Goal: Task Accomplishment & Management: Complete application form

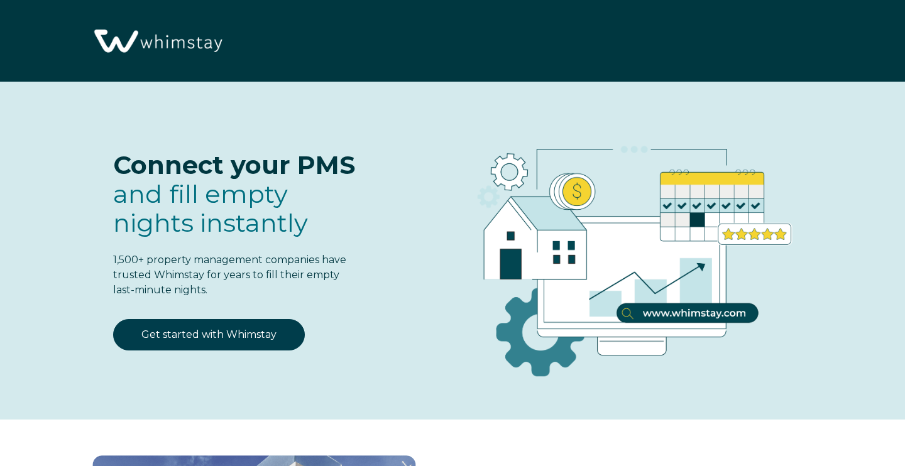
select select "US"
select select "Standard"
click at [228, 341] on link "Get started with Whimstay" at bounding box center [209, 334] width 192 height 31
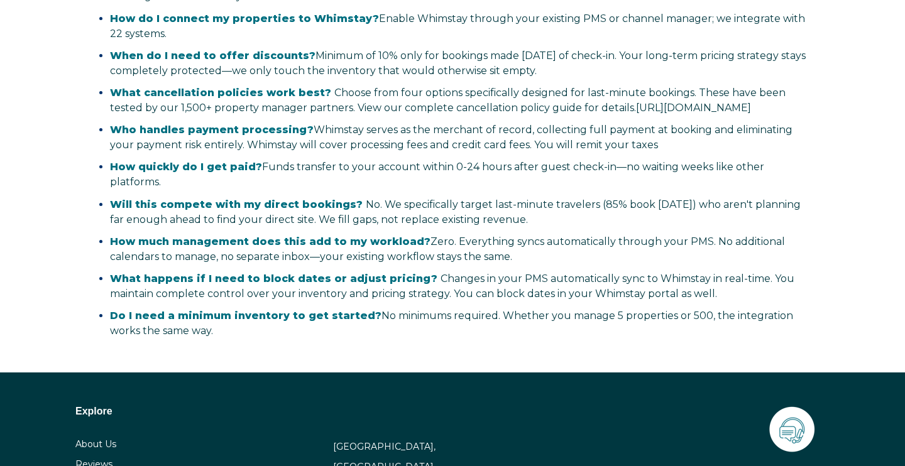
select select "US"
select select "Standard"
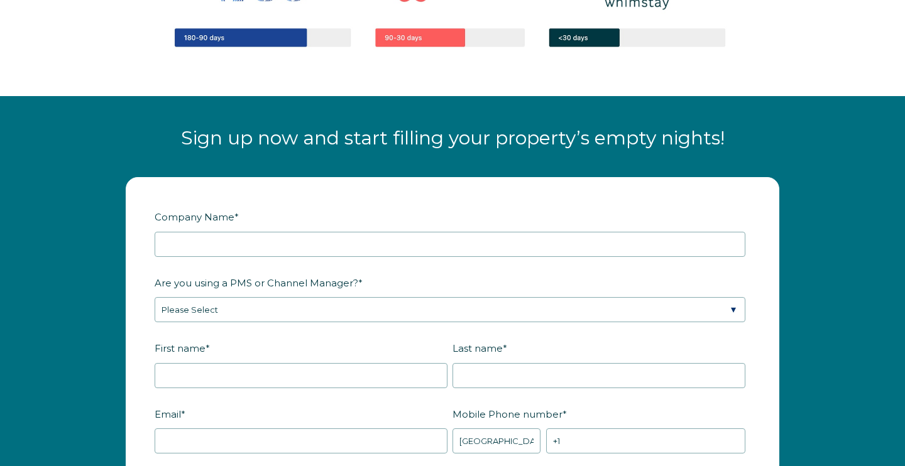
scroll to position [1385, 0]
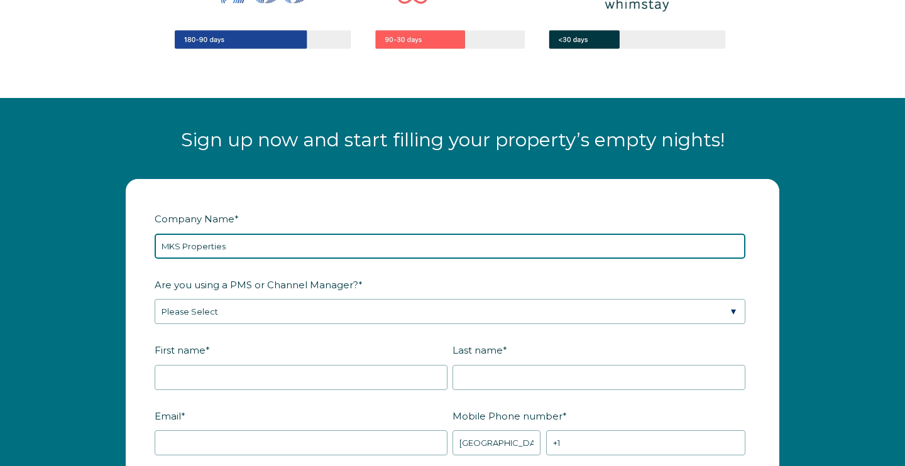
type input "MKS Properties"
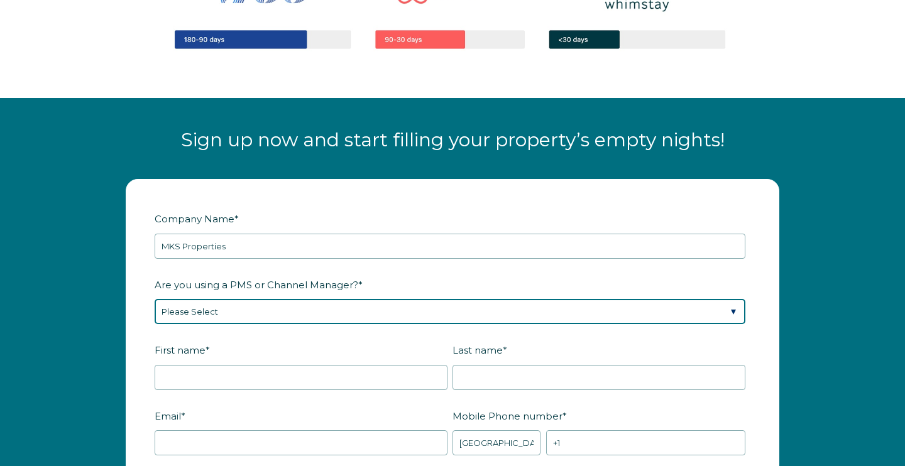
select select "Not Listed"
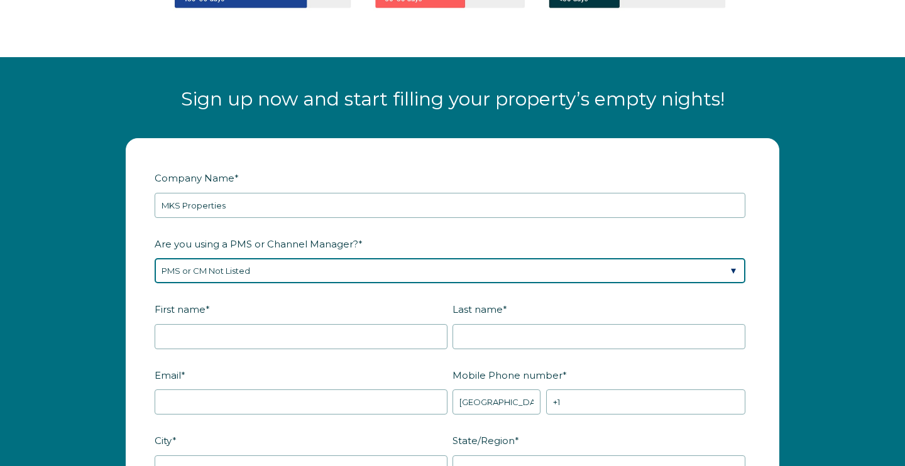
scroll to position [1484, 0]
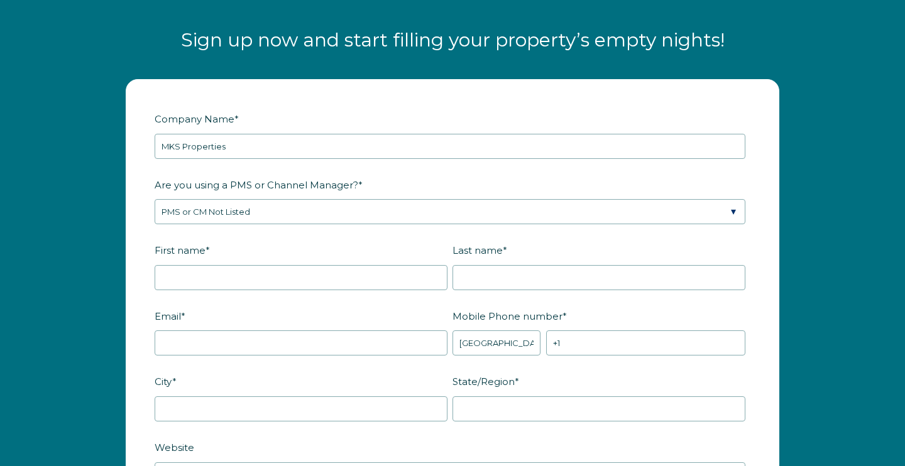
click at [202, 275] on div "First name *" at bounding box center [304, 264] width 298 height 51
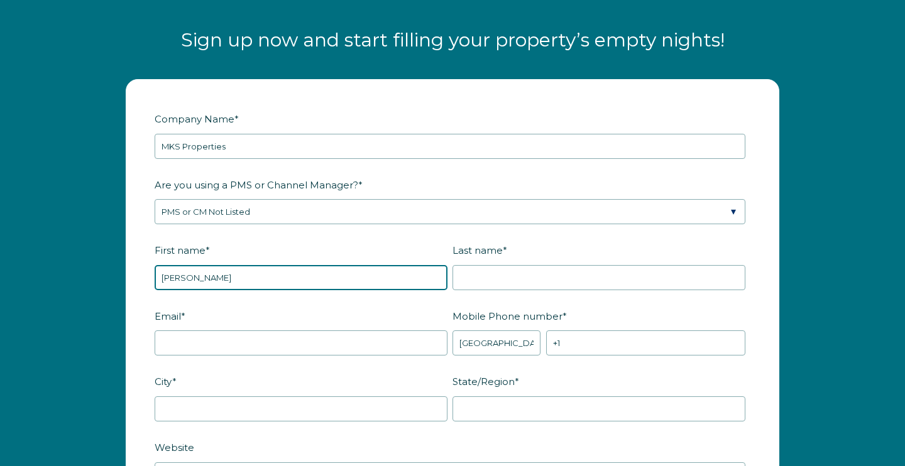
type input "Molly"
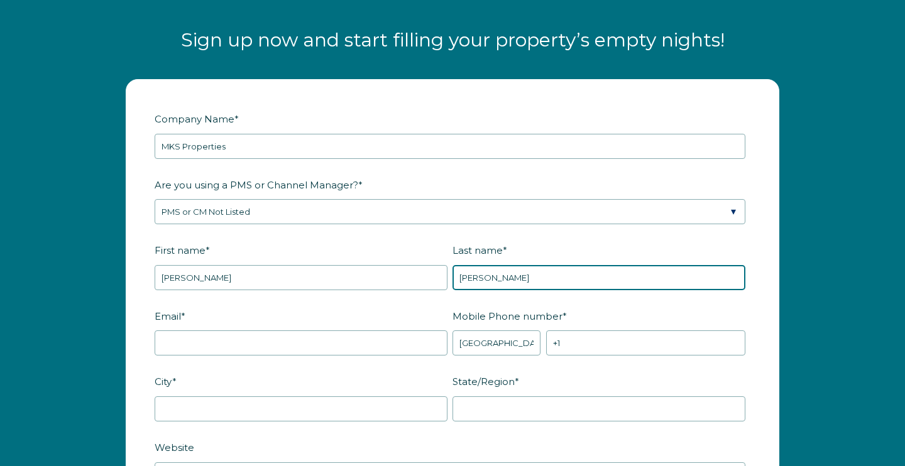
type input "Scovel"
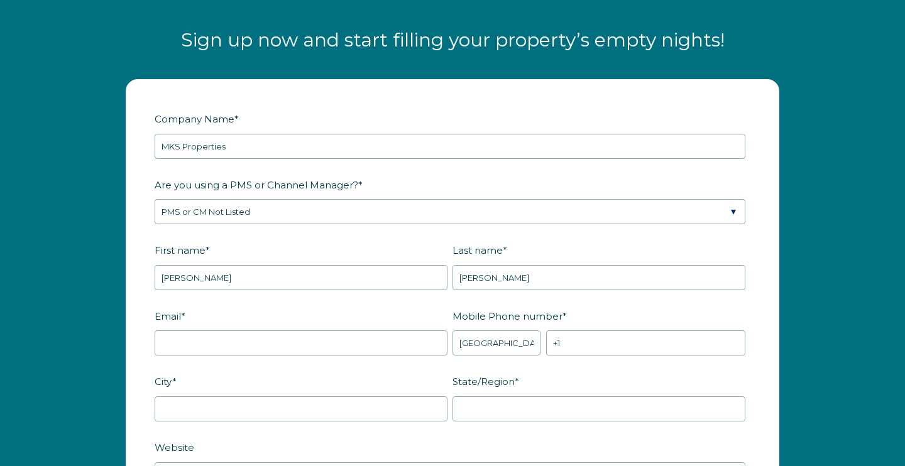
click at [268, 341] on div "Email *" at bounding box center [304, 330] width 298 height 51
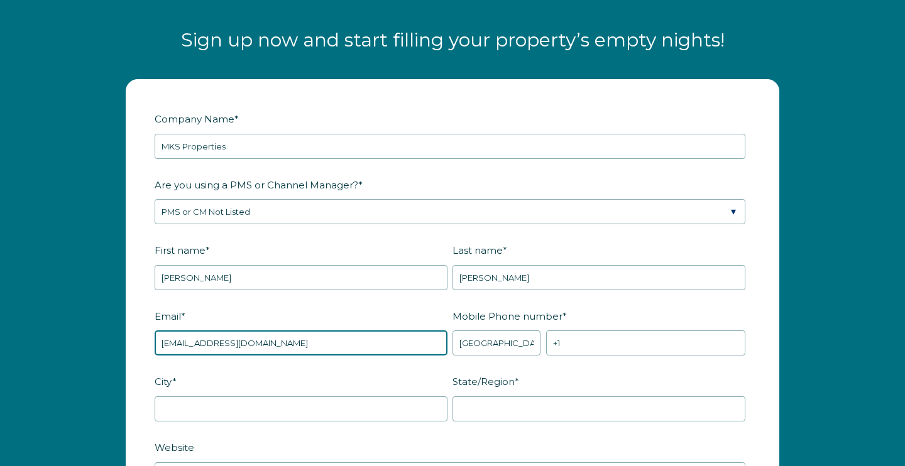
type input "scovel_1999@yahoo.com"
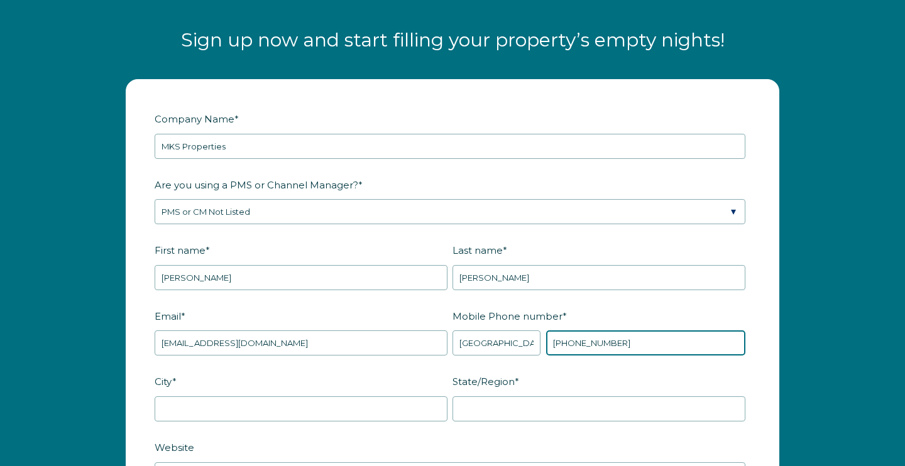
type input "+1 6154143043"
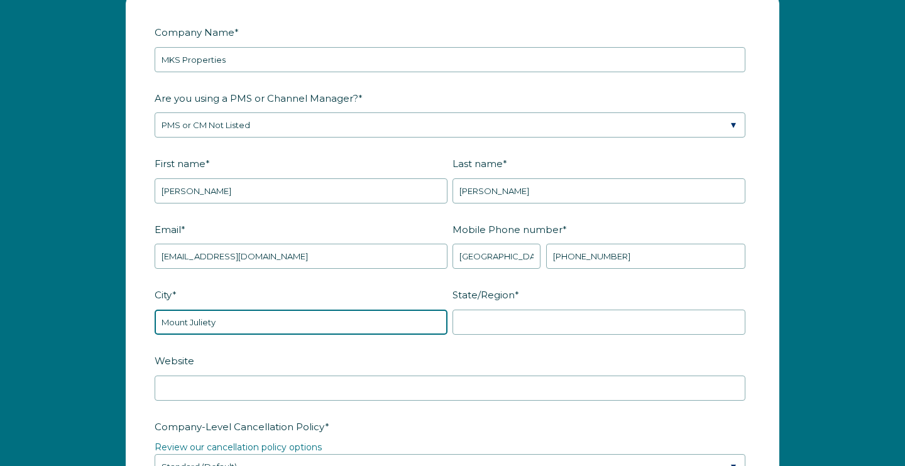
scroll to position [1583, 0]
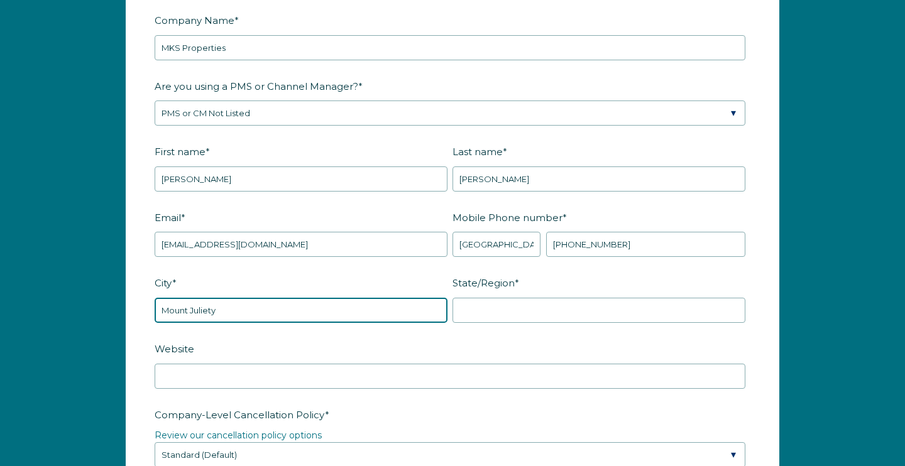
type input "Mount Juliety"
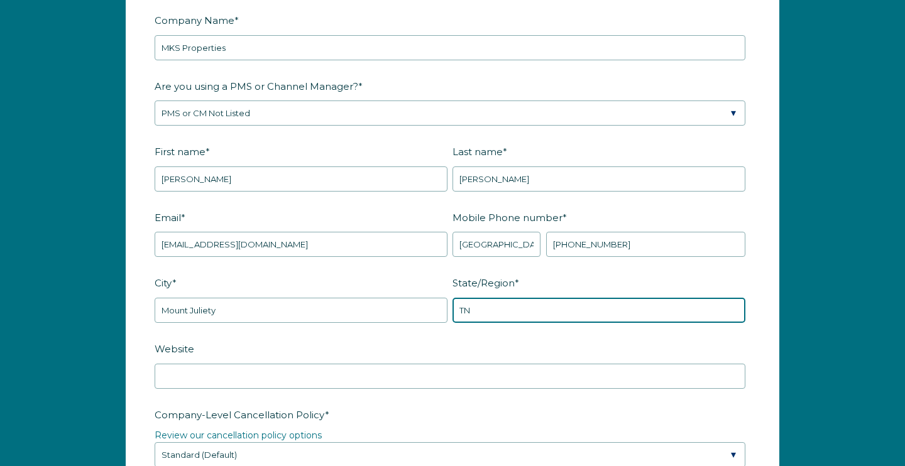
type input "TN"
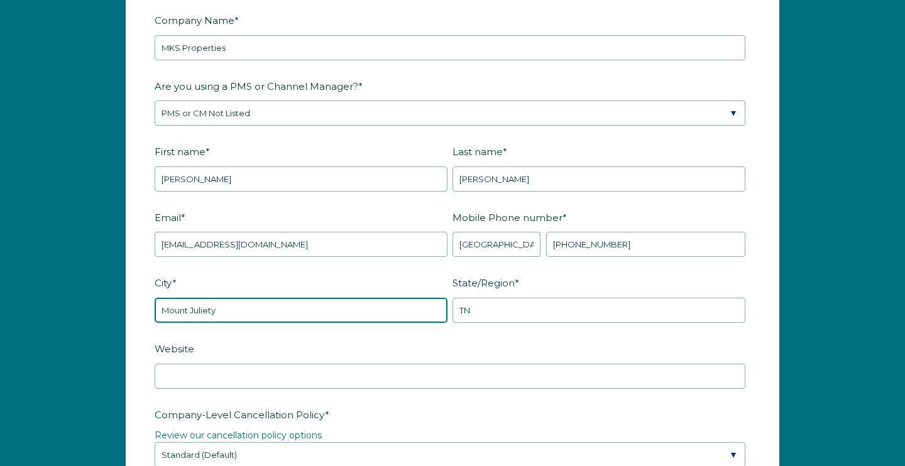
drag, startPoint x: 358, startPoint y: 322, endPoint x: 36, endPoint y: 306, distance: 321.5
click at [36, 306] on div "Company Name * MKS Properties Are you using a PMS or Channel Manager? * Please …" at bounding box center [452, 452] width 905 height 969
type input "Nashville"
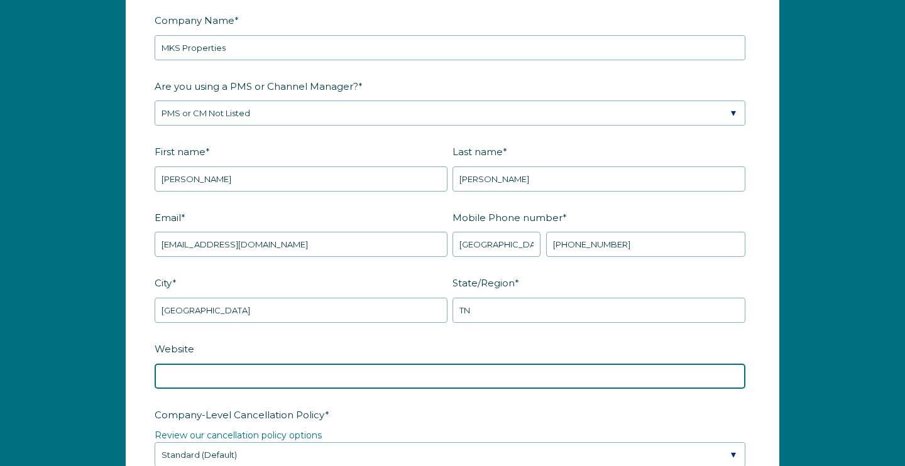
paste input "https://mksproperties.directstays.com"
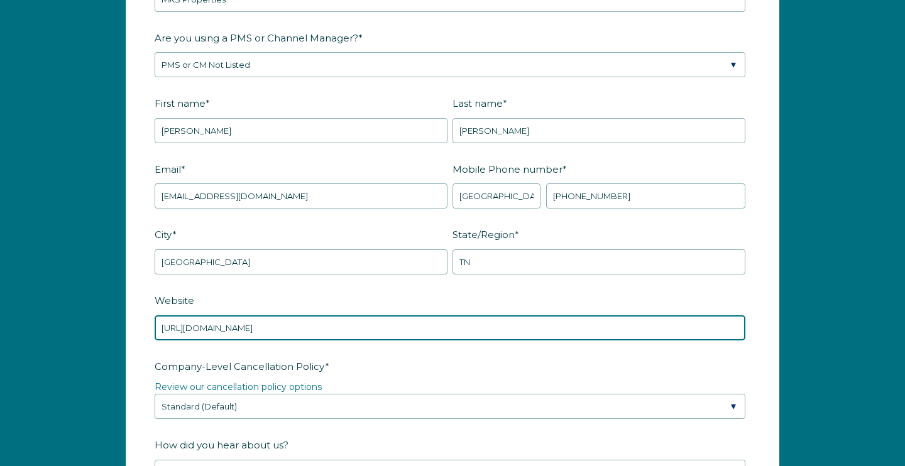
scroll to position [1648, 0]
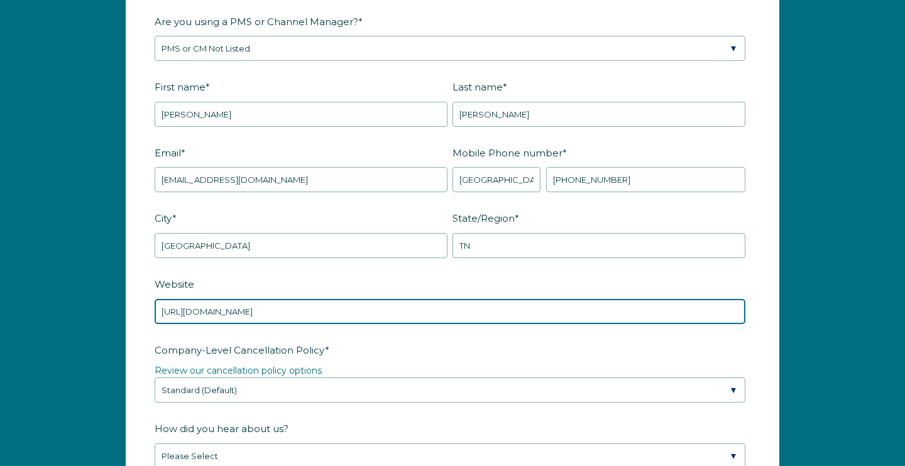
type input "https://mksproperties.directstays.com"
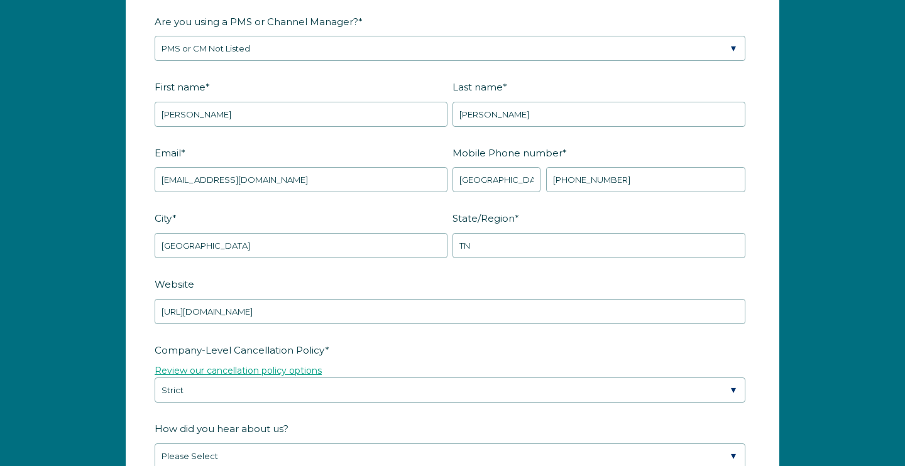
click at [265, 376] on link "Review our cancellation policy options" at bounding box center [238, 370] width 167 height 11
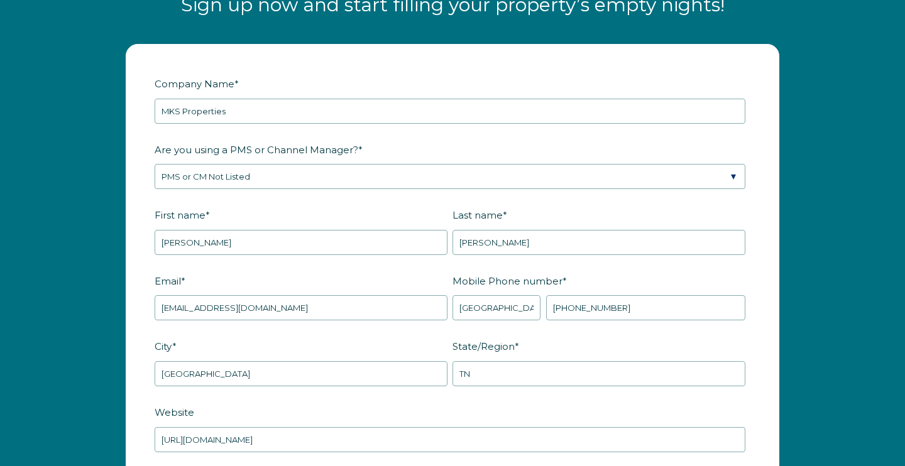
scroll to position [1718, 0]
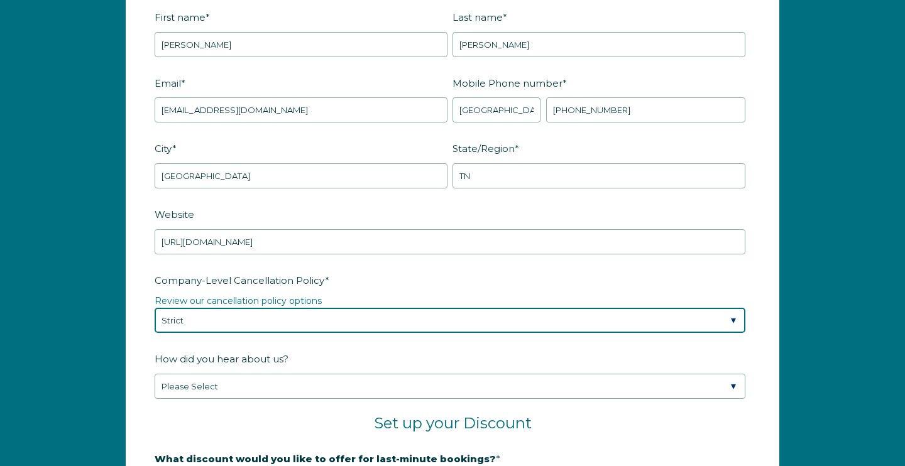
select select "Moderate"
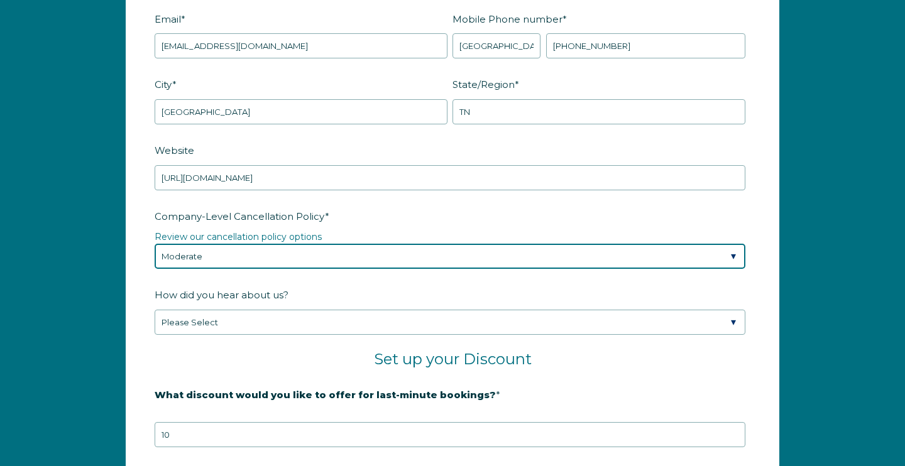
scroll to position [1797, 0]
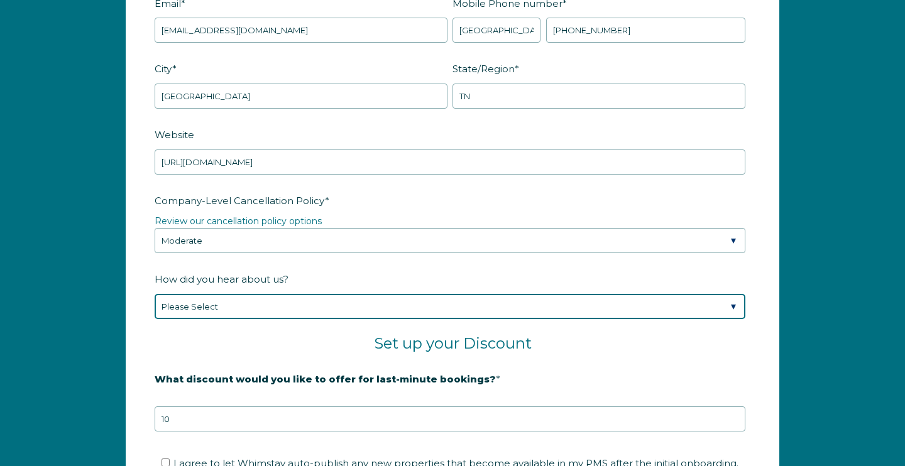
select select "Podcast"
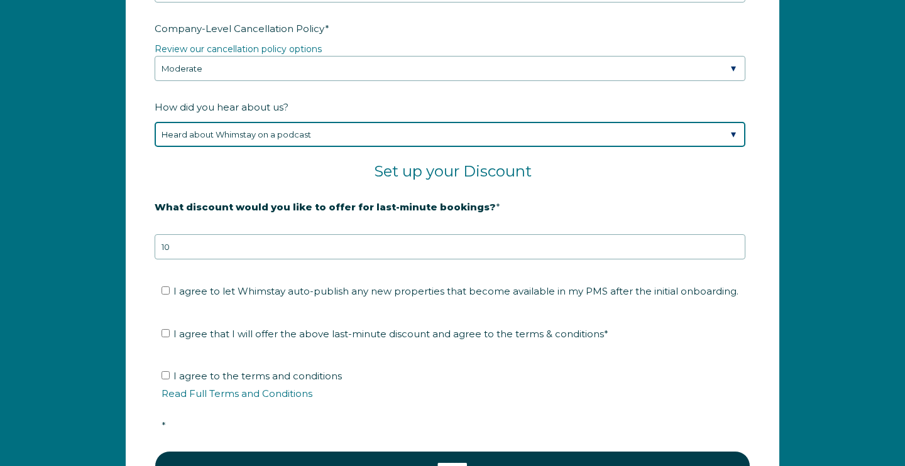
scroll to position [1973, 0]
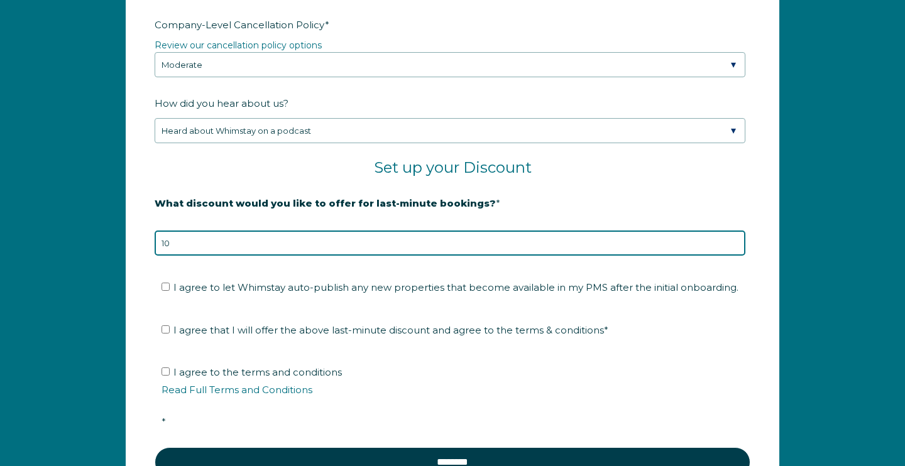
click at [299, 256] on input "10" at bounding box center [450, 243] width 591 height 25
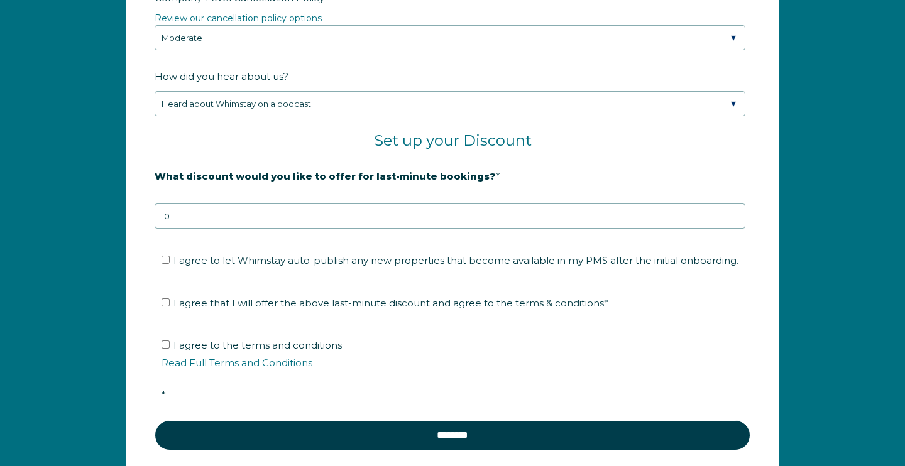
click at [439, 266] on span "I agree to let Whimstay auto-publish any new properties that become available i…" at bounding box center [455, 261] width 565 height 12
click at [170, 264] on input "I agree to let Whimstay auto-publish any new properties that become available i…" at bounding box center [166, 260] width 8 height 8
checkbox input "true"
click at [308, 286] on fieldset "I agree to let Whimstay auto-publish any new properties that become available i…" at bounding box center [453, 265] width 596 height 42
click at [343, 309] on span "I agree that I will offer the above last-minute discount and agree to the terms…" at bounding box center [390, 303] width 435 height 12
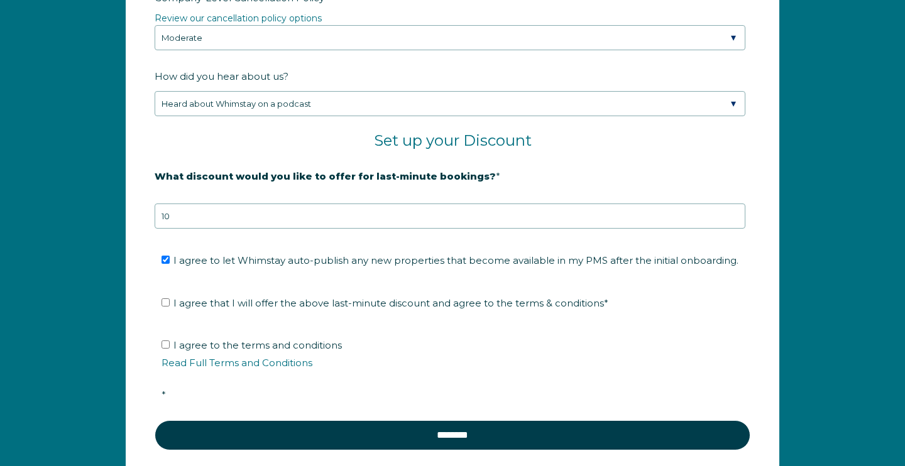
click at [170, 307] on input "I agree that I will offer the above last-minute discount and agree to the terms…" at bounding box center [166, 303] width 8 height 8
checkbox input "true"
click at [350, 261] on fieldset "I agree to let Whimstay auto-publish any new properties that become available i…" at bounding box center [453, 265] width 596 height 42
click at [337, 266] on span "I agree to let Whimstay auto-publish any new properties that become available i…" at bounding box center [455, 261] width 565 height 12
click at [170, 264] on input "I agree to let Whimstay auto-publish any new properties that become available i…" at bounding box center [166, 260] width 8 height 8
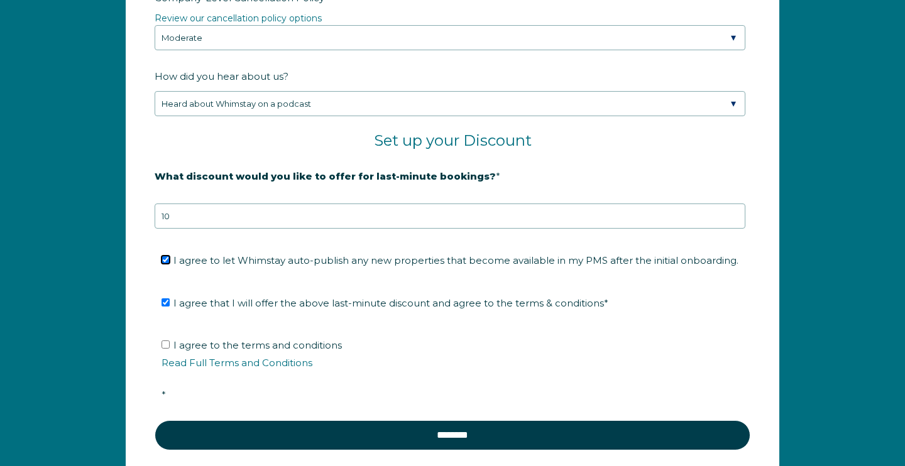
checkbox input "false"
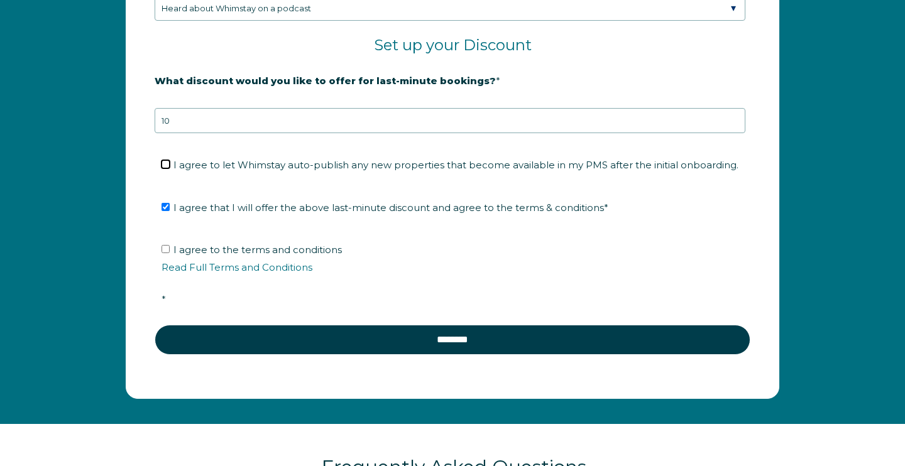
scroll to position [2097, 0]
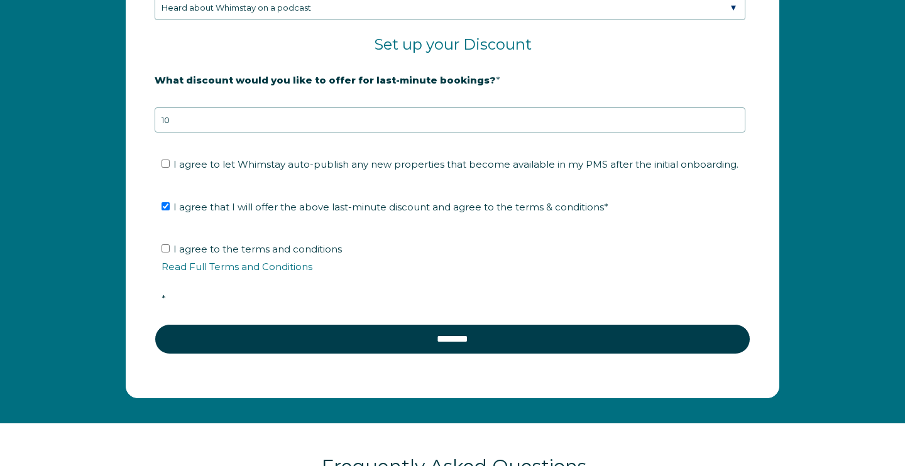
click at [300, 263] on span "I agree to the terms and conditions Read Full Terms and Conditions *" at bounding box center [457, 274] width 591 height 62
click at [170, 253] on input "I agree to the terms and conditions Read Full Terms and Conditions *" at bounding box center [166, 248] width 8 height 8
checkbox input "true"
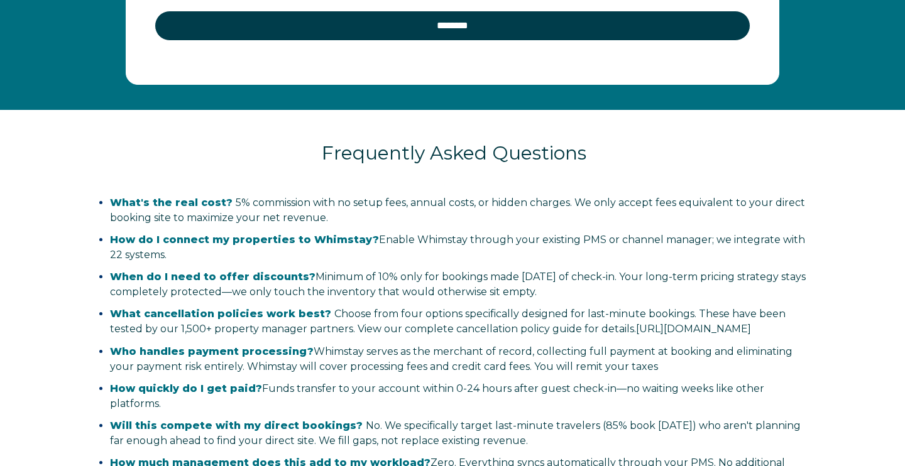
scroll to position [2262, 0]
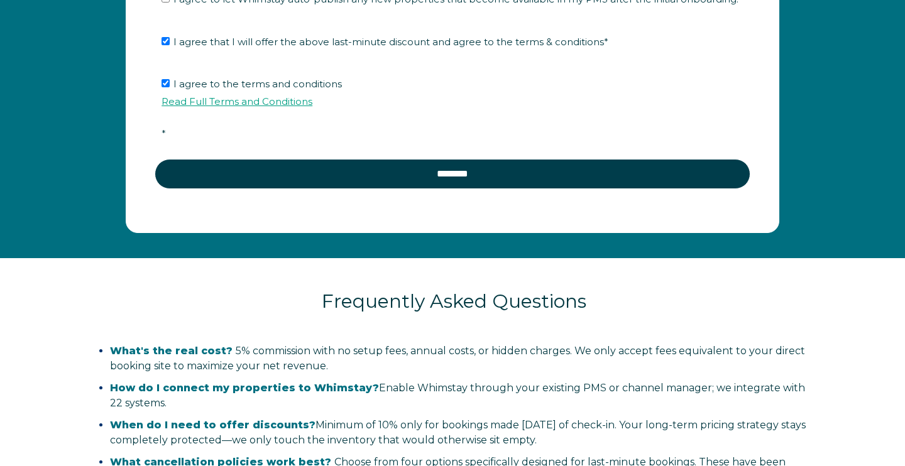
click at [250, 107] on link "Read Full Terms and Conditions" at bounding box center [237, 102] width 151 height 12
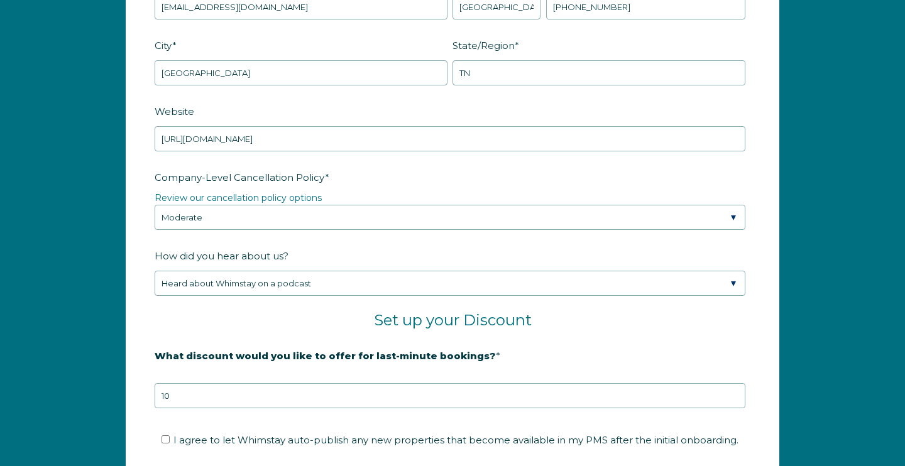
scroll to position [1824, 0]
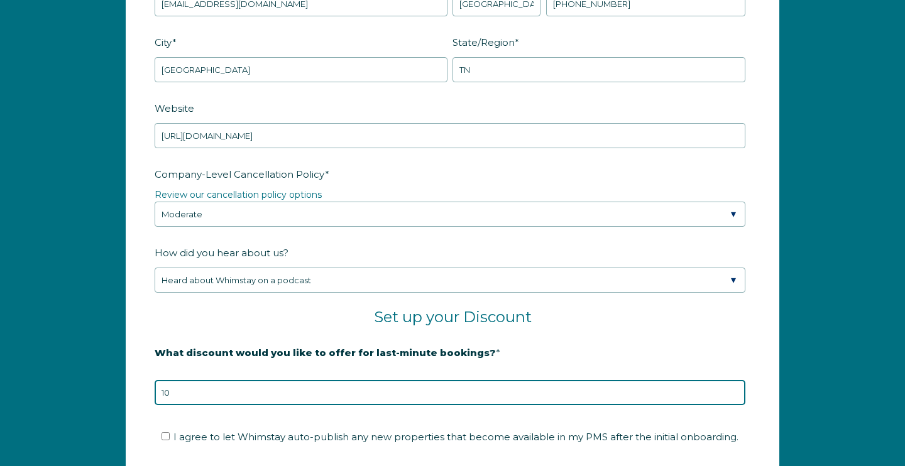
drag, startPoint x: 230, startPoint y: 401, endPoint x: 149, endPoint y: 399, distance: 81.1
click at [149, 399] on form "Company Name * MKS Properties Are you using a PMS or Channel Manager? * Please …" at bounding box center [452, 205] width 652 height 930
type input "5"
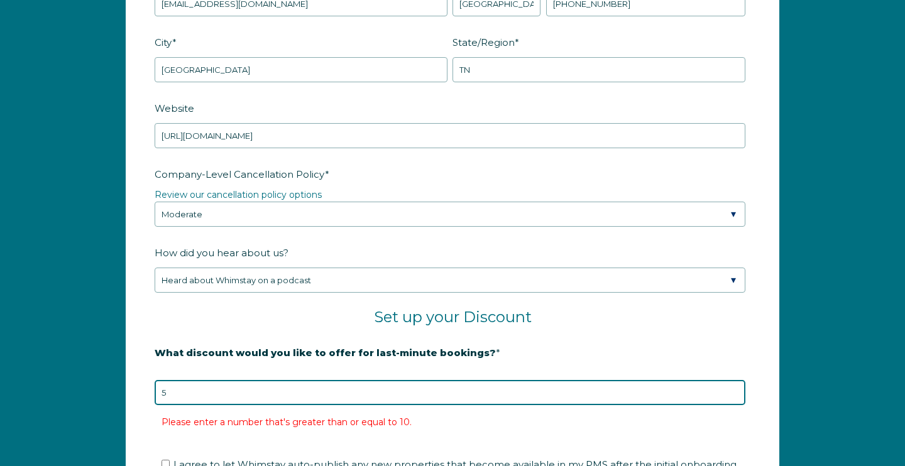
drag, startPoint x: 181, startPoint y: 407, endPoint x: 150, endPoint y: 403, distance: 31.0
click at [150, 403] on form "Company Name * MKS Properties Are you using a PMS or Channel Manager? * Please …" at bounding box center [452, 219] width 652 height 958
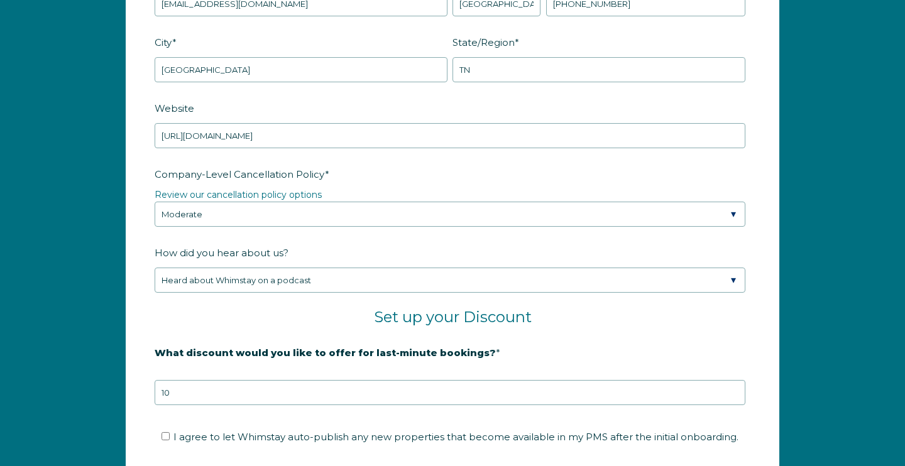
click at [251, 355] on span "What discount would you like to offer for last-minute bookings?" at bounding box center [325, 352] width 341 height 19
click at [251, 380] on input "10" at bounding box center [450, 392] width 591 height 25
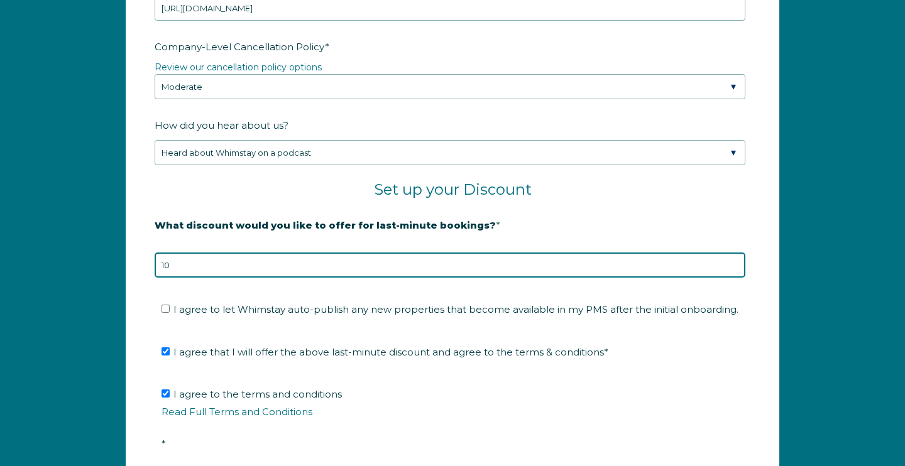
scroll to position [2057, 0]
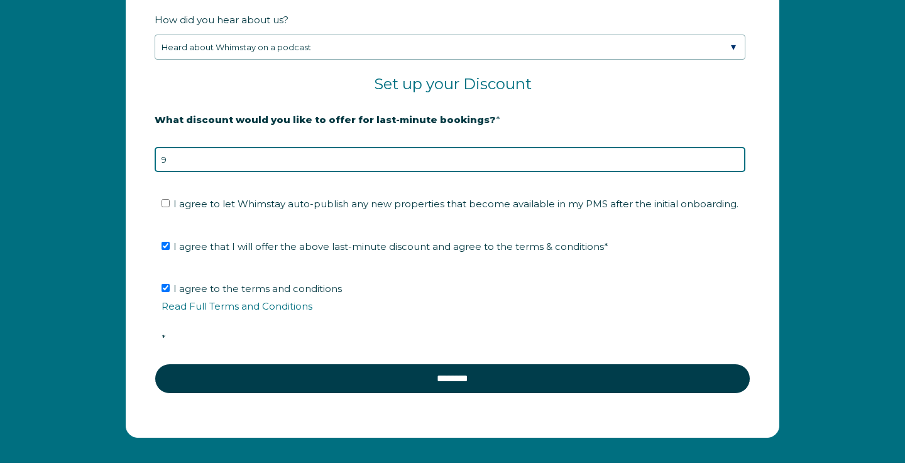
click at [717, 172] on input "9" at bounding box center [450, 159] width 591 height 25
type input "10"
click at [717, 172] on input "10" at bounding box center [450, 159] width 591 height 25
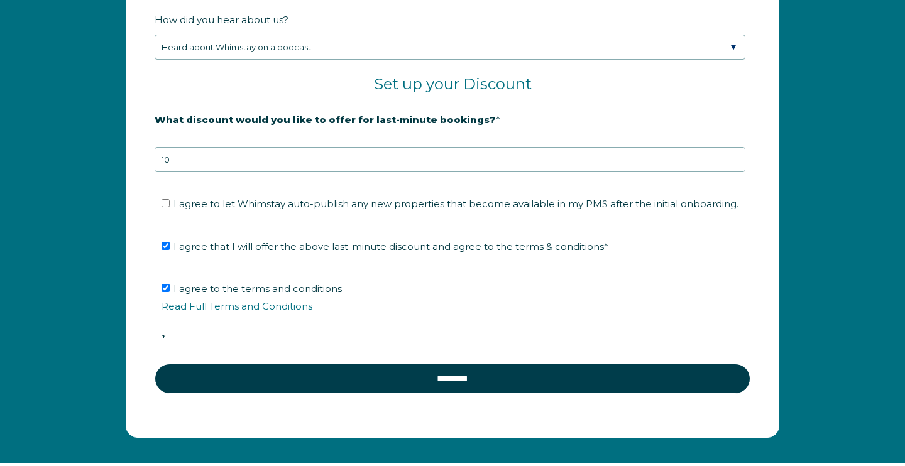
click at [324, 75] on fieldset "How did you hear about us? Please Select Found Whimstay through a Google search…" at bounding box center [453, 42] width 596 height 66
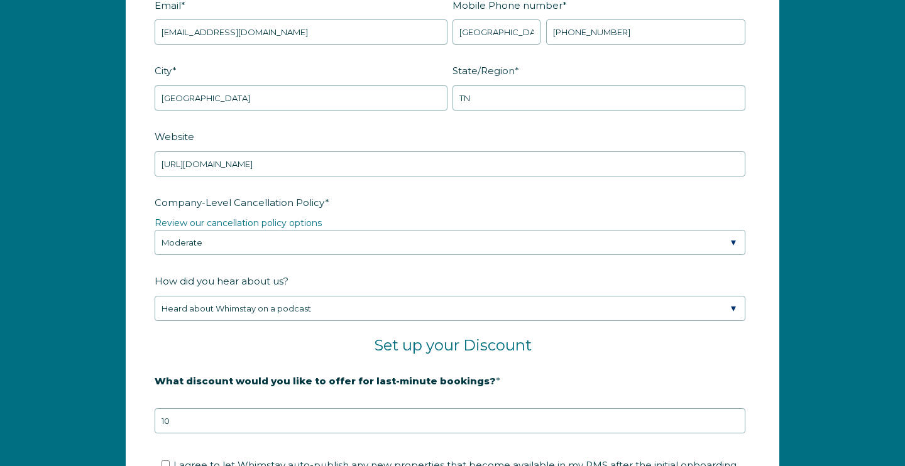
scroll to position [1802, 0]
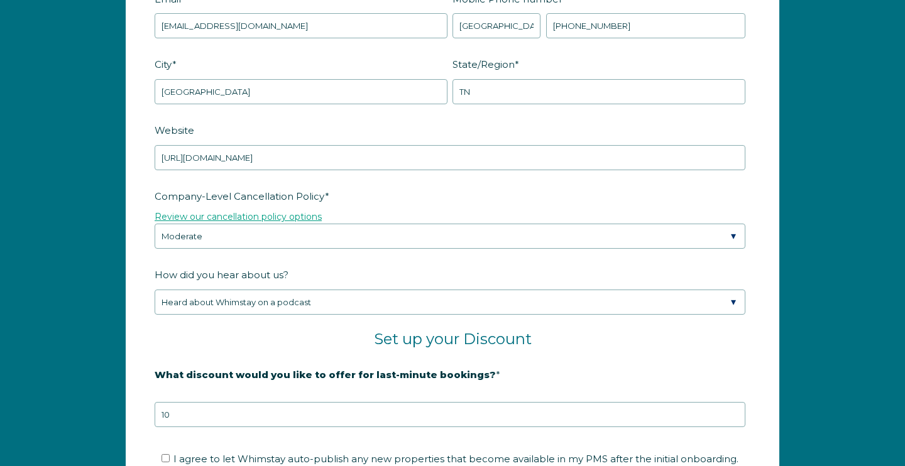
click at [280, 222] on link "Review our cancellation policy options" at bounding box center [238, 216] width 167 height 11
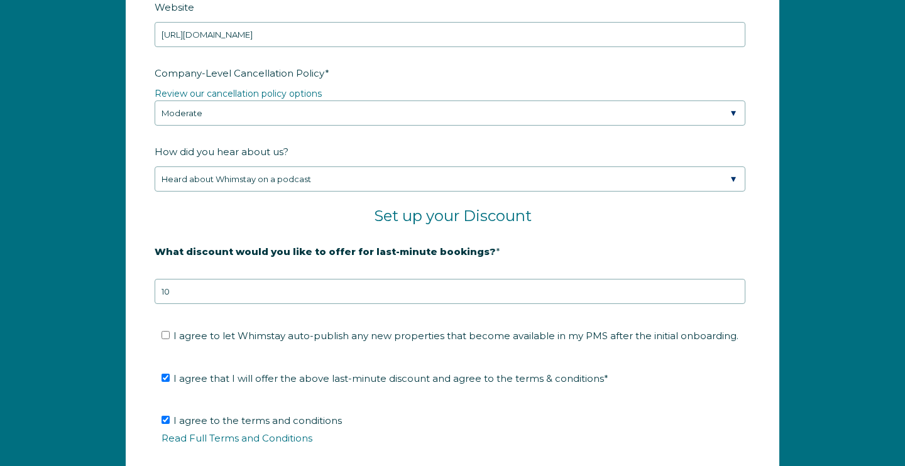
scroll to position [1864, 0]
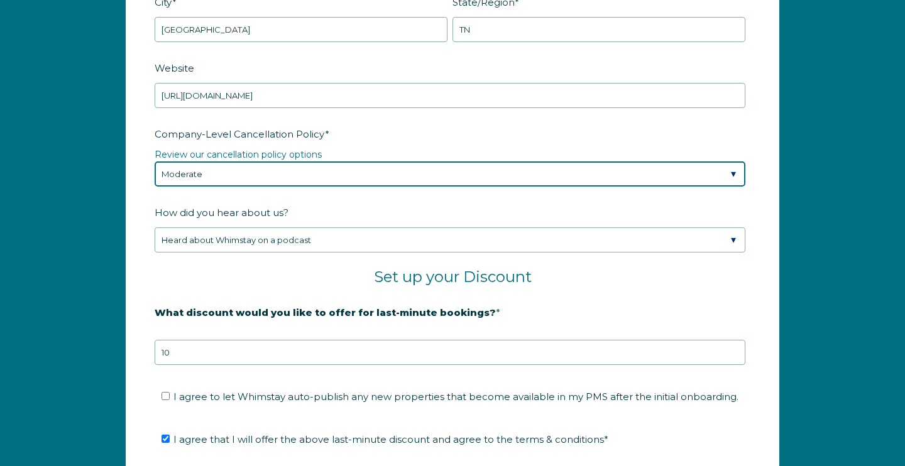
select select "Strict"
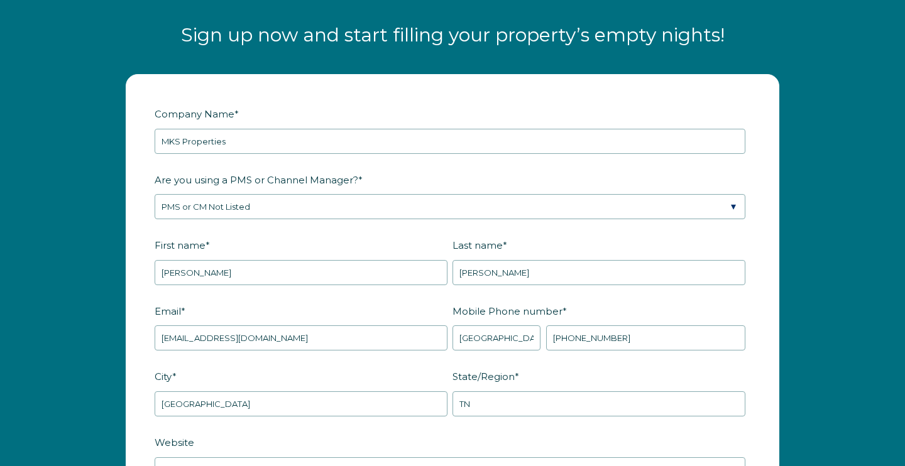
scroll to position [1315, 0]
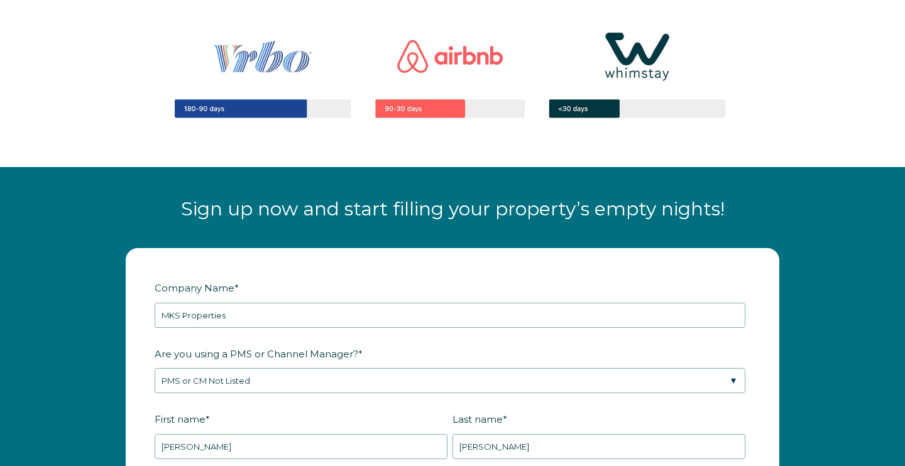
click at [515, 51] on img at bounding box center [452, 73] width 641 height 153
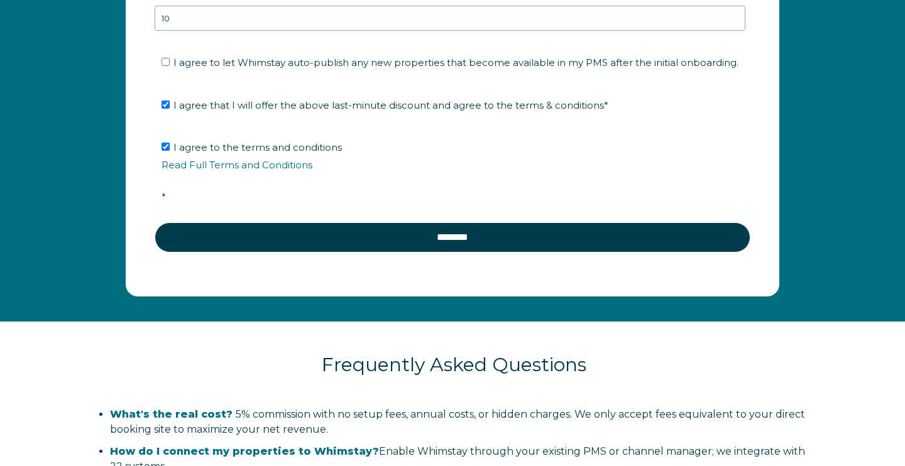
scroll to position [2247, 0]
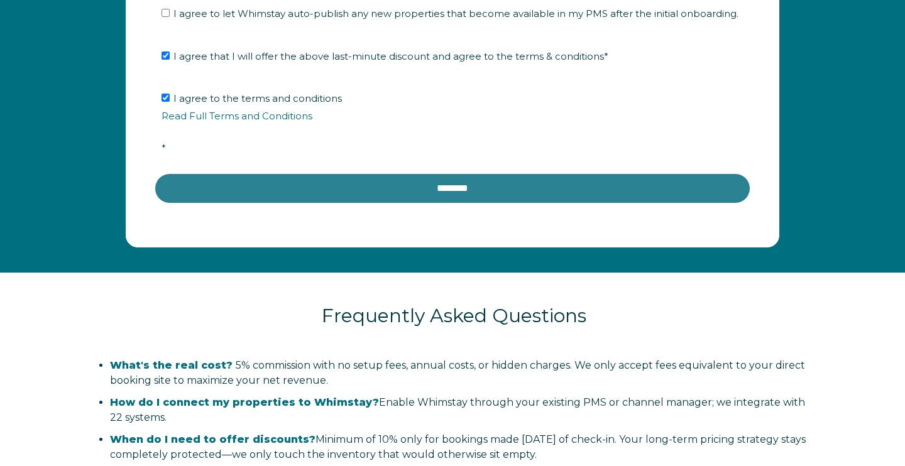
click at [436, 204] on input "********" at bounding box center [453, 188] width 596 height 30
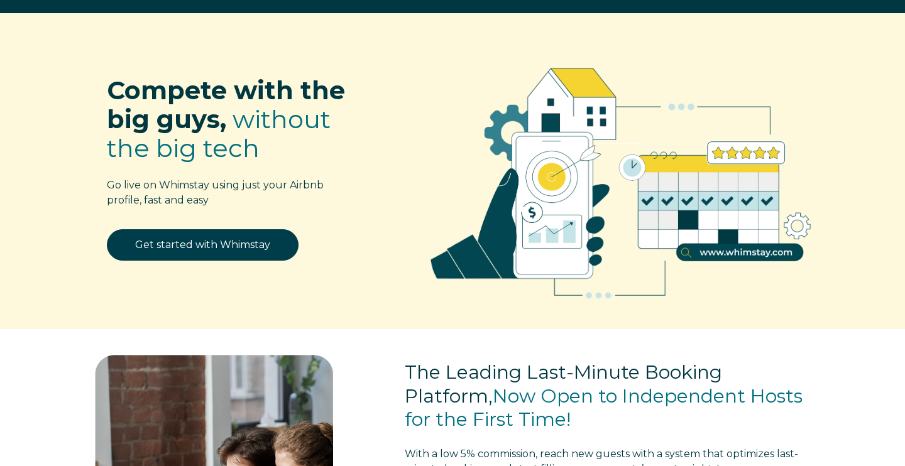
select select "US"
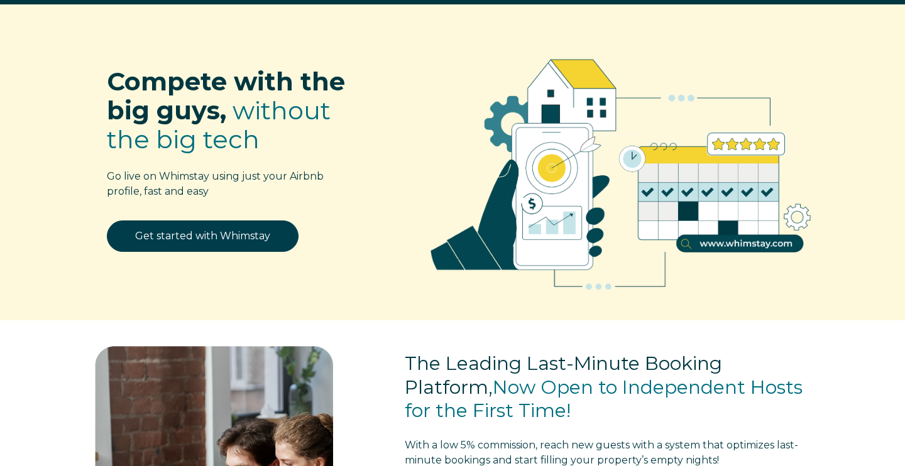
scroll to position [79, 0]
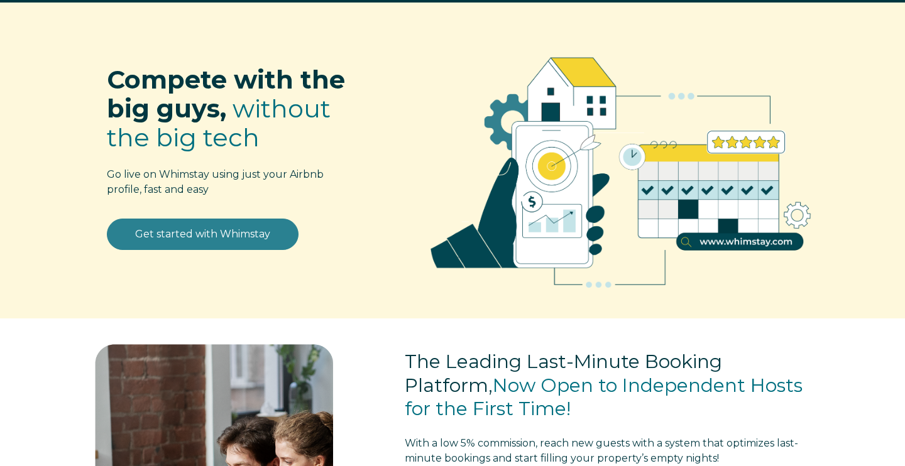
click at [244, 223] on link "Get started with Whimstay" at bounding box center [203, 234] width 192 height 31
click at [240, 241] on link "Get started with Whimstay" at bounding box center [203, 234] width 192 height 31
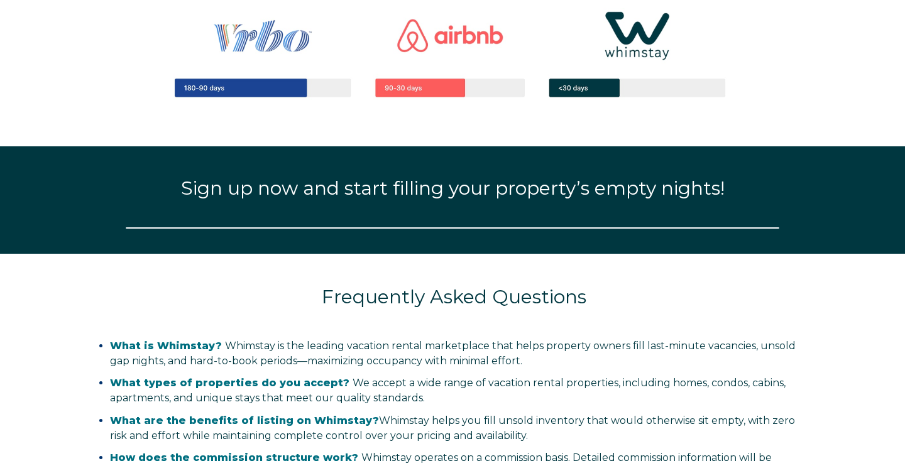
select select "US"
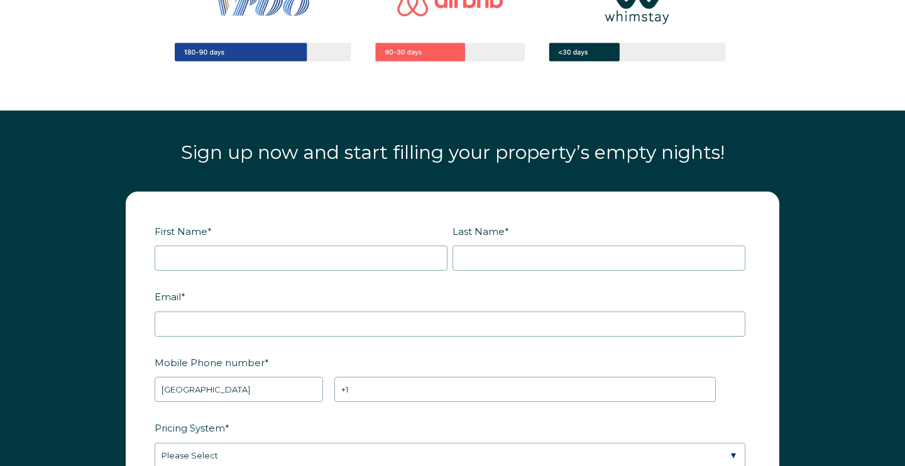
scroll to position [1362, 0]
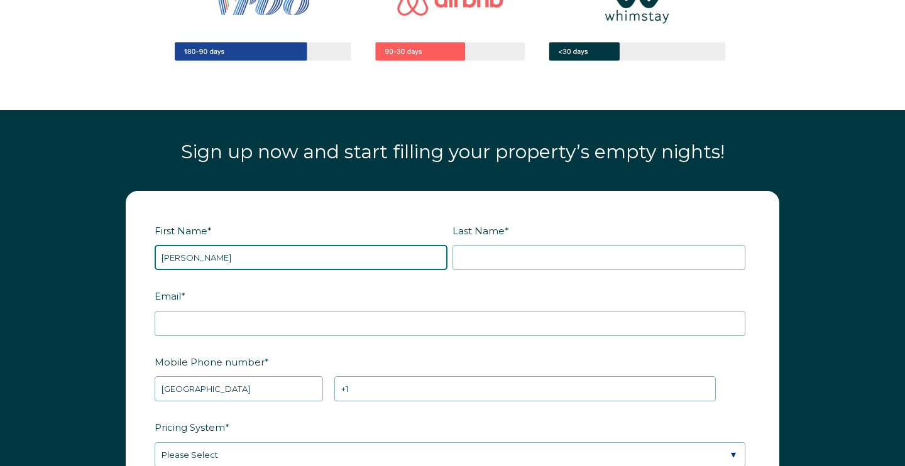
type input "Molly"
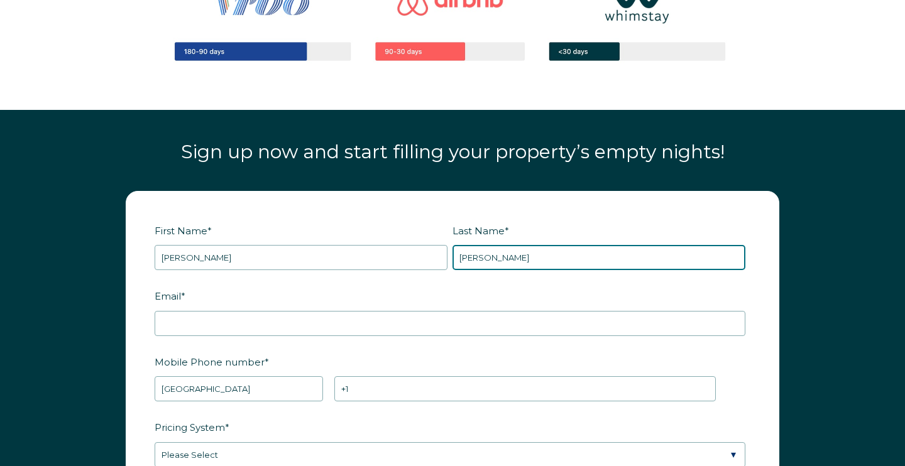
type input "[PERSON_NAME]"
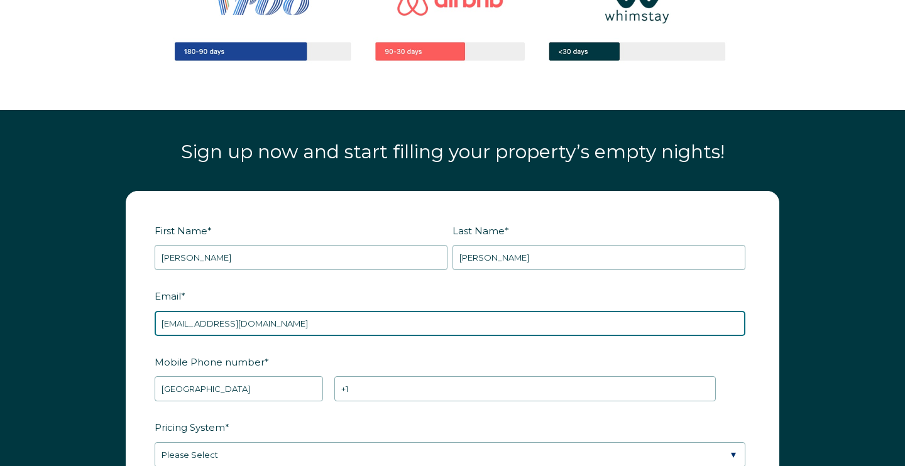
type input "[EMAIL_ADDRESS][DOMAIN_NAME]"
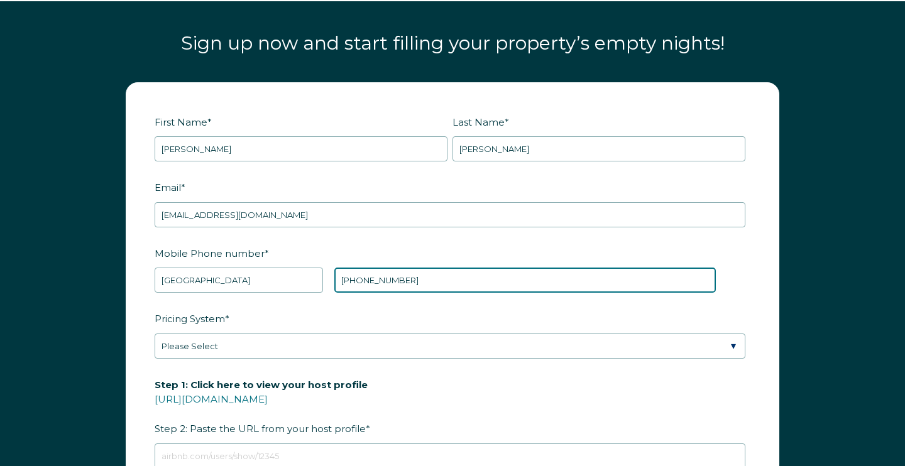
scroll to position [1473, 0]
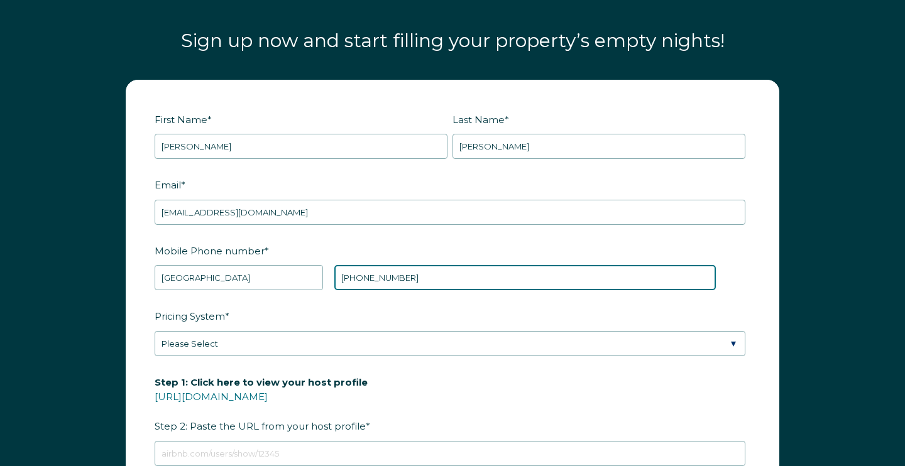
type input "+1 6154143043"
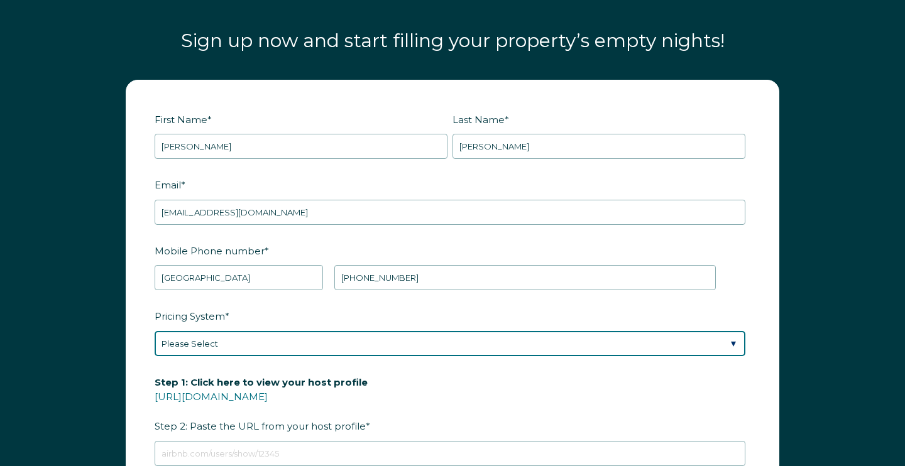
select select "Beyond Pricing"
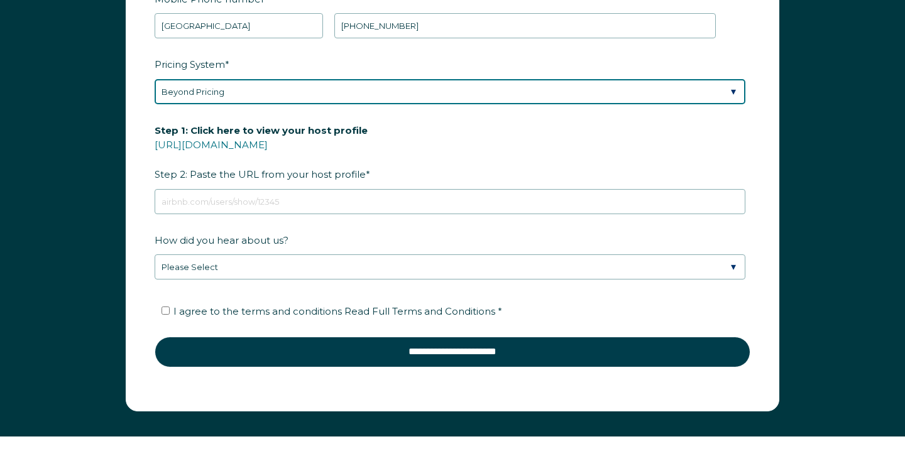
scroll to position [1716, 0]
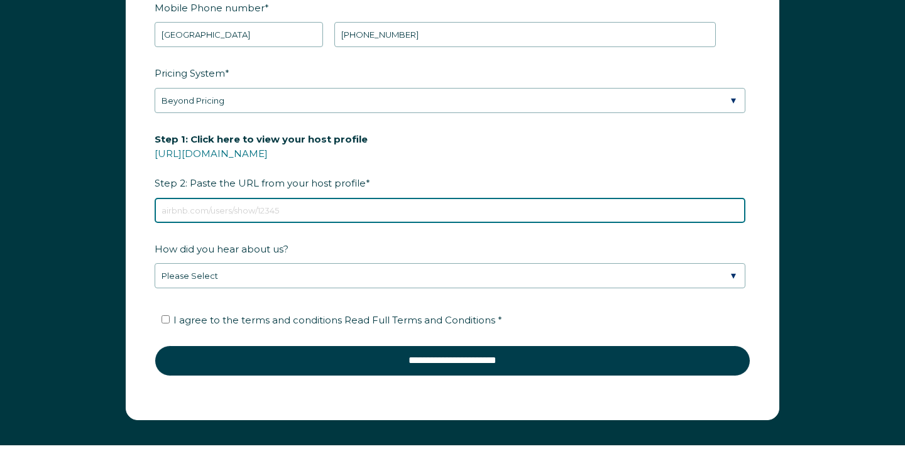
click at [263, 214] on input "Step 1: Click here to view your host profile https://www.airbnb.com/users/show/…" at bounding box center [450, 210] width 591 height 25
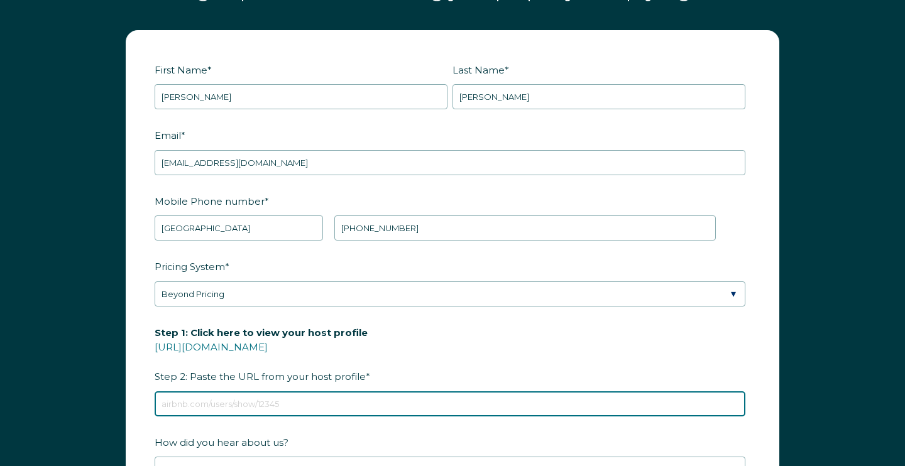
scroll to position [1755, 0]
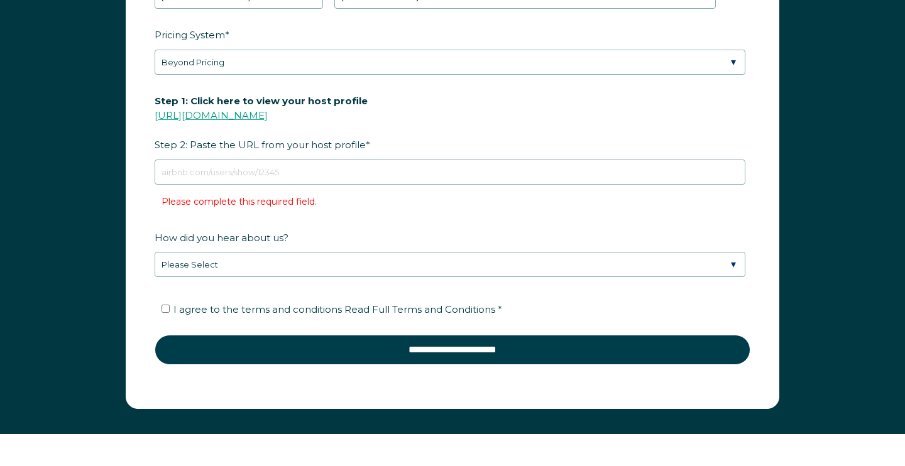
click at [238, 119] on link "https://www.airbnb.com/users/show/" at bounding box center [211, 115] width 113 height 12
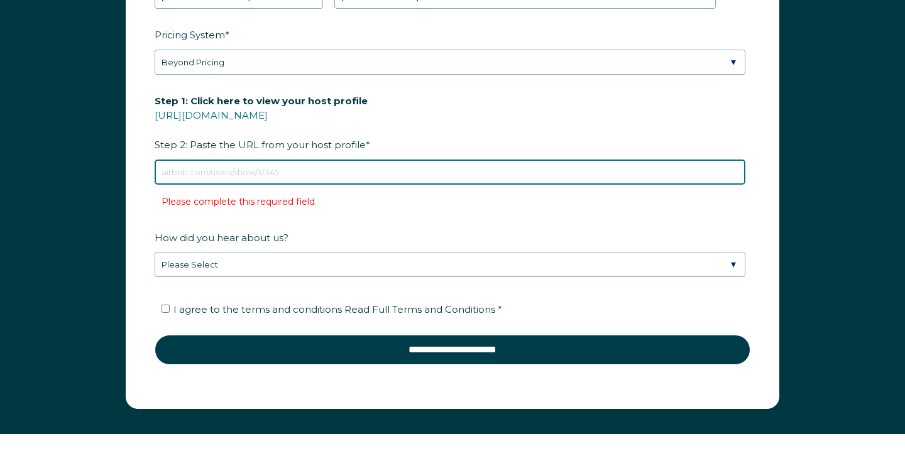
click at [341, 178] on input "Step 1: Click here to view your host profile https://www.airbnb.com/users/show/…" at bounding box center [450, 172] width 591 height 25
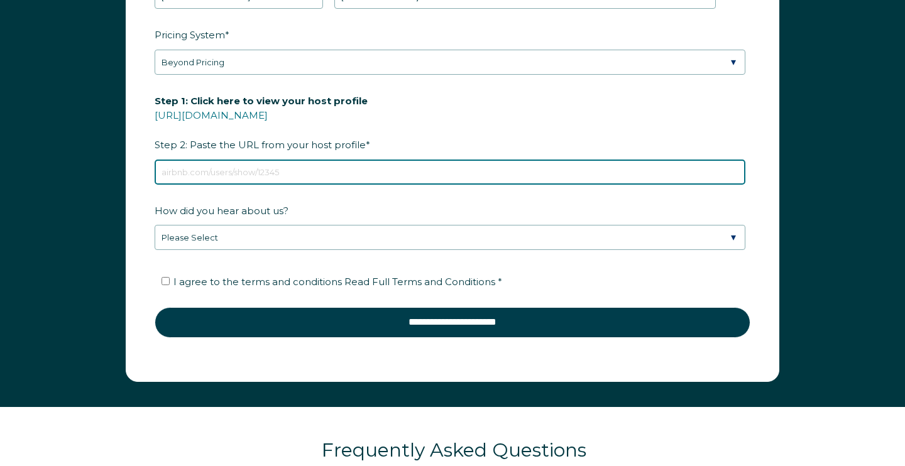
paste input "https://www.airbnb.com/users/show/144570905"
type input "https://www.airbnb.com/users/show/144570905"
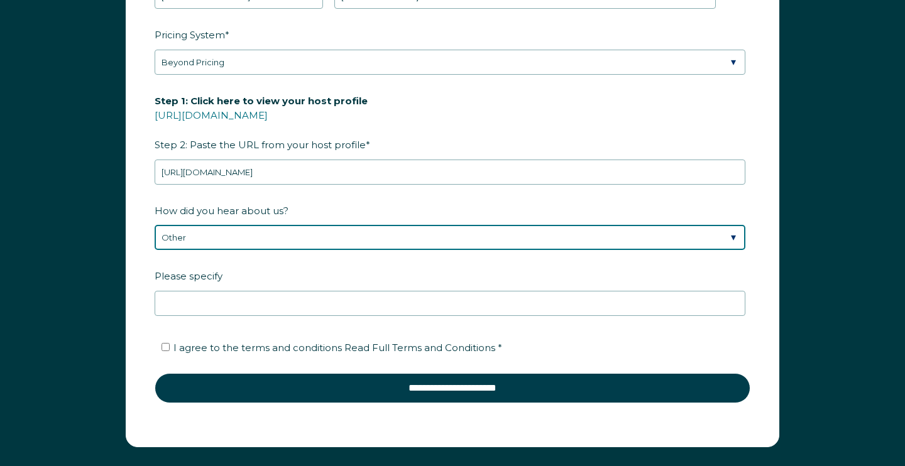
select select "Podcast"
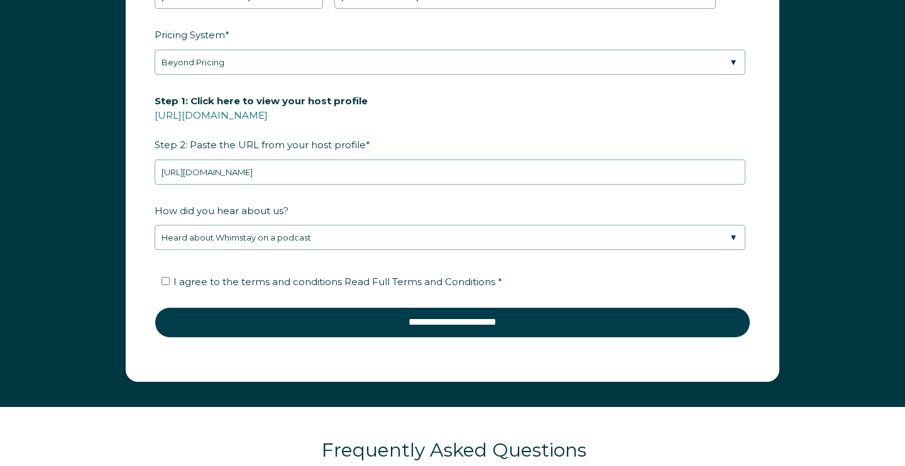
click at [213, 285] on span "I agree to the terms and conditions Read Full Terms and Conditions *" at bounding box center [337, 282] width 329 height 12
click at [170, 285] on input "I agree to the terms and conditions Read Full Terms and Conditions *" at bounding box center [166, 281] width 8 height 8
checkbox input "true"
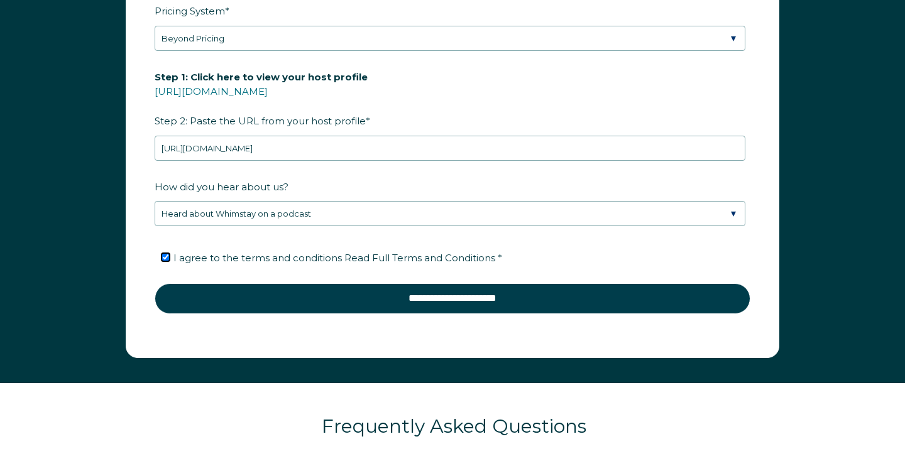
scroll to position [1802, 0]
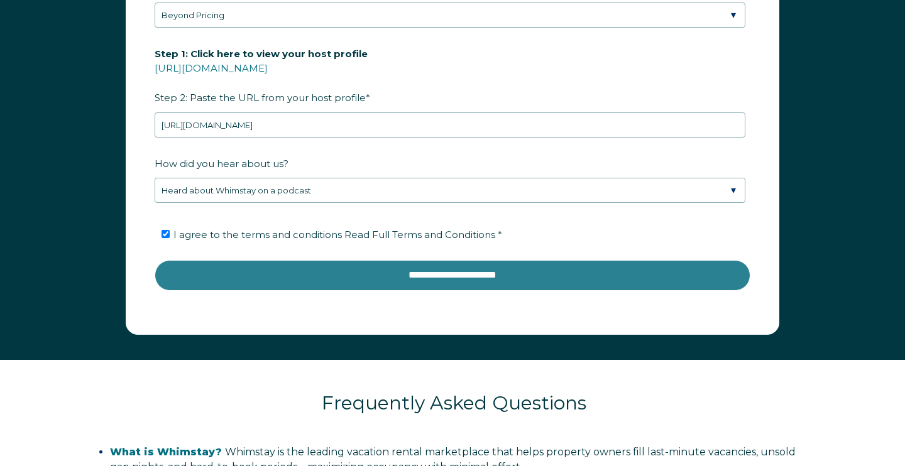
click at [244, 267] on input "**********" at bounding box center [453, 275] width 596 height 30
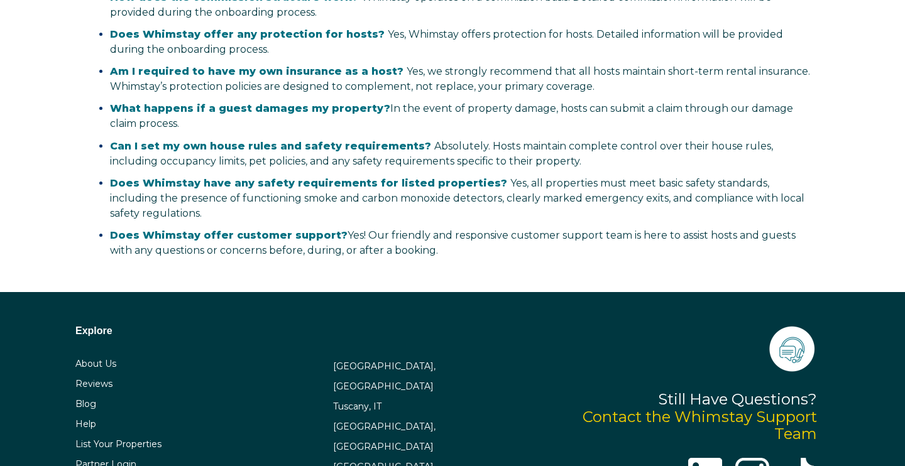
scroll to position [2403, 0]
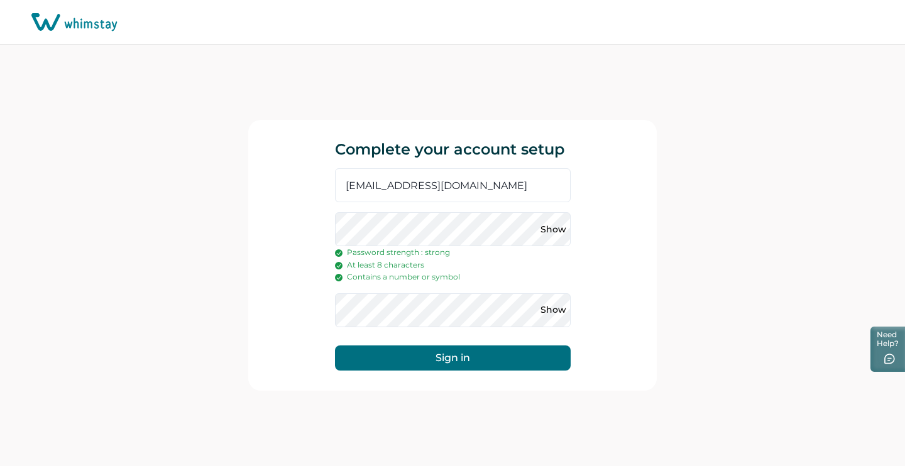
click at [400, 350] on button "Sign in" at bounding box center [453, 358] width 236 height 25
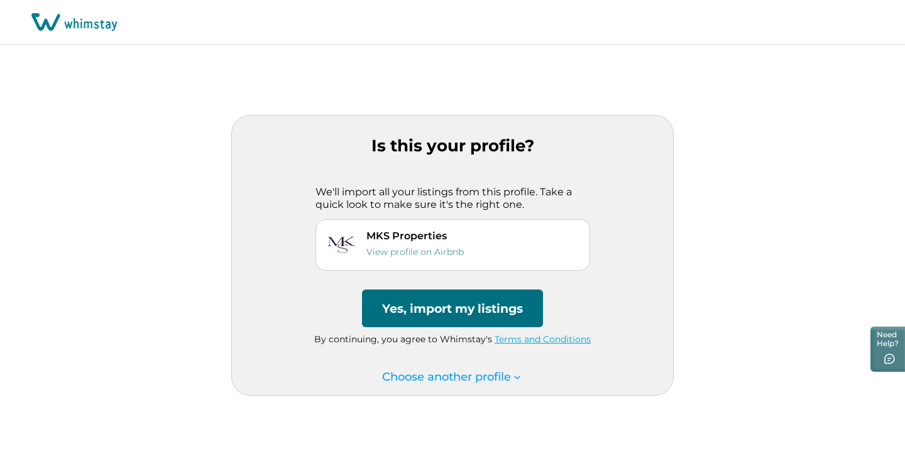
click at [449, 311] on button "Yes, import my listings" at bounding box center [452, 309] width 181 height 38
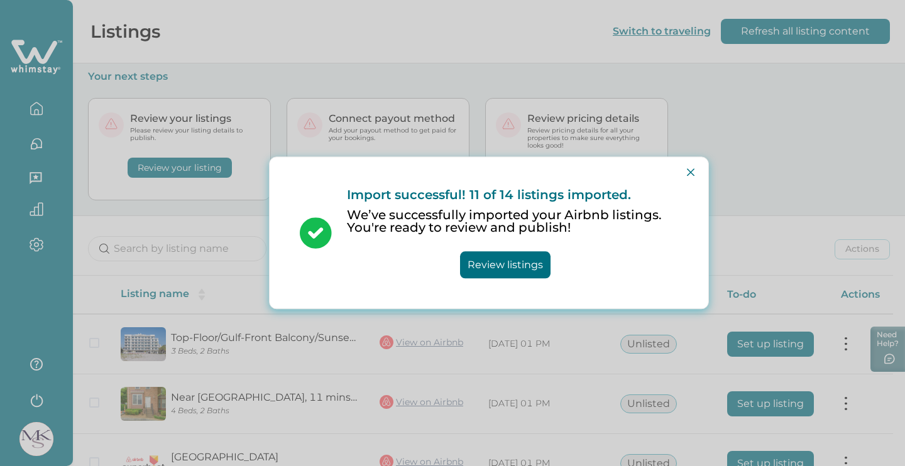
click at [530, 263] on button "Review listings" at bounding box center [505, 265] width 91 height 27
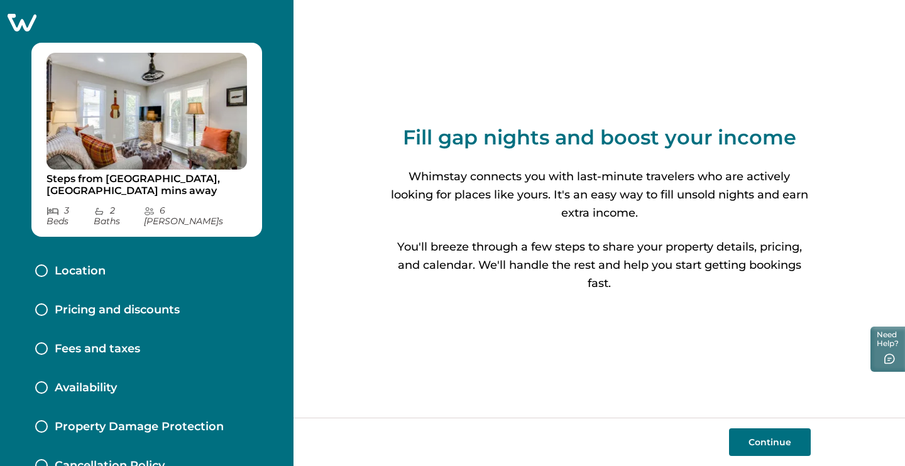
click at [785, 453] on button "Continue" at bounding box center [770, 443] width 82 height 28
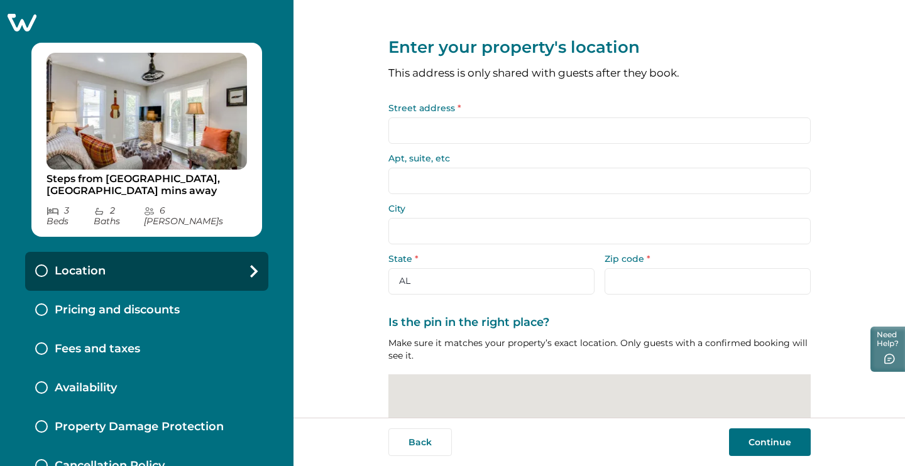
click at [603, 136] on input "Street address *" at bounding box center [599, 131] width 422 height 26
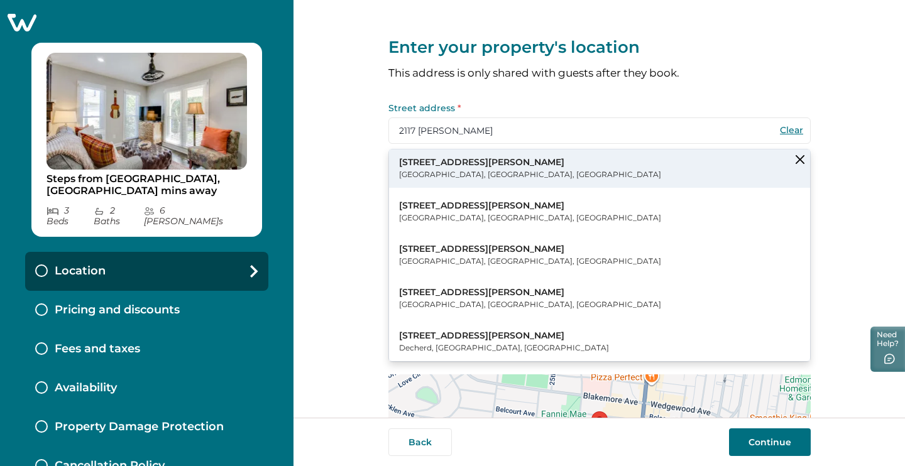
click at [556, 172] on button "2117 Acklen Avenue Nashville, TN, USA" at bounding box center [599, 169] width 421 height 38
click at [496, 171] on button "2117 Acklen Avenue Nashville, TN, USA" at bounding box center [599, 169] width 421 height 38
type input "2117 Acklen Ave"
type input "Nashville"
select select "TN"
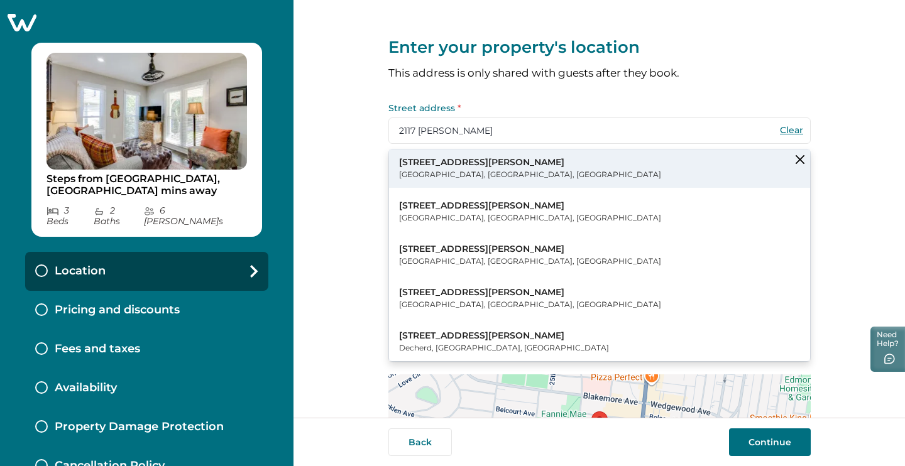
type input "37212"
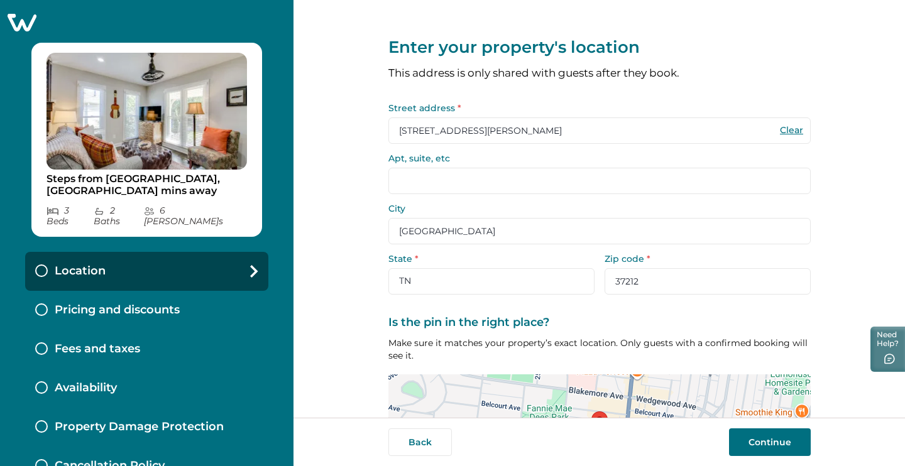
click at [462, 181] on input "Apt, suite, etc" at bounding box center [599, 181] width 422 height 26
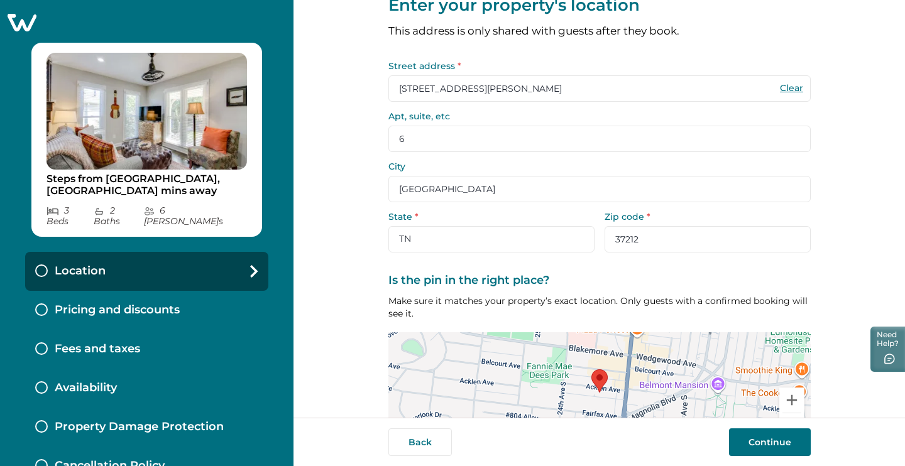
scroll to position [43, 0]
type input "6"
click at [777, 449] on button "Continue" at bounding box center [770, 443] width 82 height 28
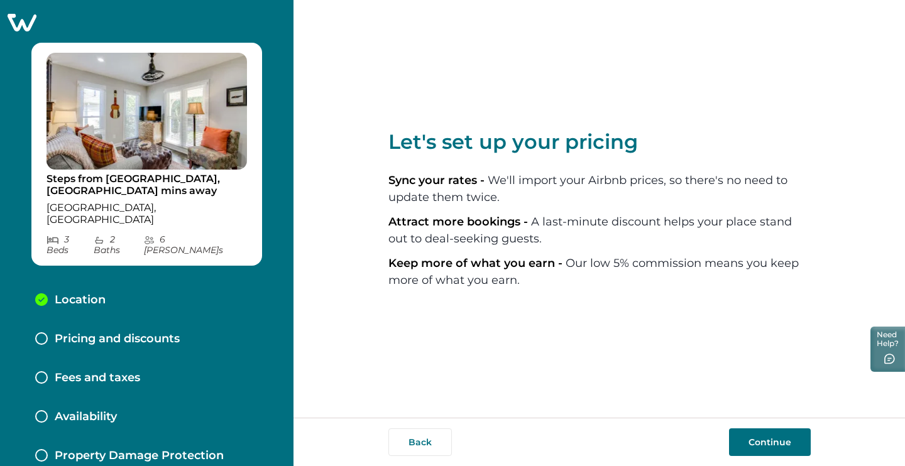
click at [760, 437] on button "Continue" at bounding box center [770, 443] width 82 height 28
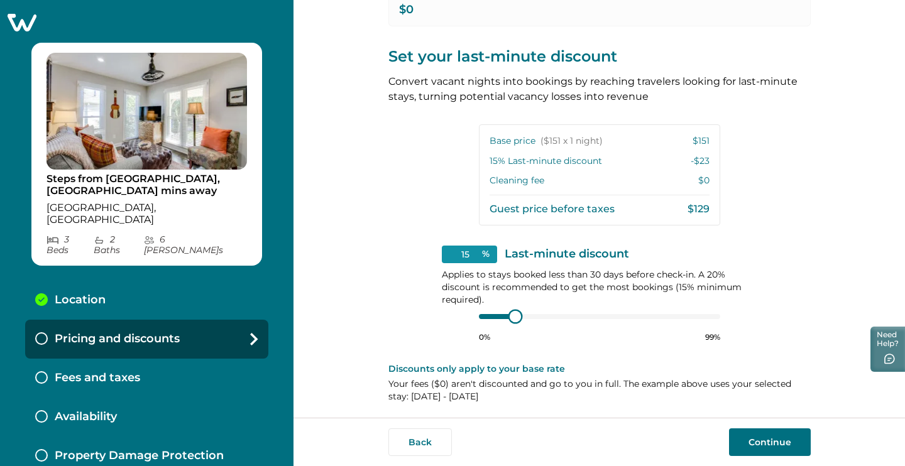
click at [503, 317] on div at bounding box center [599, 317] width 241 height 10
click at [485, 315] on div at bounding box center [599, 317] width 241 height 10
click at [461, 317] on div "15 % Last-minute discount Applies to stays booked less than 30 days before chec…" at bounding box center [600, 294] width 316 height 97
click at [483, 312] on div at bounding box center [599, 317] width 241 height 10
click at [388, 307] on div "View your pricing We imported your pricing from Airbnb and picked the next avai…" at bounding box center [599, 85] width 422 height 671
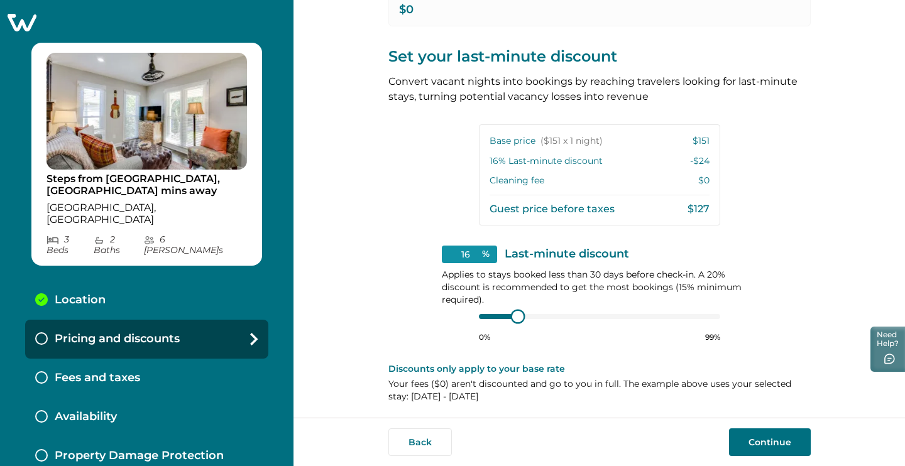
type input "15"
click at [446, 314] on div "15 % Last-minute discount Applies to stays booked less than 30 days before chec…" at bounding box center [600, 294] width 316 height 97
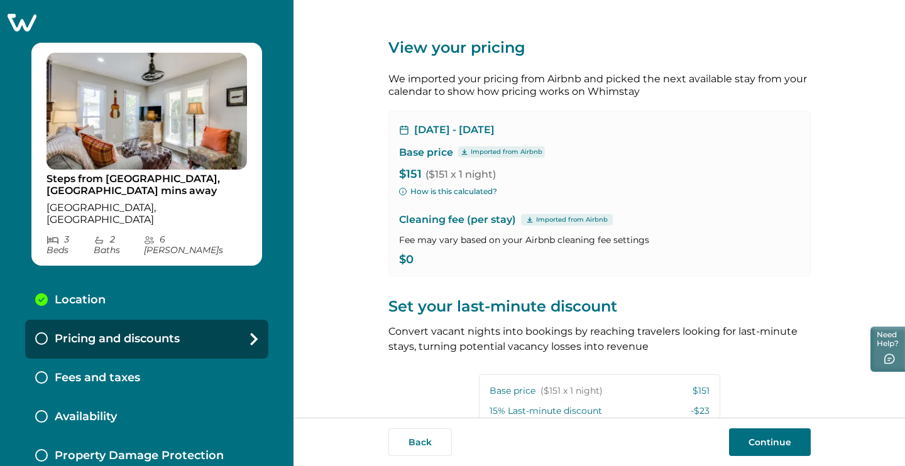
click at [435, 260] on p "$0" at bounding box center [599, 260] width 401 height 13
click at [417, 249] on div "Cleaning fee (per stay) Imported from Airbnb Fee may vary based on your Airbnb …" at bounding box center [599, 239] width 401 height 54
click at [427, 267] on div "Oct 7, 2025 - Oct 8, 2025 Base price Imported from Airbnb $151 ($151 x 1 night)…" at bounding box center [599, 194] width 422 height 166
click at [407, 261] on p "$0" at bounding box center [599, 260] width 401 height 13
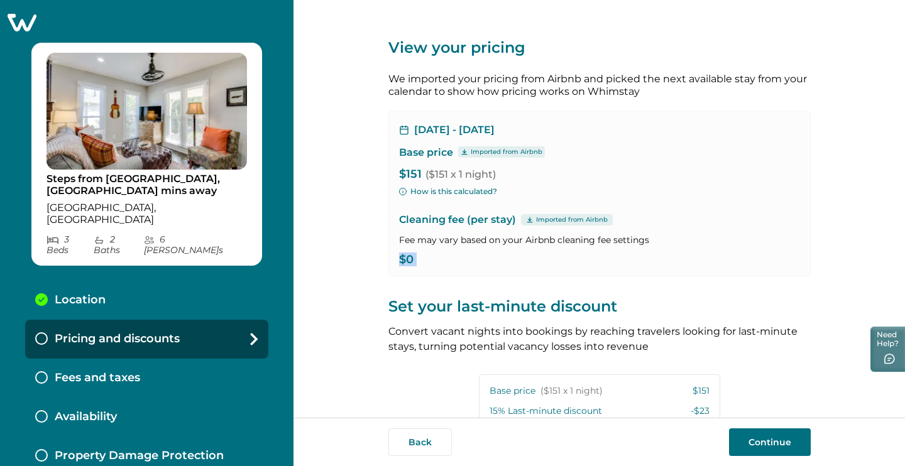
click at [407, 261] on p "$0" at bounding box center [599, 260] width 401 height 13
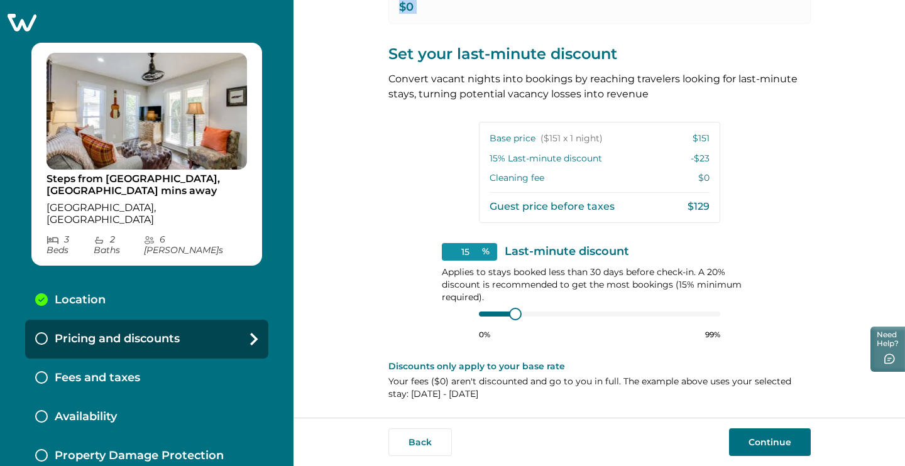
scroll to position [250, 0]
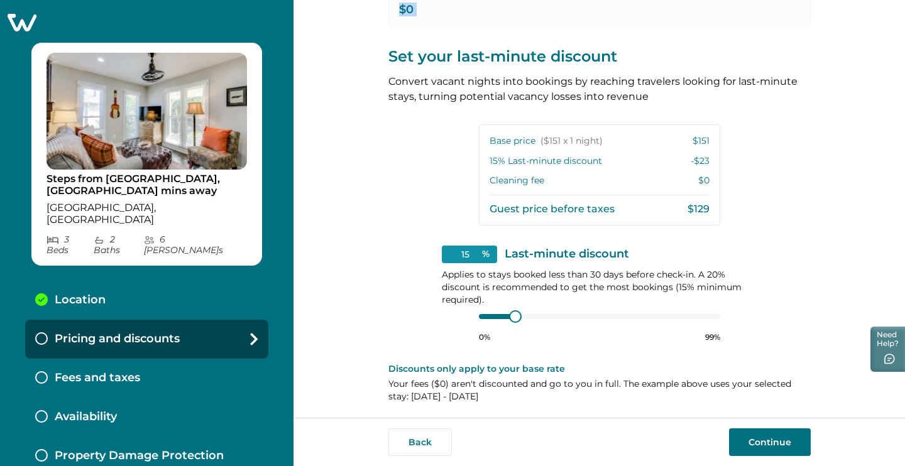
click at [773, 442] on button "Continue" at bounding box center [770, 443] width 82 height 28
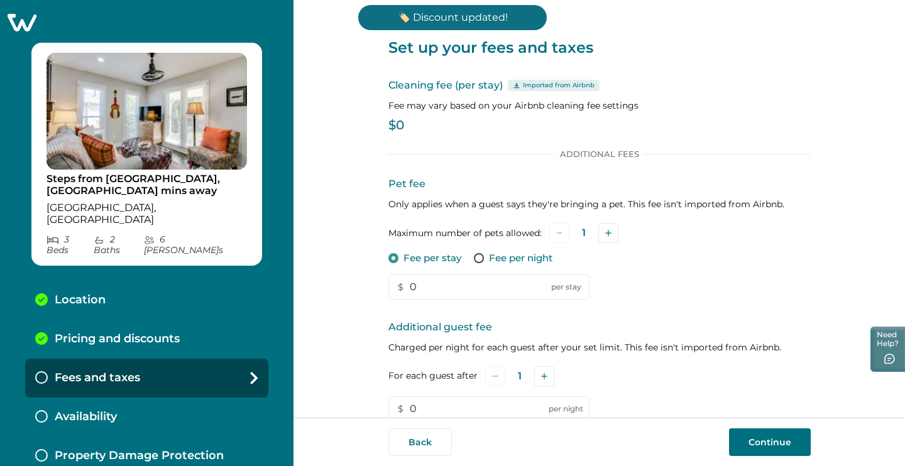
click at [405, 131] on div "Cleaning fee (per stay) Imported from Airbnb Fee may vary based on your Airbnb …" at bounding box center [599, 107] width 422 height 59
click at [400, 122] on p "$0" at bounding box center [599, 125] width 422 height 13
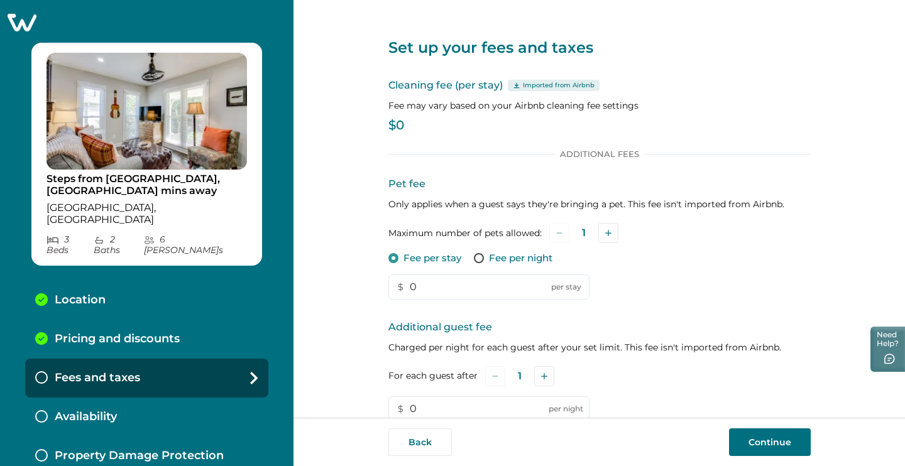
click at [390, 131] on p "$0" at bounding box center [599, 125] width 422 height 13
click at [403, 129] on p "$0" at bounding box center [599, 125] width 422 height 13
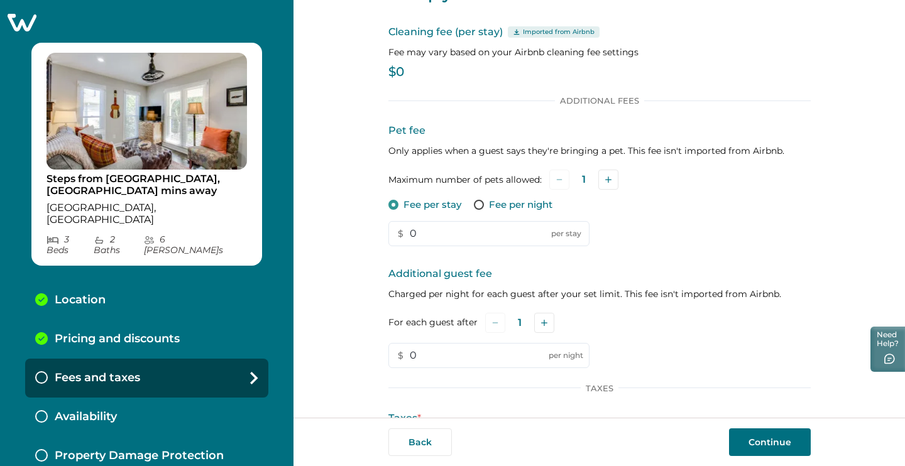
scroll to position [56, 0]
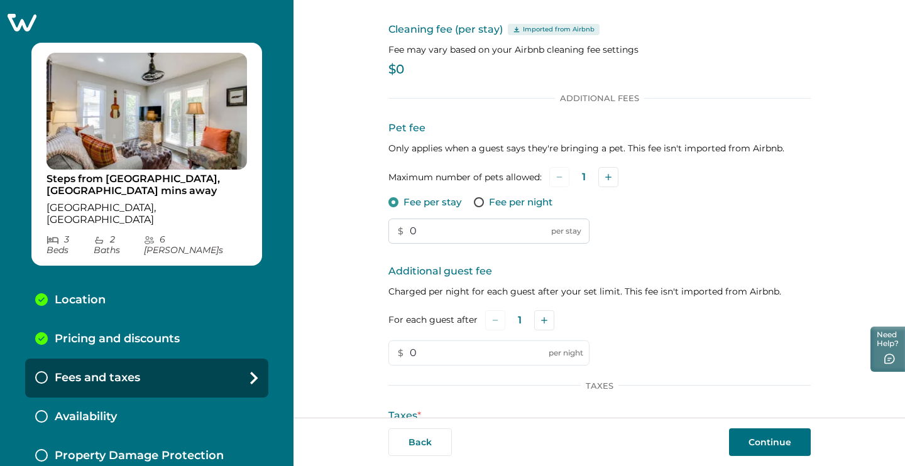
click at [447, 226] on input "0" at bounding box center [488, 231] width 201 height 25
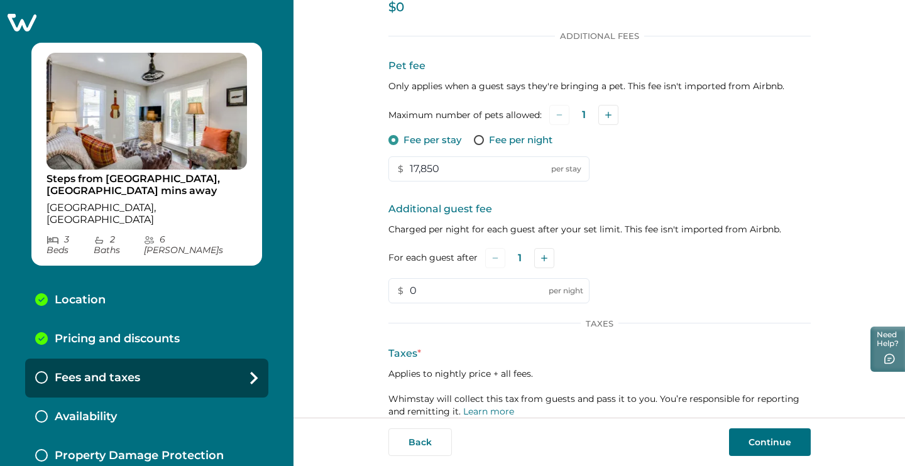
scroll to position [119, 0]
type input "178"
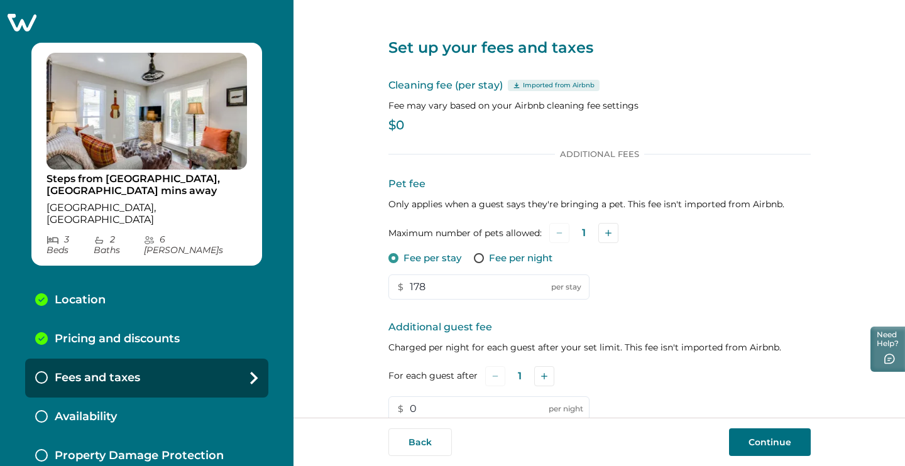
scroll to position [0, 0]
click at [407, 132] on div "Cleaning fee (per stay) Imported from Airbnb Fee may vary based on your Airbnb …" at bounding box center [599, 107] width 422 height 59
click at [395, 124] on p "$0" at bounding box center [599, 125] width 422 height 13
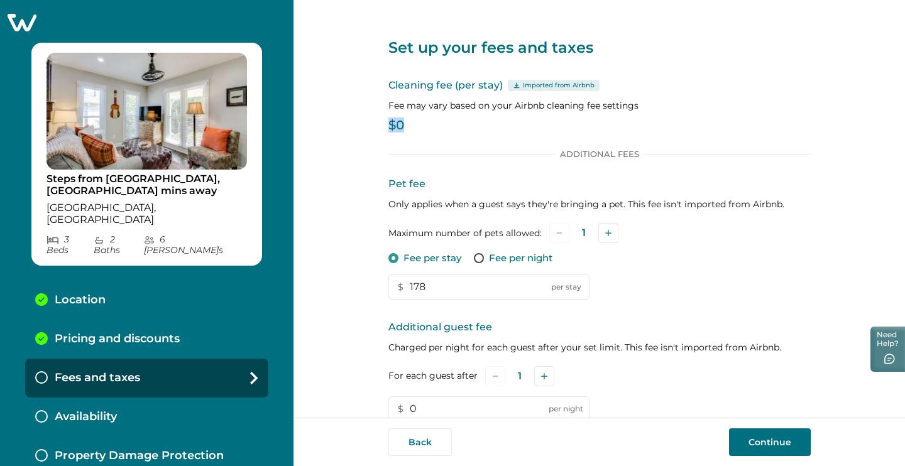
click at [431, 125] on p "$0" at bounding box center [599, 125] width 422 height 13
click at [574, 87] on p "Imported from Airbnb" at bounding box center [559, 85] width 72 height 10
click at [611, 140] on div "Set up your fees and taxes Cleaning fee (per stay) Imported from Airbnb Fee may…" at bounding box center [599, 306] width 422 height 613
drag, startPoint x: 423, startPoint y: 123, endPoint x: 397, endPoint y: 123, distance: 25.8
click at [397, 123] on p "$0" at bounding box center [599, 125] width 422 height 13
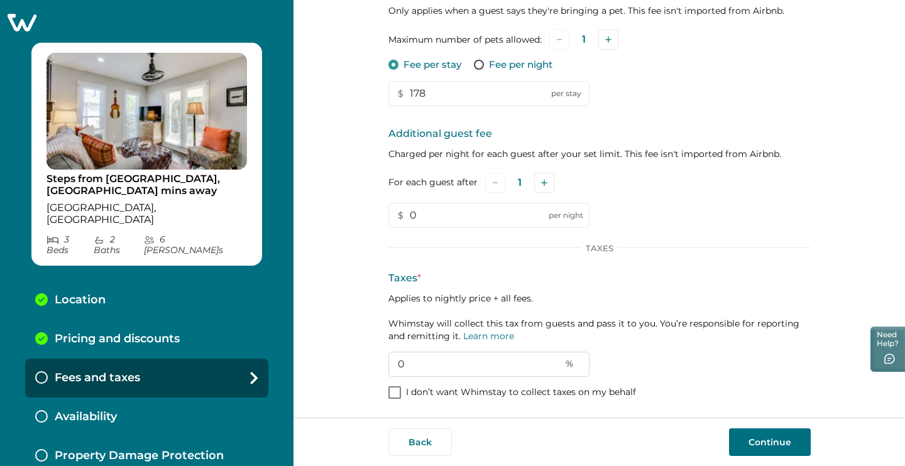
click at [420, 370] on input "0" at bounding box center [488, 364] width 201 height 25
type input "19"
click at [757, 440] on button "Continue" at bounding box center [770, 443] width 82 height 28
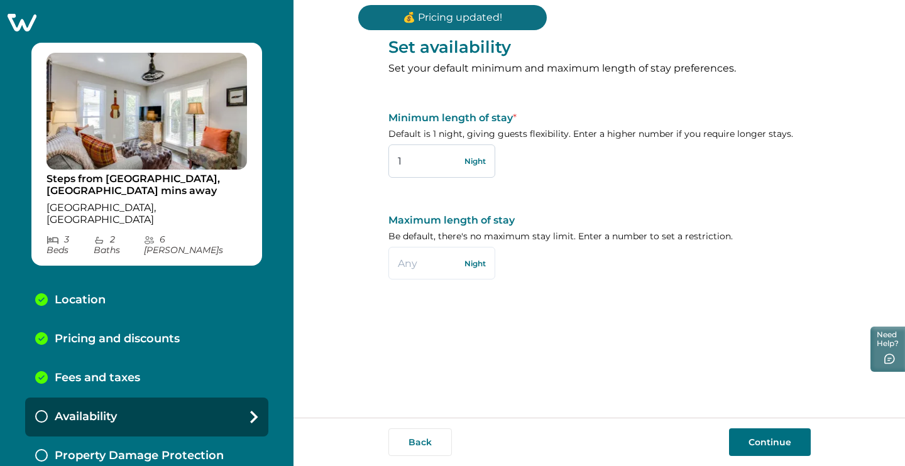
click at [424, 173] on input "1" at bounding box center [441, 161] width 107 height 33
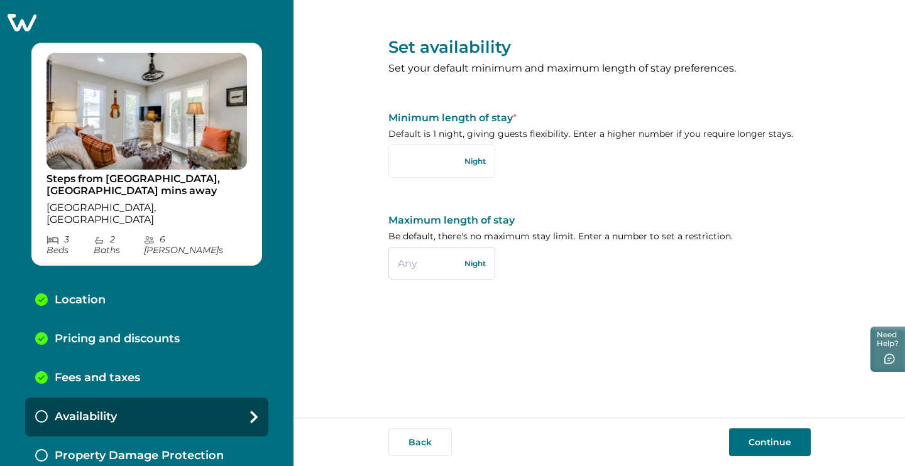
click at [419, 258] on input "text" at bounding box center [441, 263] width 107 height 33
type input "360"
click at [432, 146] on input "text" at bounding box center [441, 161] width 107 height 33
click at [757, 9] on div "Set availability Set your default minimum and maximum length of stay preference…" at bounding box center [599, 155] width 422 height 310
click at [446, 168] on input "text" at bounding box center [441, 161] width 107 height 33
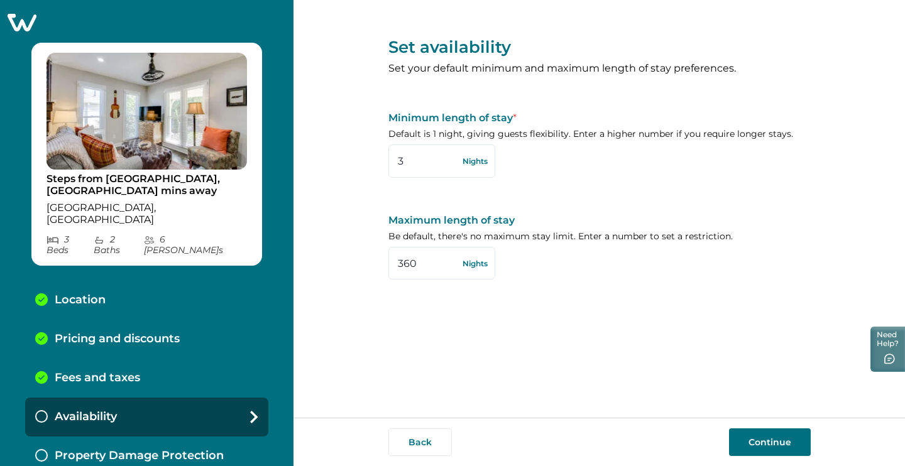
type input "3"
click at [764, 447] on button "Continue" at bounding box center [770, 443] width 82 height 28
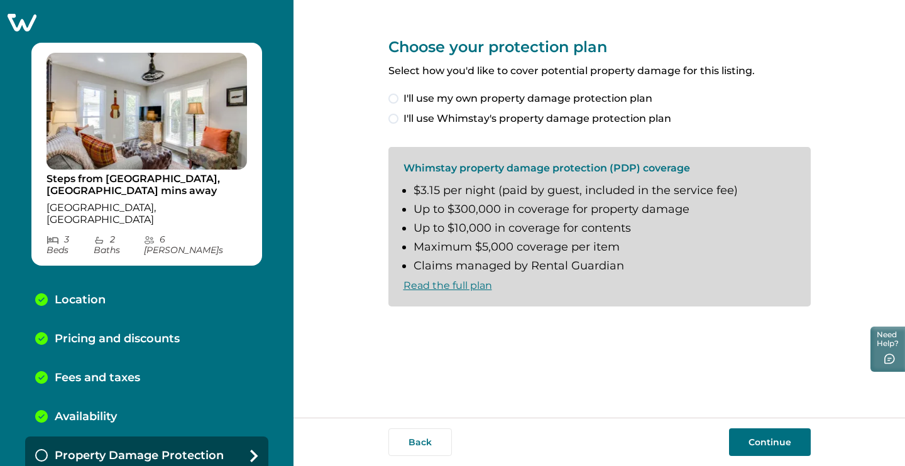
click at [477, 124] on span "I'll use Whimstay's property damage protection plan" at bounding box center [537, 118] width 268 height 15
click at [391, 323] on span at bounding box center [393, 327] width 10 height 10
click at [783, 439] on button "Continue" at bounding box center [770, 443] width 82 height 28
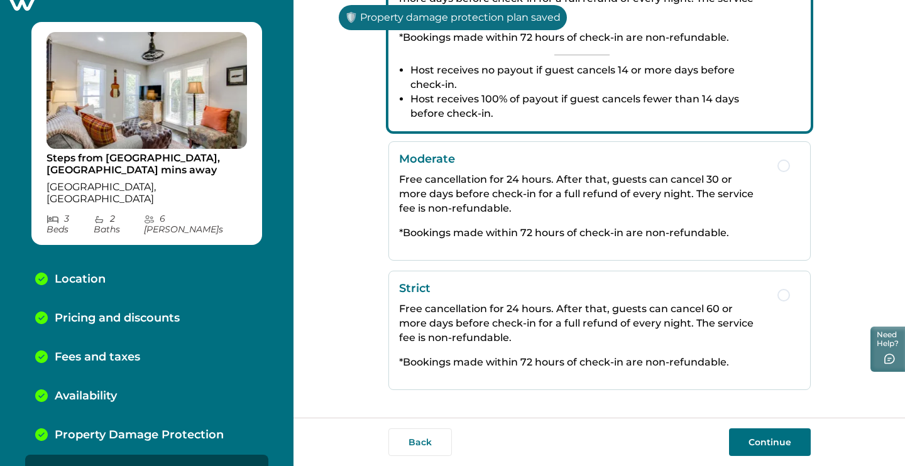
scroll to position [270, 0]
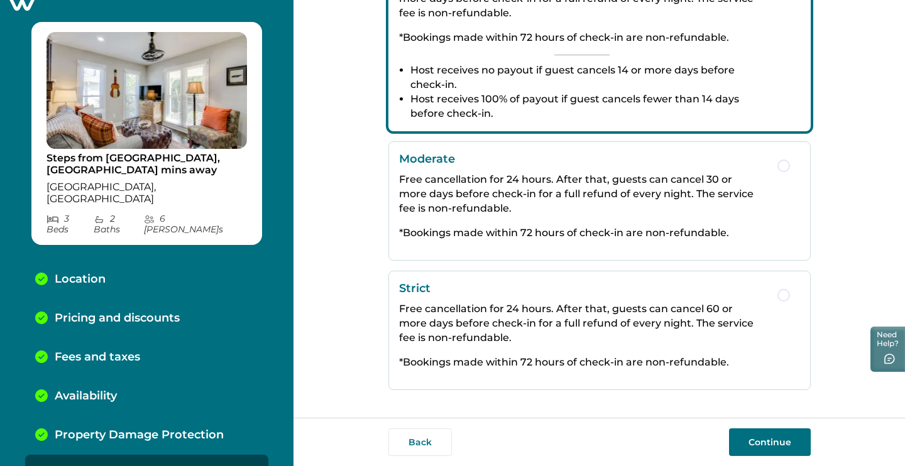
click at [606, 297] on div "Strict Free cancellation for 24 hours. After that, guests can cancel 60 or more…" at bounding box center [582, 331] width 366 height 98
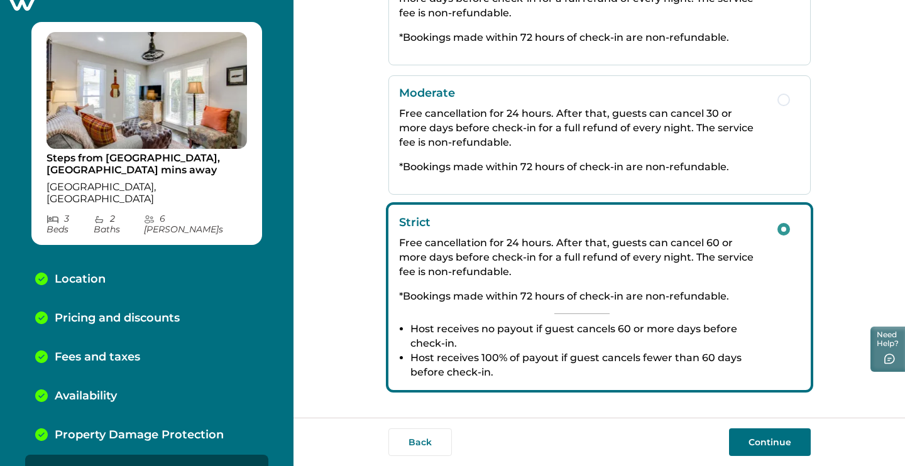
scroll to position [0, 0]
click at [761, 439] on button "Continue" at bounding box center [770, 443] width 82 height 28
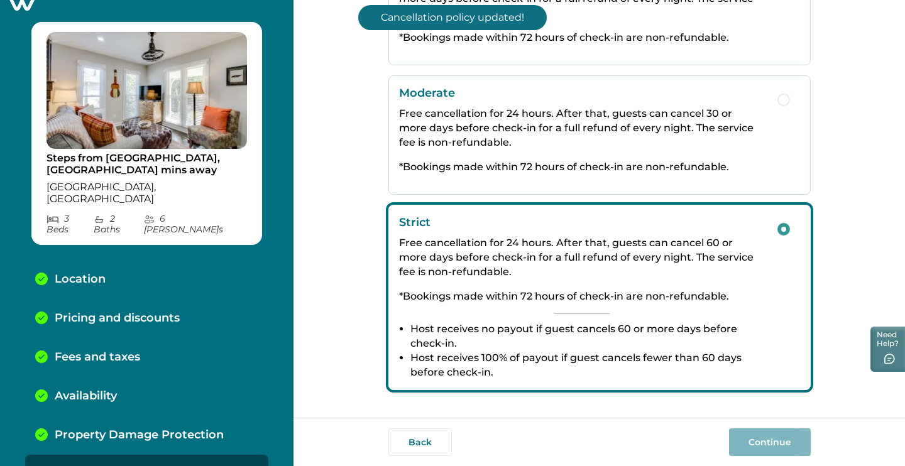
scroll to position [59, 0]
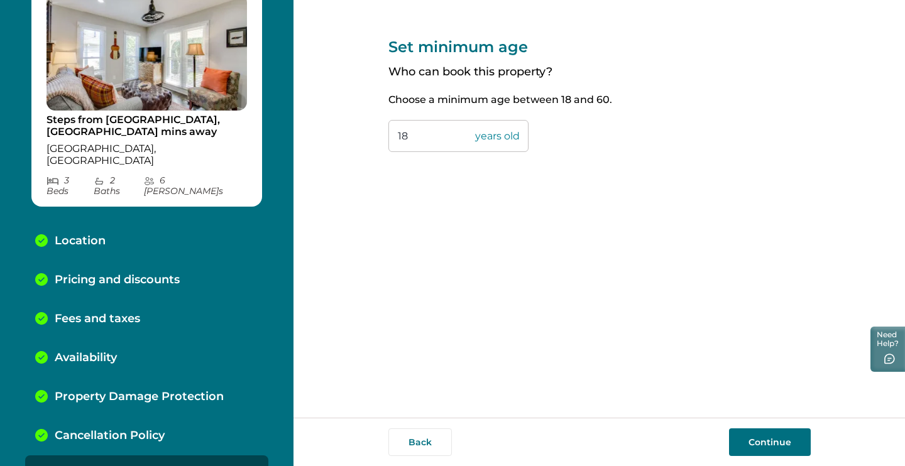
click at [781, 434] on button "Continue" at bounding box center [770, 443] width 82 height 28
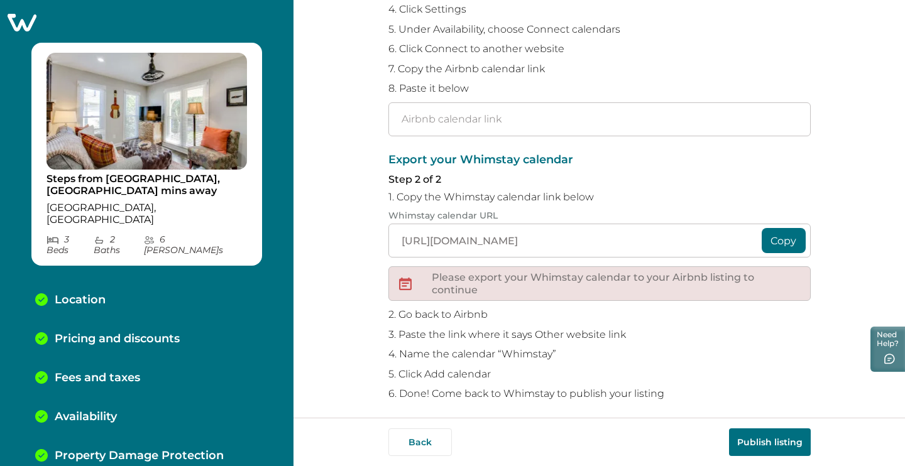
click at [788, 236] on button "Copy" at bounding box center [784, 240] width 44 height 25
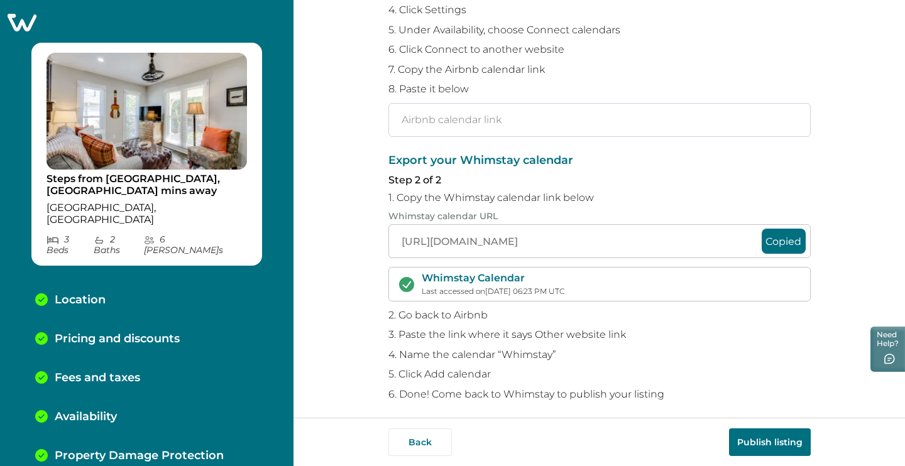
click at [504, 115] on input "text" at bounding box center [599, 120] width 422 height 34
paste input "https://api.hospitable.com/v1/properties/reservations.ics?key=1900220&token=c9a…"
type input "https://api.hospitable.com/v1/properties/reservations.ics?key=1900220&token=c9a…"
click at [714, 176] on p "Step 2 of 2" at bounding box center [599, 180] width 422 height 13
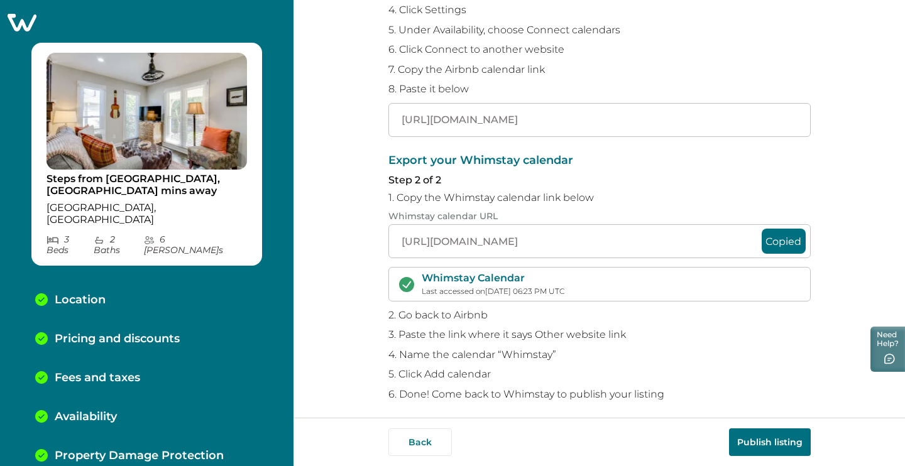
click at [760, 439] on button "Publish listing" at bounding box center [770, 443] width 82 height 28
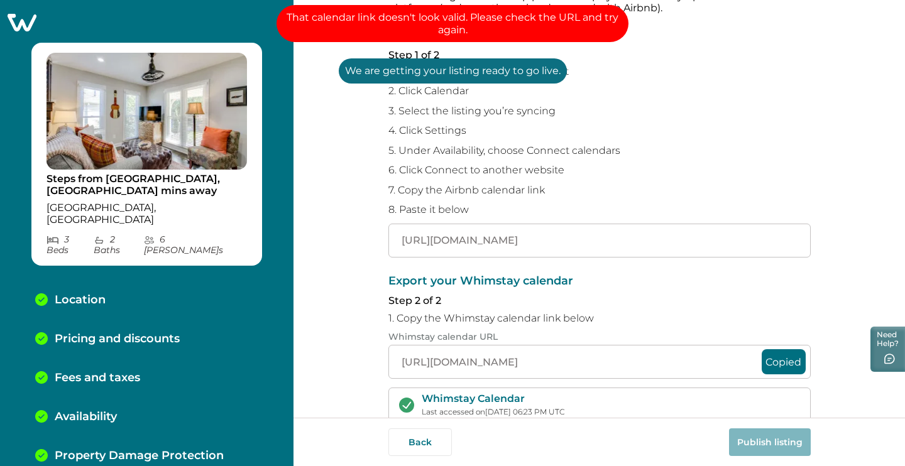
scroll to position [82, 0]
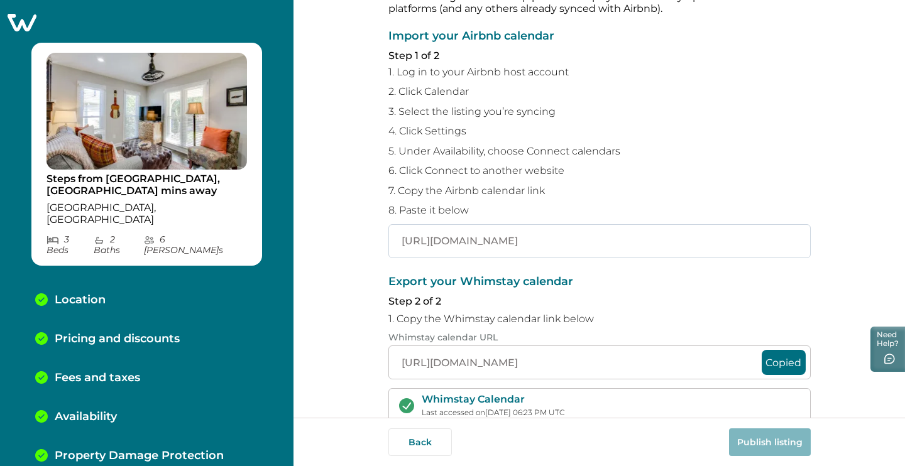
drag, startPoint x: 393, startPoint y: 233, endPoint x: 806, endPoint y: 237, distance: 412.3
click at [806, 237] on input "https://api.hospitable.com/v1/properties/reservations.ics?key=1900220&token=c9a…" at bounding box center [599, 241] width 422 height 34
paste input "[URL][DOMAIN_NAME]"
type input "[URL][DOMAIN_NAME]"
click at [594, 268] on div "Sync your Whimstay and Airbnb calendars To avoid double bookings, you’ll need t…" at bounding box center [599, 232] width 422 height 629
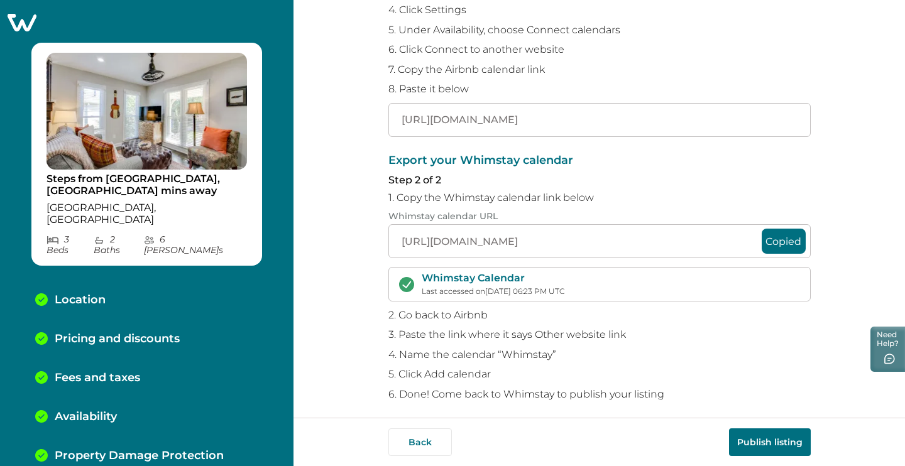
scroll to position [0, 0]
click at [776, 442] on button "Publish listing" at bounding box center [770, 443] width 82 height 28
click at [783, 239] on button "Copied" at bounding box center [784, 241] width 44 height 25
click at [775, 233] on button "Copied" at bounding box center [784, 241] width 44 height 25
click at [663, 329] on p "3. Paste the link where it says Other website link" at bounding box center [599, 335] width 422 height 13
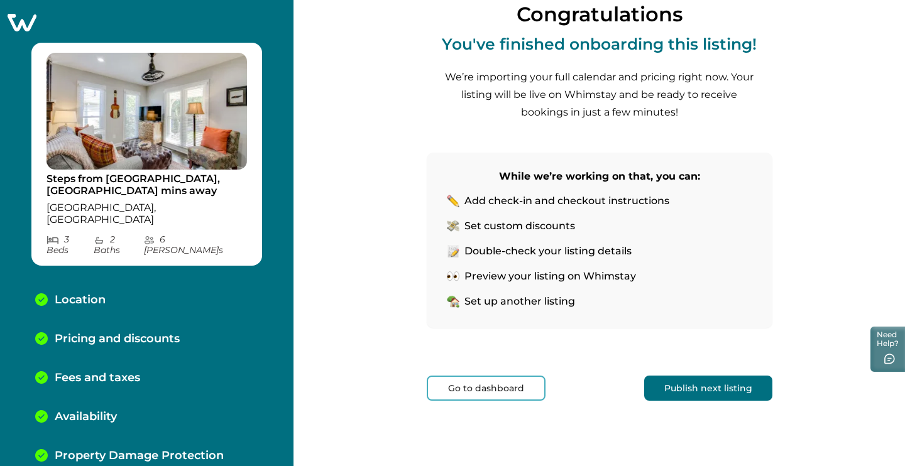
scroll to position [117, 0]
click at [701, 402] on div "Congratulations You've finished onboarding this listing! We’re importing your f…" at bounding box center [600, 174] width 346 height 583
click at [708, 386] on button "Publish next listing" at bounding box center [708, 388] width 128 height 25
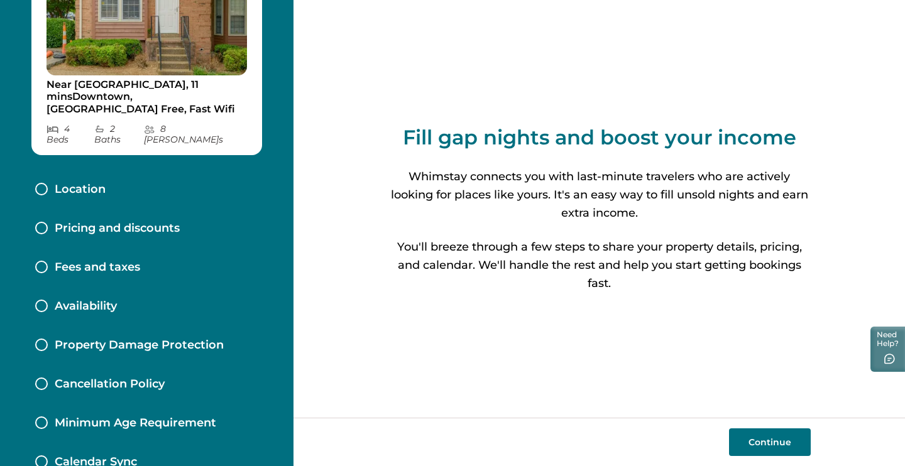
scroll to position [94, 0]
click at [759, 442] on button "Continue" at bounding box center [770, 443] width 82 height 28
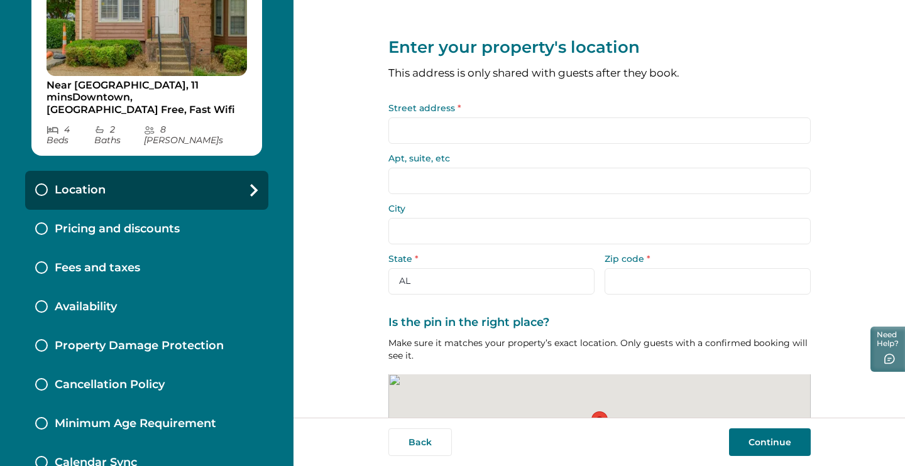
click at [615, 135] on input "Street address *" at bounding box center [599, 131] width 422 height 26
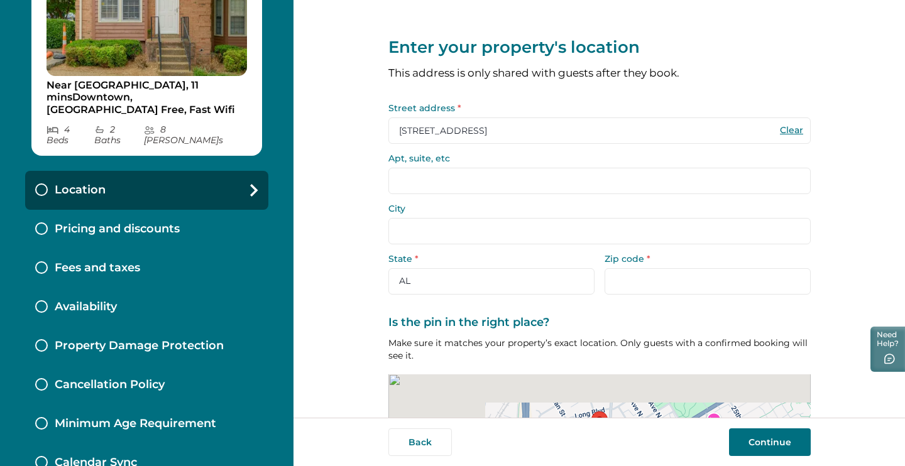
type input "3110 West End Circle"
click at [551, 182] on input "Apt, suite, etc" at bounding box center [599, 181] width 422 height 26
type input "1"
click at [452, 234] on input "City" at bounding box center [599, 231] width 422 height 26
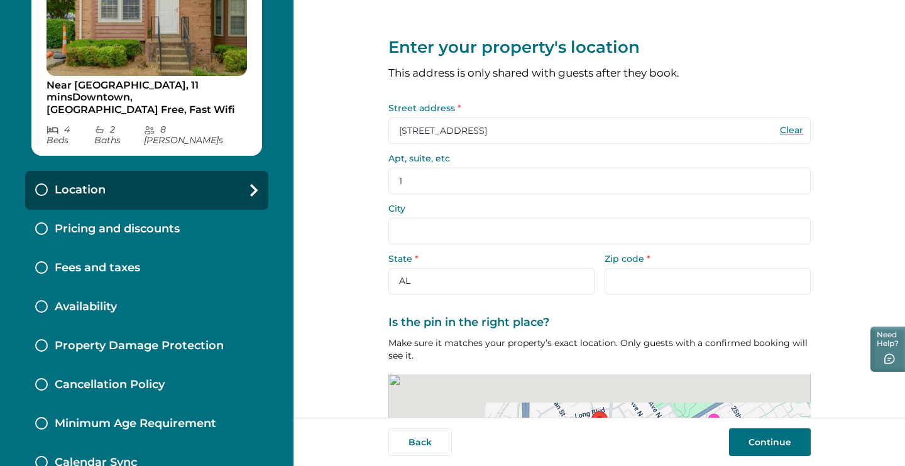
click at [452, 230] on input "City" at bounding box center [599, 231] width 422 height 26
click at [453, 218] on input "City" at bounding box center [599, 231] width 422 height 26
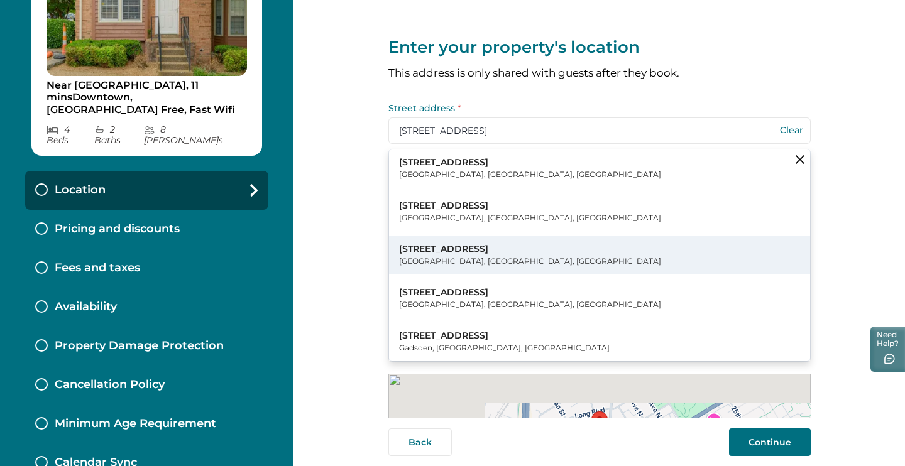
click at [436, 238] on button "3110 West Armitage Avenue Chicago, IL, USA" at bounding box center [599, 255] width 421 height 38
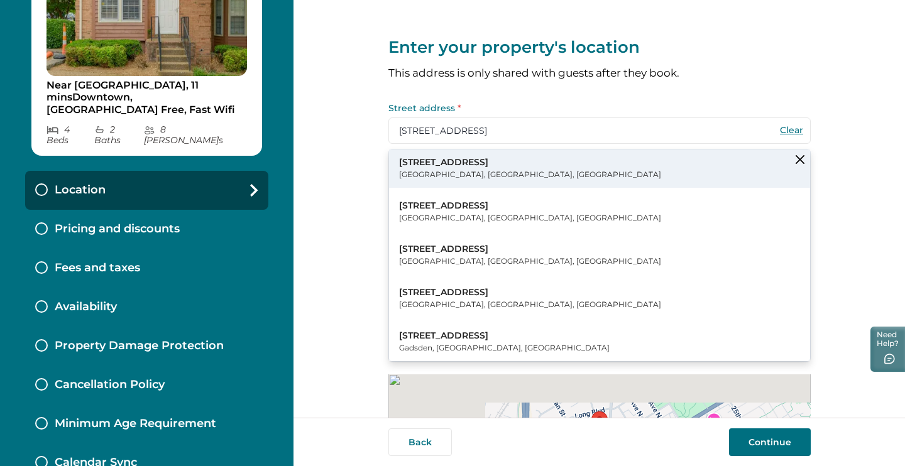
click at [479, 161] on p "3110 West End Circle" at bounding box center [530, 162] width 262 height 13
click at [449, 169] on p "[GEOGRAPHIC_DATA], [GEOGRAPHIC_DATA], [GEOGRAPHIC_DATA]" at bounding box center [530, 174] width 262 height 13
click at [447, 166] on p "3110 West End Circle" at bounding box center [530, 162] width 262 height 13
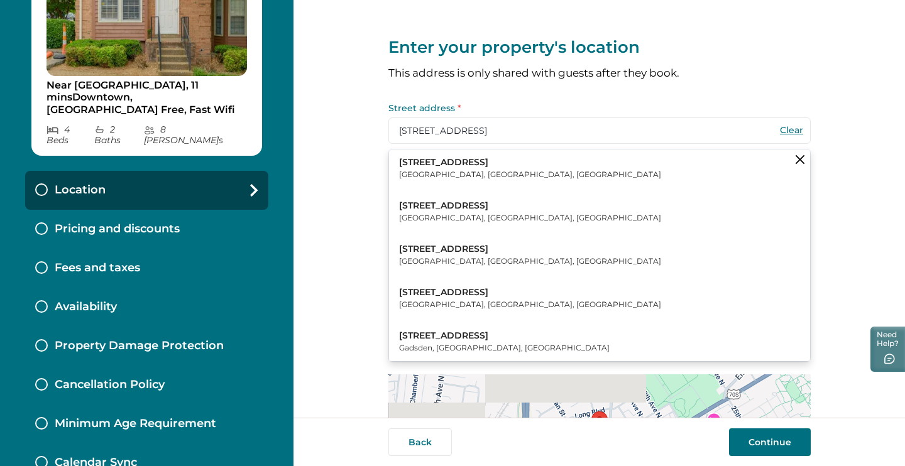
type input "3110 W Armitage Ave"
type input "Chicago"
select select "IL"
type input "60647"
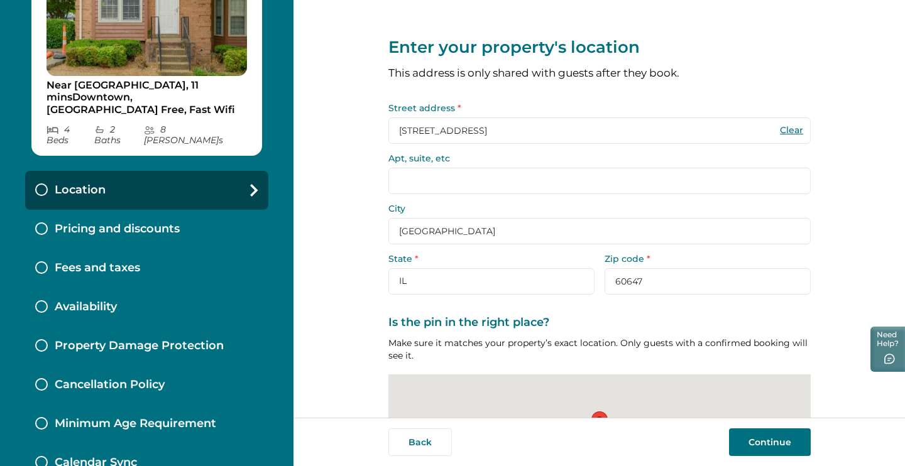
drag, startPoint x: 512, startPoint y: 132, endPoint x: 427, endPoint y: 130, distance: 84.2
click at [427, 130] on input "3110 W Armitage Ave" at bounding box center [599, 131] width 422 height 26
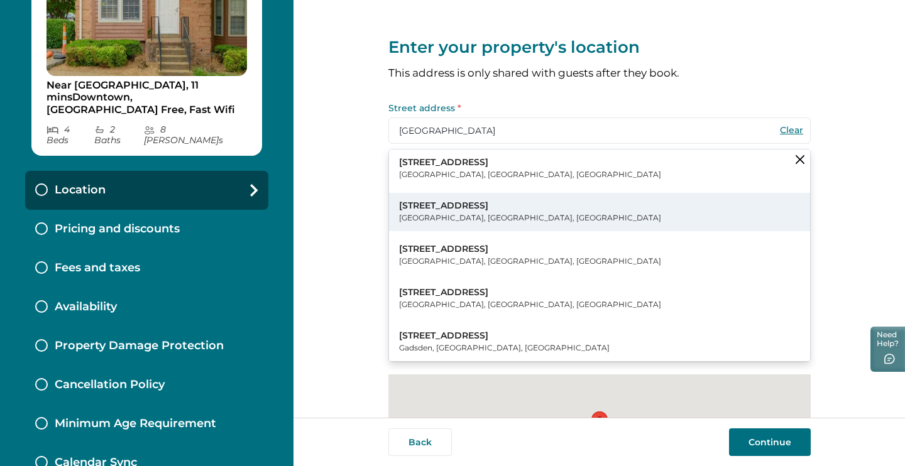
click at [432, 209] on p "[STREET_ADDRESS]" at bounding box center [530, 206] width 262 height 13
click at [424, 215] on p "[GEOGRAPHIC_DATA], [GEOGRAPHIC_DATA], [GEOGRAPHIC_DATA]" at bounding box center [530, 218] width 262 height 13
type input "[STREET_ADDRESS]"
type input "[GEOGRAPHIC_DATA]"
select select "TN"
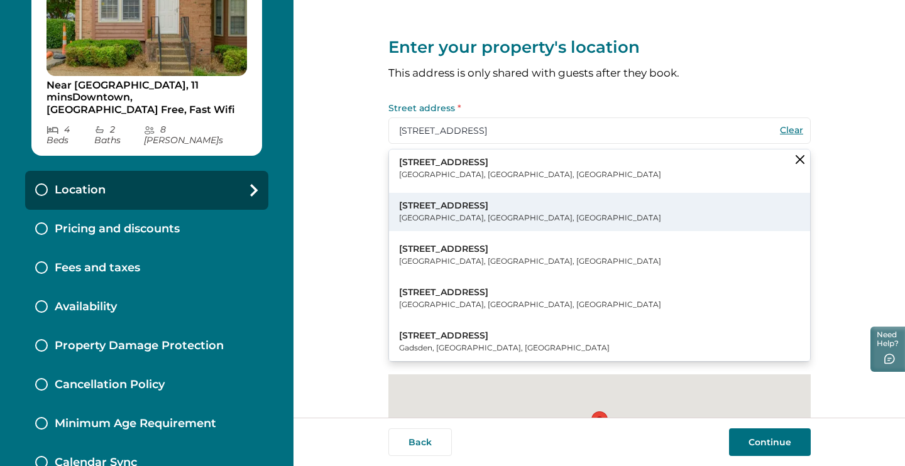
type input "37203"
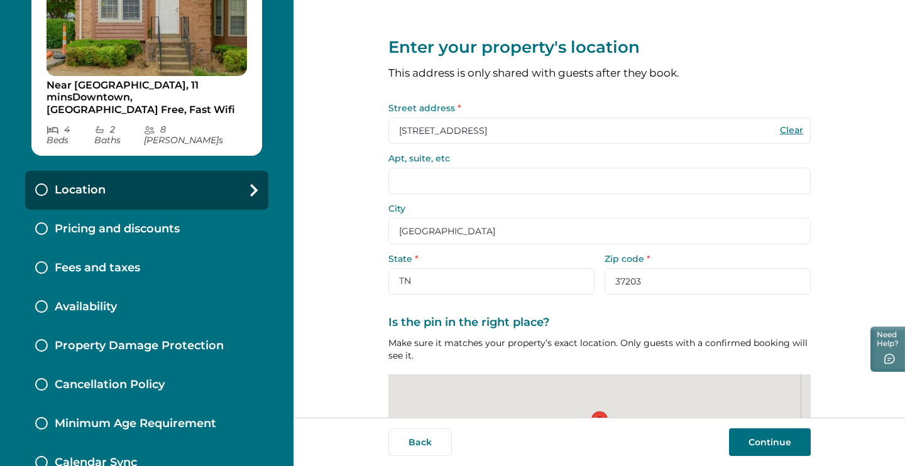
click at [452, 176] on input "Apt, suite, etc" at bounding box center [599, 181] width 422 height 26
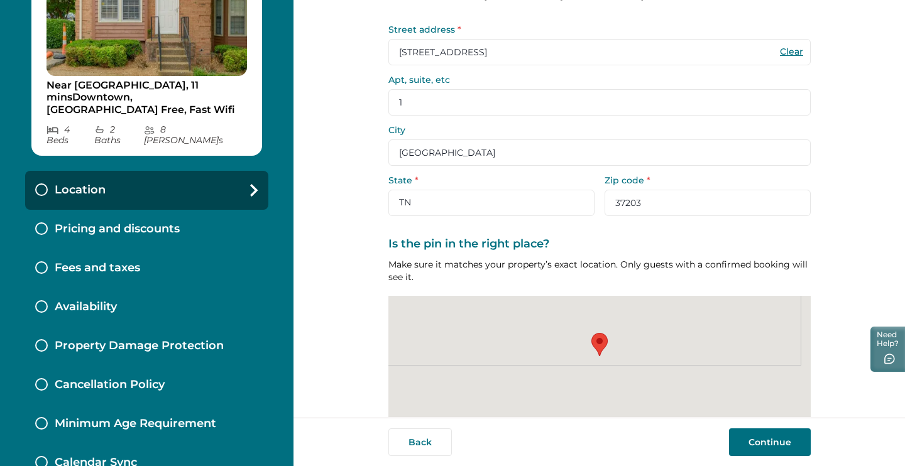
scroll to position [118, 0]
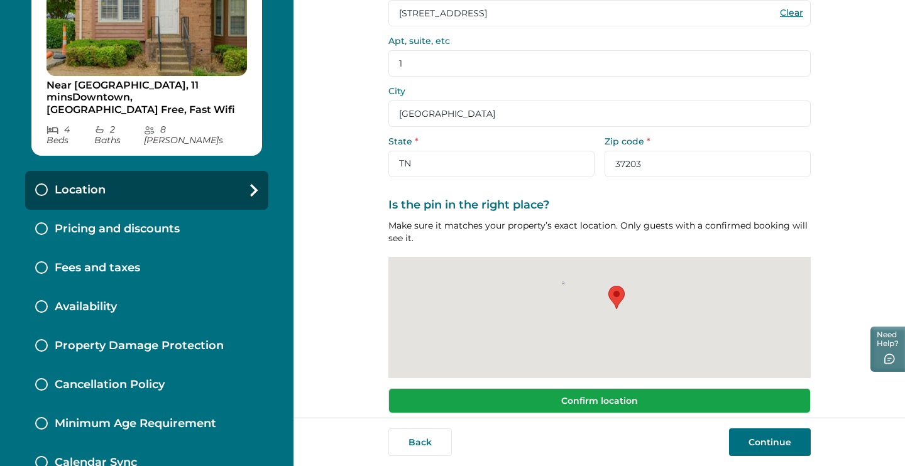
type input "1"
click at [743, 407] on button "Confirm location" at bounding box center [599, 400] width 422 height 25
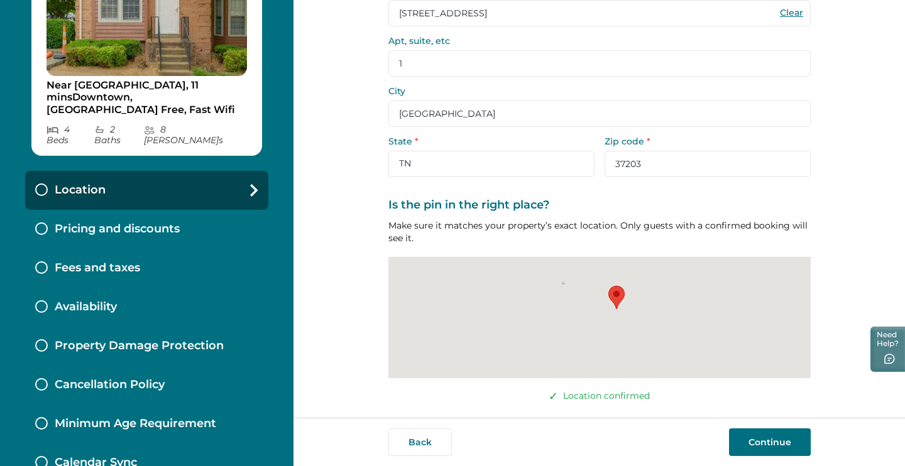
click at [767, 441] on button "Continue" at bounding box center [770, 443] width 82 height 28
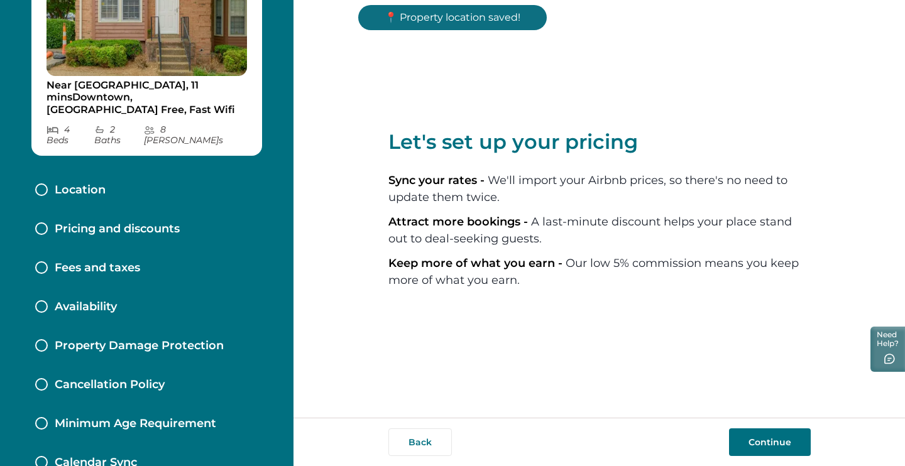
click at [767, 432] on button "Continue" at bounding box center [770, 443] width 82 height 28
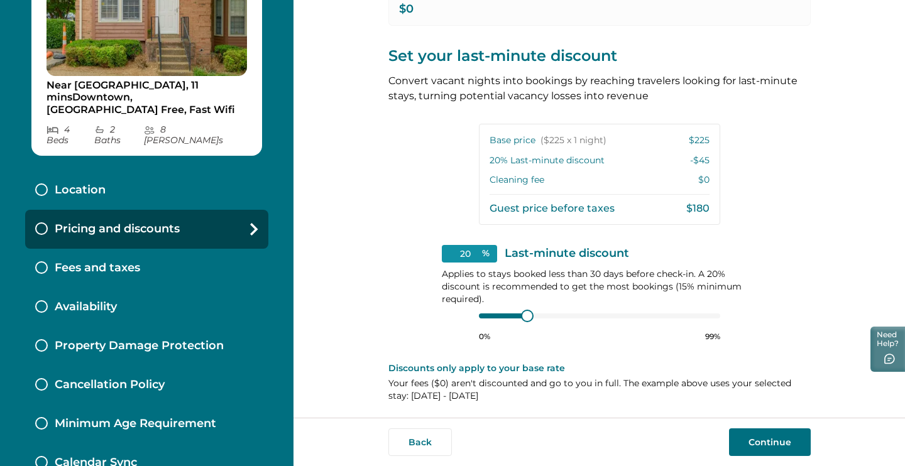
scroll to position [250, 0]
click at [414, 313] on div "View your pricing We imported your pricing from Airbnb and picked the next avai…" at bounding box center [599, 85] width 422 height 671
click at [771, 439] on button "Continue" at bounding box center [770, 443] width 82 height 28
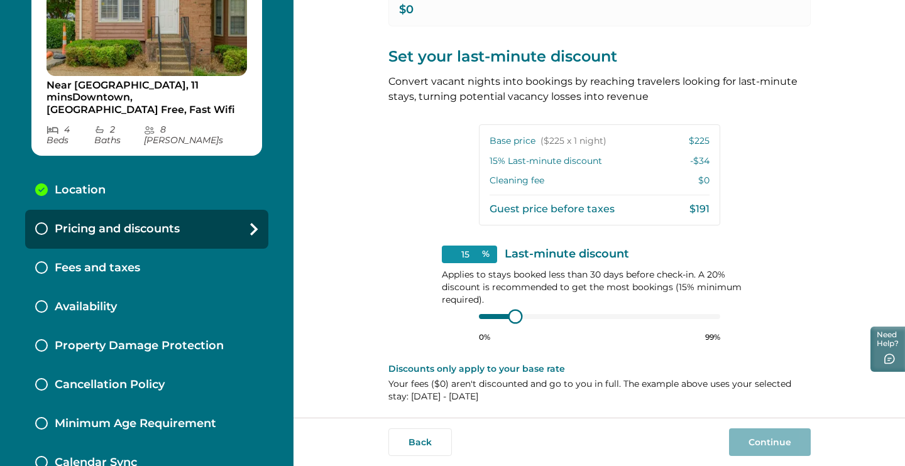
click at [488, 315] on div at bounding box center [599, 317] width 241 height 10
type input "15"
click at [486, 312] on div at bounding box center [599, 317] width 241 height 10
click at [241, 210] on div "Pricing and discounts" at bounding box center [146, 229] width 243 height 39
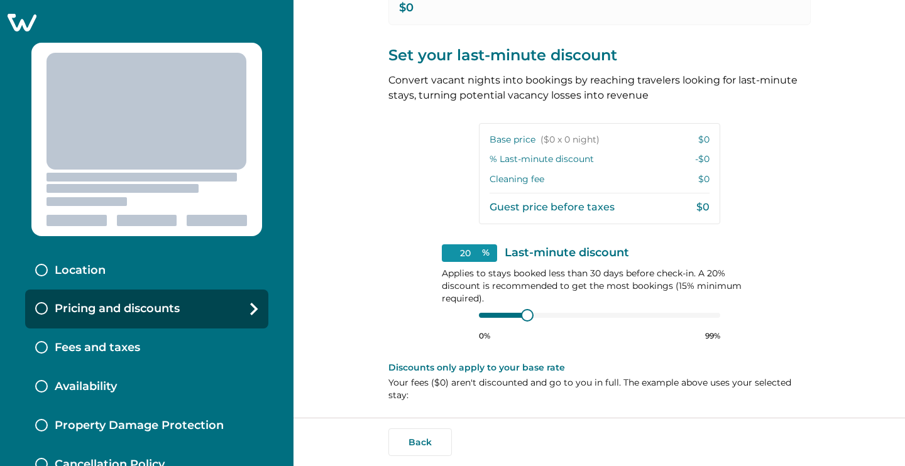
scroll to position [226, 0]
type input "15"
click at [447, 303] on div "15 % Last-minute discount Applies to stays booked less than 30 days before chec…" at bounding box center [600, 294] width 316 height 97
click at [173, 260] on div "Location" at bounding box center [146, 270] width 243 height 39
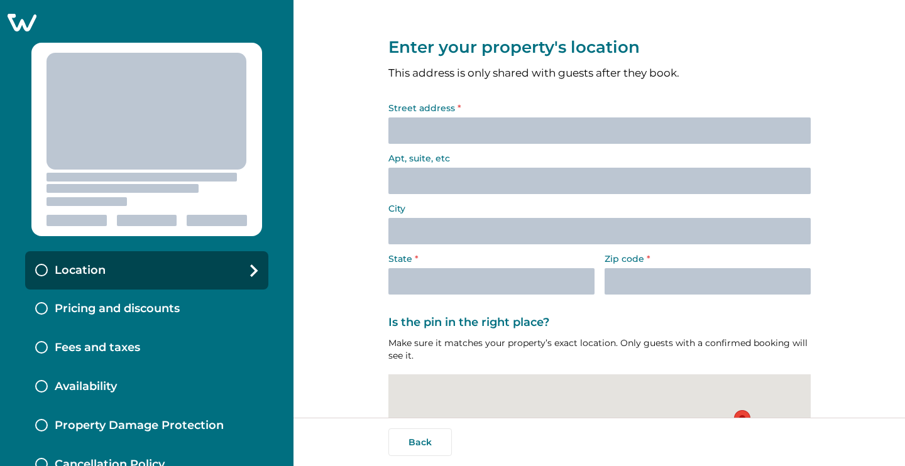
click at [155, 314] on p "Pricing and discounts" at bounding box center [117, 309] width 125 height 14
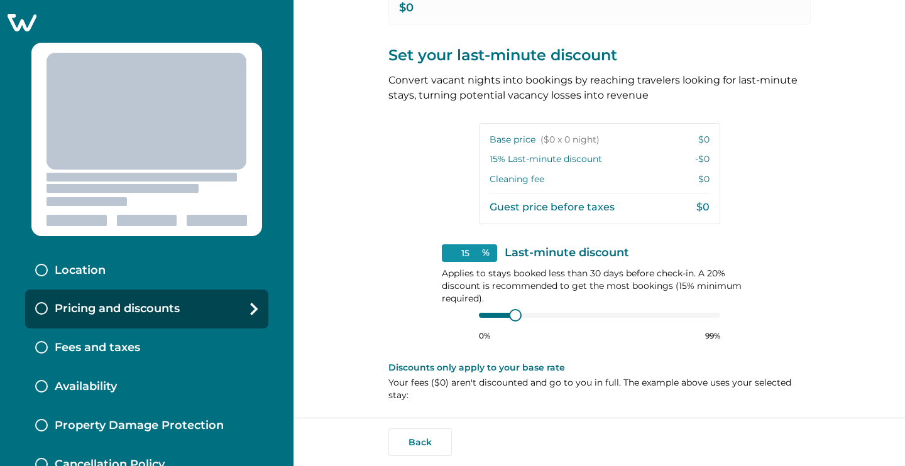
scroll to position [226, 0]
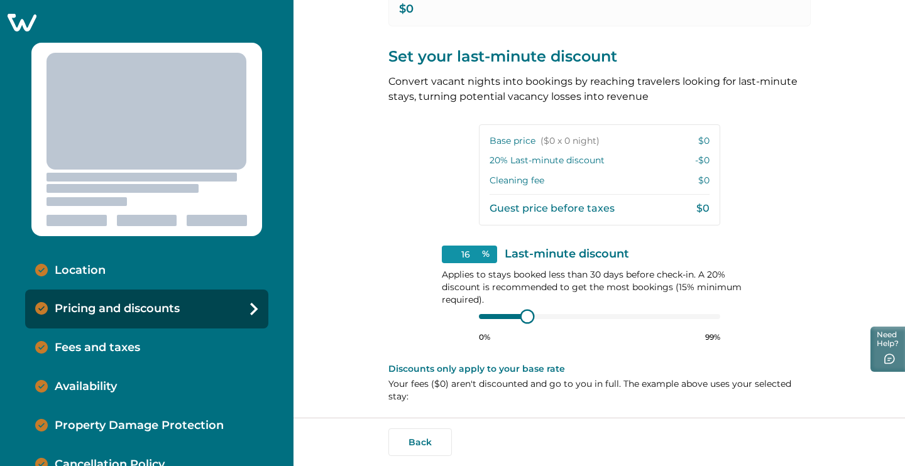
type input "15"
click at [471, 317] on div "15 % Last-minute discount Applies to stays booked less than 30 days before chec…" at bounding box center [600, 294] width 316 height 97
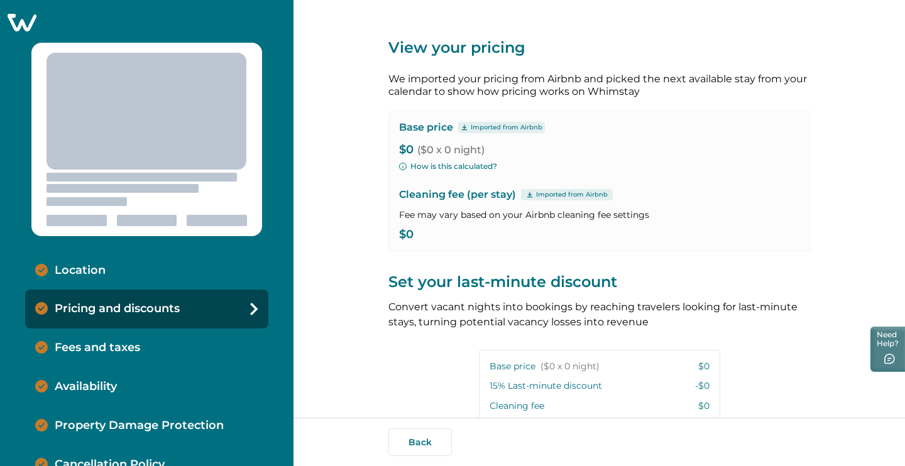
scroll to position [0, 0]
click at [253, 305] on div "Pricing and discounts" at bounding box center [146, 309] width 243 height 39
click at [180, 348] on div "Fees and taxes" at bounding box center [146, 348] width 243 height 39
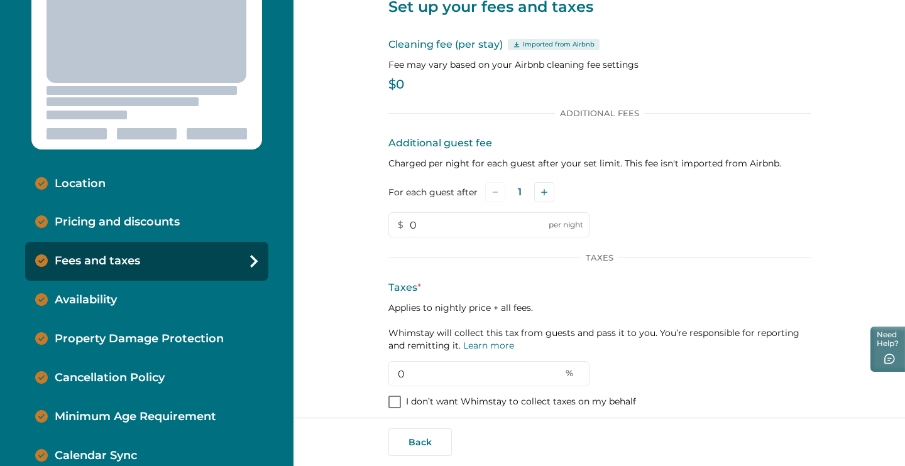
scroll to position [51, 0]
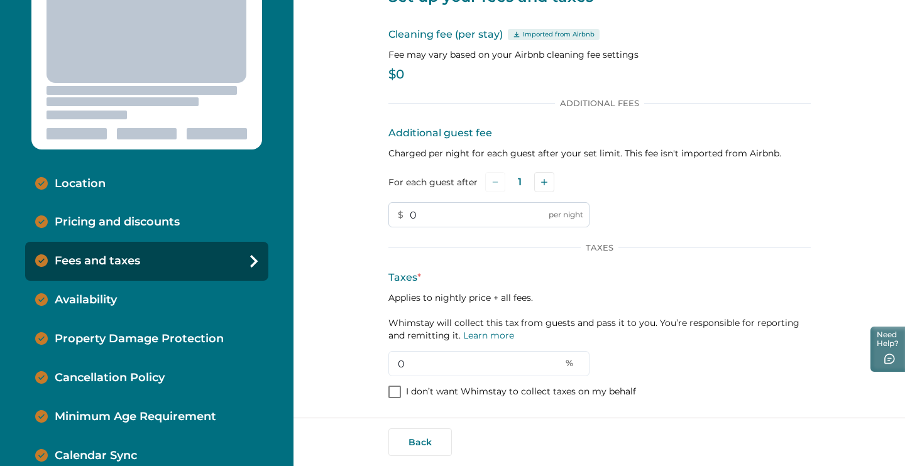
click at [466, 212] on input "0" at bounding box center [488, 214] width 201 height 25
click at [419, 360] on input "0" at bounding box center [488, 363] width 201 height 25
type input "19"
click at [184, 310] on div "Availability" at bounding box center [146, 300] width 243 height 39
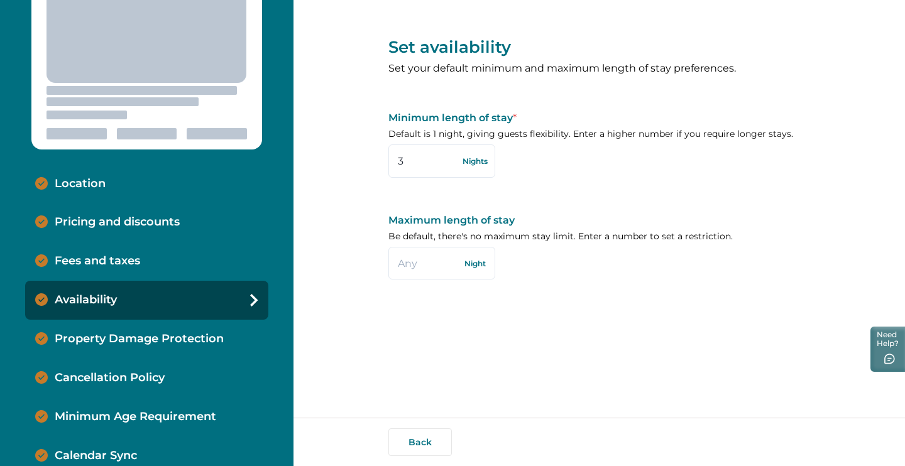
click at [178, 244] on div "Fees and taxes" at bounding box center [146, 261] width 243 height 39
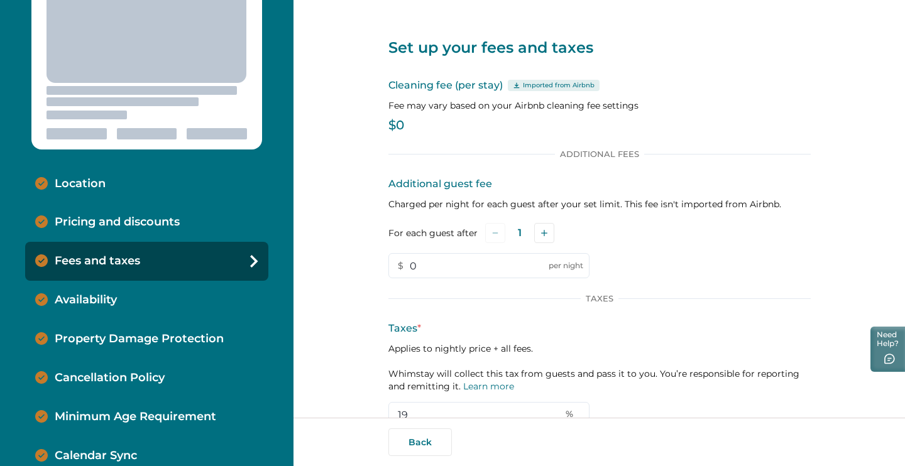
click at [187, 188] on div "Location" at bounding box center [146, 184] width 243 height 39
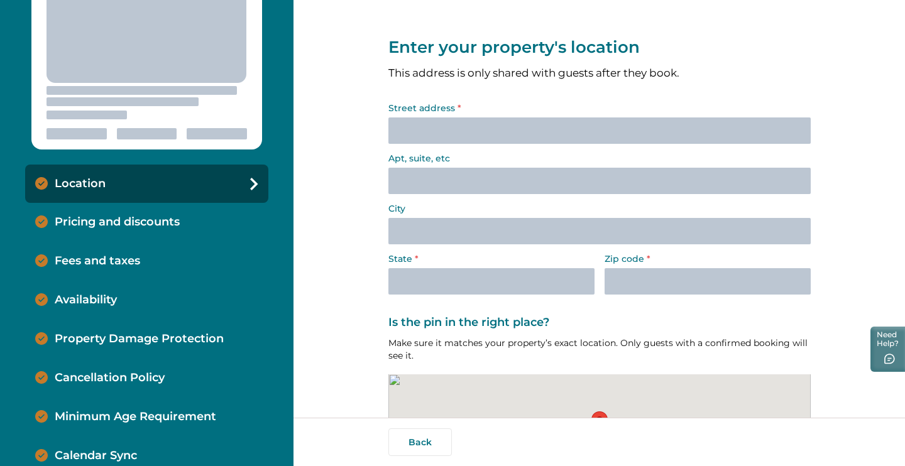
click at [503, 131] on div "Street address *" at bounding box center [599, 124] width 422 height 40
click at [476, 121] on div "Street address *" at bounding box center [599, 124] width 422 height 40
click at [160, 222] on p "Pricing and discounts" at bounding box center [117, 223] width 125 height 14
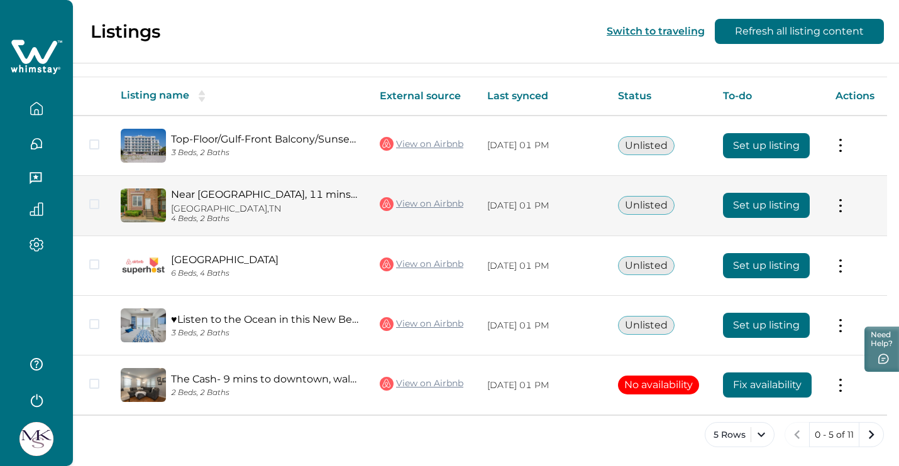
scroll to position [198, 0]
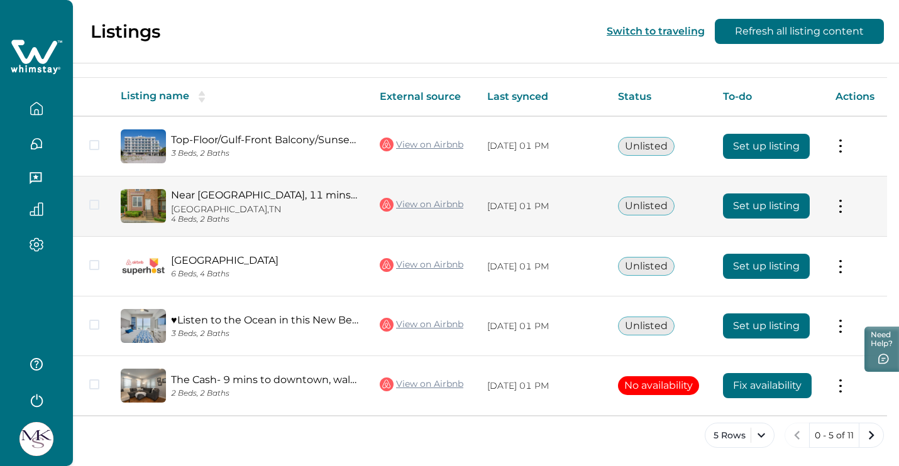
click at [872, 434] on icon "next page" at bounding box center [872, 435] width 6 height 9
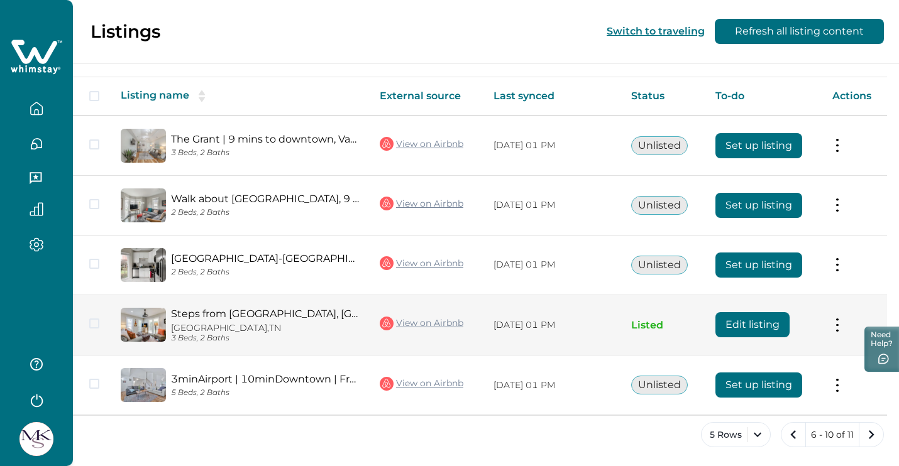
scroll to position [198, 0]
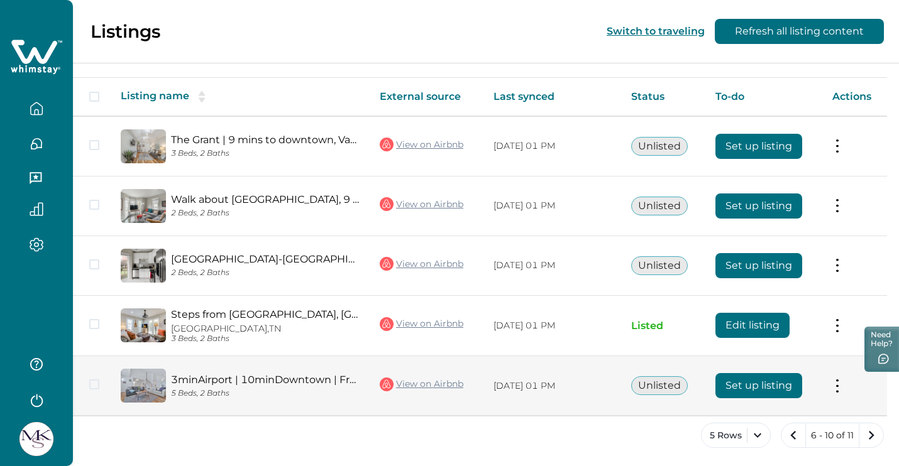
click at [757, 385] on button "Set up listing" at bounding box center [758, 385] width 87 height 25
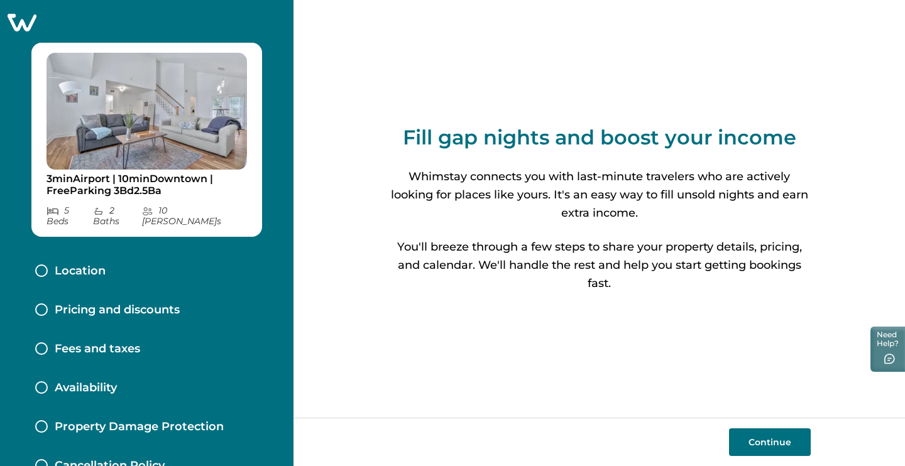
click at [769, 438] on button "Continue" at bounding box center [770, 443] width 82 height 28
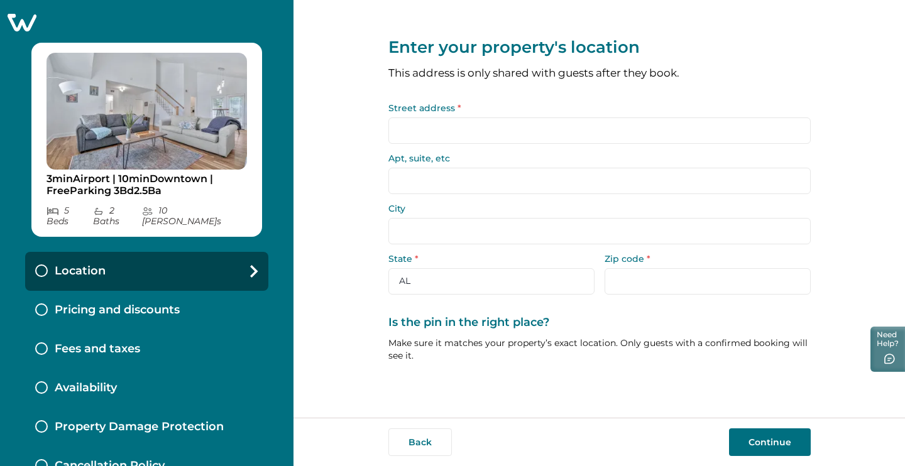
click at [609, 131] on input "Street address *" at bounding box center [599, 131] width 422 height 26
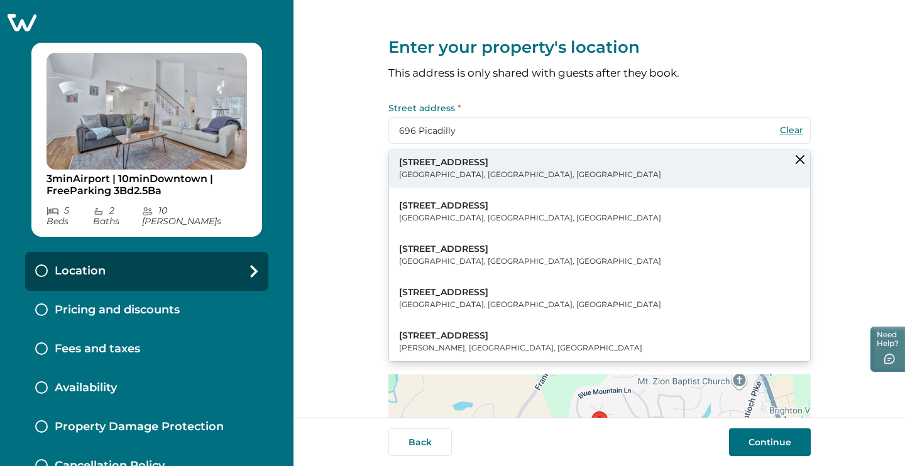
click at [546, 157] on button "[STREET_ADDRESS]" at bounding box center [599, 169] width 421 height 38
type input "[STREET_ADDRESS]"
type input "Antioch"
select select "TN"
type input "37013"
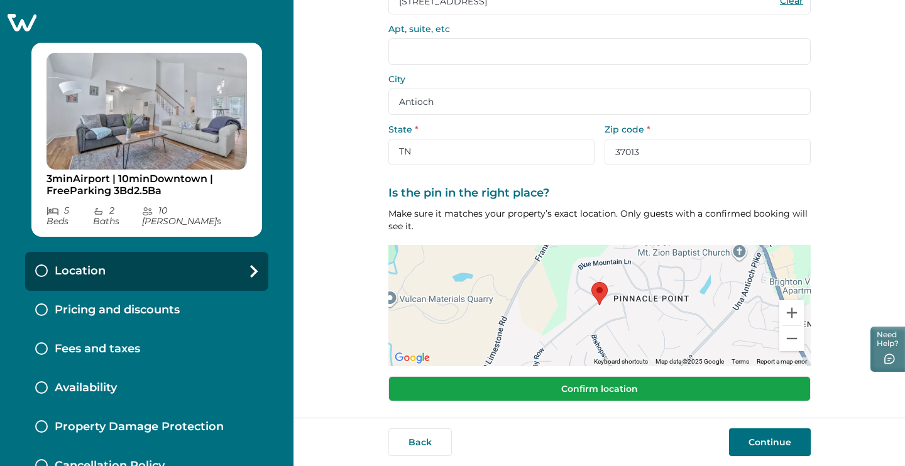
click at [565, 393] on button "Confirm location" at bounding box center [599, 388] width 422 height 25
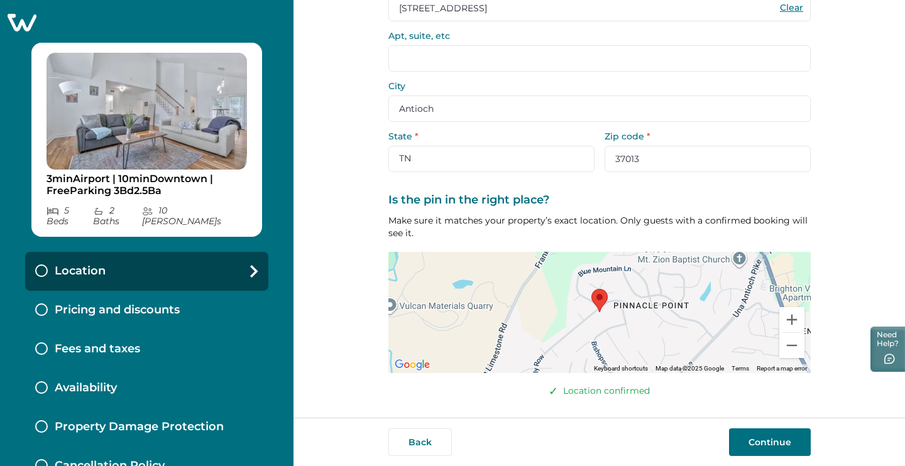
click at [784, 447] on button "Continue" at bounding box center [770, 443] width 82 height 28
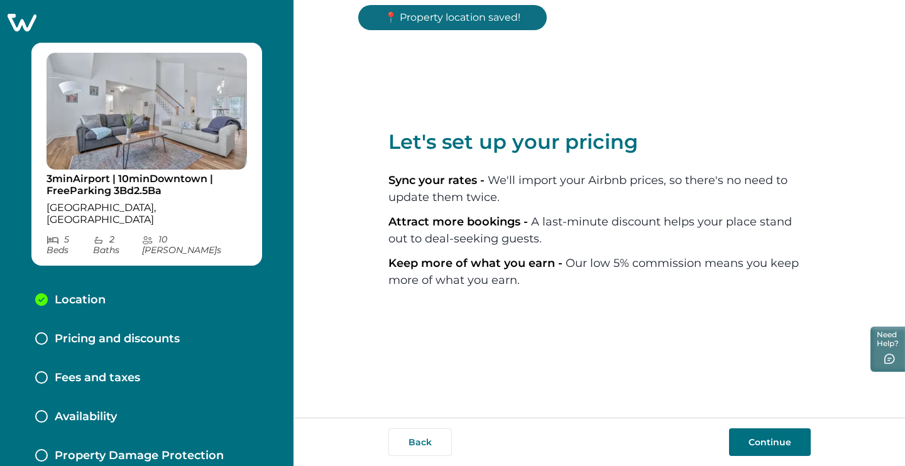
click at [787, 444] on button "Continue" at bounding box center [770, 443] width 82 height 28
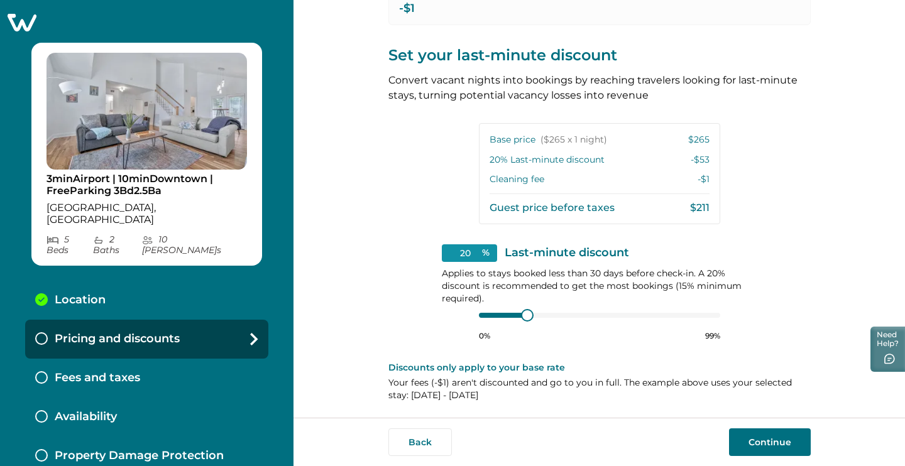
scroll to position [250, 0]
type input "15"
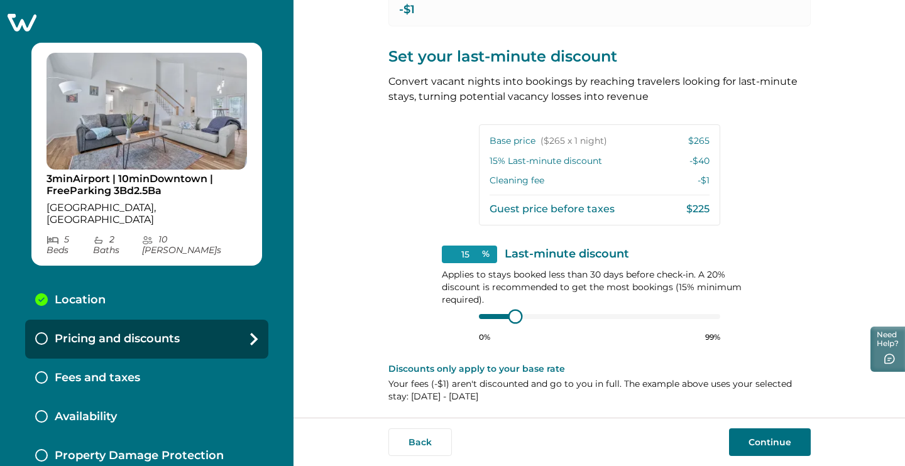
click at [471, 310] on div "15 % Last-minute discount Applies to stays booked less than 30 days before chec…" at bounding box center [600, 294] width 316 height 97
click at [757, 451] on button "Continue" at bounding box center [770, 443] width 82 height 28
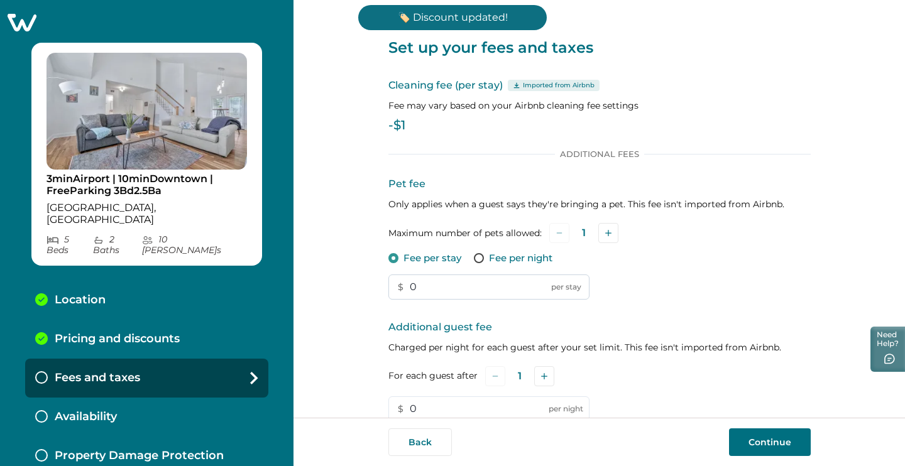
click at [445, 284] on input "0" at bounding box center [488, 287] width 201 height 25
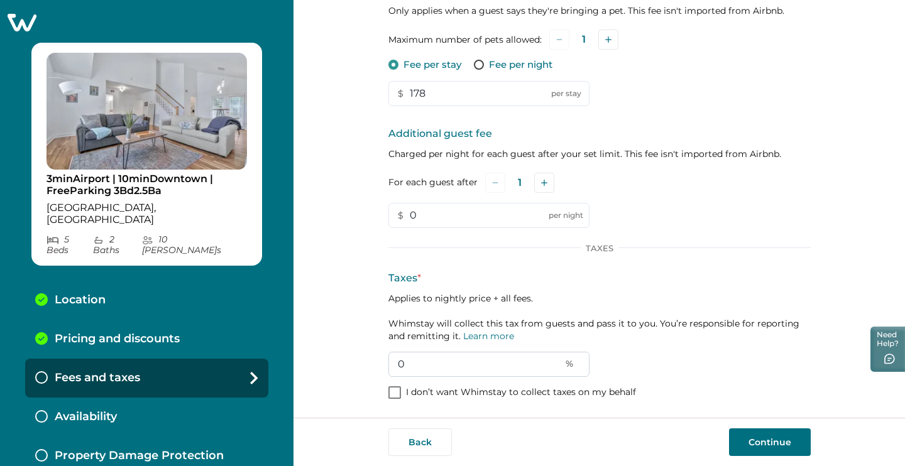
type input "178"
click at [439, 374] on input "0" at bounding box center [488, 364] width 201 height 25
type input "19"
click at [774, 432] on button "Continue" at bounding box center [770, 443] width 82 height 28
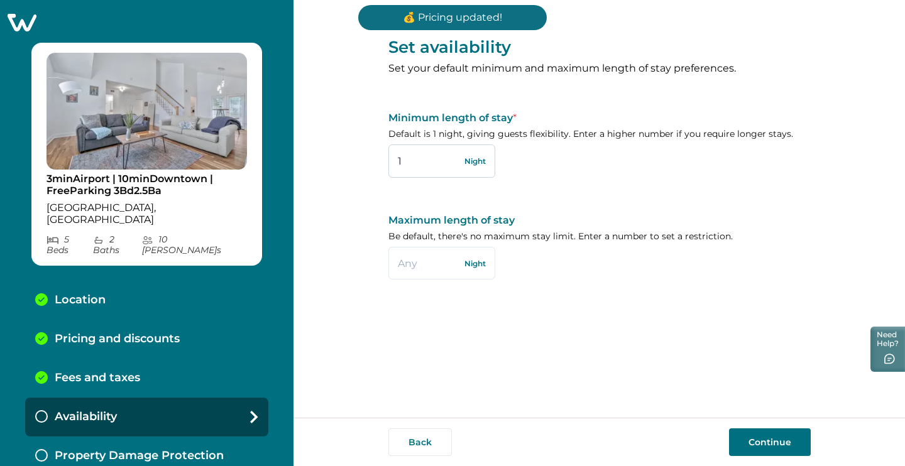
click at [416, 155] on input "1" at bounding box center [441, 161] width 107 height 33
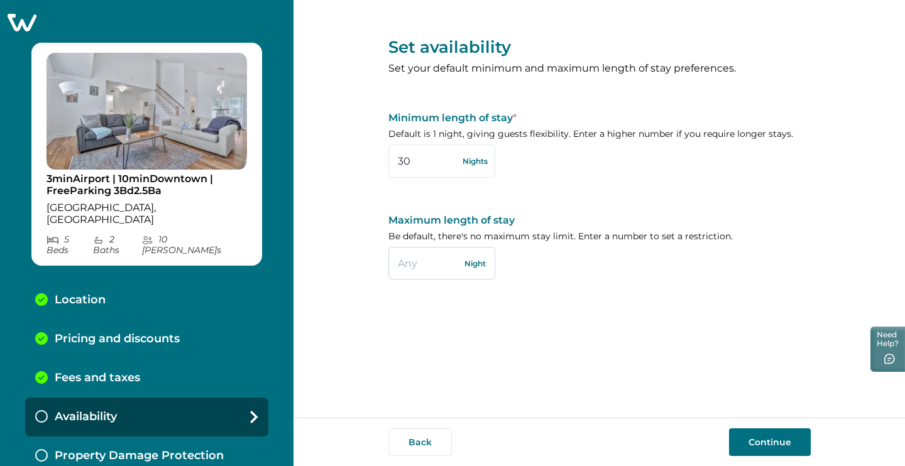
type input "30"
click at [424, 266] on input "text" at bounding box center [441, 263] width 107 height 33
click at [775, 446] on button "Continue" at bounding box center [770, 443] width 82 height 28
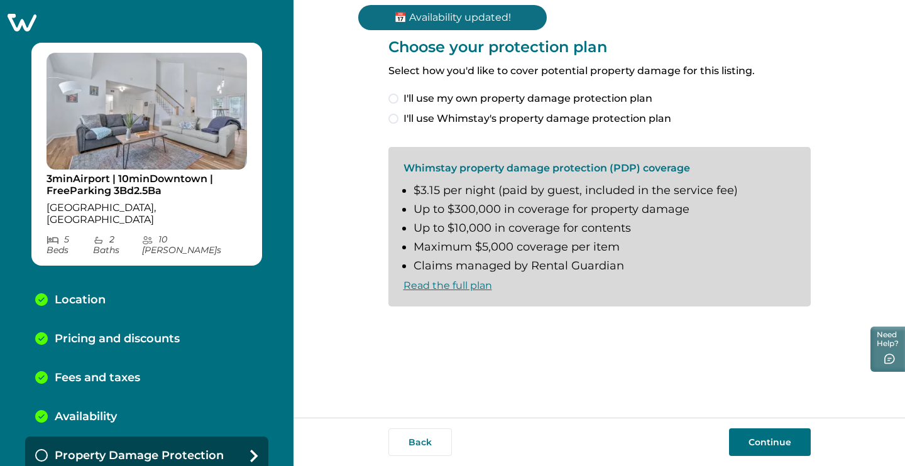
click at [599, 118] on span "I'll use Whimstay's property damage protection plan" at bounding box center [537, 118] width 268 height 15
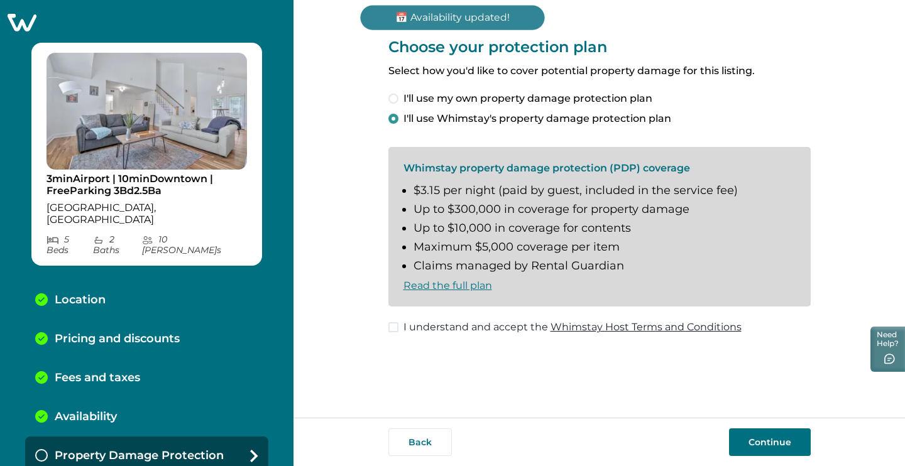
click at [756, 432] on button "Continue" at bounding box center [770, 443] width 82 height 28
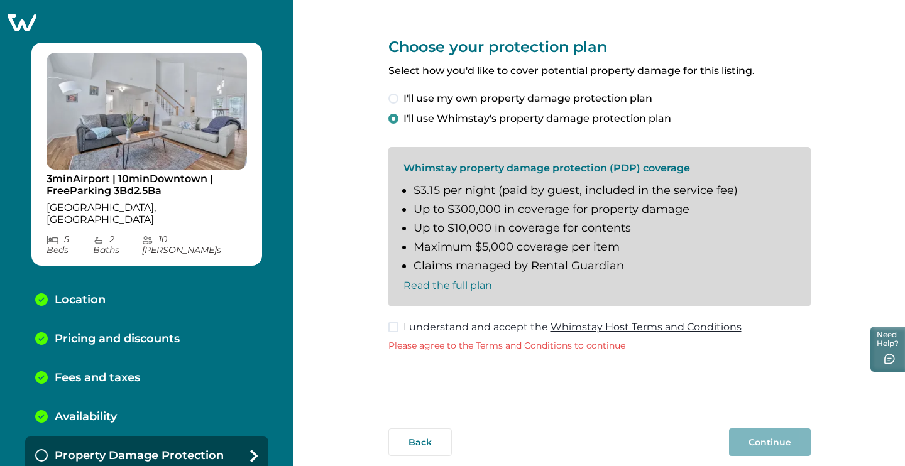
click at [485, 321] on span "I understand and accept the Whimstay Host Terms and Conditions" at bounding box center [572, 327] width 338 height 15
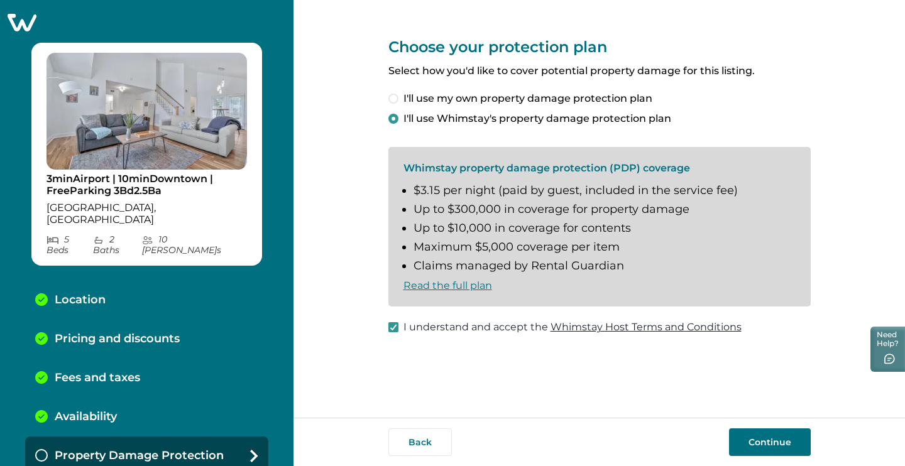
click at [772, 448] on button "Continue" at bounding box center [770, 443] width 82 height 28
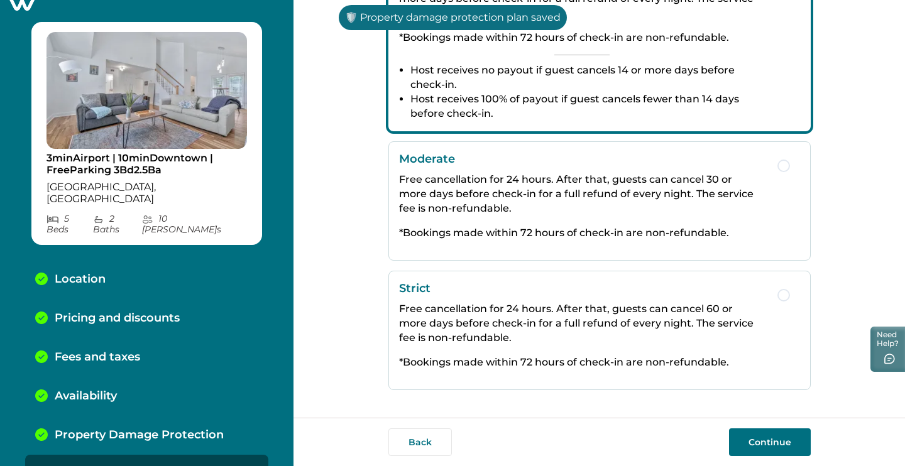
scroll to position [270, 0]
click at [643, 340] on p "Free cancellation for 24 hours. After that, guests can cancel 60 or more days b…" at bounding box center [582, 323] width 366 height 43
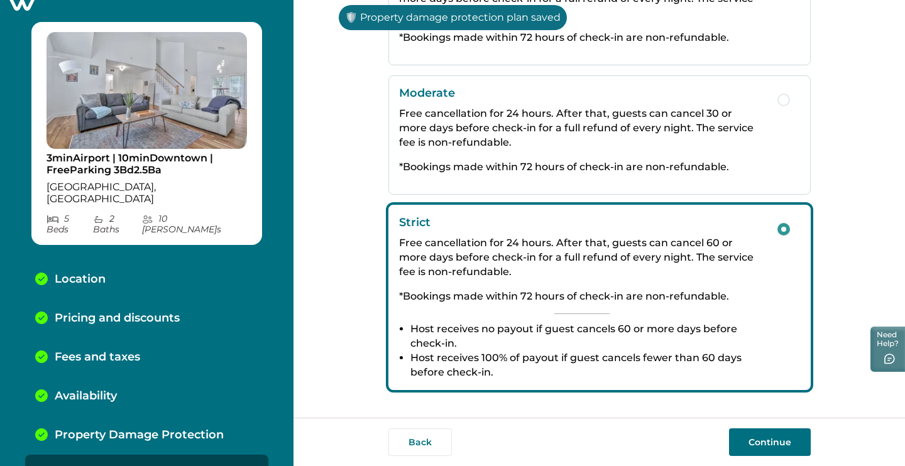
click at [780, 441] on button "Continue" at bounding box center [770, 443] width 82 height 28
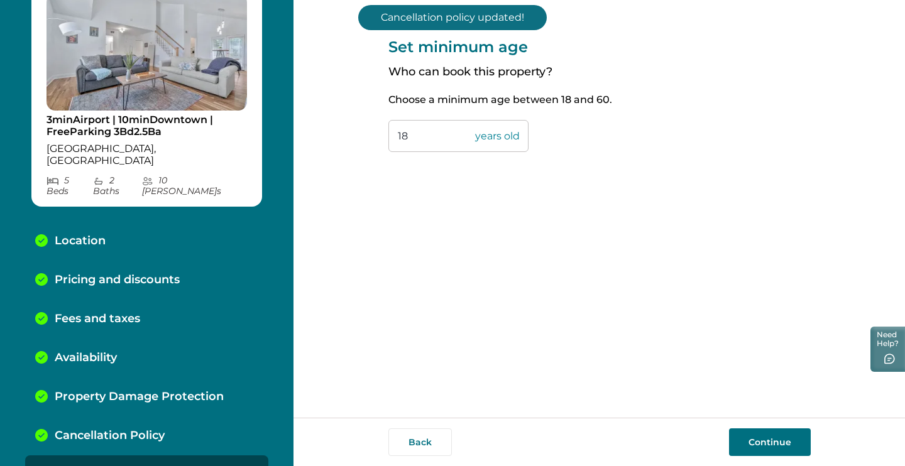
click at [770, 447] on button "Continue" at bounding box center [770, 443] width 82 height 28
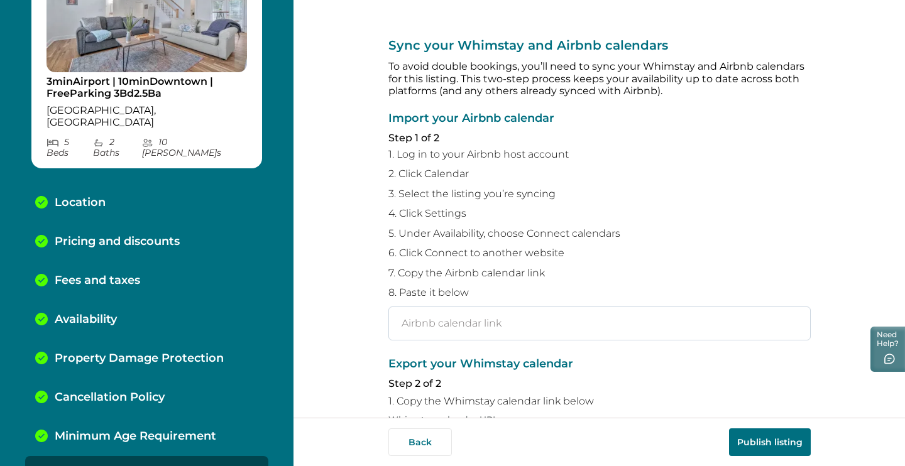
click at [519, 314] on input "text" at bounding box center [599, 324] width 422 height 34
paste input "[URL][DOMAIN_NAME]"
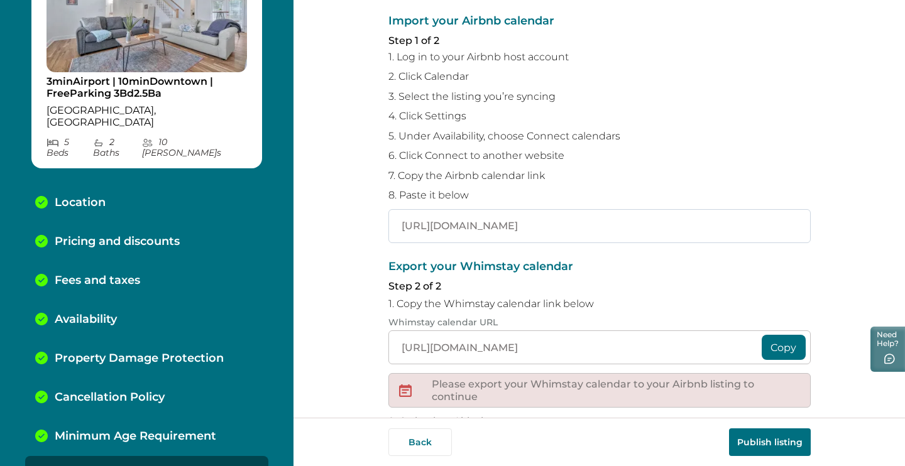
scroll to position [117, 0]
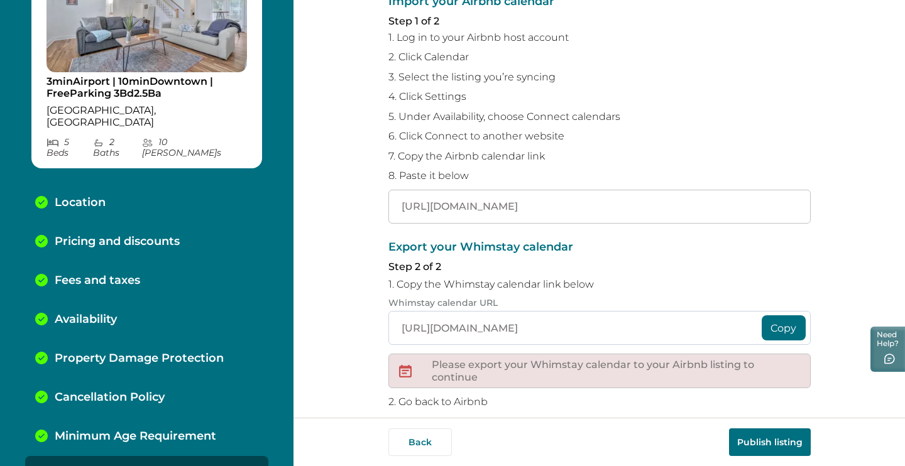
type input "[URL][DOMAIN_NAME]"
click at [527, 327] on input "[URL][DOMAIN_NAME]" at bounding box center [599, 328] width 422 height 34
click at [781, 324] on button "Copy" at bounding box center [784, 328] width 44 height 25
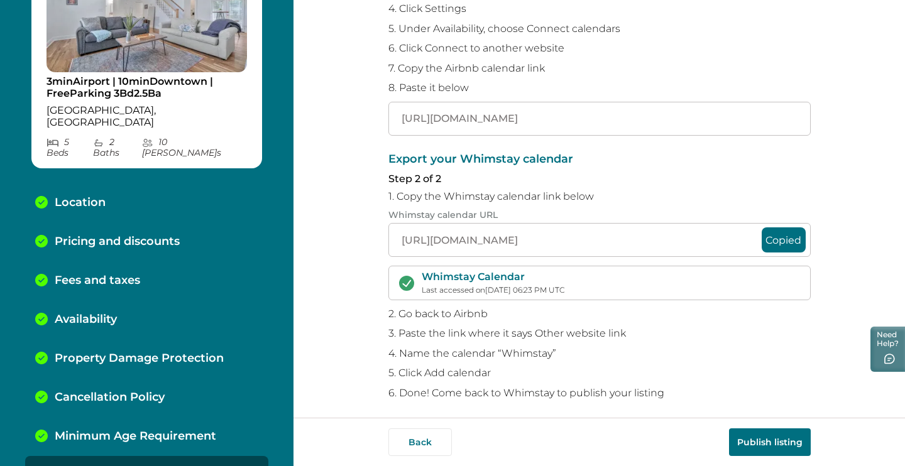
scroll to position [204, 0]
click at [758, 439] on button "Publish listing" at bounding box center [770, 443] width 82 height 28
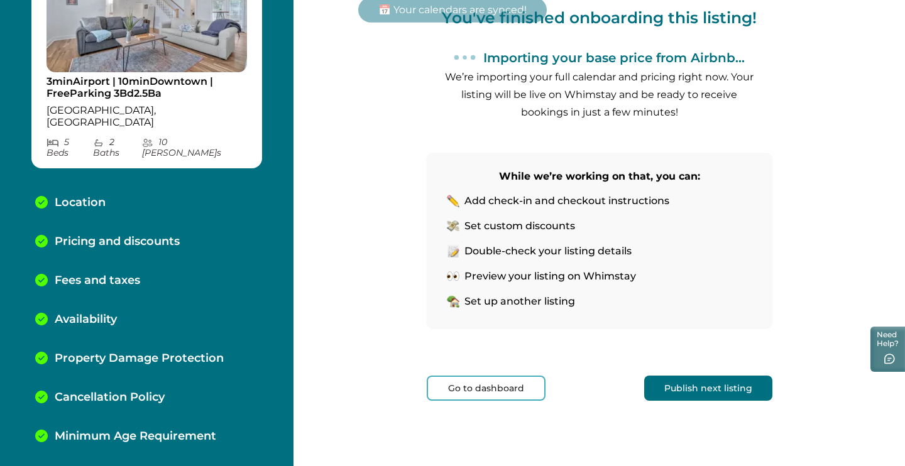
scroll to position [143, 0]
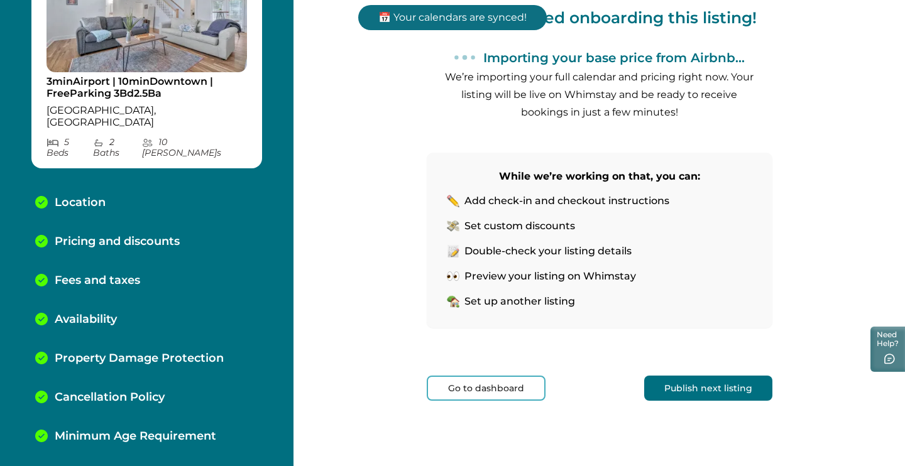
click at [747, 388] on button "Publish next listing" at bounding box center [708, 388] width 128 height 25
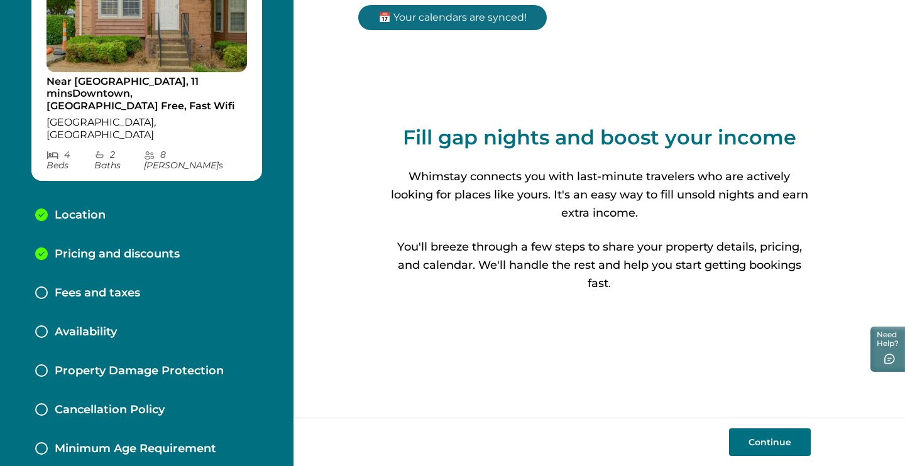
click at [761, 434] on button "Continue" at bounding box center [770, 443] width 82 height 28
select select "TN"
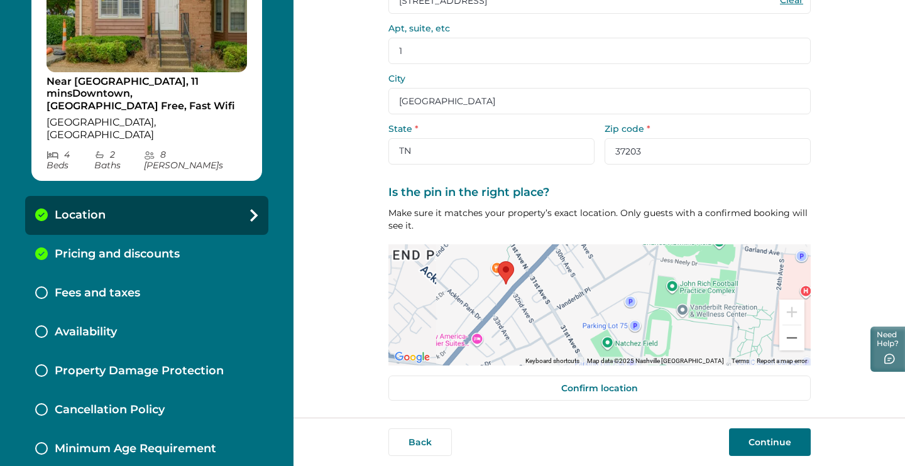
scroll to position [129, 0]
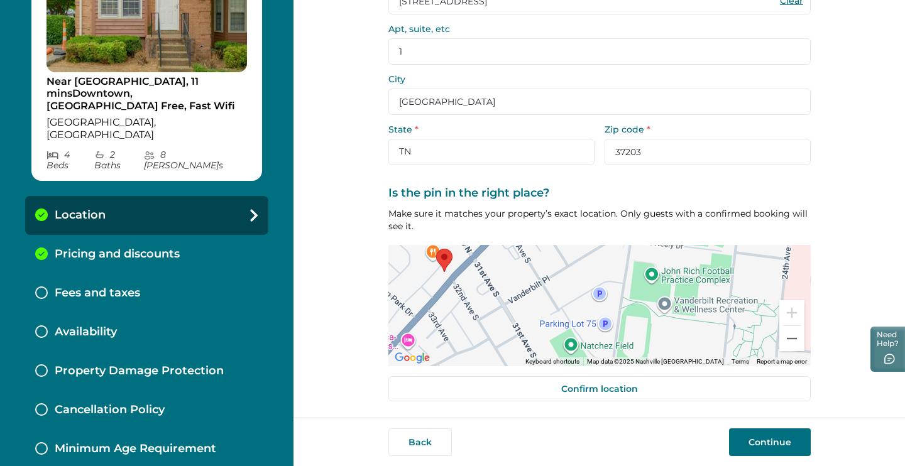
click at [769, 441] on button "Continue" at bounding box center [770, 443] width 82 height 28
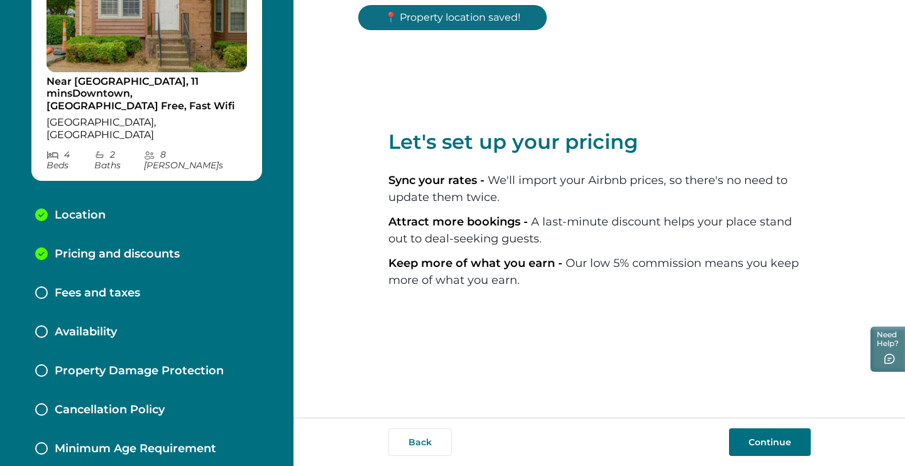
click at [769, 453] on button "Continue" at bounding box center [770, 443] width 82 height 28
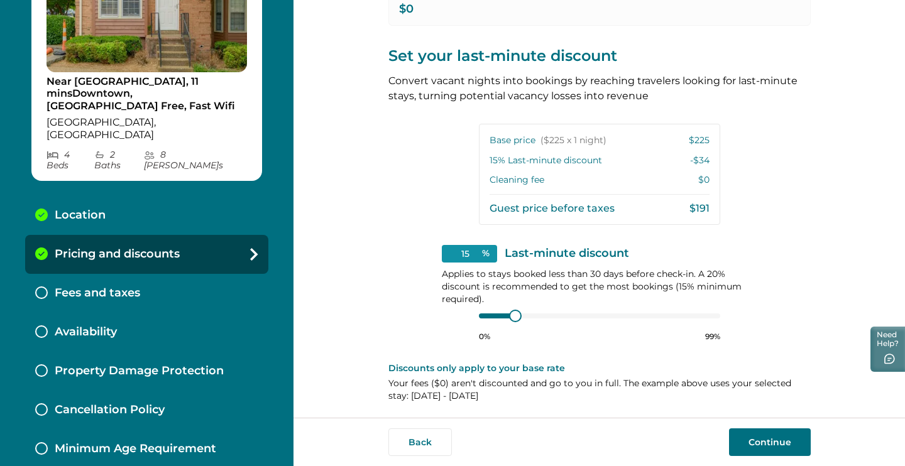
scroll to position [250, 0]
click at [762, 440] on button "Continue" at bounding box center [770, 443] width 82 height 28
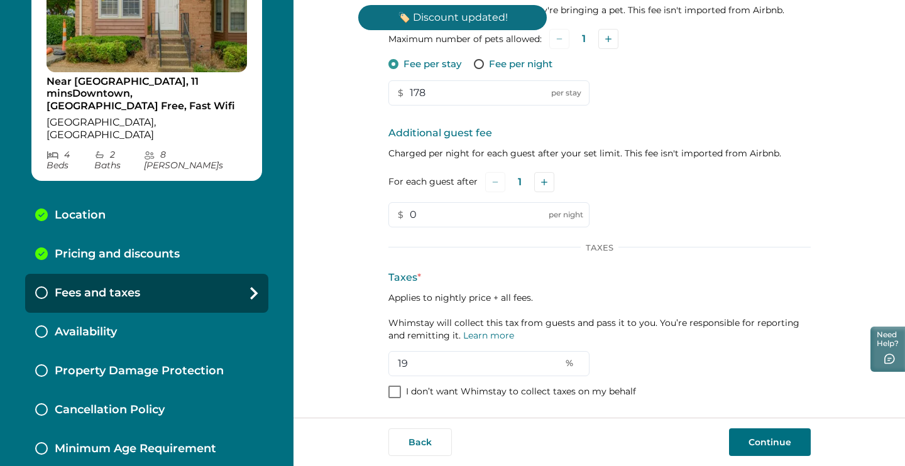
scroll to position [194, 0]
click at [763, 443] on button "Continue" at bounding box center [770, 443] width 82 height 28
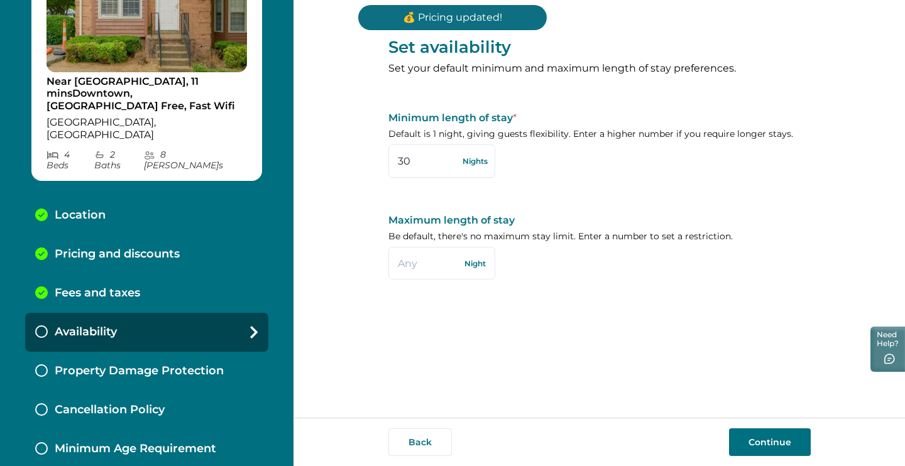
click at [765, 442] on button "Continue" at bounding box center [770, 443] width 82 height 28
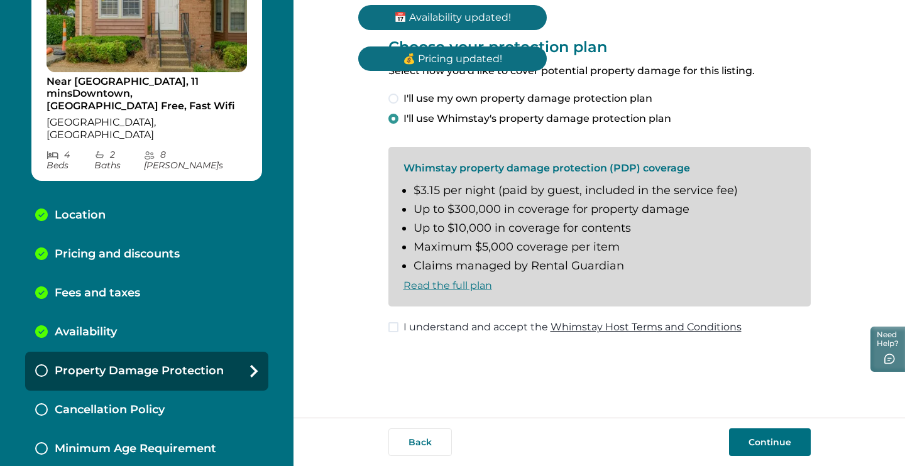
click at [774, 439] on button "Continue" at bounding box center [770, 443] width 82 height 28
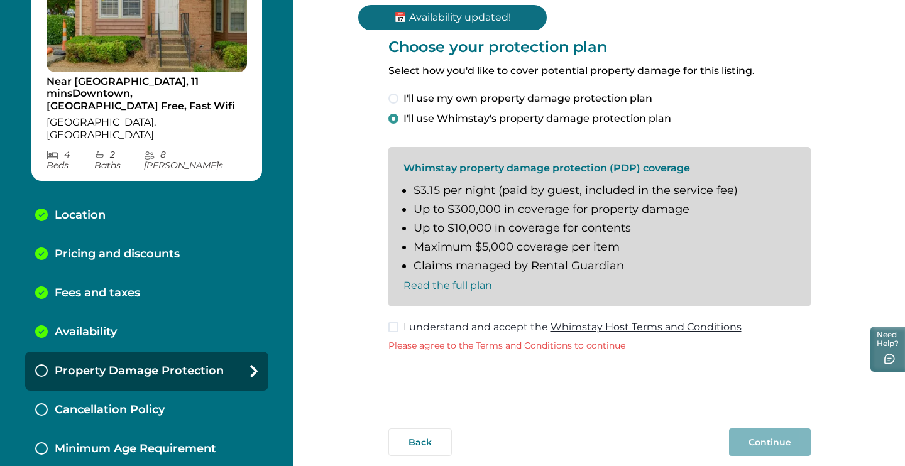
click at [465, 329] on span "I understand and accept the Whimstay Host Terms and Conditions" at bounding box center [572, 327] width 338 height 15
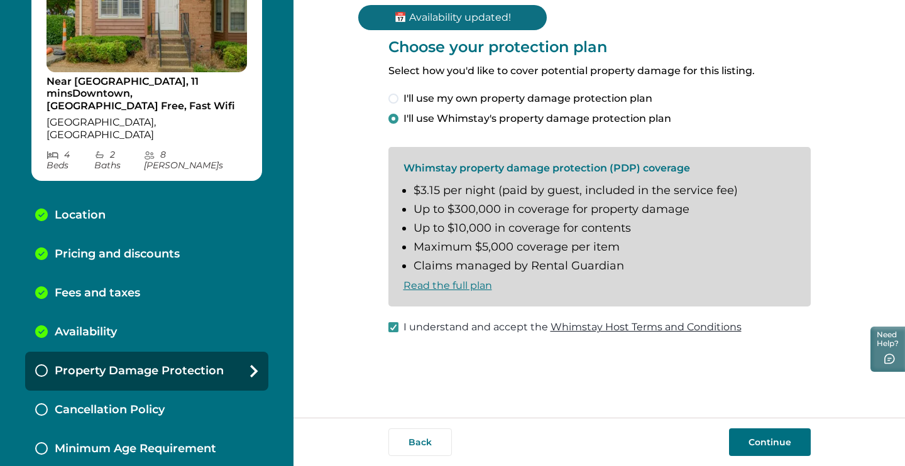
click at [777, 453] on button "Continue" at bounding box center [770, 443] width 82 height 28
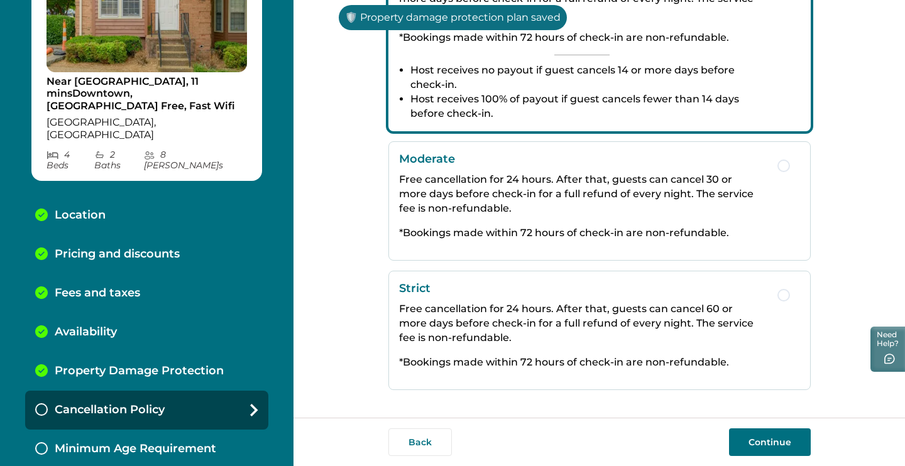
click at [655, 325] on p "Free cancellation for 24 hours. After that, guests can cancel 60 or more days b…" at bounding box center [582, 323] width 366 height 43
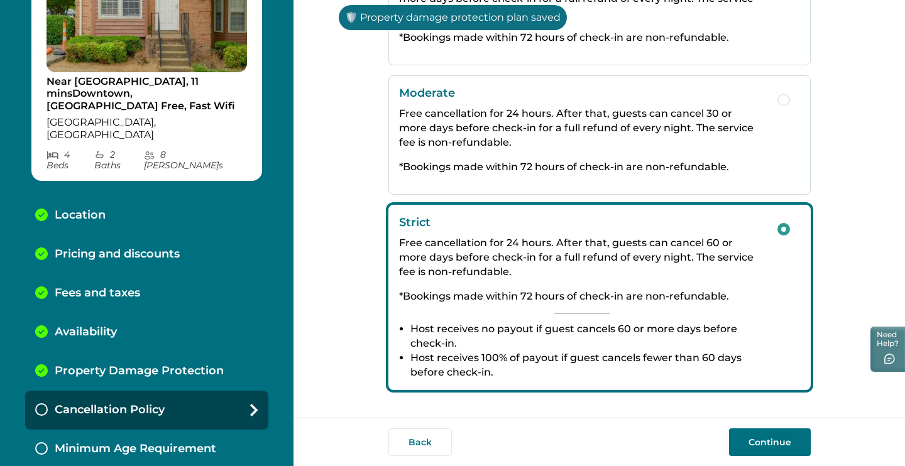
scroll to position [270, 0]
click at [791, 439] on button "Continue" at bounding box center [770, 443] width 82 height 28
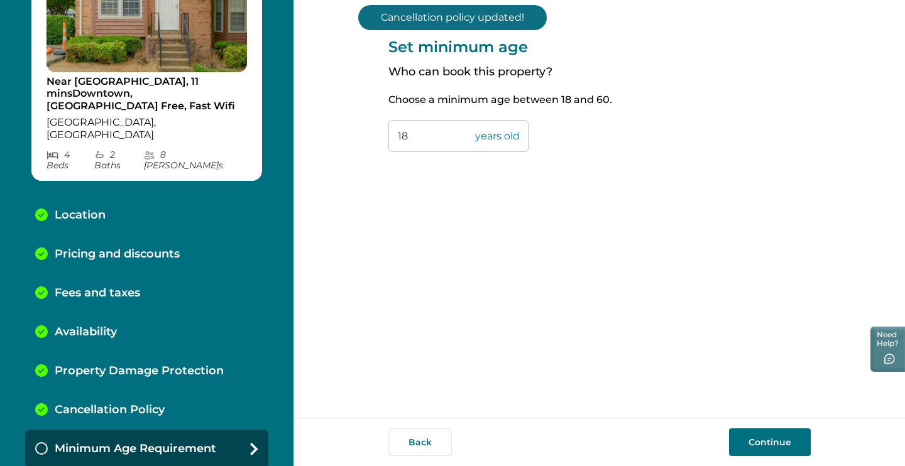
click at [760, 433] on button "Continue" at bounding box center [770, 443] width 82 height 28
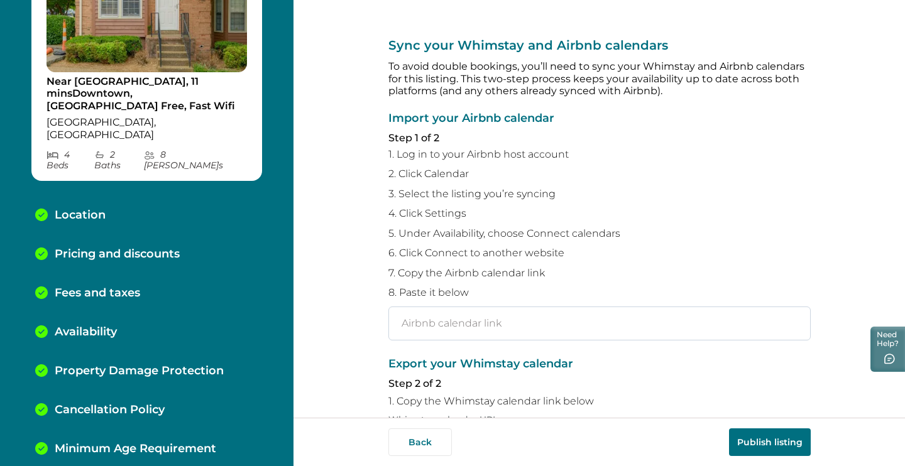
click at [497, 323] on input "text" at bounding box center [599, 324] width 422 height 34
paste input "[URL][DOMAIN_NAME]"
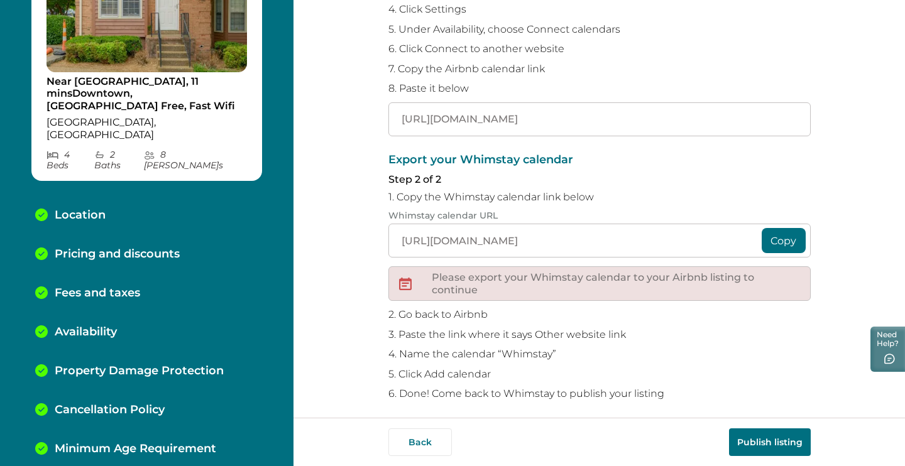
type input "[URL][DOMAIN_NAME]"
click at [769, 237] on button "Copy" at bounding box center [784, 240] width 44 height 25
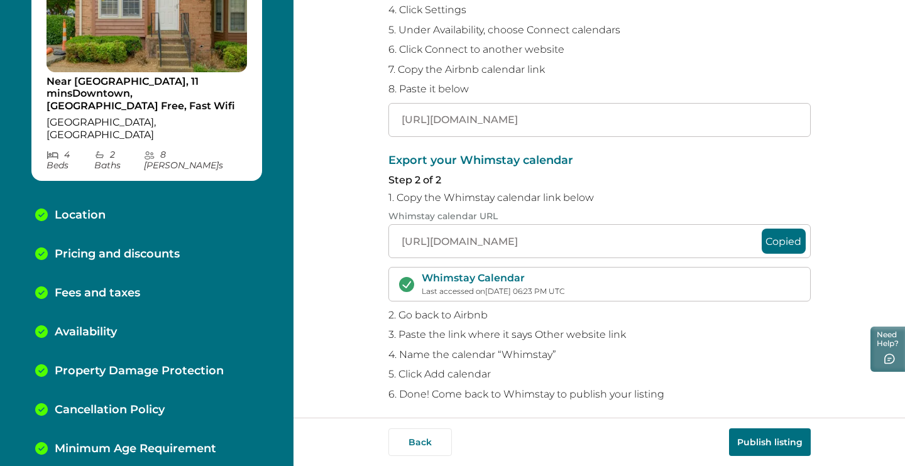
click at [769, 442] on button "Publish listing" at bounding box center [770, 443] width 82 height 28
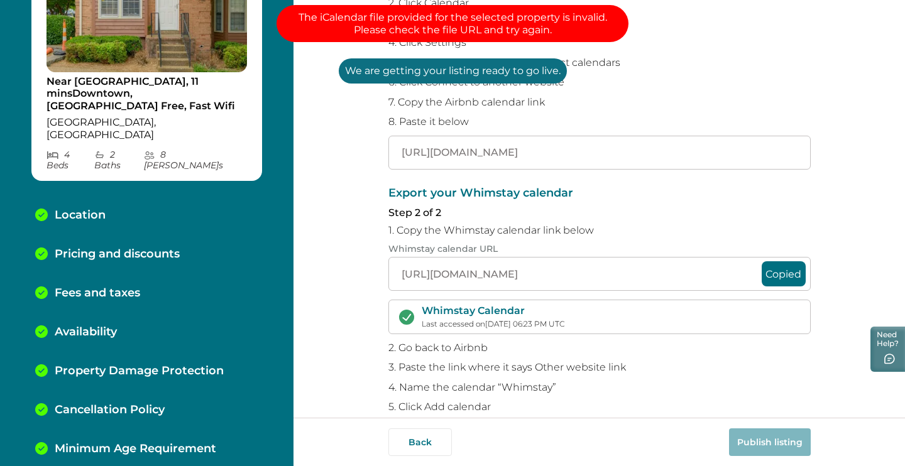
scroll to position [172, 0]
click at [621, 149] on input "[URL][DOMAIN_NAME]" at bounding box center [599, 152] width 422 height 34
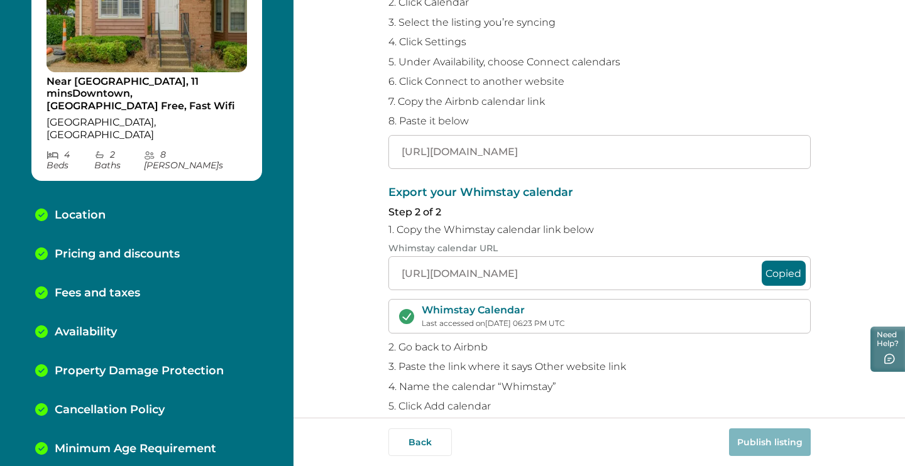
drag, startPoint x: 396, startPoint y: 149, endPoint x: 864, endPoint y: 180, distance: 469.2
click at [864, 180] on div "Sync your Whimstay and Airbnb calendars To avoid double bookings, you’ll need t…" at bounding box center [600, 209] width 612 height 418
paste input "[URL][DOMAIN_NAME]"
type input "[URL][DOMAIN_NAME]"
click at [778, 454] on button "Publish listing" at bounding box center [770, 443] width 82 height 28
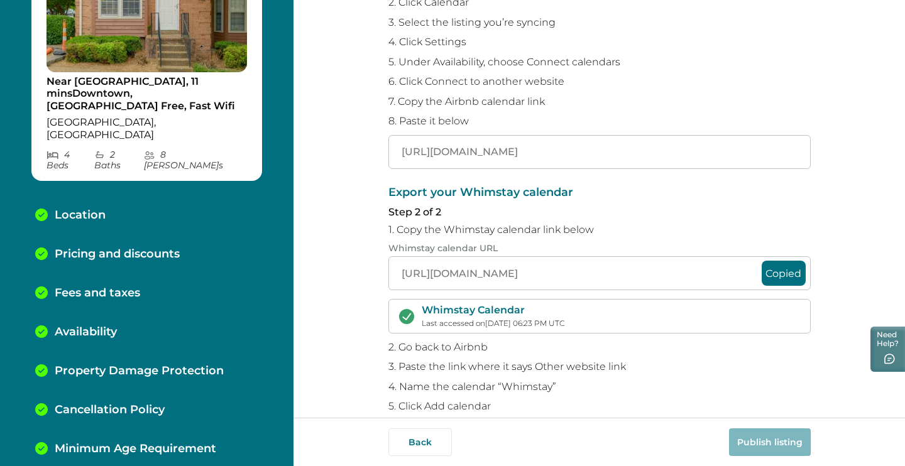
drag, startPoint x: 397, startPoint y: 143, endPoint x: 904, endPoint y: 147, distance: 506.6
click at [904, 147] on div "Sync your Whimstay and Airbnb calendars To avoid double bookings, you’ll need t…" at bounding box center [600, 209] width 612 height 418
paste input "[URL][DOMAIN_NAME]"
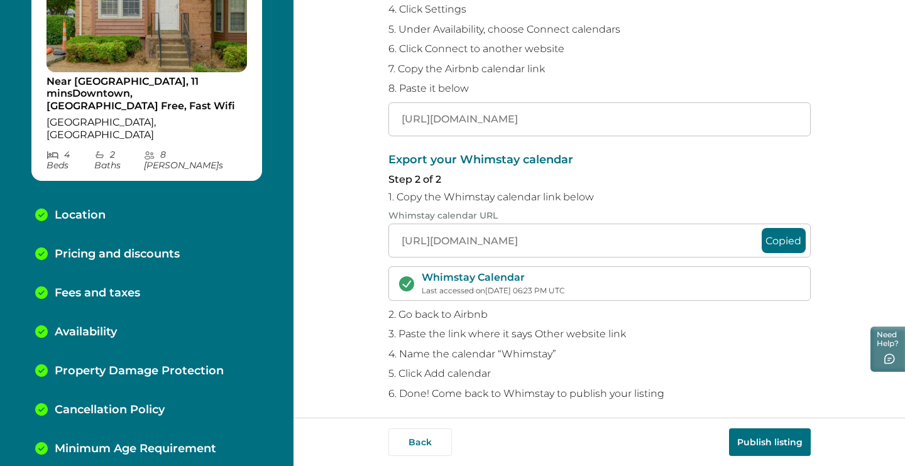
scroll to position [204, 0]
type input "[URL][DOMAIN_NAME]"
click at [771, 439] on button "Publish listing" at bounding box center [770, 443] width 82 height 28
click at [785, 236] on button "Copied" at bounding box center [784, 241] width 44 height 25
drag, startPoint x: 399, startPoint y: 234, endPoint x: 616, endPoint y: 241, distance: 216.9
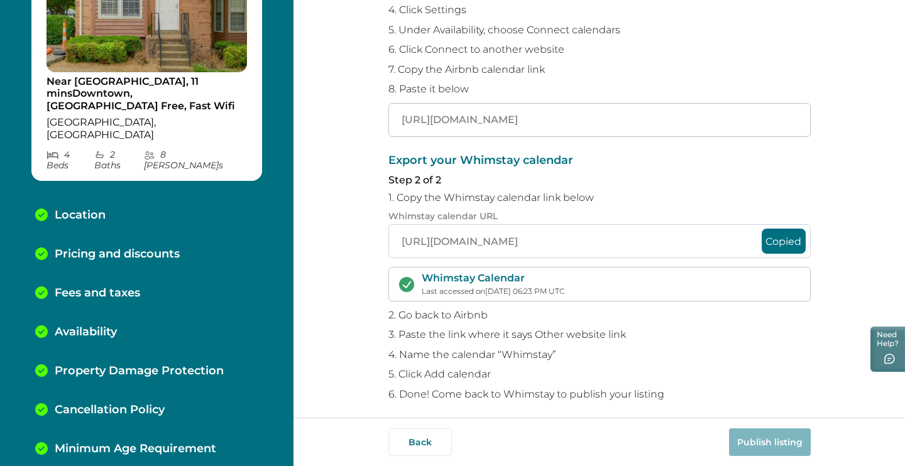
click at [616, 241] on input "[URL][DOMAIN_NAME]" at bounding box center [599, 241] width 422 height 34
click at [745, 317] on div "Export your Whimstay calendar Step 2 of 2 1. Copy the Whimstay calendar link be…" at bounding box center [599, 278] width 422 height 246
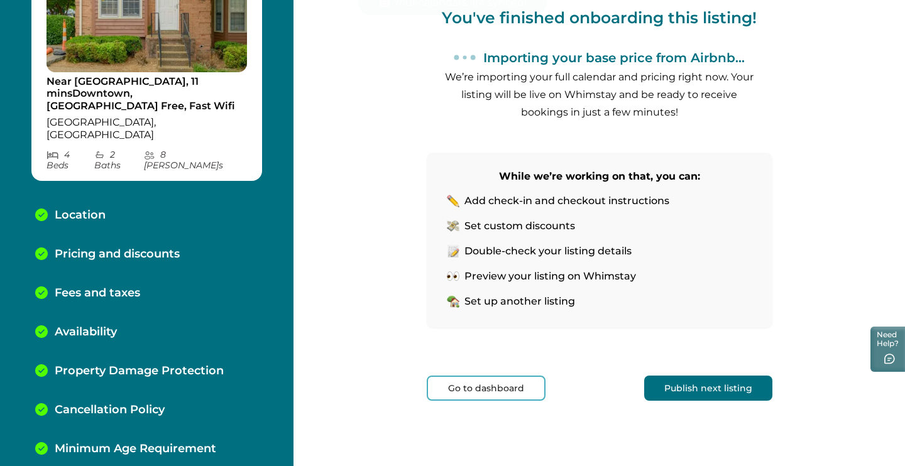
scroll to position [143, 0]
click at [709, 376] on button "Publish next listing" at bounding box center [708, 388] width 128 height 25
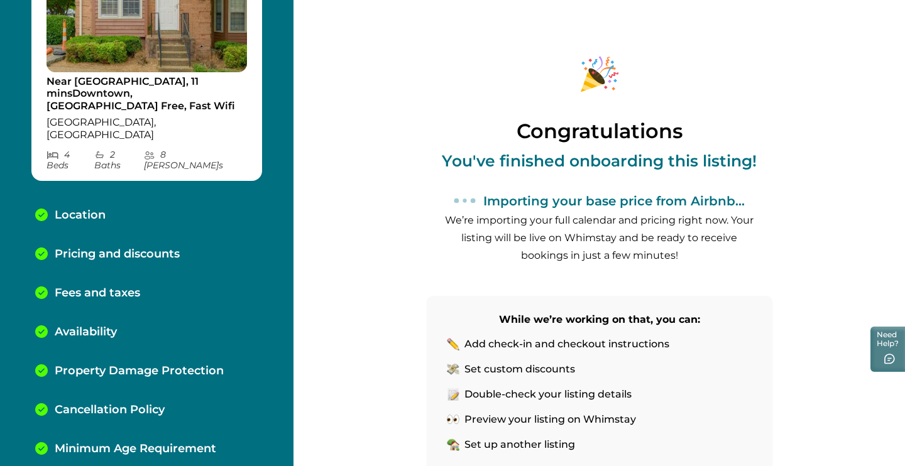
scroll to position [94, 0]
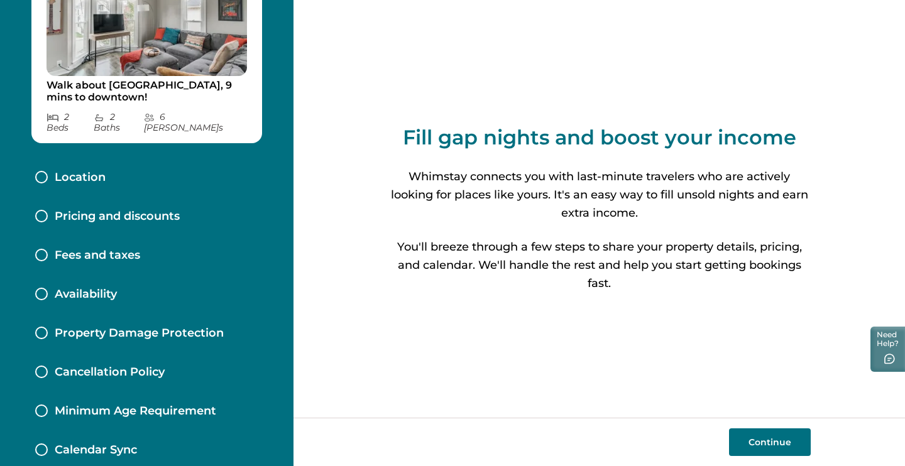
click at [786, 454] on button "Continue" at bounding box center [770, 443] width 82 height 28
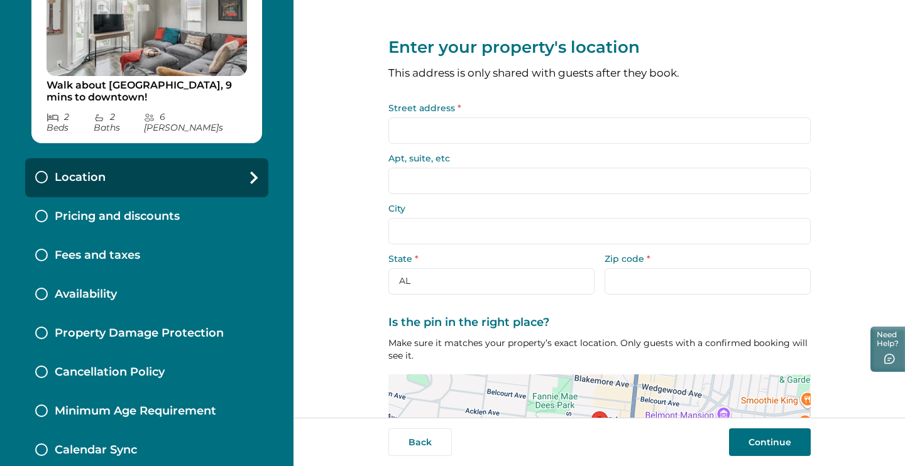
click at [572, 118] on input "Street address *" at bounding box center [599, 131] width 422 height 26
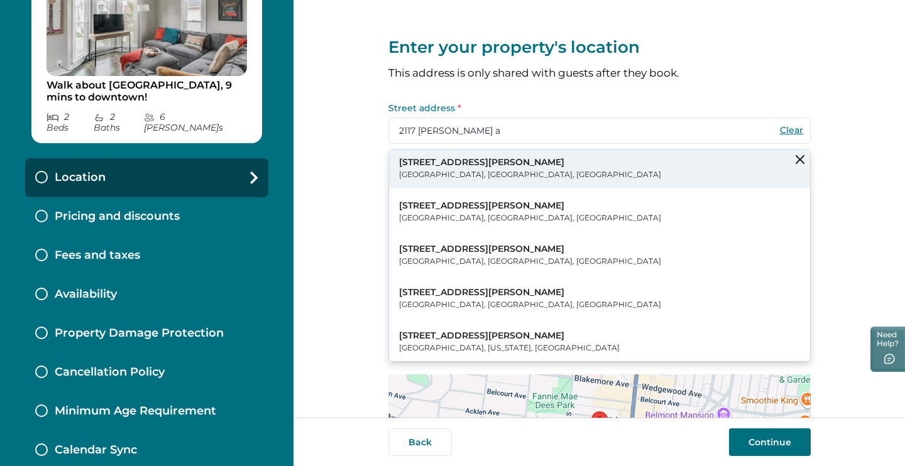
click at [483, 162] on p "[STREET_ADDRESS][PERSON_NAME]" at bounding box center [530, 162] width 262 height 13
type input "[STREET_ADDRESS][PERSON_NAME]"
type input "[GEOGRAPHIC_DATA]"
select select "TN"
type input "37212"
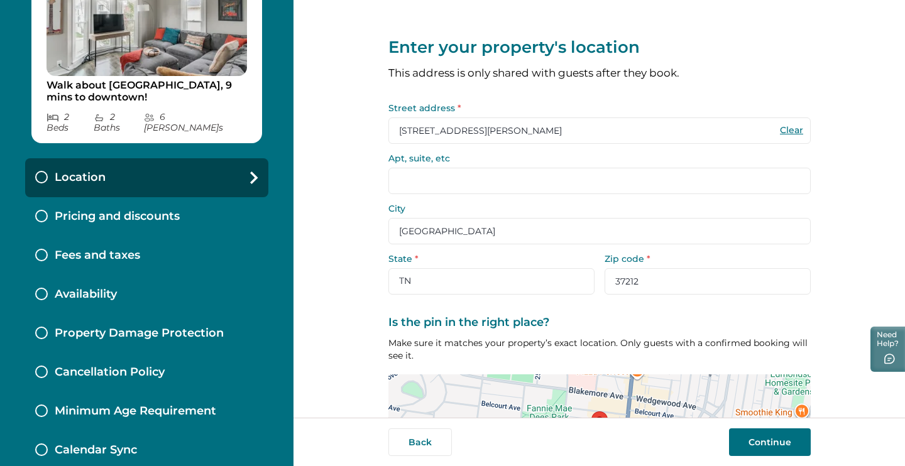
click at [513, 185] on input "Apt, suite, etc" at bounding box center [599, 181] width 422 height 26
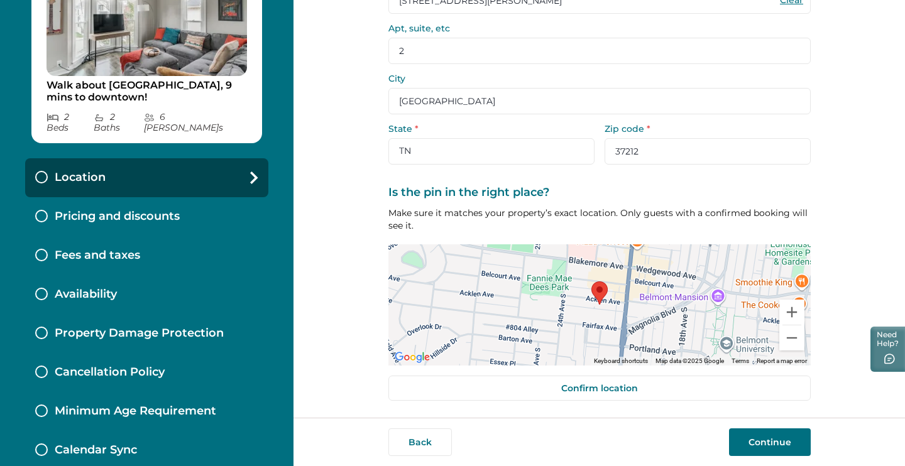
scroll to position [129, 0]
type input "2"
click at [787, 442] on button "Continue" at bounding box center [770, 443] width 82 height 28
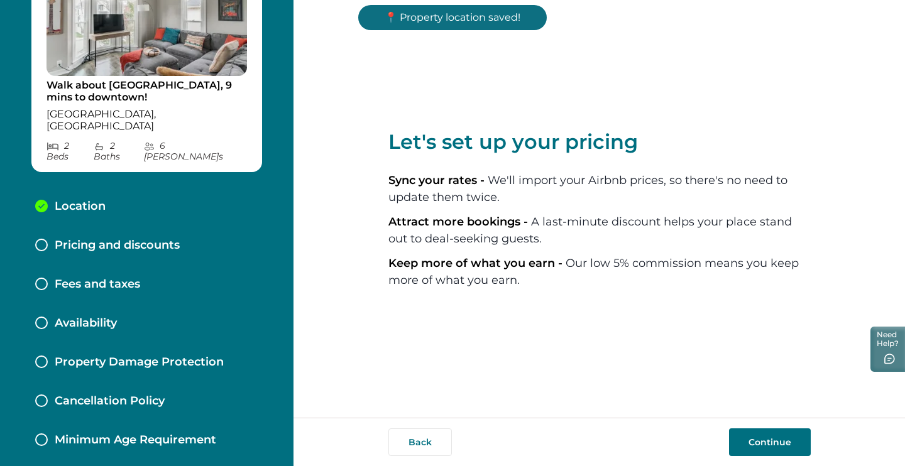
click at [780, 442] on button "Continue" at bounding box center [770, 443] width 82 height 28
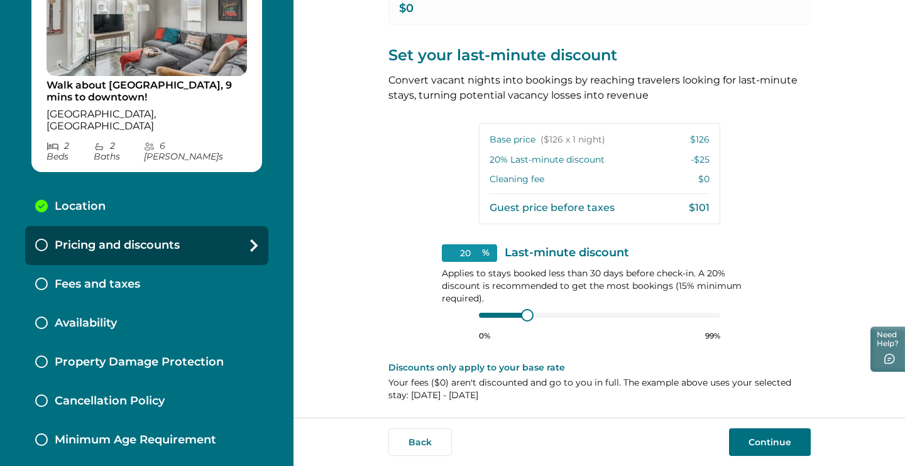
scroll to position [250, 0]
type input "15"
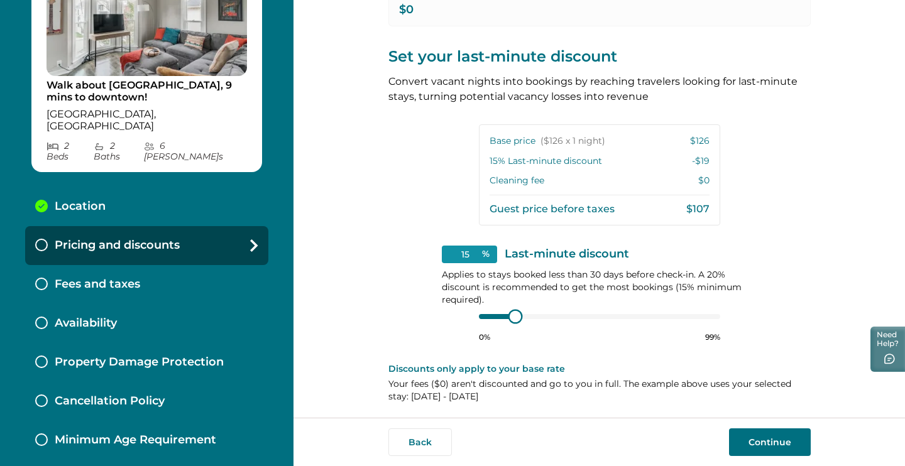
click at [490, 315] on div at bounding box center [599, 317] width 241 height 10
click at [771, 442] on button "Continue" at bounding box center [770, 443] width 82 height 28
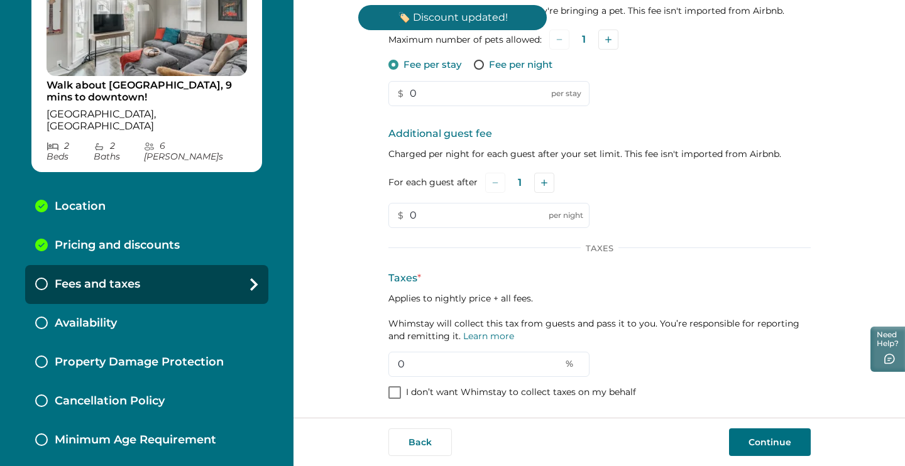
scroll to position [114, 0]
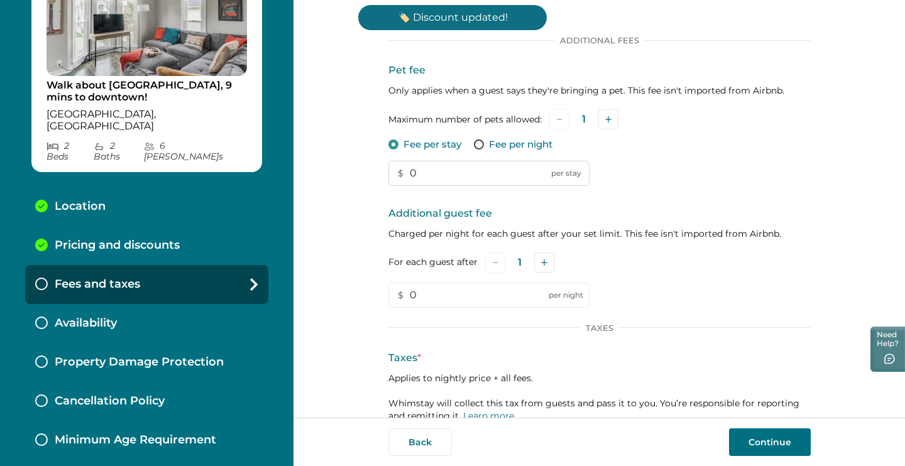
click at [428, 168] on input "0" at bounding box center [488, 173] width 201 height 25
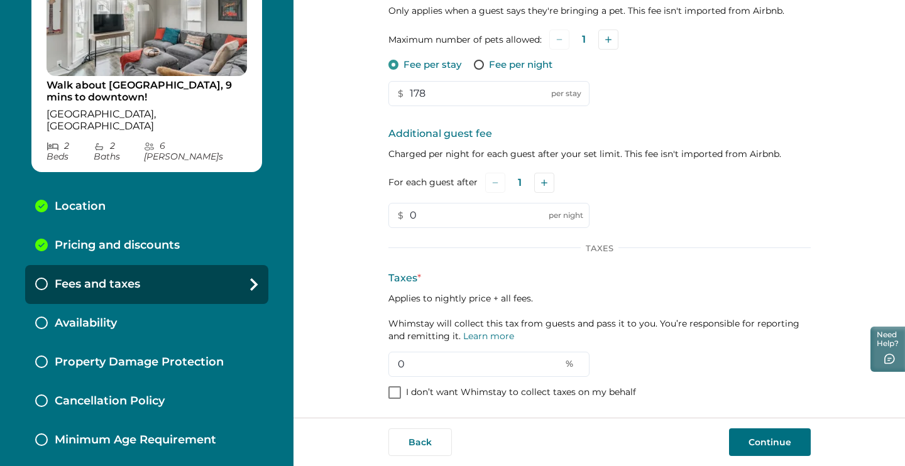
scroll to position [0, 0]
type input "178"
click at [436, 376] on div "Additional Fees Pet fee Only applies when a guest says they're bringing a pet. …" at bounding box center [599, 178] width 422 height 446
drag, startPoint x: 436, startPoint y: 358, endPoint x: 396, endPoint y: 358, distance: 39.6
click at [396, 358] on input "0" at bounding box center [488, 364] width 201 height 25
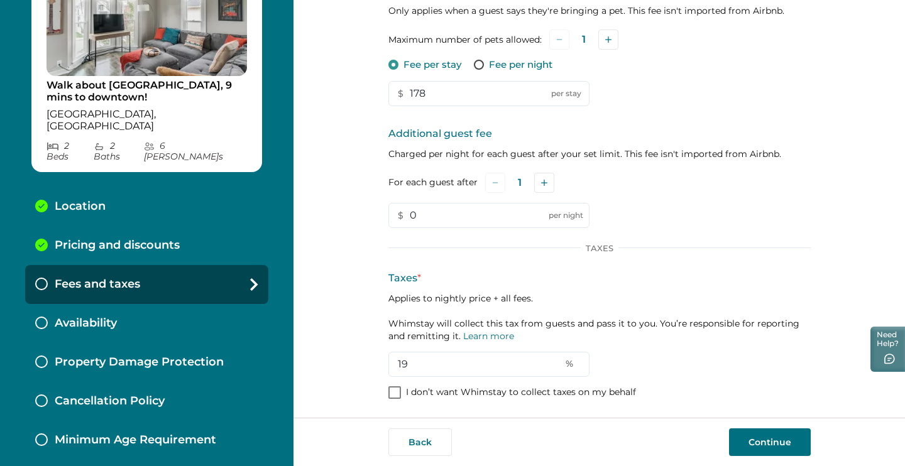
type input "19"
click at [783, 433] on button "Continue" at bounding box center [770, 443] width 82 height 28
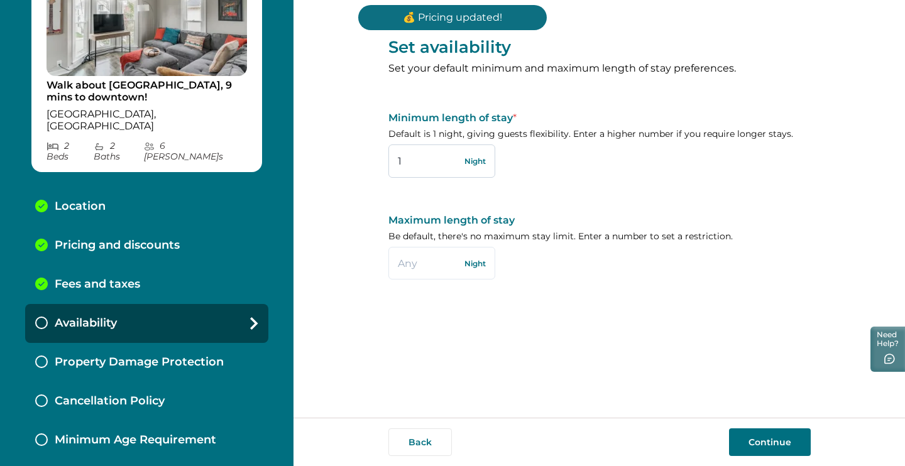
click at [446, 150] on input "1" at bounding box center [441, 161] width 107 height 33
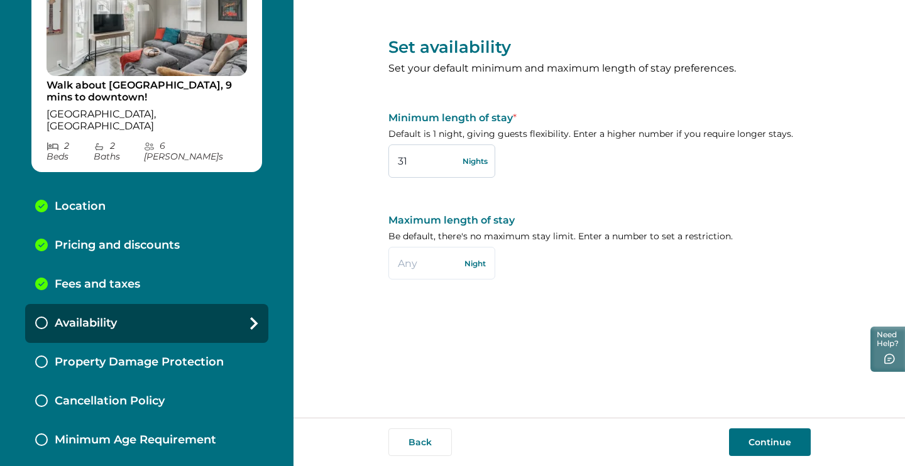
click at [449, 162] on input "31" at bounding box center [441, 161] width 107 height 33
type input "3"
click at [773, 440] on button "Continue" at bounding box center [770, 443] width 82 height 28
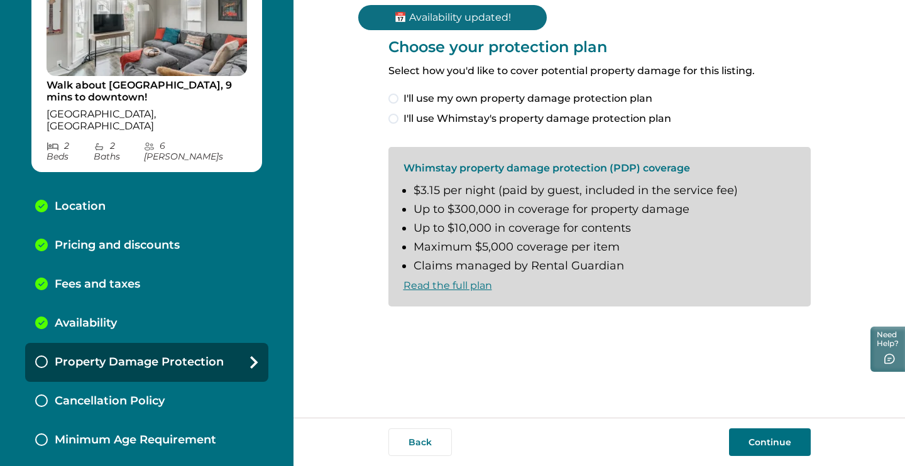
click at [556, 123] on span "I'll use Whimstay's property damage protection plan" at bounding box center [537, 118] width 268 height 15
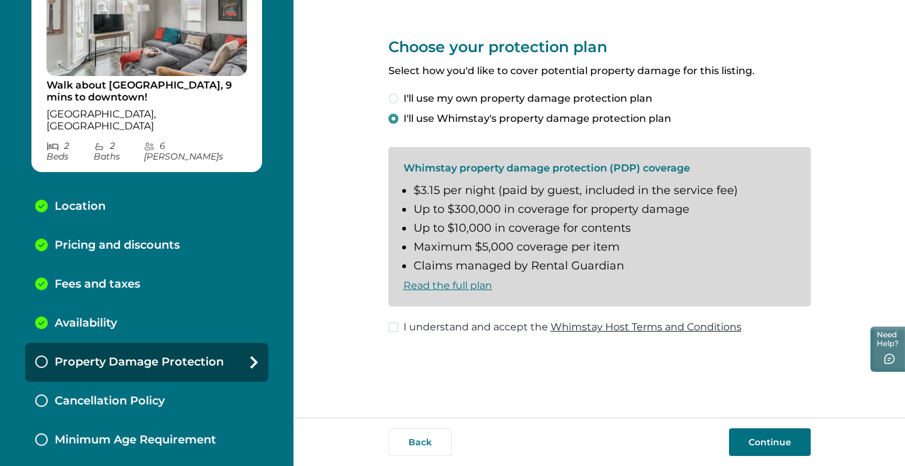
click at [491, 326] on span "I understand and accept the Whimstay Host Terms and Conditions" at bounding box center [572, 327] width 338 height 15
click at [784, 450] on button "Continue" at bounding box center [770, 443] width 82 height 28
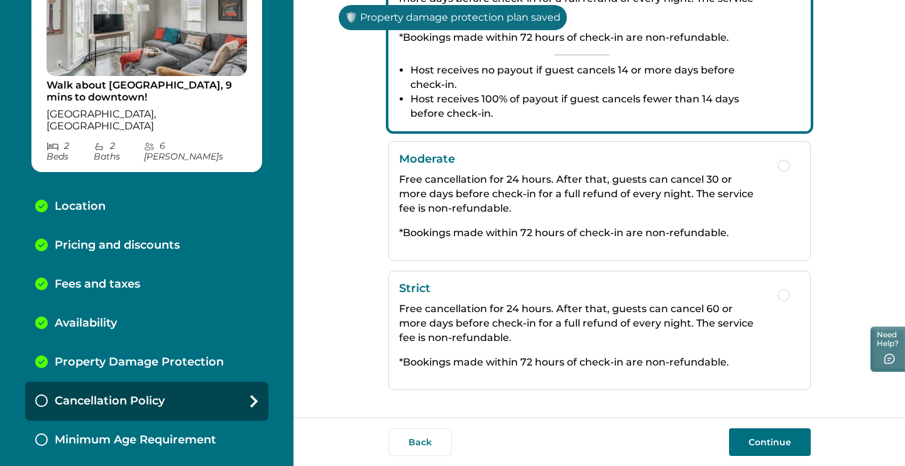
click at [629, 336] on p "Free cancellation for 24 hours. After that, guests can cancel 60 or more days b…" at bounding box center [582, 323] width 366 height 43
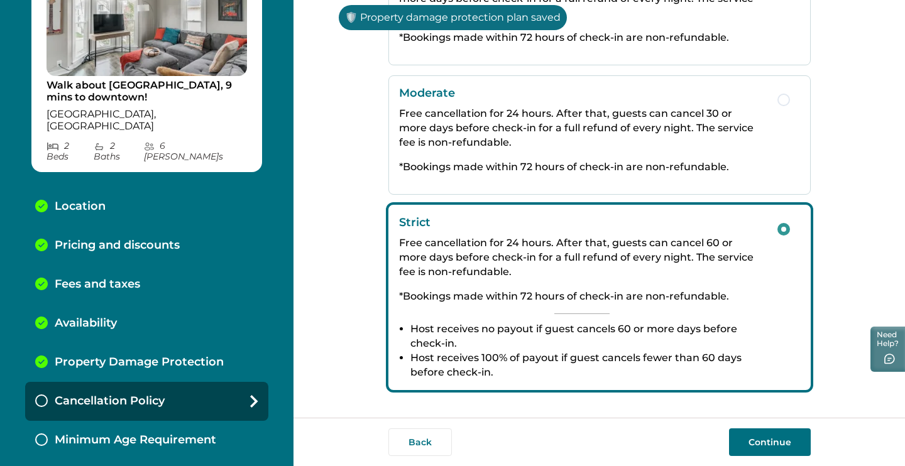
click at [803, 439] on button "Continue" at bounding box center [770, 443] width 82 height 28
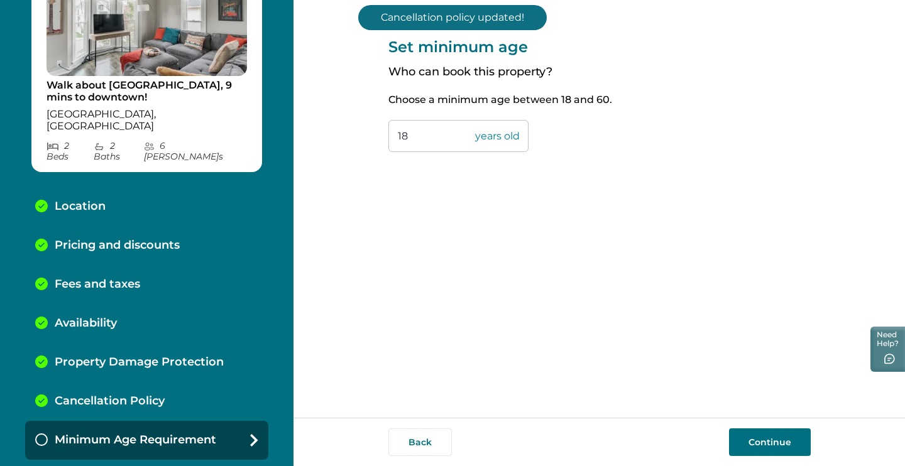
click at [774, 444] on button "Continue" at bounding box center [770, 443] width 82 height 28
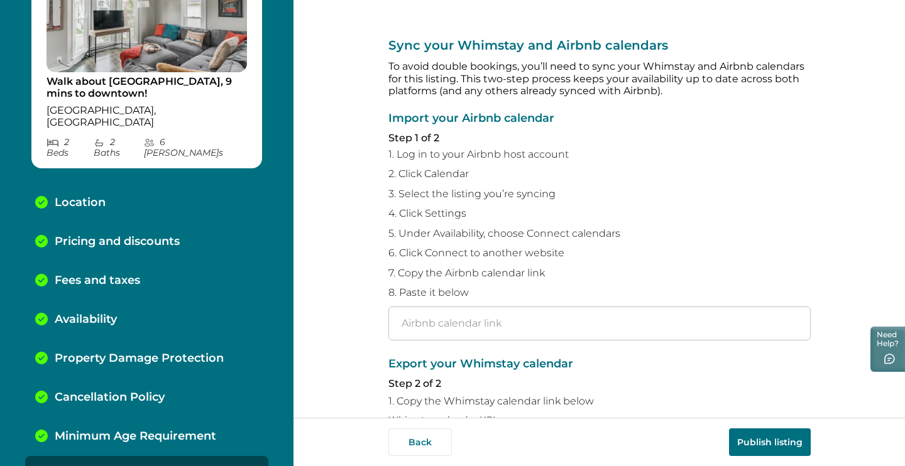
click at [476, 336] on div "Sync your Whimstay and Airbnb calendars To avoid double bookings, you’ll need t…" at bounding box center [599, 315] width 422 height 630
click at [476, 320] on input "text" at bounding box center [599, 324] width 422 height 34
paste input "[URL][DOMAIN_NAME]"
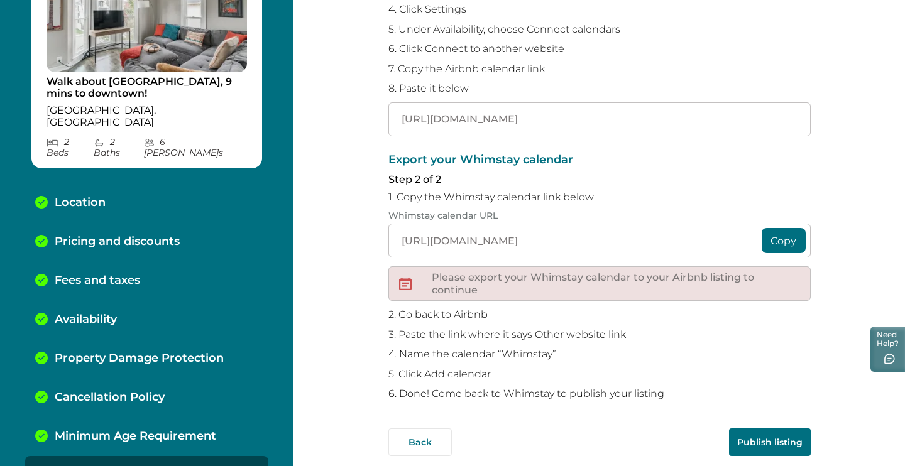
type input "[URL][DOMAIN_NAME]"
click at [783, 228] on button "Copy" at bounding box center [784, 240] width 44 height 25
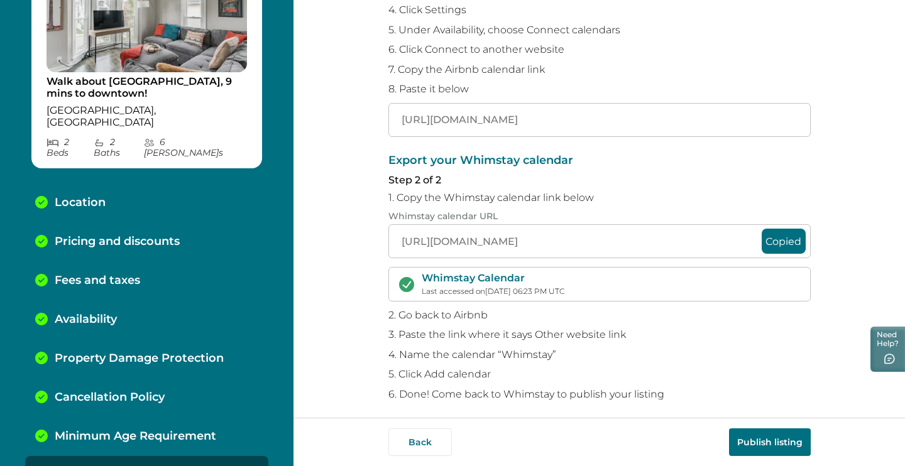
scroll to position [0, 0]
click at [779, 443] on button "Publish listing" at bounding box center [770, 443] width 82 height 28
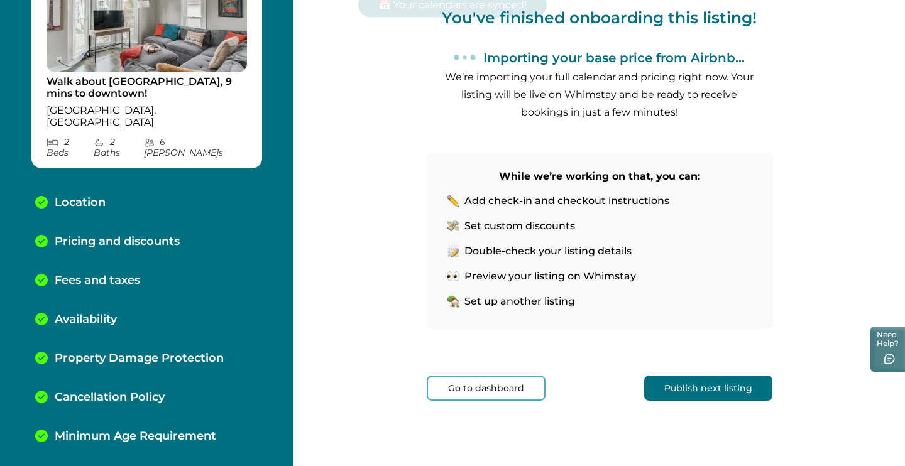
scroll to position [143, 0]
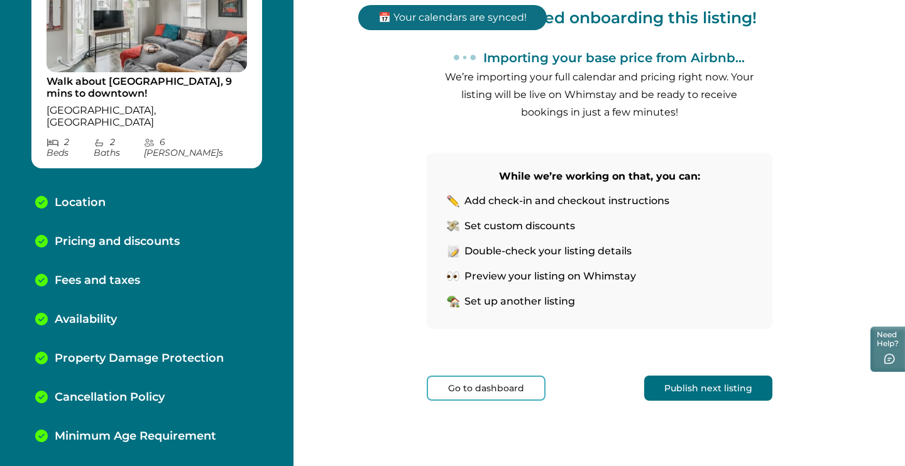
click at [725, 386] on button "Publish next listing" at bounding box center [708, 388] width 128 height 25
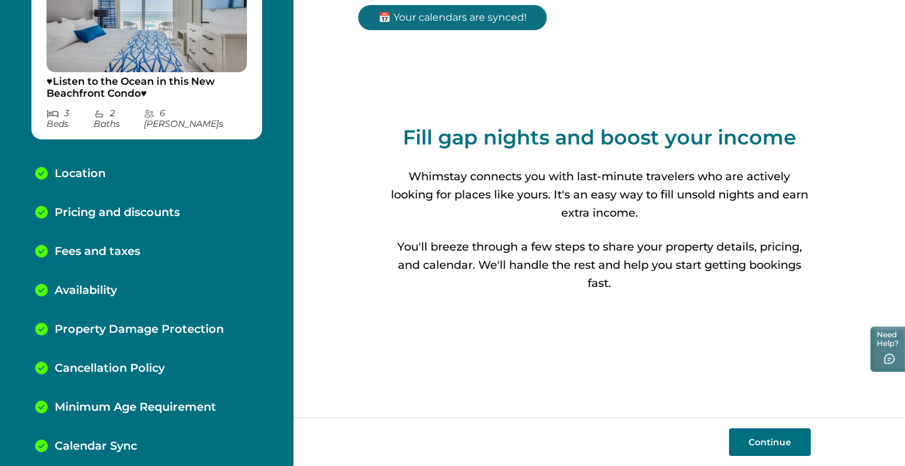
scroll to position [94, 0]
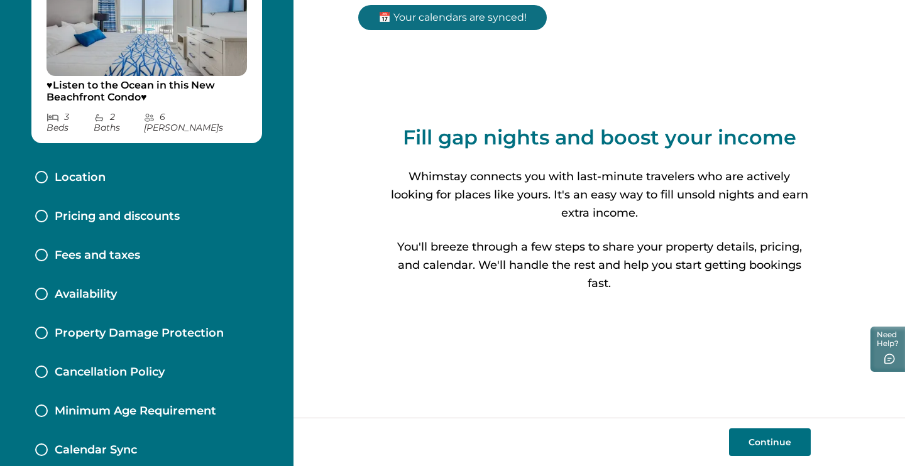
click at [760, 431] on button "Continue" at bounding box center [770, 443] width 82 height 28
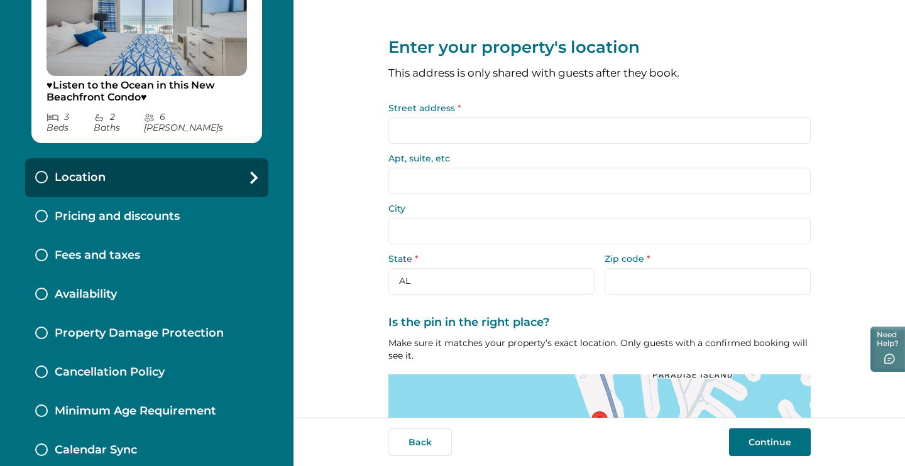
click at [608, 147] on form "Street address * Apt, suite, etc City State * [US_STATE] AK AZ AR [GEOGRAPHIC_D…" at bounding box center [599, 199] width 422 height 191
click at [601, 133] on input "Street address *" at bounding box center [599, 131] width 422 height 26
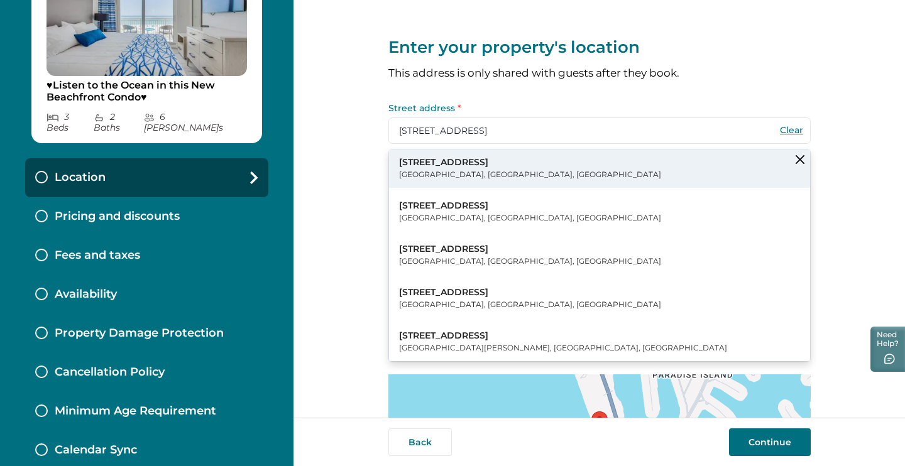
click at [522, 168] on button "[STREET_ADDRESS]" at bounding box center [599, 169] width 421 height 38
type input "[STREET_ADDRESS]"
type input "[GEOGRAPHIC_DATA]"
select select "FL"
type input "33706"
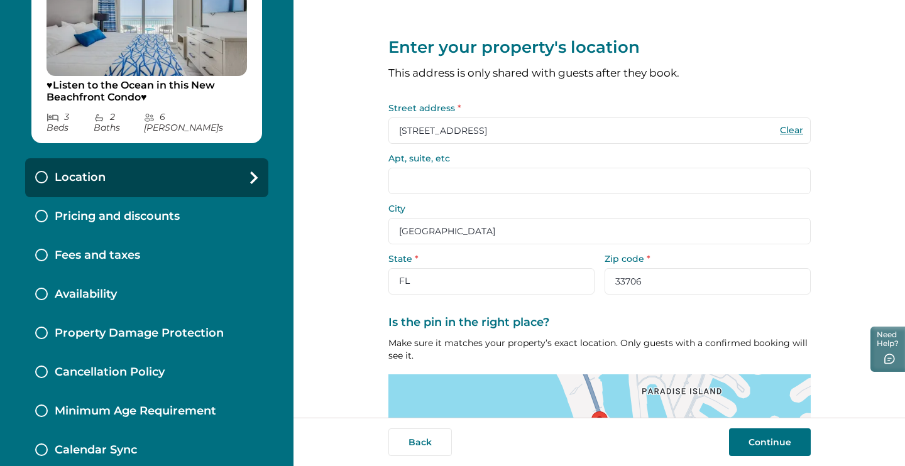
click at [503, 177] on input "Apt, suite, etc" at bounding box center [599, 181] width 422 height 26
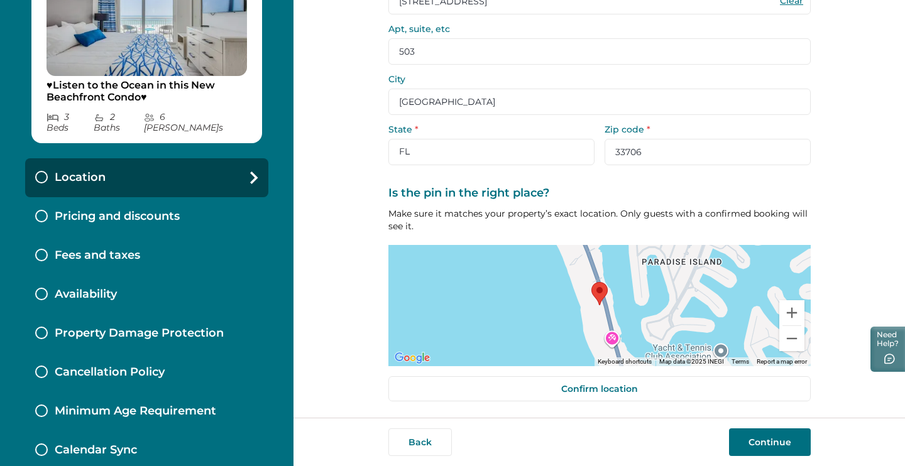
type input "503"
click at [608, 372] on div "Enter your property's location This address is only shared with guests after th…" at bounding box center [599, 145] width 422 height 549
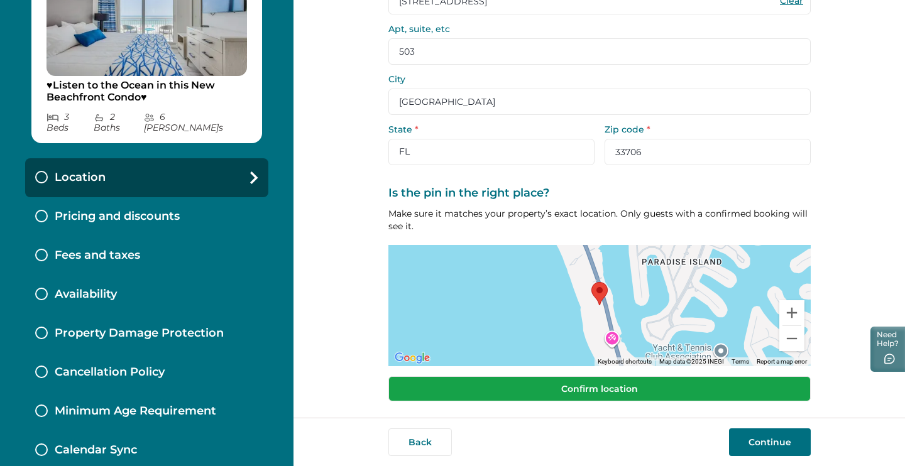
click at [613, 380] on button "Confirm location" at bounding box center [599, 388] width 422 height 25
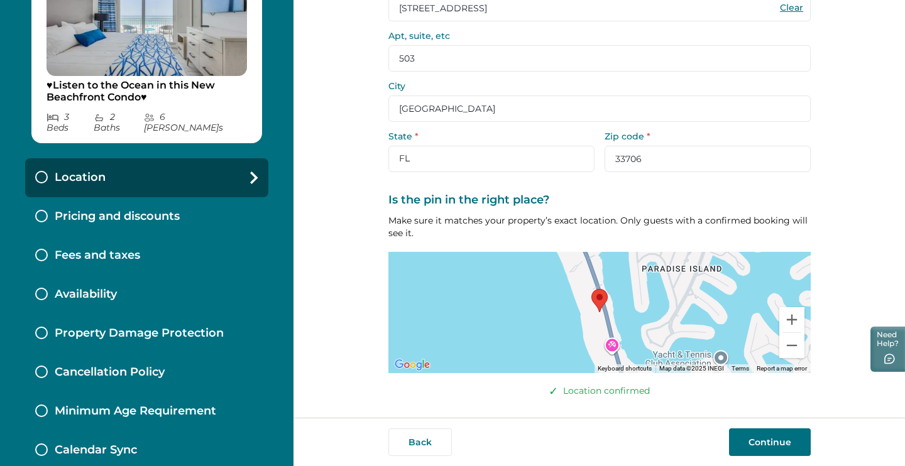
scroll to position [121, 0]
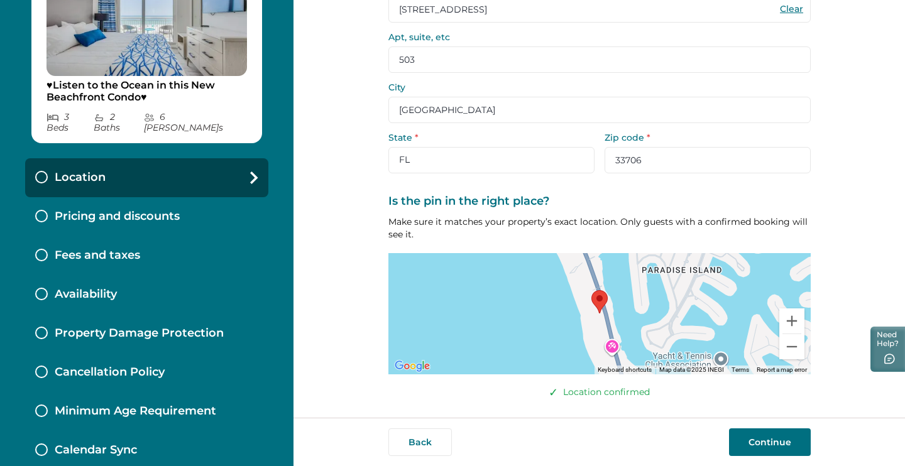
click at [779, 454] on button "Continue" at bounding box center [770, 443] width 82 height 28
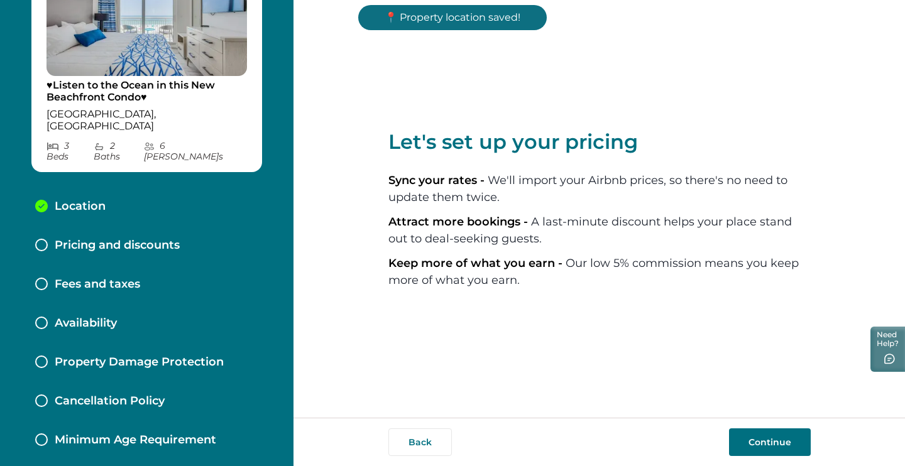
click at [779, 454] on button "Continue" at bounding box center [770, 443] width 82 height 28
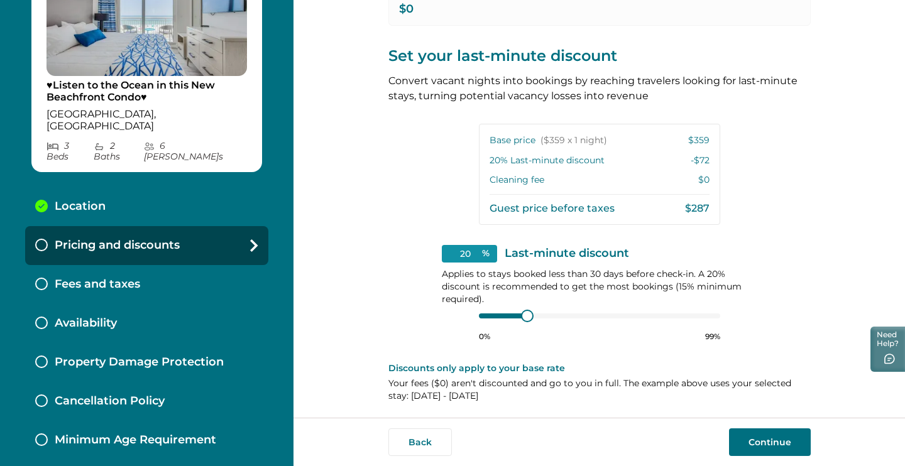
scroll to position [250, 0]
type input "15"
click at [486, 316] on div at bounding box center [599, 317] width 241 height 10
click at [483, 305] on div "15 % Last-minute discount Applies to stays booked less than 30 days before chec…" at bounding box center [600, 294] width 316 height 97
click at [776, 453] on button "Continue" at bounding box center [770, 443] width 82 height 28
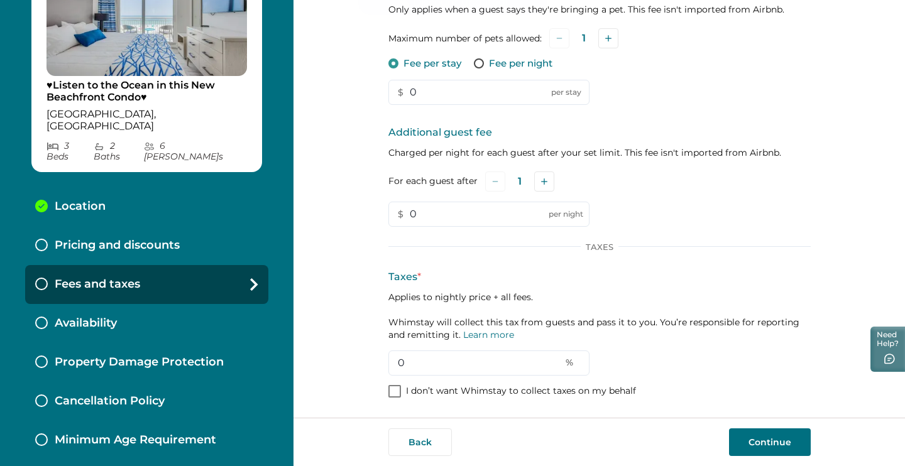
scroll to position [194, 0]
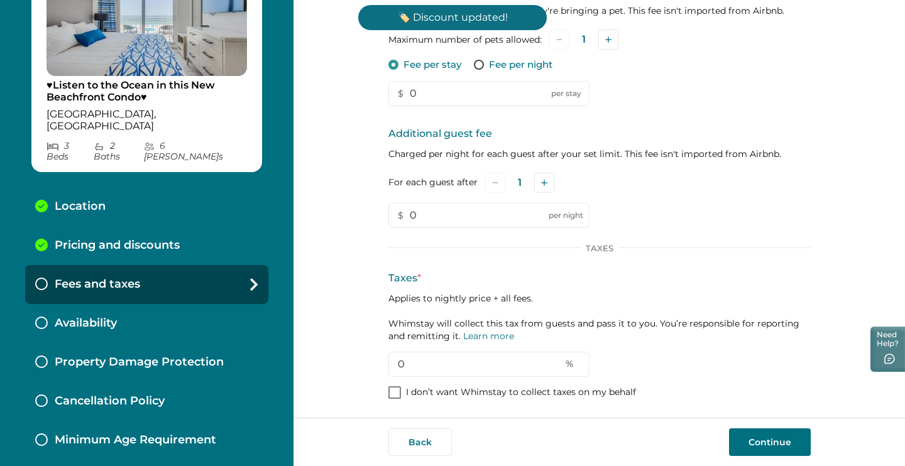
click at [763, 437] on button "Continue" at bounding box center [770, 443] width 82 height 28
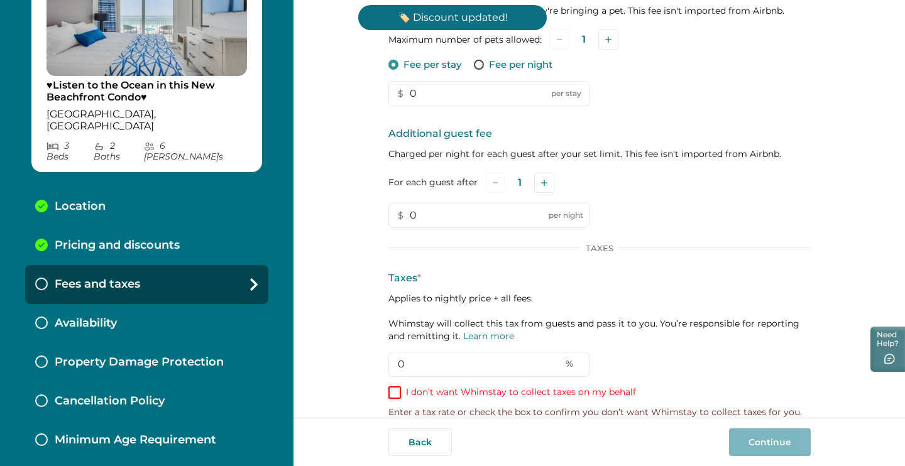
scroll to position [211, 0]
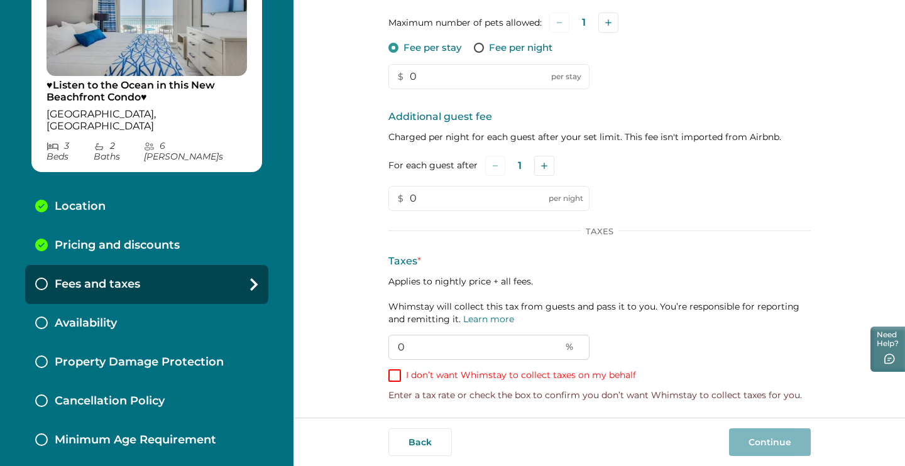
click at [447, 339] on input "0" at bounding box center [488, 347] width 201 height 25
type input "19"
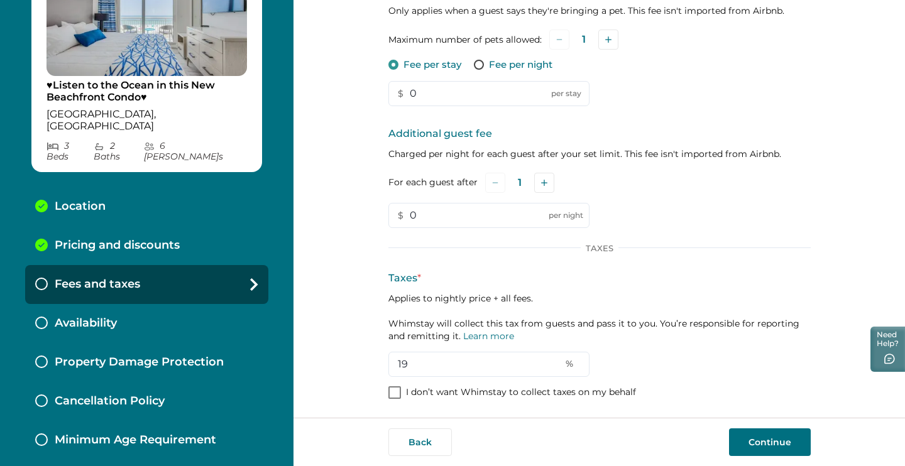
scroll to position [100, 0]
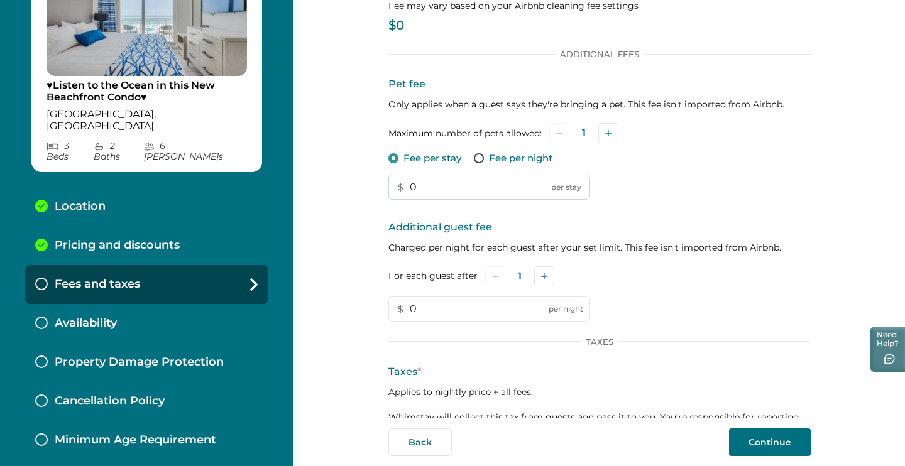
click at [417, 191] on input "0" at bounding box center [488, 187] width 201 height 25
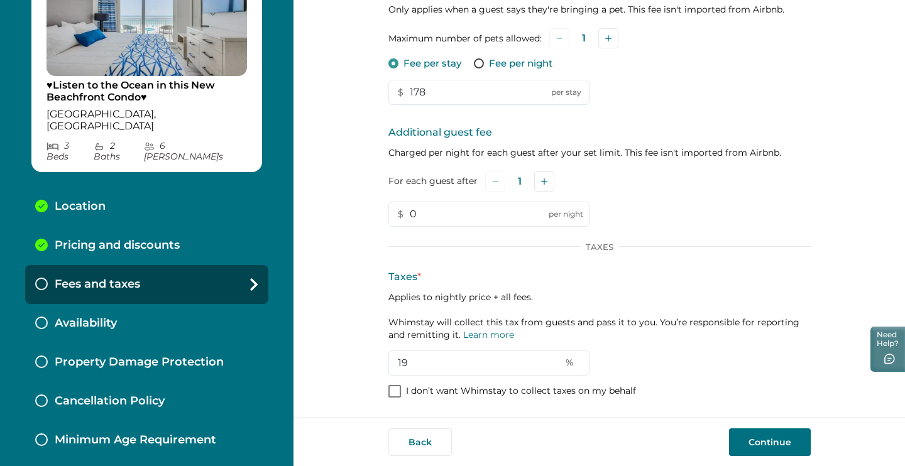
scroll to position [194, 0]
type input "178"
click at [758, 441] on button "Continue" at bounding box center [770, 443] width 82 height 28
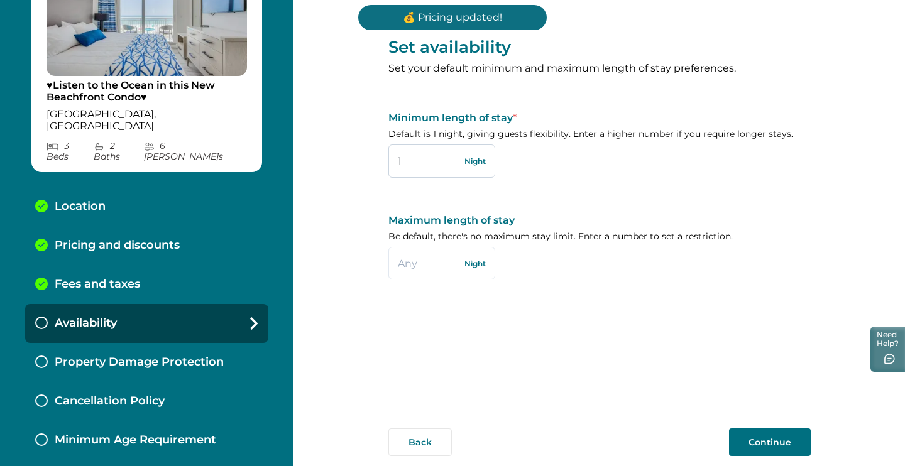
click at [424, 162] on input "1" at bounding box center [441, 161] width 107 height 33
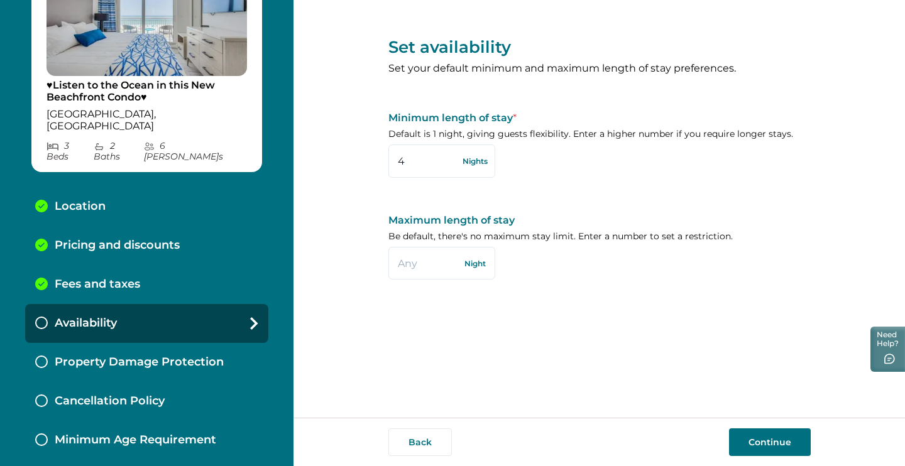
type input "4"
click at [779, 450] on button "Continue" at bounding box center [770, 443] width 82 height 28
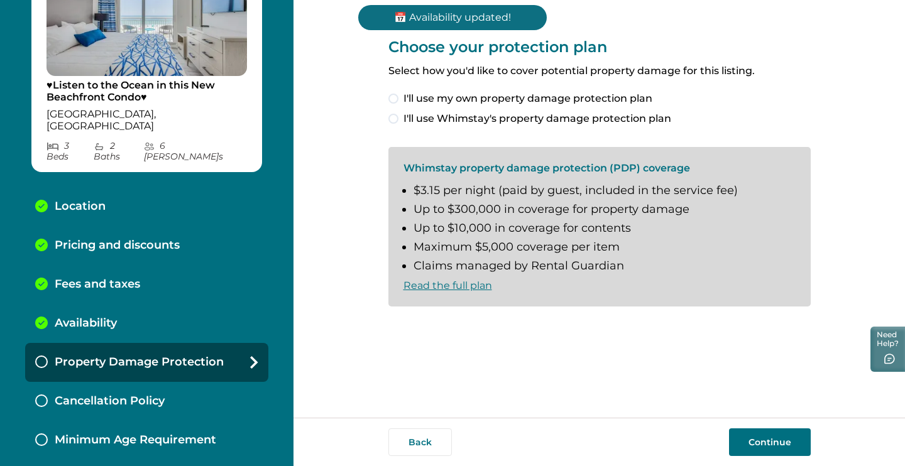
click at [600, 121] on span "I'll use Whimstay's property damage protection plan" at bounding box center [537, 118] width 268 height 15
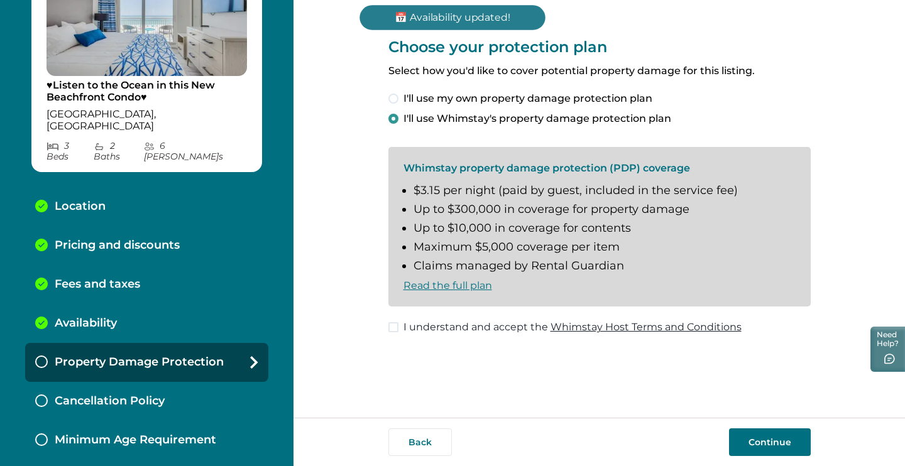
click at [502, 330] on span "I understand and accept the Whimstay Host Terms and Conditions" at bounding box center [572, 327] width 338 height 15
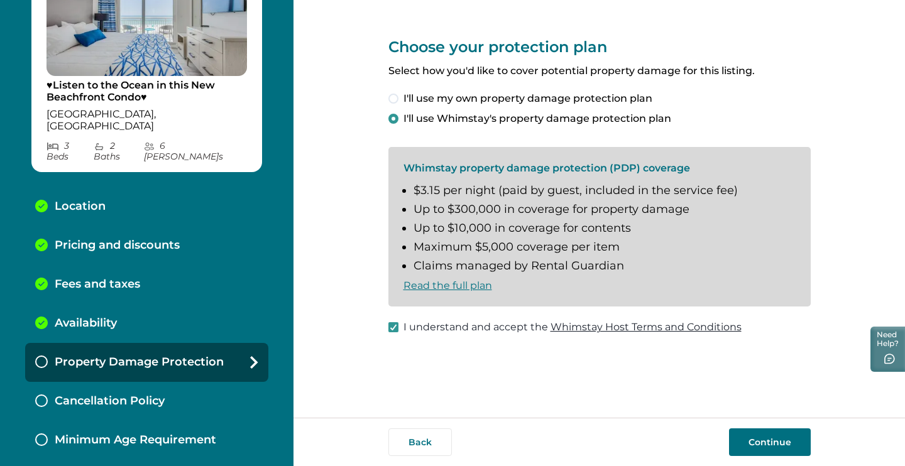
click at [765, 441] on button "Continue" at bounding box center [770, 443] width 82 height 28
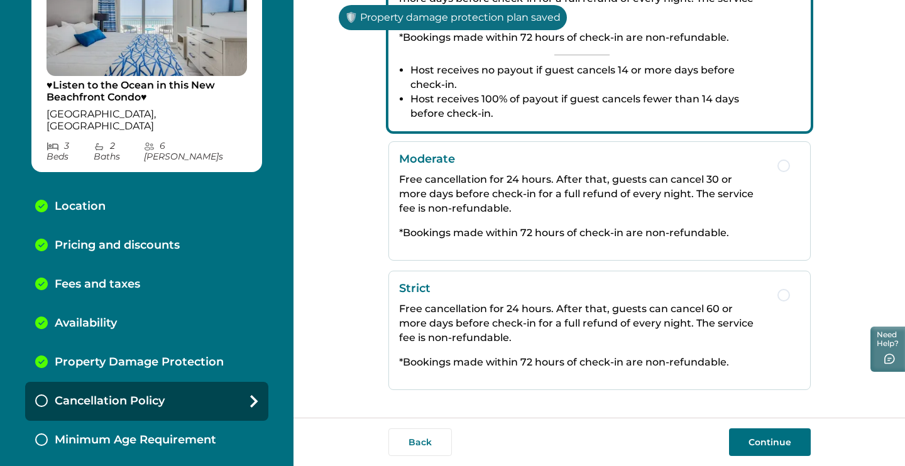
click at [659, 312] on p "Free cancellation for 24 hours. After that, guests can cancel 60 or more days b…" at bounding box center [582, 323] width 366 height 43
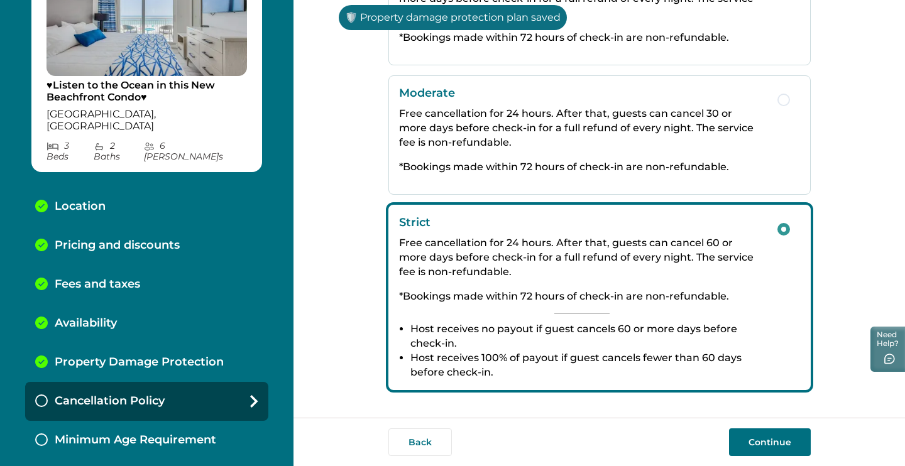
click at [806, 446] on button "Continue" at bounding box center [770, 443] width 82 height 28
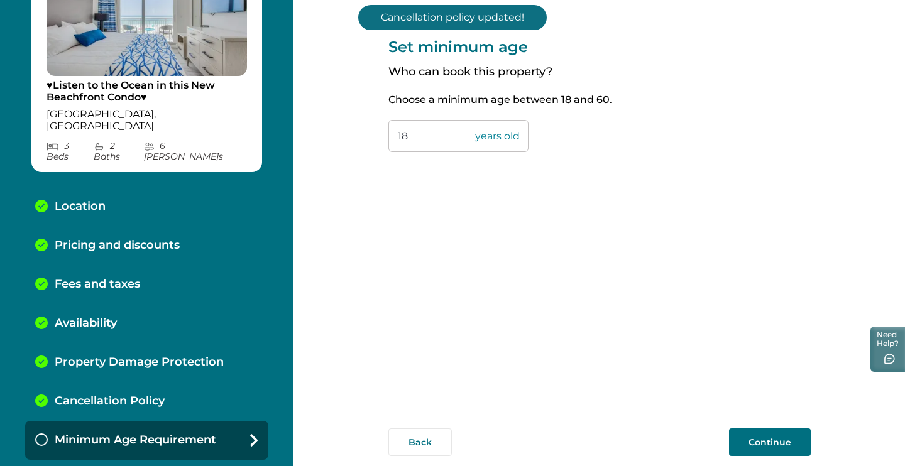
click at [777, 445] on button "Continue" at bounding box center [770, 443] width 82 height 28
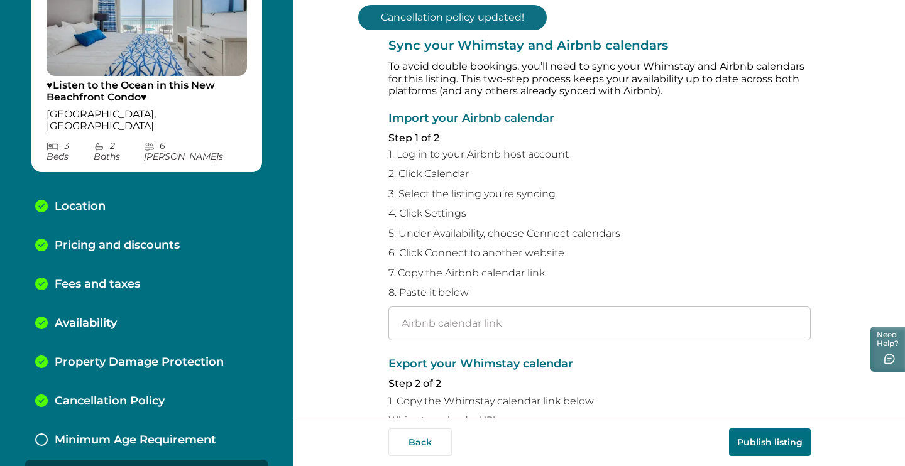
scroll to position [97, 0]
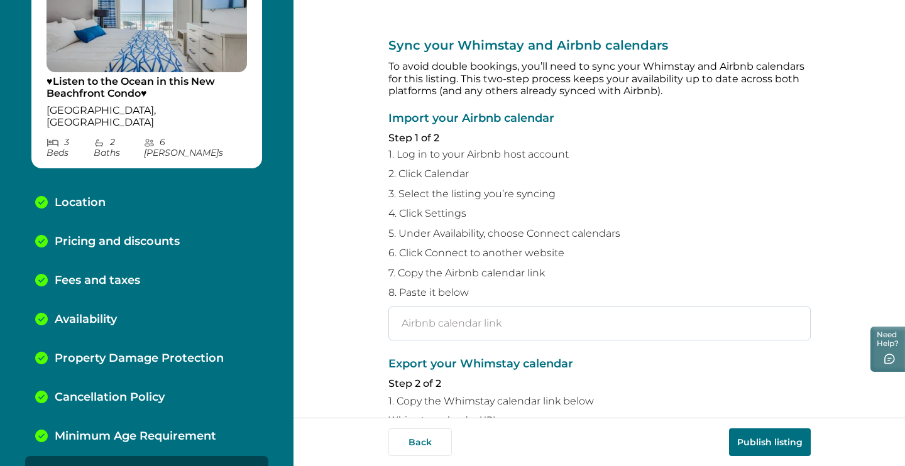
click at [515, 327] on input "text" at bounding box center [599, 324] width 422 height 34
paste input "[URL][DOMAIN_NAME]"
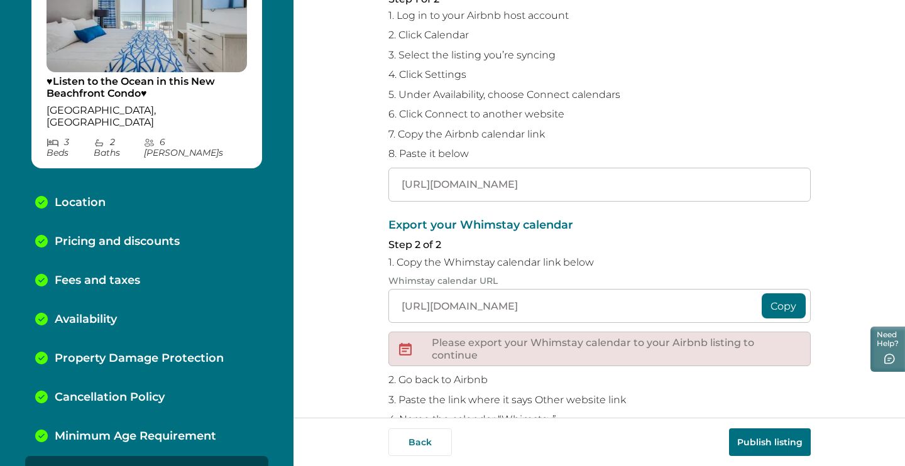
scroll to position [157, 0]
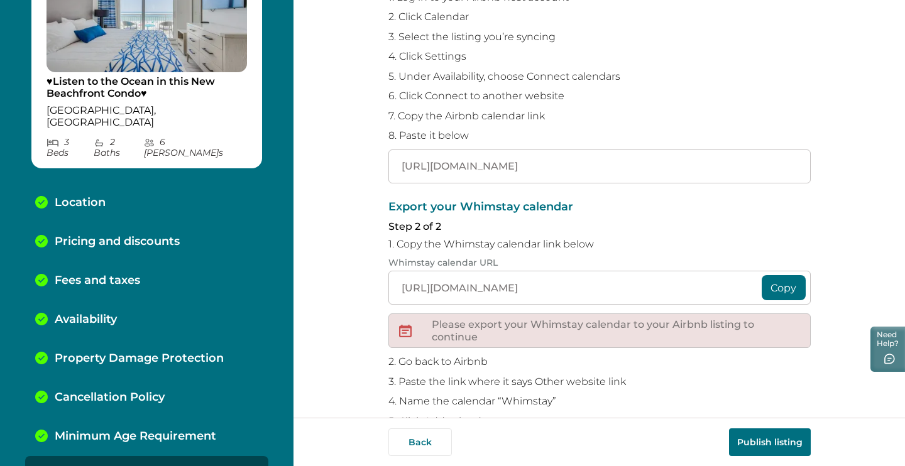
type input "[URL][DOMAIN_NAME]"
click at [774, 282] on button "Copy" at bounding box center [784, 287] width 44 height 25
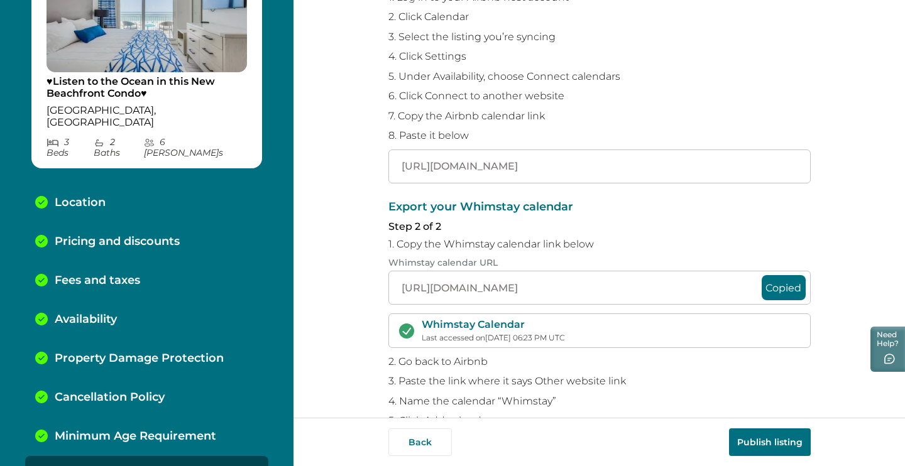
click at [767, 437] on button "Publish listing" at bounding box center [770, 443] width 82 height 28
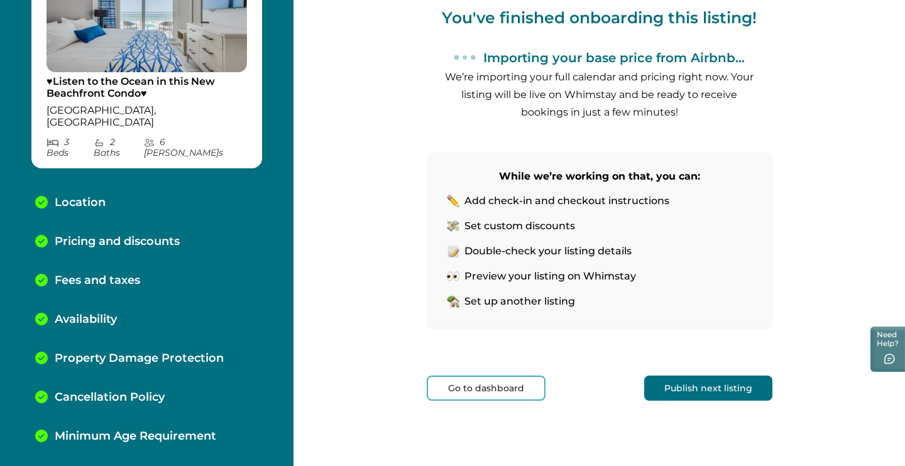
scroll to position [143, 0]
click at [728, 381] on button "Publish next listing" at bounding box center [708, 388] width 128 height 25
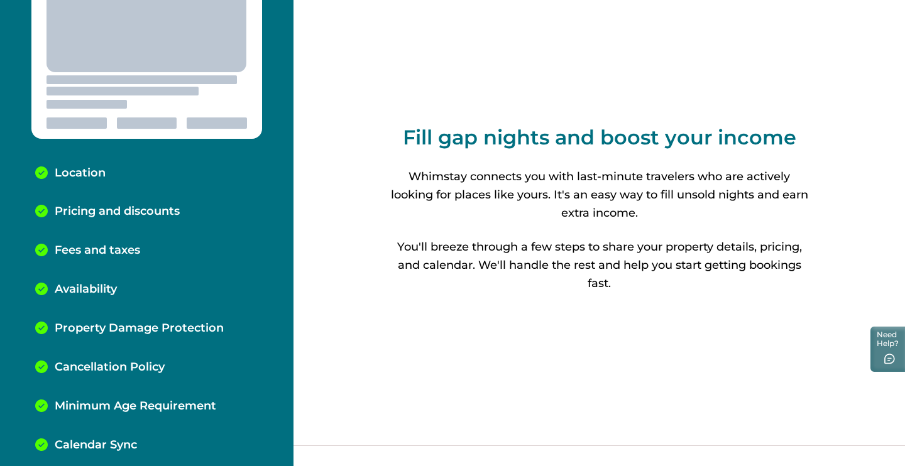
scroll to position [94, 0]
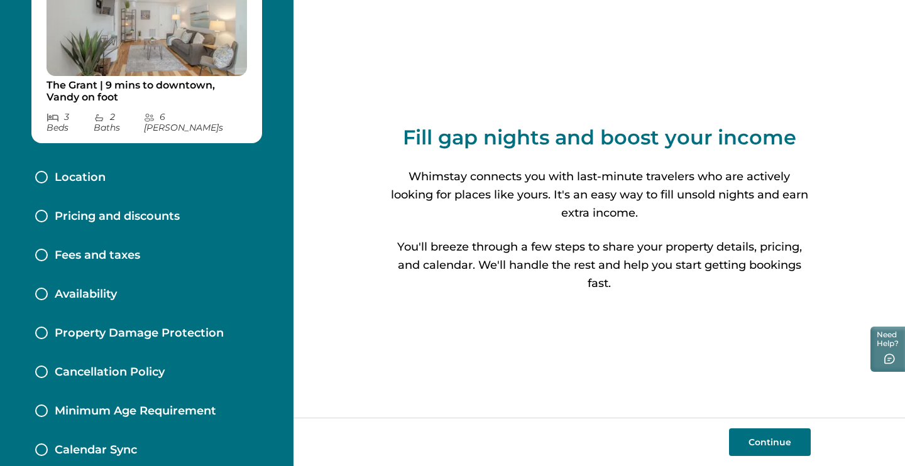
click at [763, 445] on button "Continue" at bounding box center [770, 443] width 82 height 28
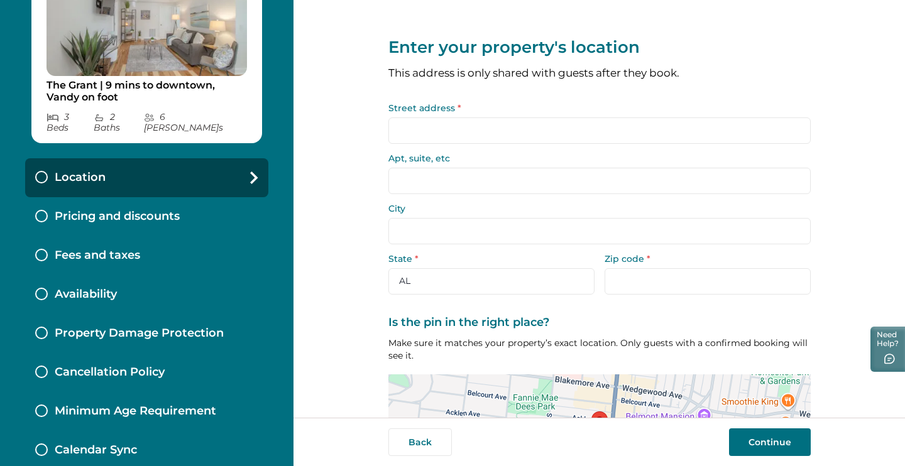
click at [606, 132] on input "Street address *" at bounding box center [599, 131] width 422 height 26
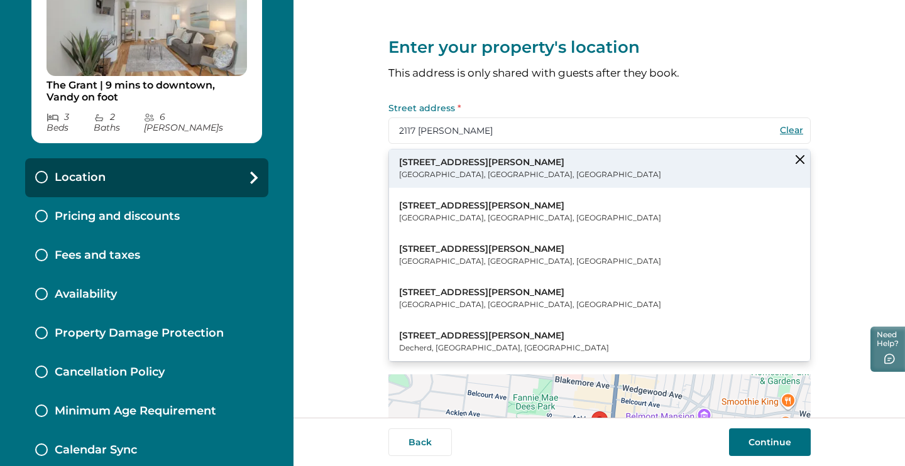
click at [559, 161] on button "[STREET_ADDRESS][PERSON_NAME]" at bounding box center [599, 169] width 421 height 38
type input "[STREET_ADDRESS][PERSON_NAME]"
type input "[GEOGRAPHIC_DATA]"
select select "TN"
type input "37212"
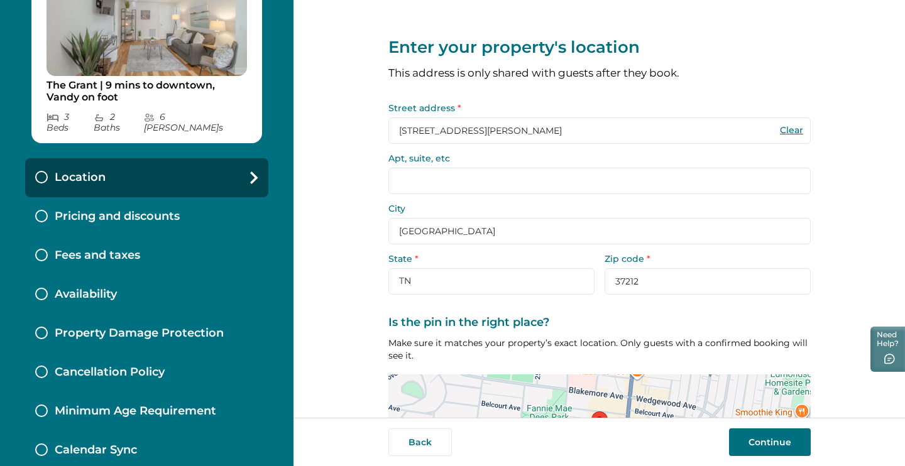
click at [469, 184] on input "Apt, suite, etc" at bounding box center [599, 181] width 422 height 26
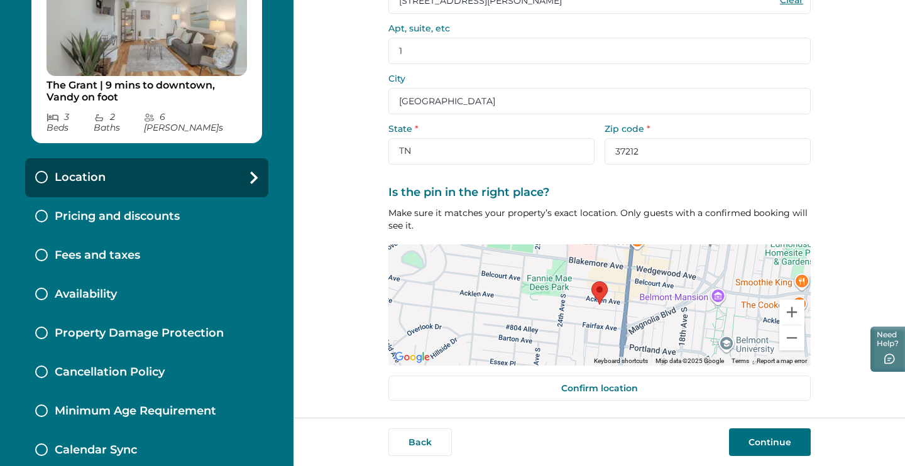
scroll to position [129, 0]
type input "1"
click at [750, 409] on div "Enter your property's location This address is only shared with guests after th…" at bounding box center [599, 145] width 422 height 549
click at [750, 401] on div "Enter your property's location This address is only shared with guests after th…" at bounding box center [599, 145] width 422 height 549
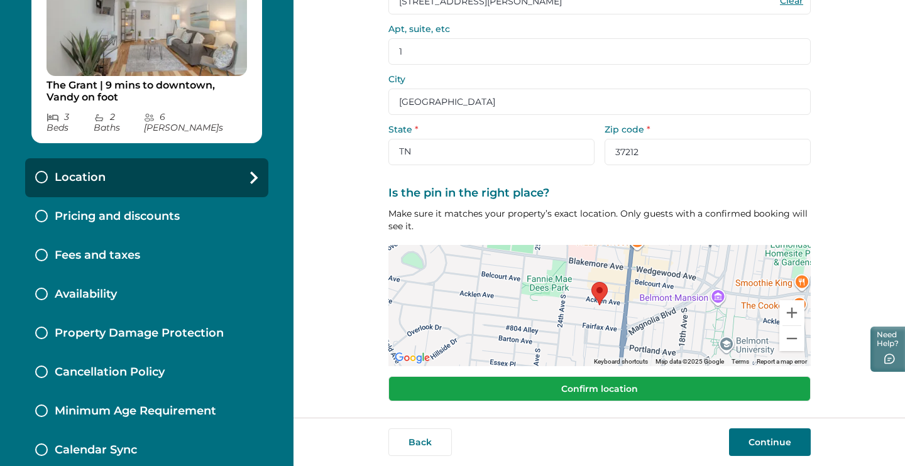
click at [752, 390] on button "Confirm location" at bounding box center [599, 388] width 422 height 25
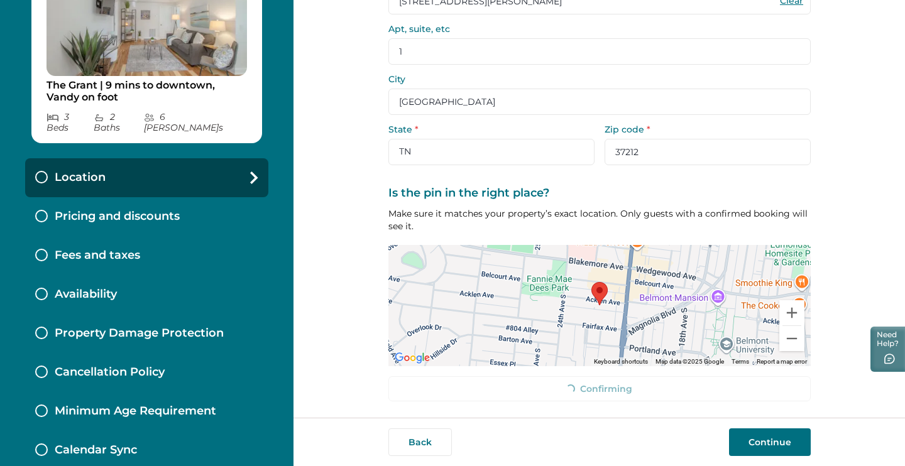
scroll to position [121, 0]
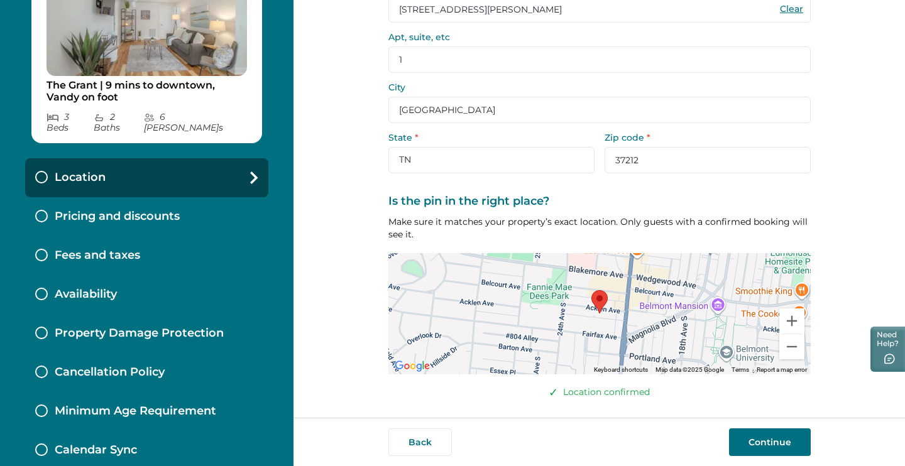
click at [771, 432] on button "Continue" at bounding box center [770, 443] width 82 height 28
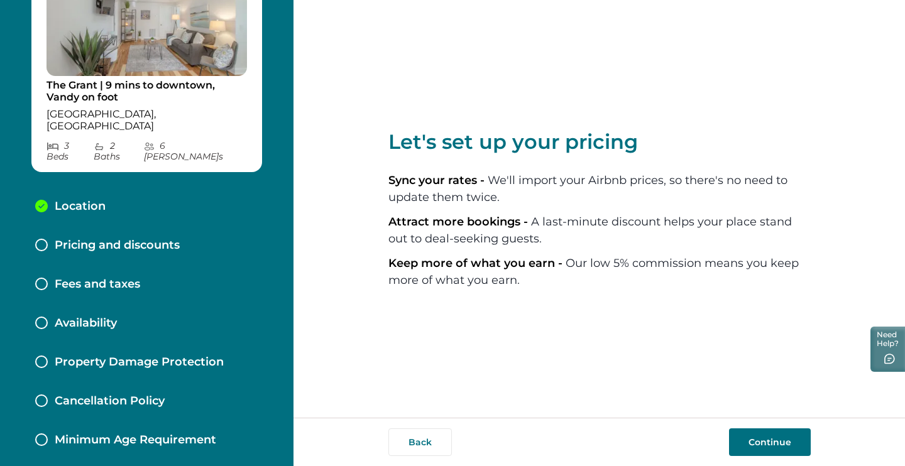
click at [767, 447] on button "Continue" at bounding box center [770, 443] width 82 height 28
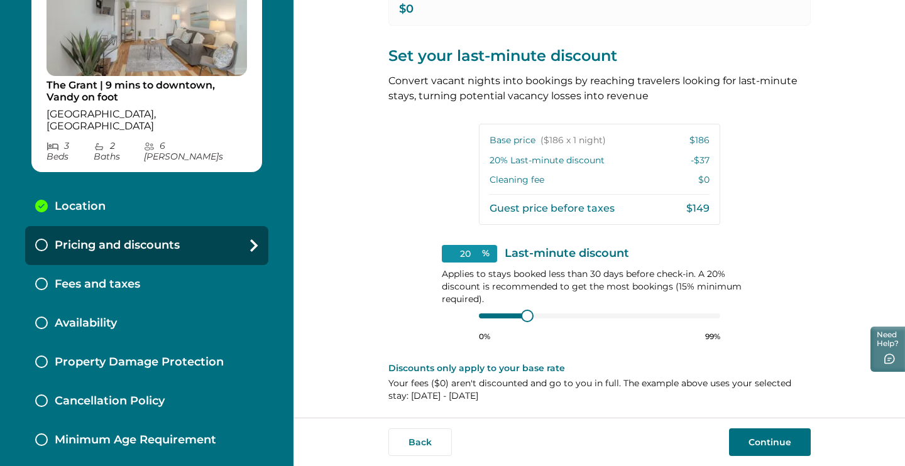
scroll to position [250, 0]
type input "15"
click at [483, 316] on div at bounding box center [599, 317] width 241 height 10
click at [764, 441] on button "Continue" at bounding box center [770, 443] width 82 height 28
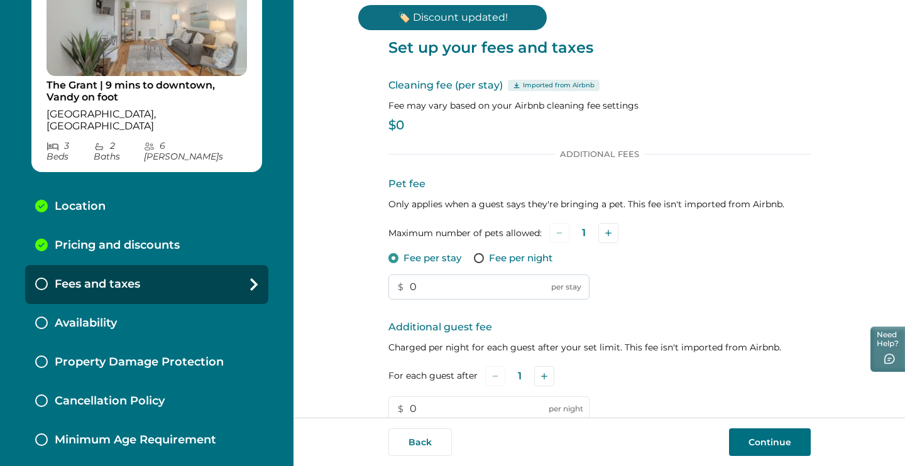
drag, startPoint x: 463, startPoint y: 290, endPoint x: 392, endPoint y: 280, distance: 71.1
click at [392, 280] on input "0" at bounding box center [488, 287] width 201 height 25
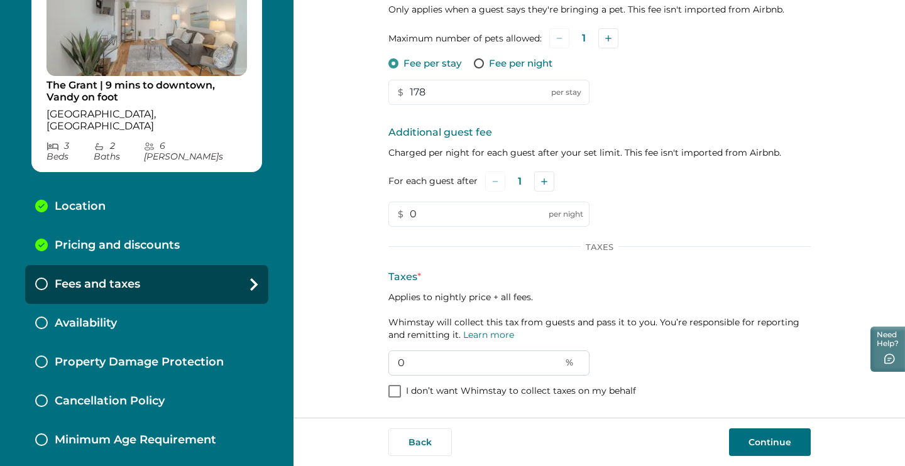
scroll to position [194, 0]
type input "178"
click at [410, 365] on input "0" at bounding box center [488, 364] width 201 height 25
type input "19"
click at [761, 435] on button "Continue" at bounding box center [770, 443] width 82 height 28
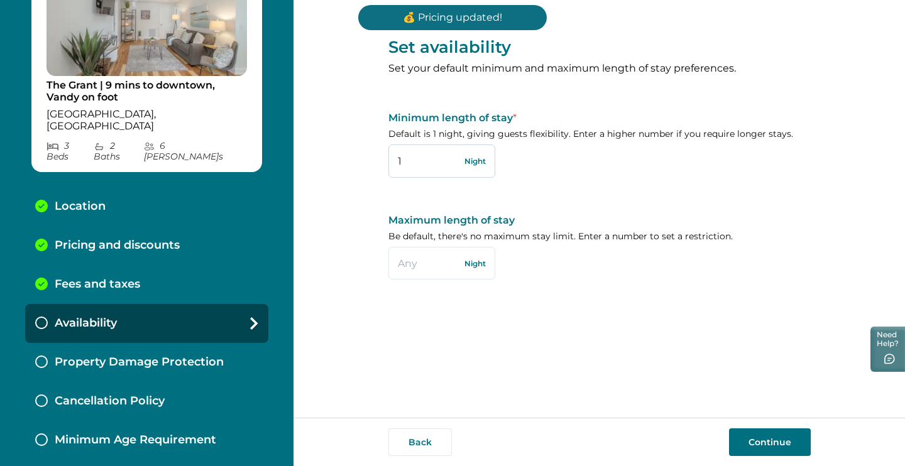
click at [405, 158] on input "1" at bounding box center [441, 161] width 107 height 33
type input "3"
click at [764, 434] on button "Continue" at bounding box center [770, 443] width 82 height 28
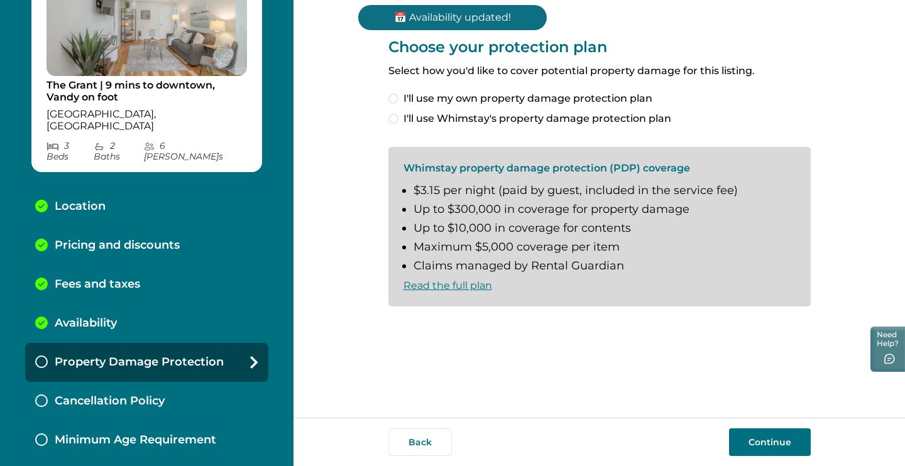
click at [604, 111] on span "I'll use Whimstay's property damage protection plan" at bounding box center [537, 118] width 268 height 15
click at [497, 324] on span "I understand and accept the Whimstay Host Terms and Conditions" at bounding box center [572, 327] width 338 height 15
click at [789, 450] on button "Continue" at bounding box center [770, 443] width 82 height 28
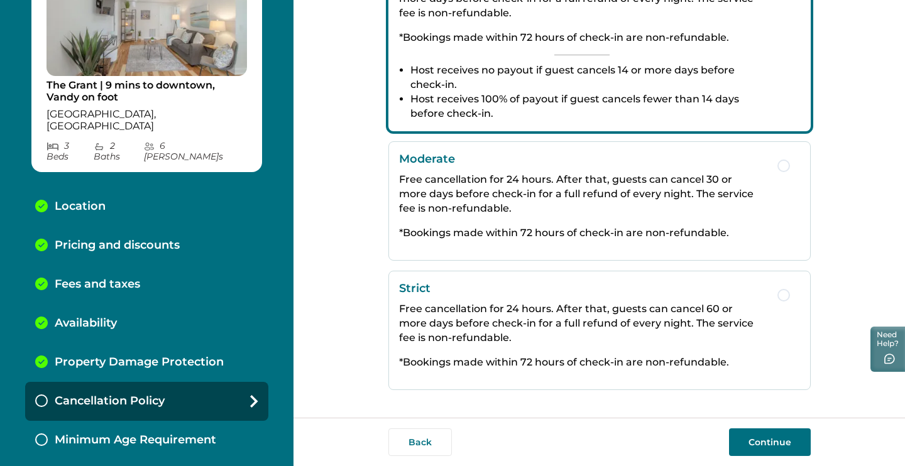
click at [639, 334] on p "Free cancellation for 24 hours. After that, guests can cancel 60 or more days b…" at bounding box center [582, 323] width 366 height 43
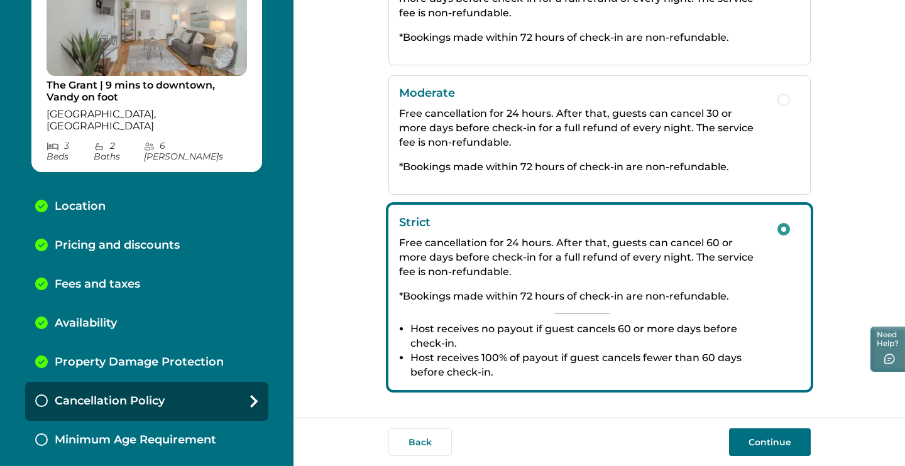
click at [776, 435] on button "Continue" at bounding box center [770, 443] width 82 height 28
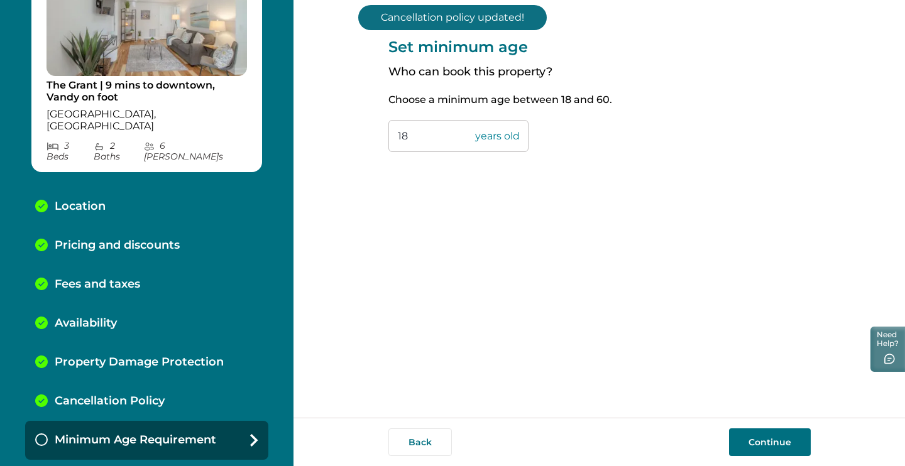
click at [780, 437] on button "Continue" at bounding box center [770, 443] width 82 height 28
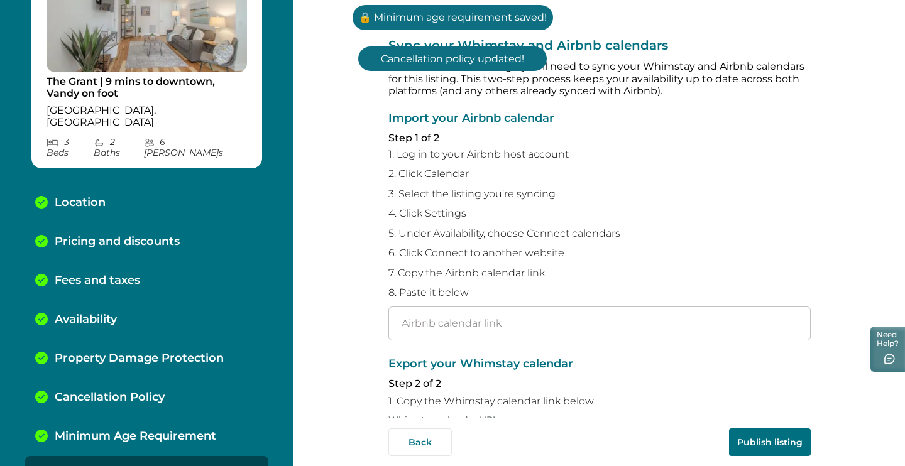
scroll to position [14, 0]
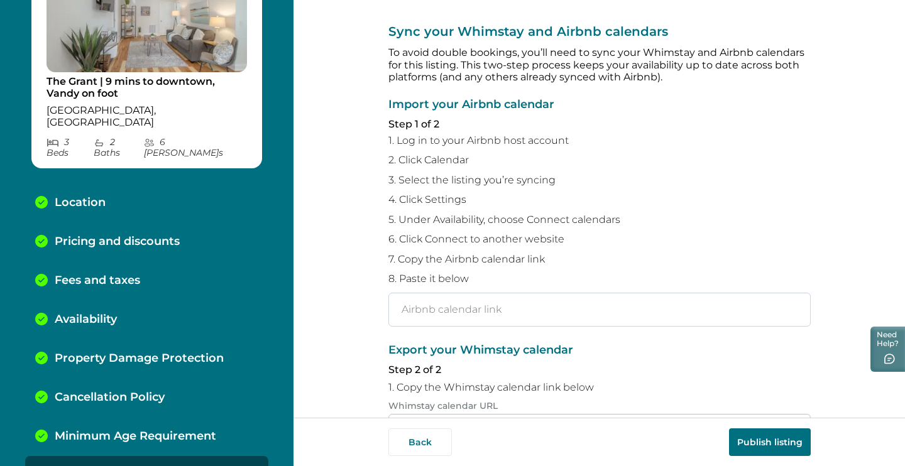
click at [511, 299] on input "text" at bounding box center [599, 310] width 422 height 34
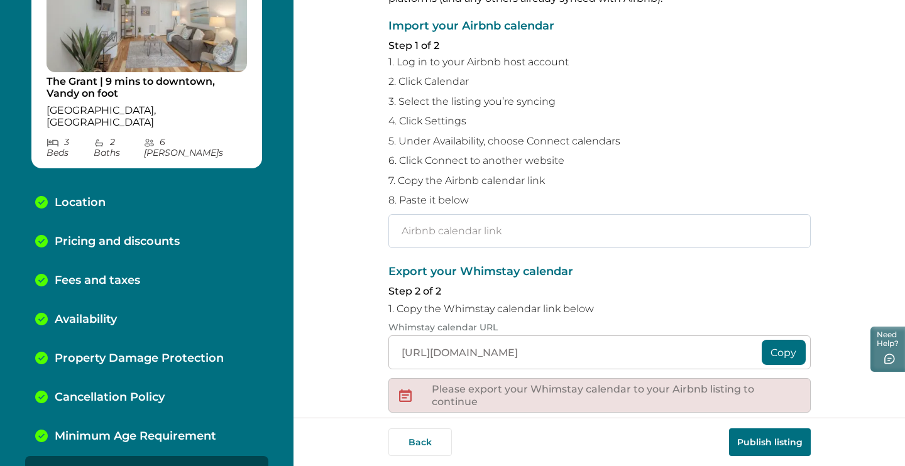
scroll to position [108, 0]
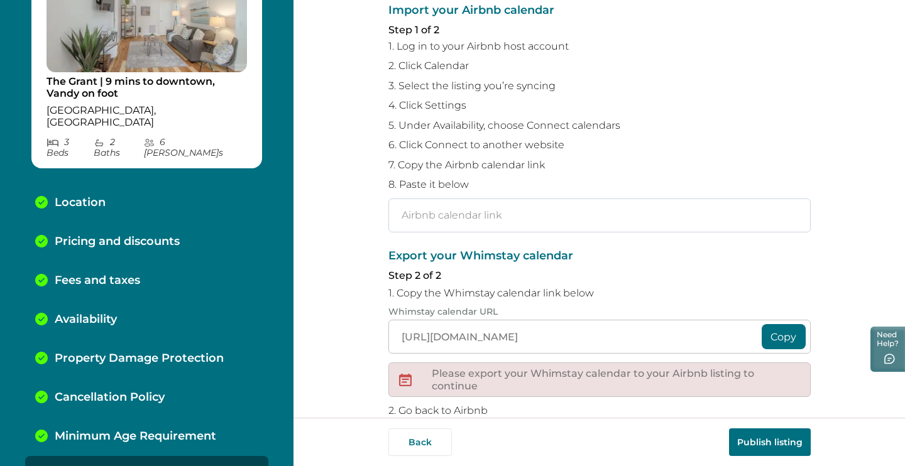
paste input "[URL][DOMAIN_NAME]"
type input "[URL][DOMAIN_NAME]"
click at [767, 324] on button "Copy" at bounding box center [784, 336] width 44 height 25
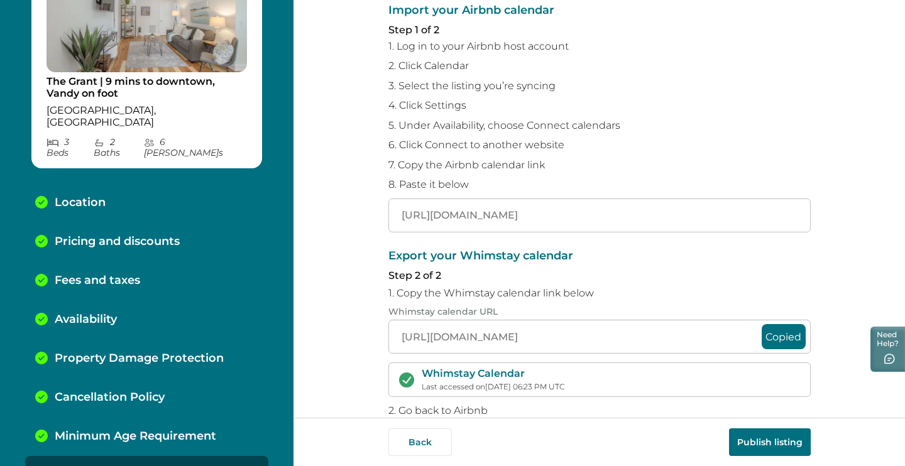
click at [776, 442] on button "Publish listing" at bounding box center [770, 443] width 82 height 28
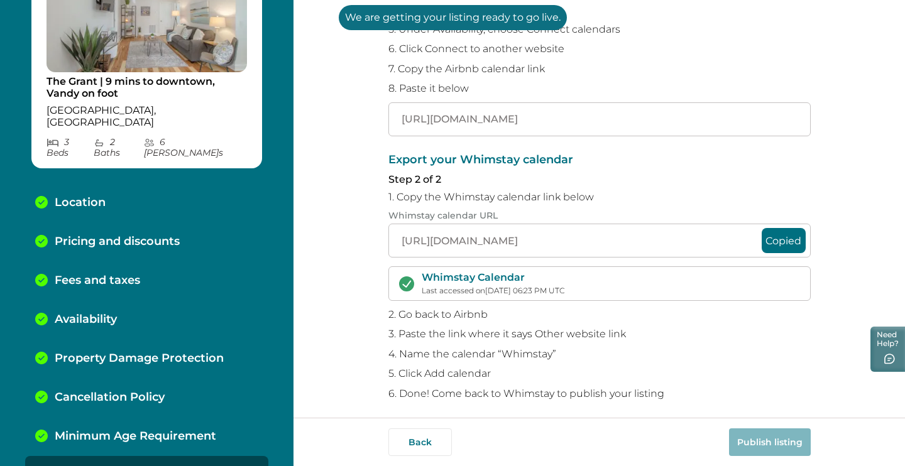
scroll to position [204, 0]
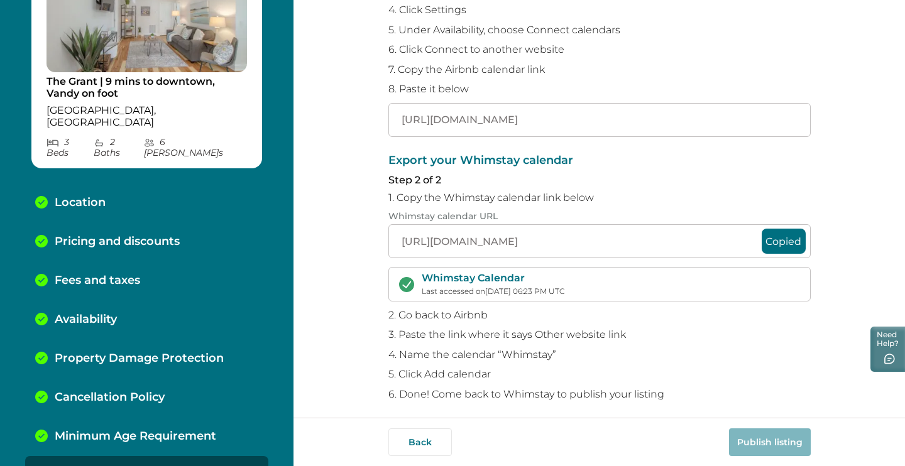
scroll to position [143, 0]
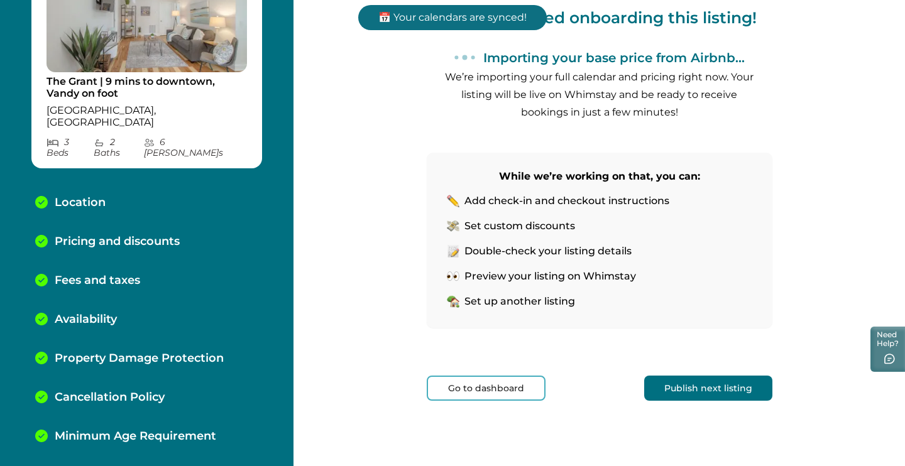
click at [734, 398] on button "Publish next listing" at bounding box center [708, 388] width 128 height 25
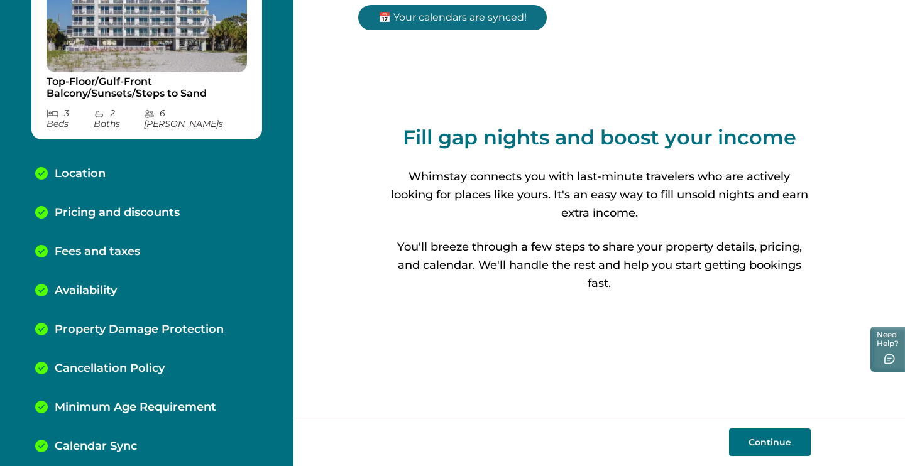
scroll to position [94, 0]
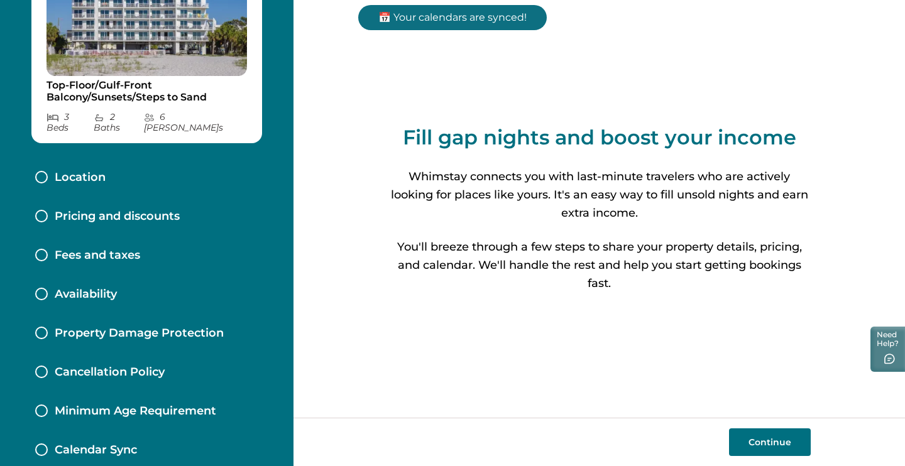
click at [777, 447] on button "Continue" at bounding box center [770, 443] width 82 height 28
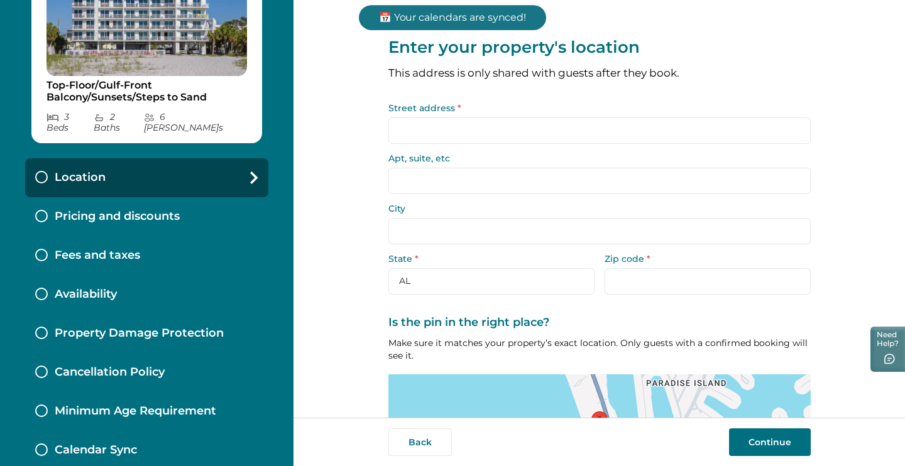
click at [622, 123] on input "Street address *" at bounding box center [599, 131] width 422 height 26
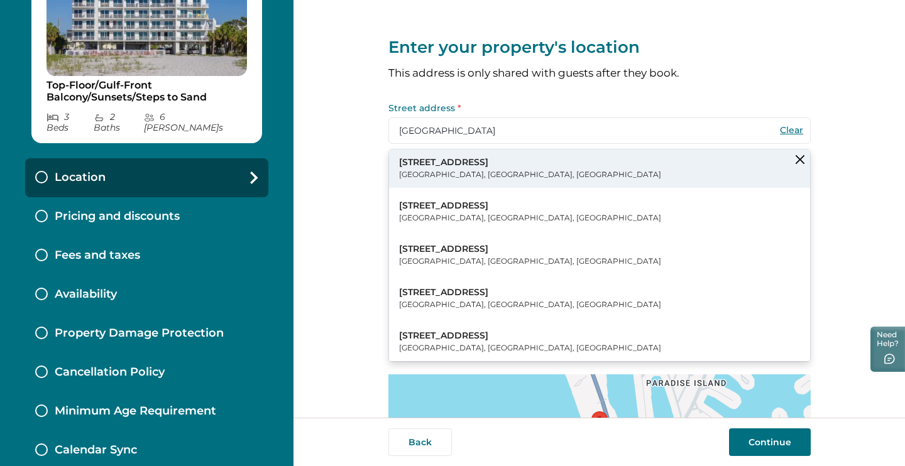
click at [518, 168] on button "[STREET_ADDRESS]" at bounding box center [599, 169] width 421 height 38
type input "[STREET_ADDRESS]"
type input "[GEOGRAPHIC_DATA]"
select select "FL"
type input "33706"
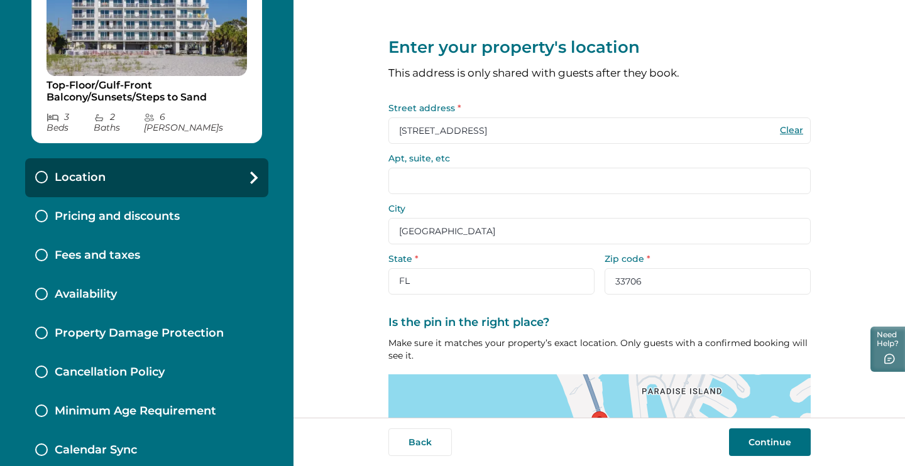
click at [475, 192] on input "Apt, suite, etc" at bounding box center [599, 181] width 422 height 26
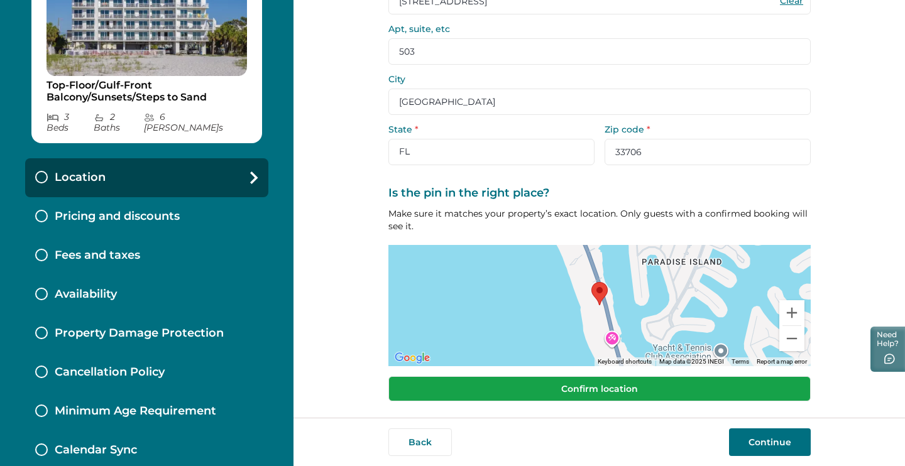
type input "503"
click at [592, 383] on button "Confirm location" at bounding box center [599, 388] width 422 height 25
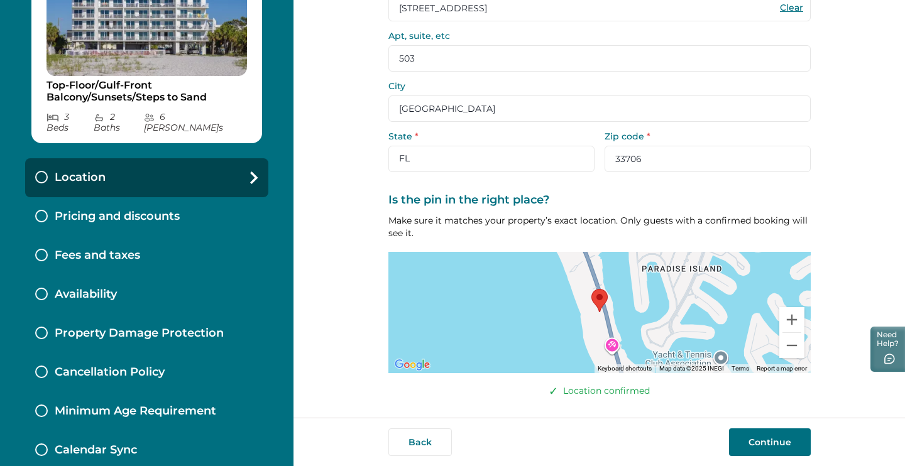
scroll to position [121, 0]
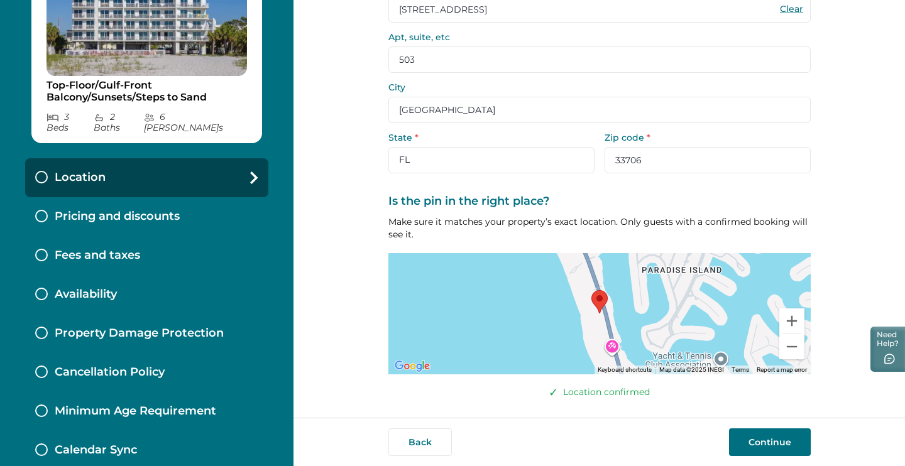
click at [781, 447] on button "Continue" at bounding box center [770, 443] width 82 height 28
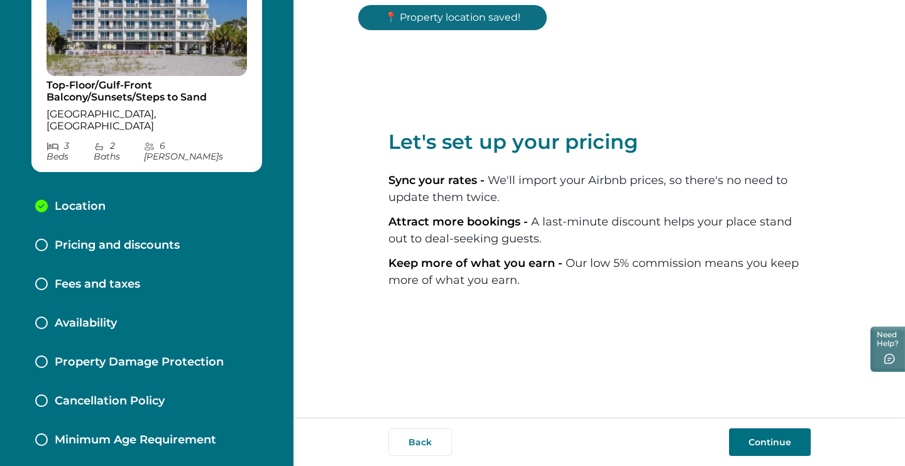
click at [769, 439] on button "Continue" at bounding box center [770, 443] width 82 height 28
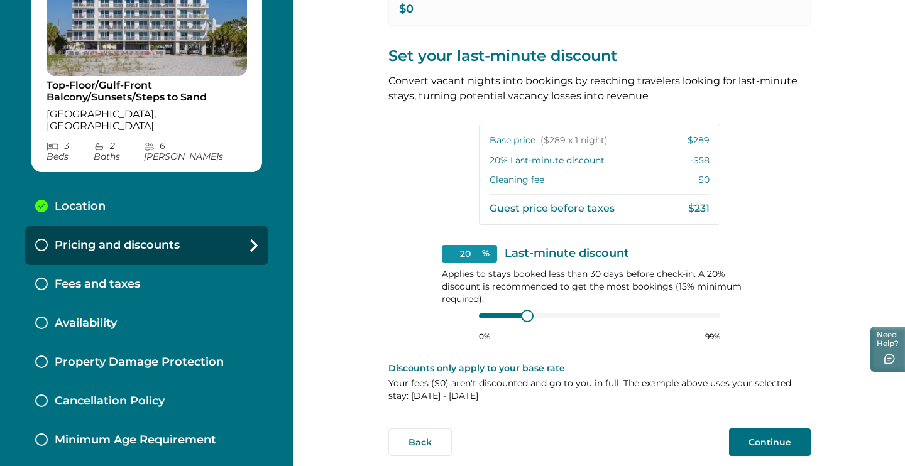
scroll to position [250, 0]
type input "15"
click at [453, 316] on div "15 % Last-minute discount Applies to stays booked less than 30 days before chec…" at bounding box center [600, 294] width 316 height 97
click at [776, 436] on button "Continue" at bounding box center [770, 443] width 82 height 28
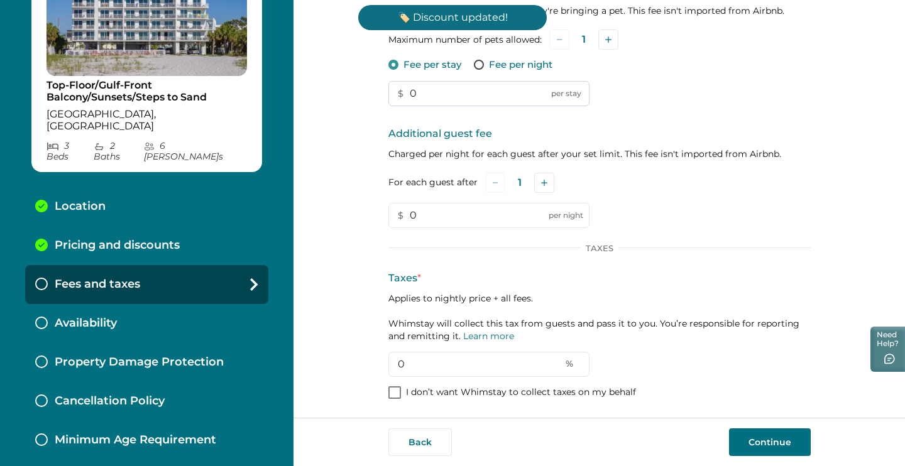
click at [505, 99] on input "0" at bounding box center [488, 93] width 201 height 25
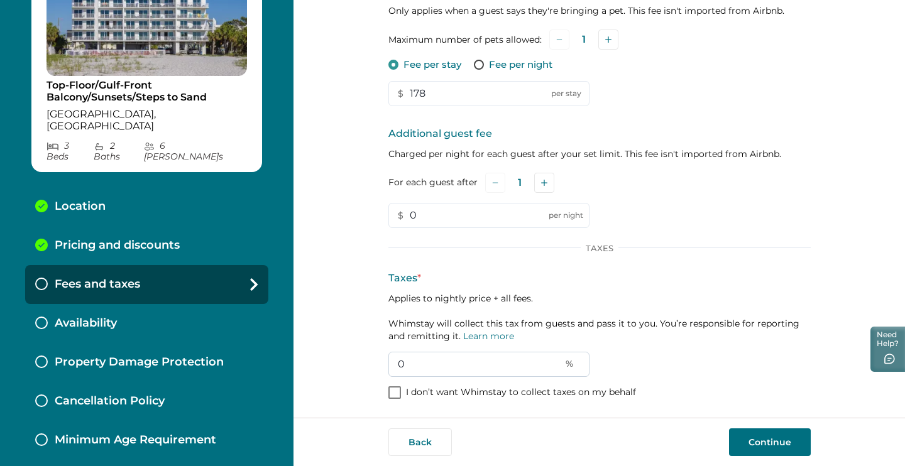
type input "178"
click at [455, 365] on input "0" at bounding box center [488, 364] width 201 height 25
type input "19"
click at [769, 437] on button "Continue" at bounding box center [770, 443] width 82 height 28
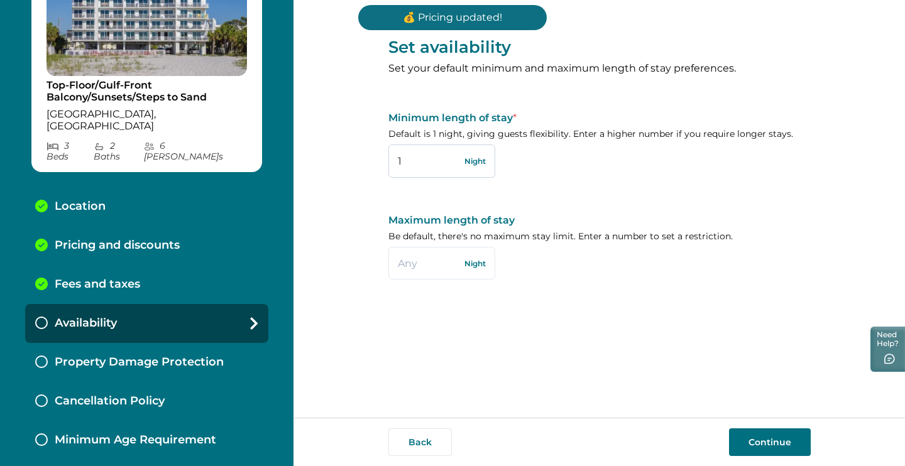
click at [418, 162] on input "1" at bounding box center [441, 161] width 107 height 33
type input "4"
click at [762, 431] on button "Continue" at bounding box center [770, 443] width 82 height 28
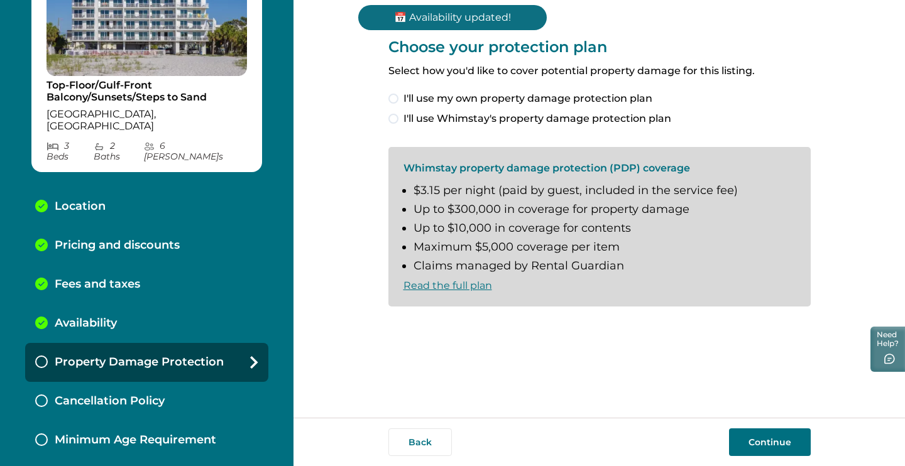
click at [573, 96] on span "I'll use my own property damage protection plan" at bounding box center [527, 98] width 249 height 15
click at [580, 110] on div "I'll use my own property damage protection plan I'll use Whimstay's property da…" at bounding box center [599, 108] width 422 height 35
click at [586, 121] on span "I'll use Whimstay's property damage protection plan" at bounding box center [537, 118] width 268 height 15
click at [491, 327] on span "I understand and accept the Whimstay Host Terms and Conditions" at bounding box center [572, 327] width 338 height 15
click at [780, 437] on button "Continue" at bounding box center [770, 443] width 82 height 28
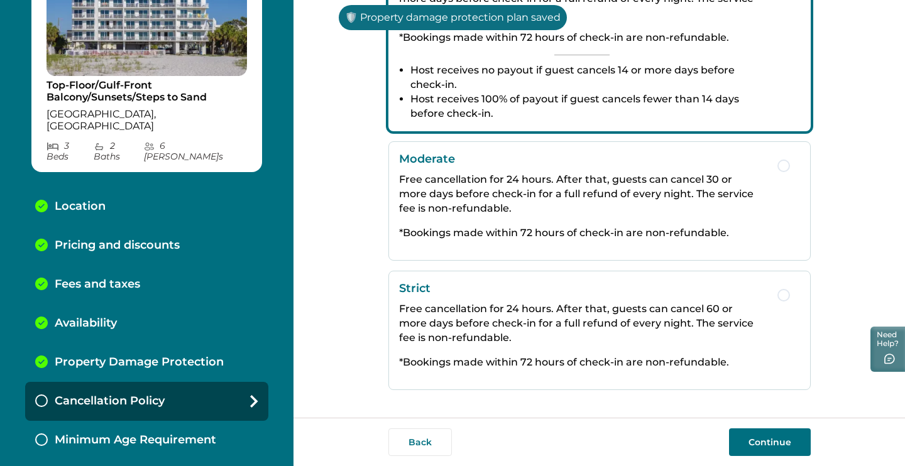
click at [587, 312] on p "Free cancellation for 24 hours. After that, guests can cancel 60 or more days b…" at bounding box center [582, 323] width 366 height 43
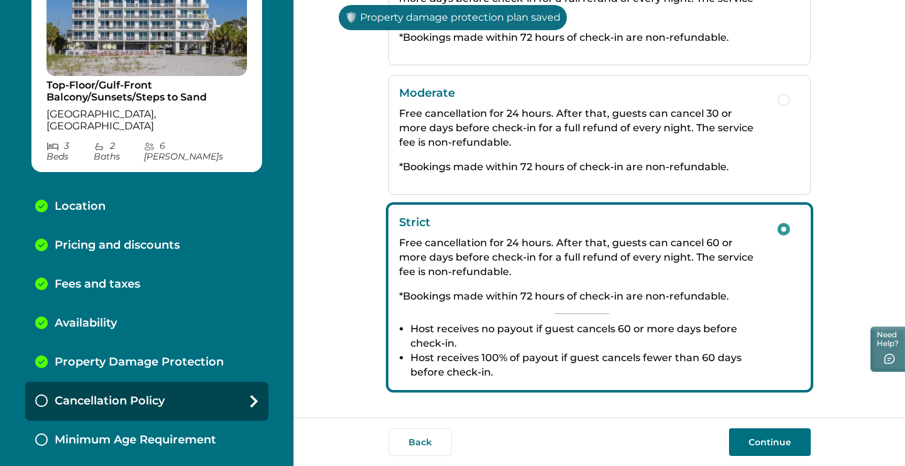
scroll to position [270, 0]
click at [789, 449] on button "Continue" at bounding box center [770, 443] width 82 height 28
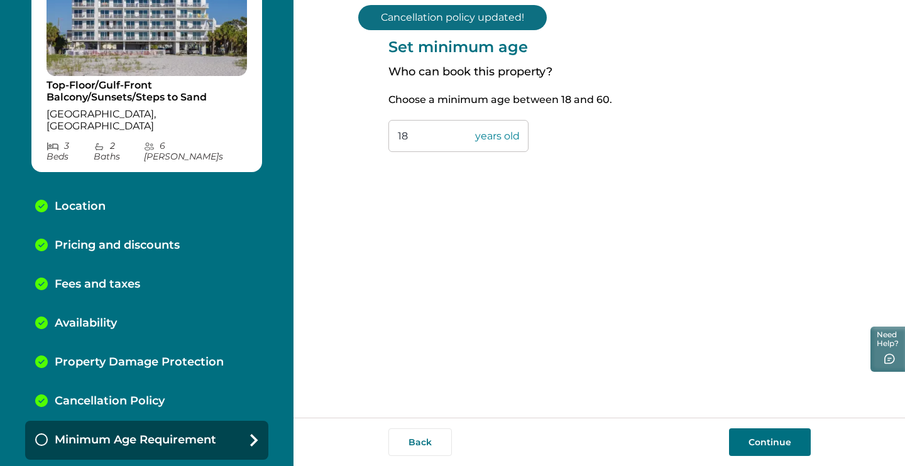
click at [744, 441] on button "Continue" at bounding box center [770, 443] width 82 height 28
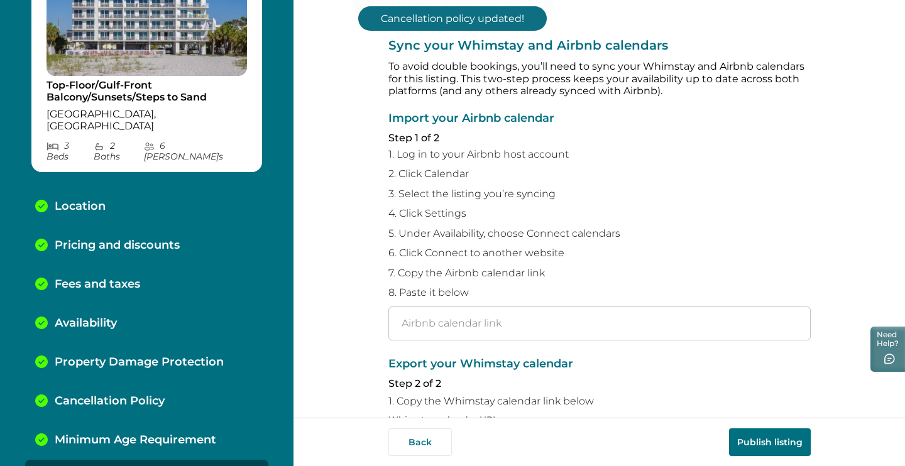
scroll to position [97, 0]
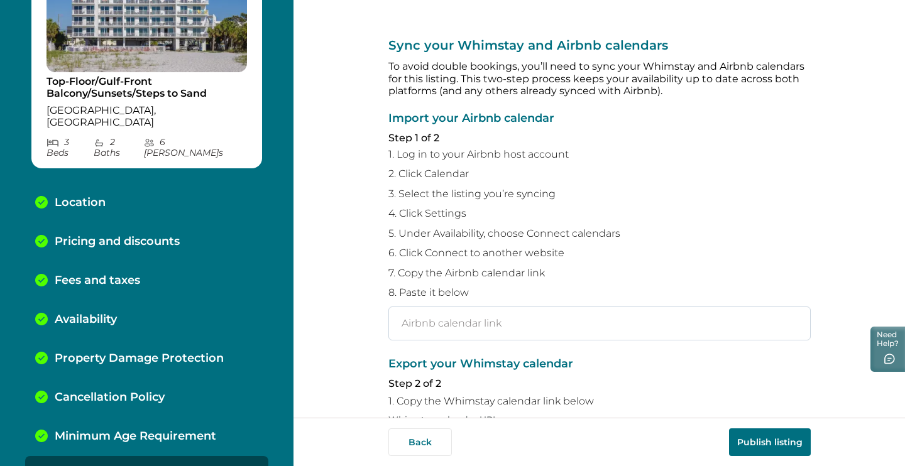
click at [469, 331] on input "text" at bounding box center [599, 324] width 422 height 34
paste input "[URL][DOMAIN_NAME]"
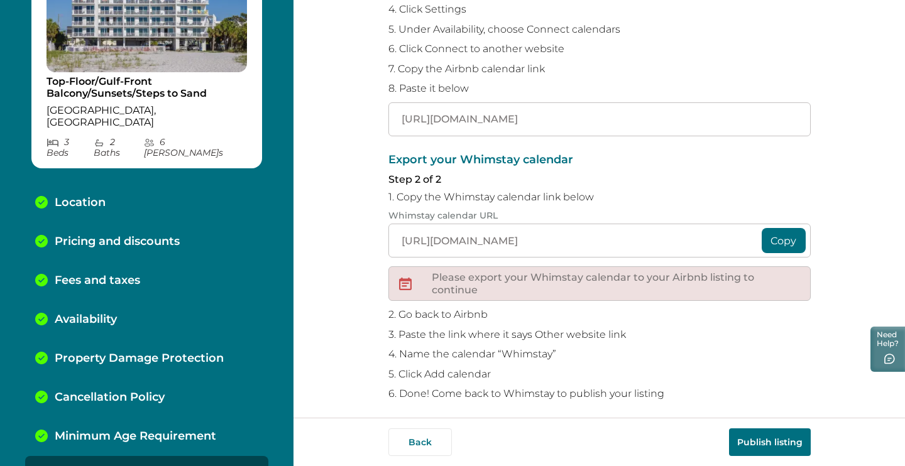
type input "[URL][DOMAIN_NAME]"
click at [778, 231] on button "Copy" at bounding box center [784, 240] width 44 height 25
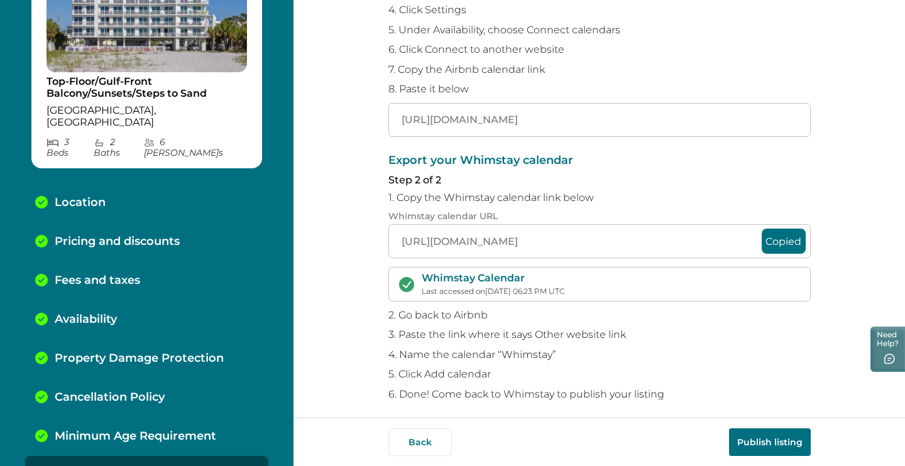
click at [756, 436] on button "Publish listing" at bounding box center [770, 443] width 82 height 28
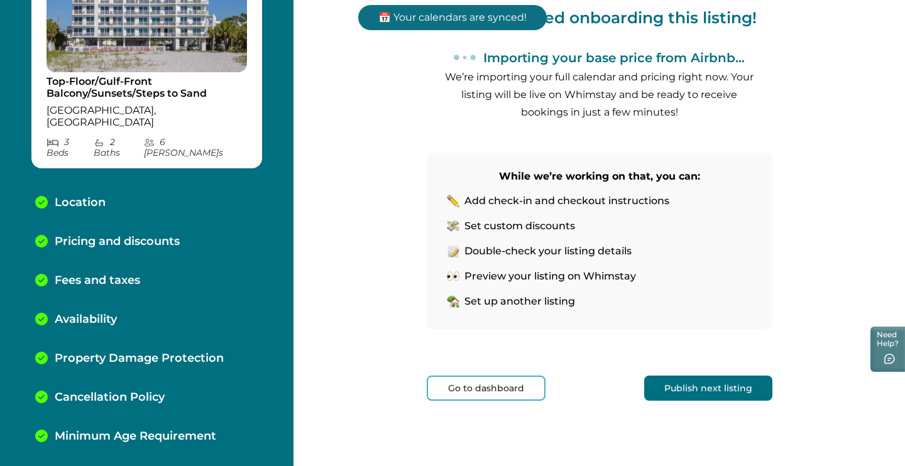
scroll to position [143, 0]
click at [729, 393] on button "Publish next listing" at bounding box center [708, 388] width 128 height 25
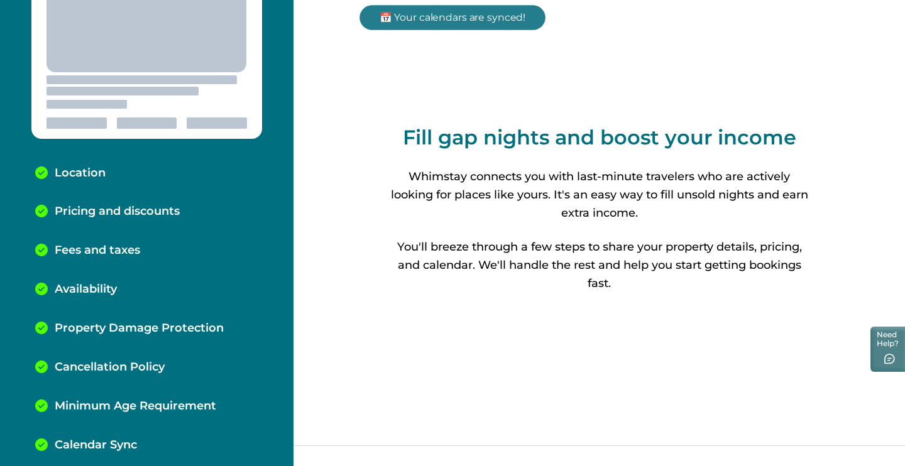
scroll to position [82, 0]
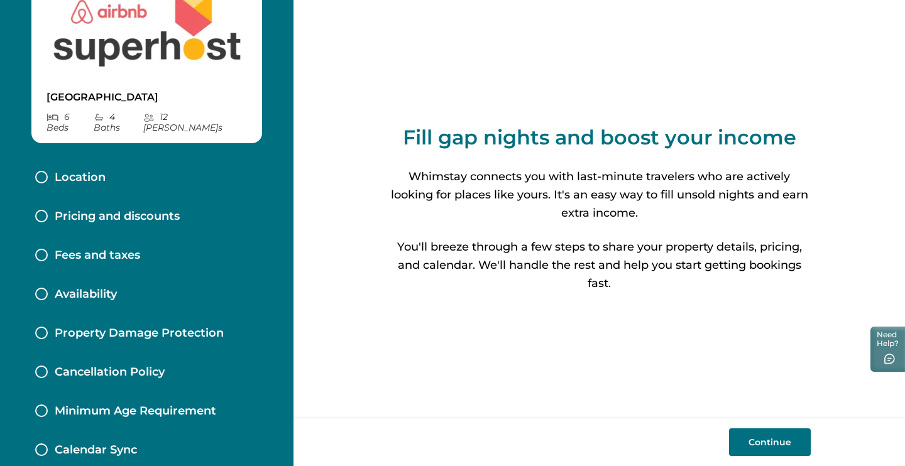
click at [785, 444] on button "Continue" at bounding box center [770, 443] width 82 height 28
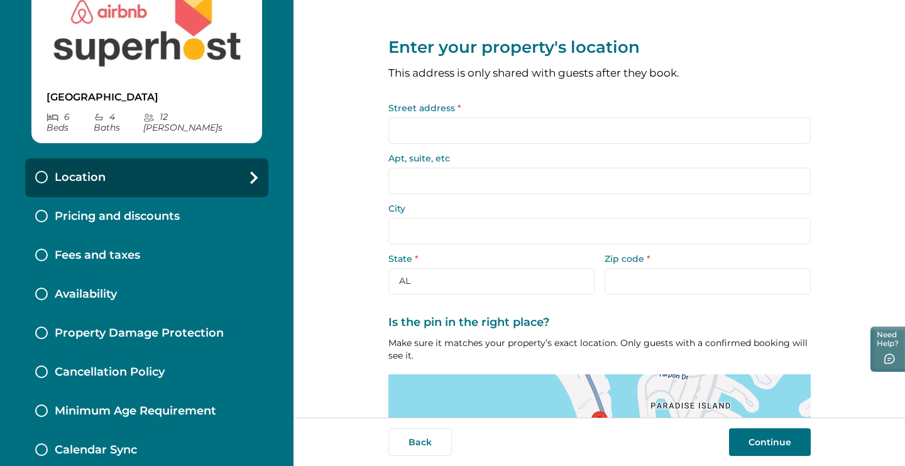
click at [578, 124] on input "Street address *" at bounding box center [599, 131] width 422 height 26
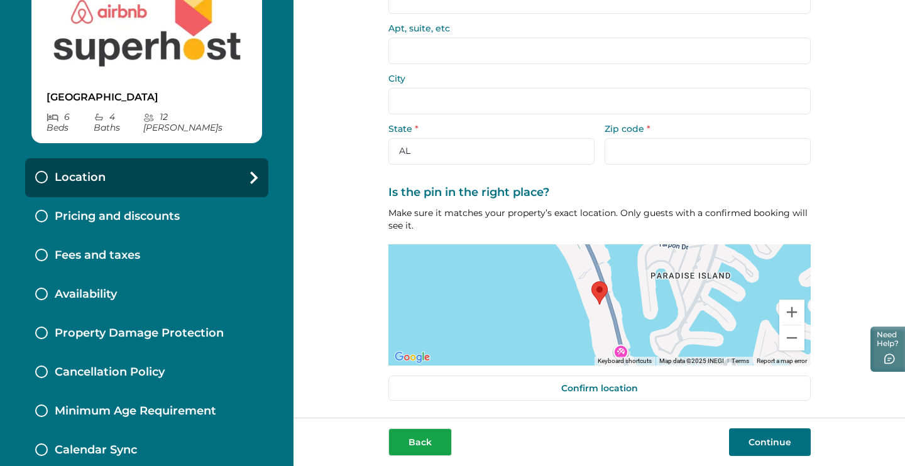
scroll to position [129, 0]
click at [424, 436] on button "Back" at bounding box center [419, 443] width 63 height 28
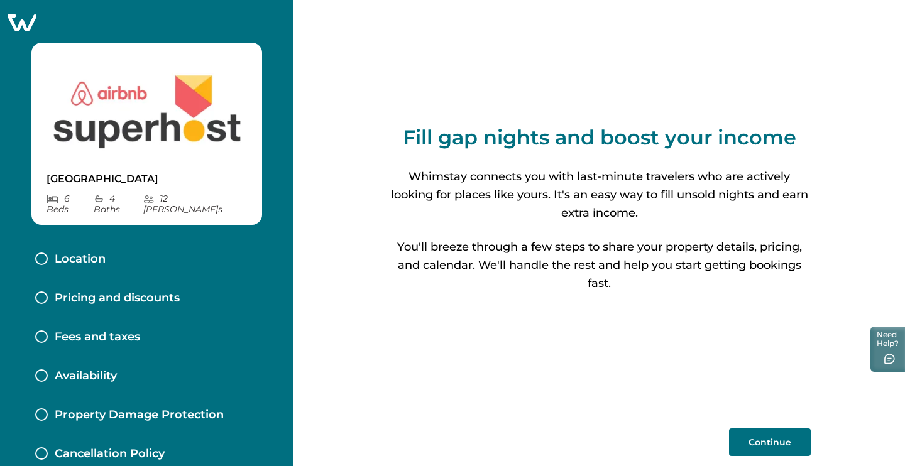
click at [26, 25] on icon at bounding box center [22, 23] width 29 height 18
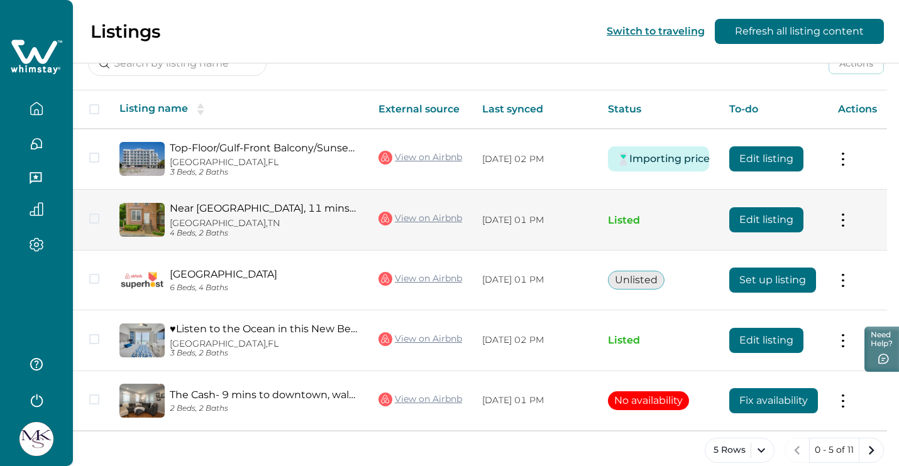
scroll to position [189, 0]
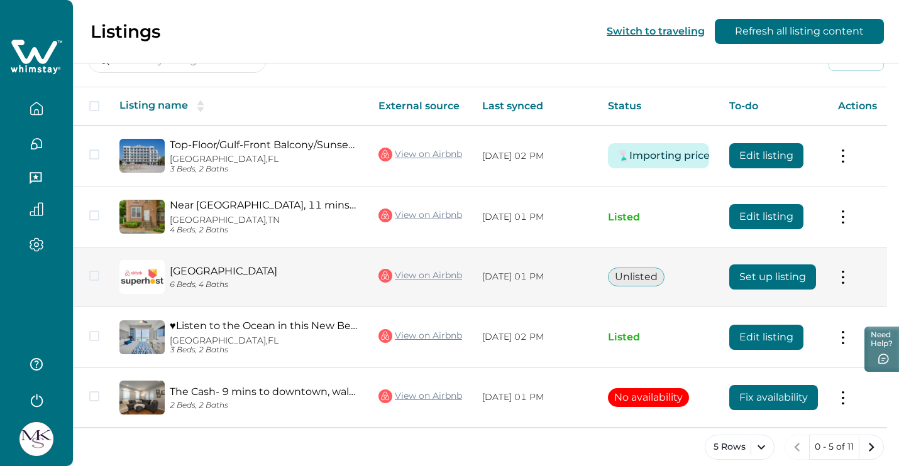
click at [848, 271] on button at bounding box center [843, 277] width 10 height 13
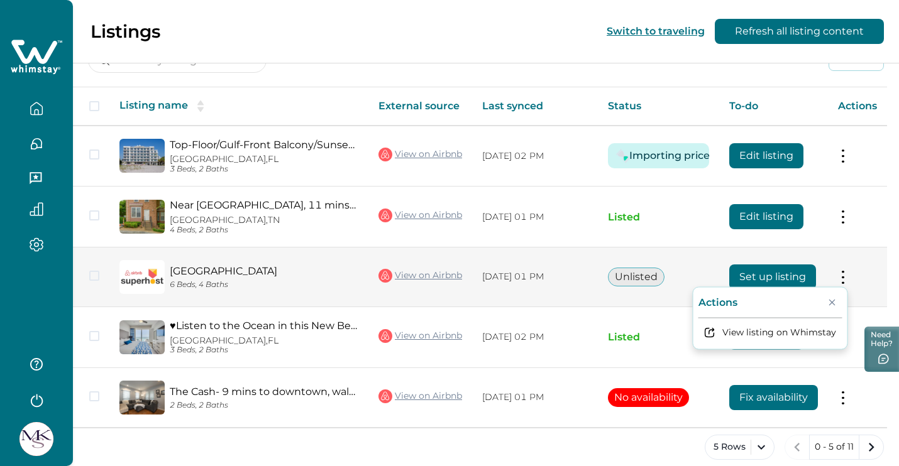
click at [839, 292] on button "Close" at bounding box center [832, 302] width 20 height 20
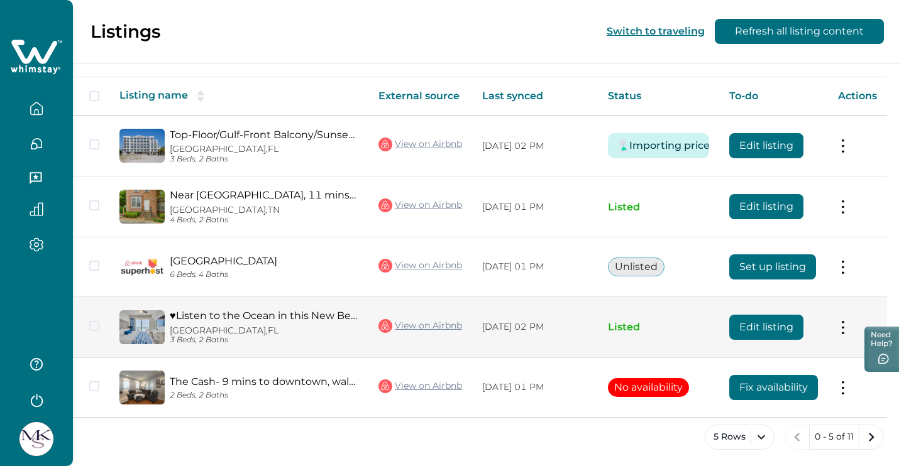
scroll to position [198, 0]
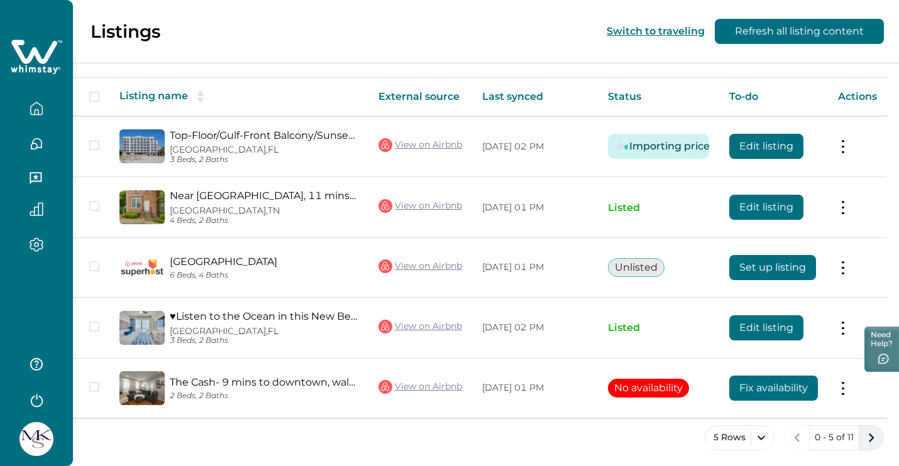
click at [877, 440] on icon "next page" at bounding box center [871, 438] width 18 height 18
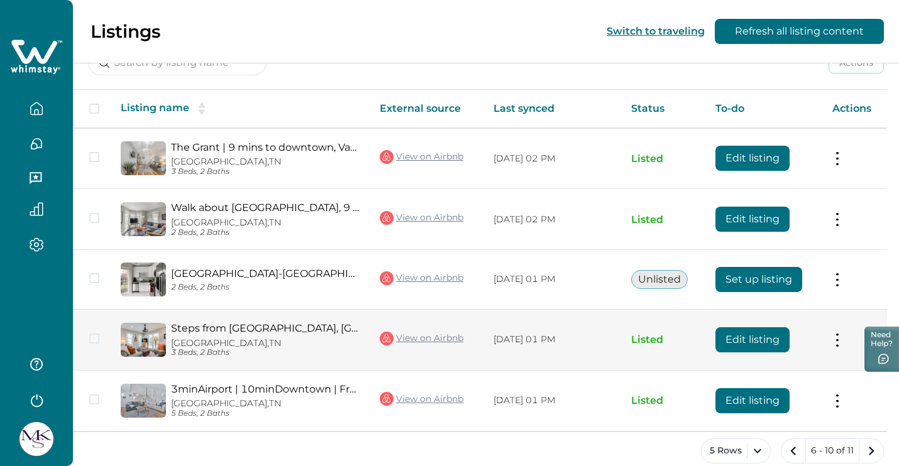
scroll to position [185, 0]
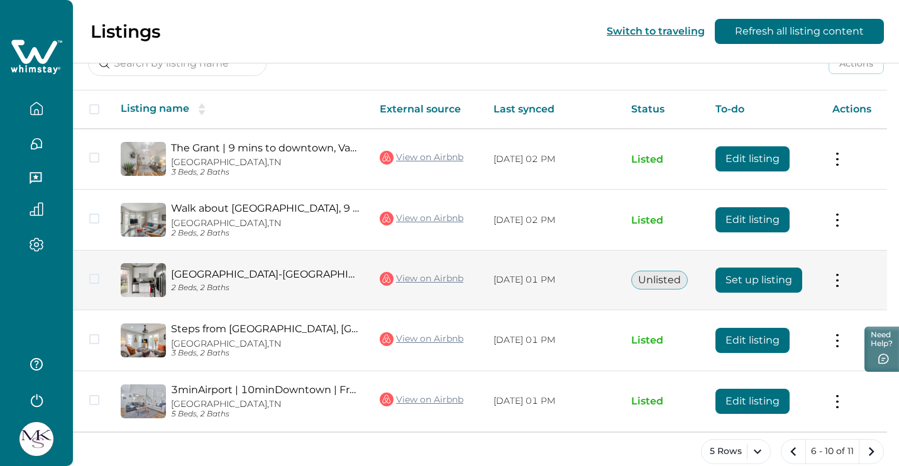
click at [764, 280] on button "Set up listing" at bounding box center [758, 280] width 87 height 25
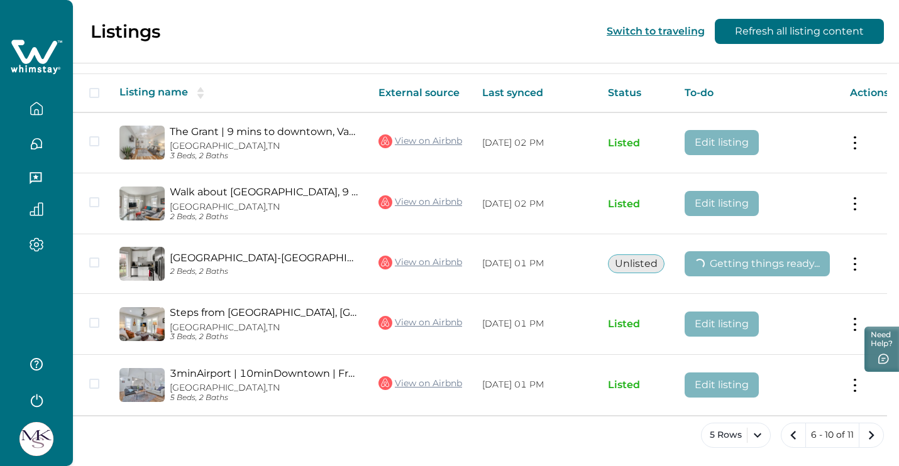
scroll to position [201, 0]
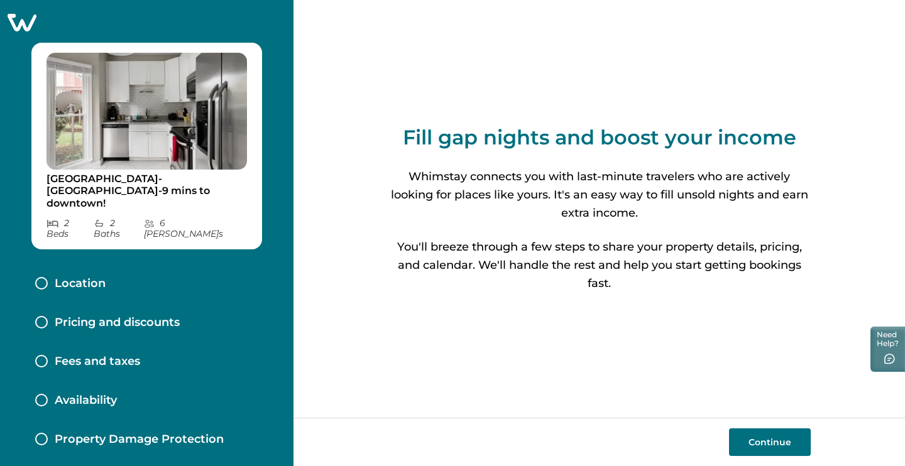
click at [778, 432] on button "Continue" at bounding box center [770, 443] width 82 height 28
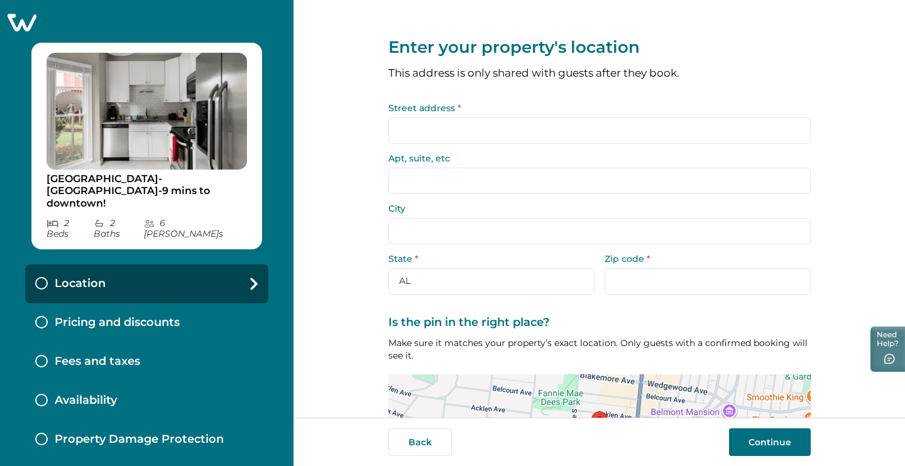
click at [627, 139] on input "Street address *" at bounding box center [599, 131] width 422 height 26
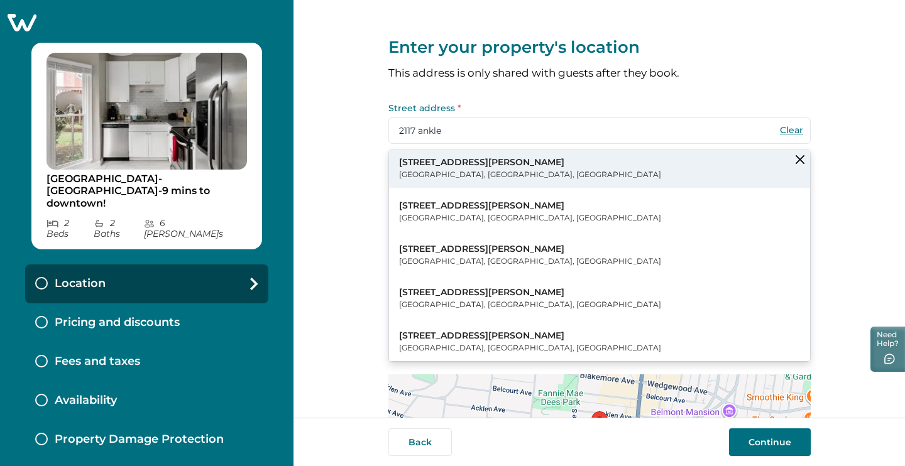
drag, startPoint x: 647, startPoint y: 139, endPoint x: 535, endPoint y: 167, distance: 115.4
click at [535, 167] on button "[STREET_ADDRESS][PERSON_NAME]" at bounding box center [599, 169] width 421 height 38
type input "[STREET_ADDRESS][PERSON_NAME]"
type input "[GEOGRAPHIC_DATA]"
select select "TN"
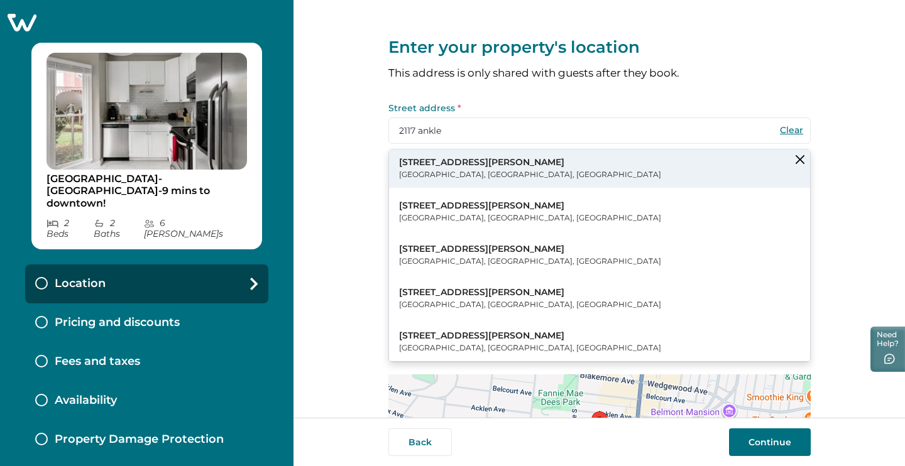
type input "37212"
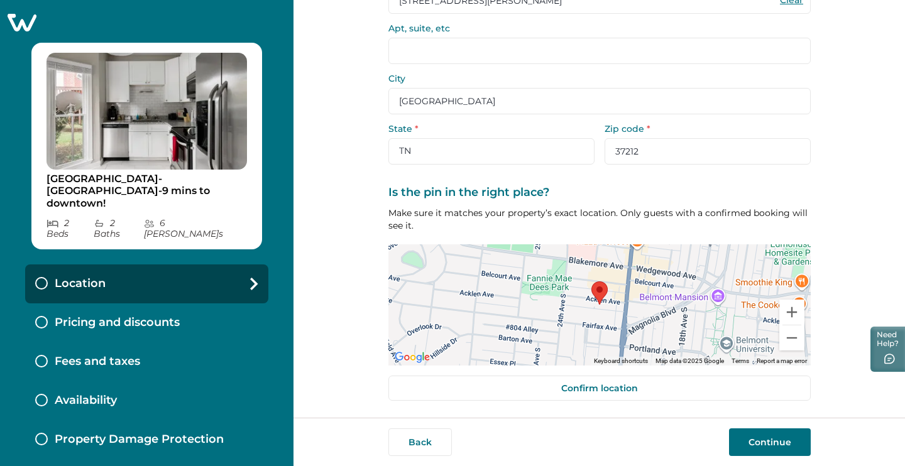
scroll to position [129, 0]
click at [478, 45] on input "Apt, suite, etc" at bounding box center [599, 51] width 422 height 26
type input "4"
click at [775, 441] on button "Continue" at bounding box center [770, 443] width 82 height 28
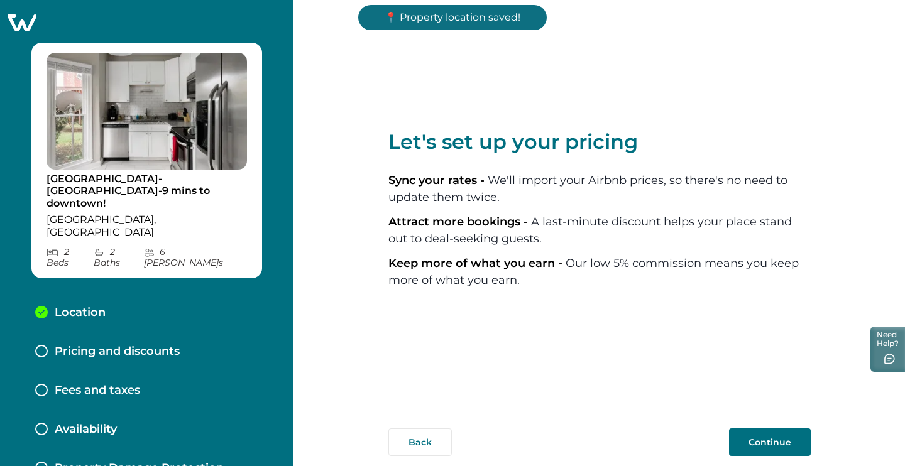
click at [766, 452] on button "Continue" at bounding box center [770, 443] width 82 height 28
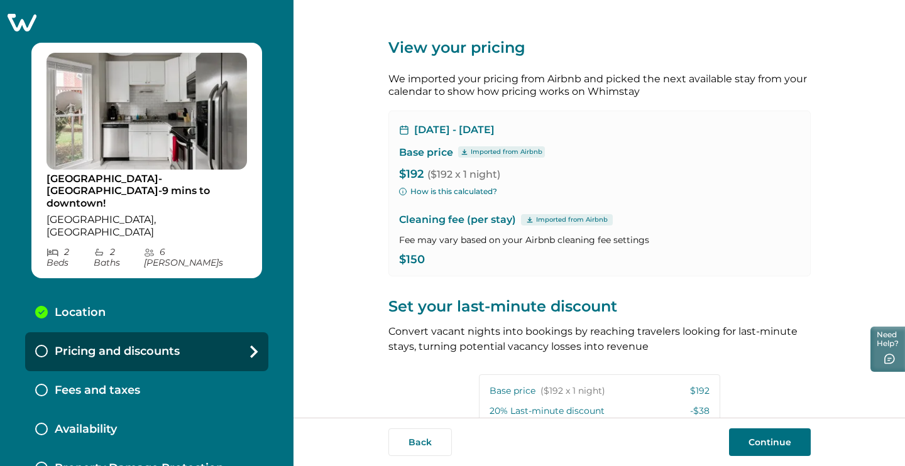
scroll to position [204, 0]
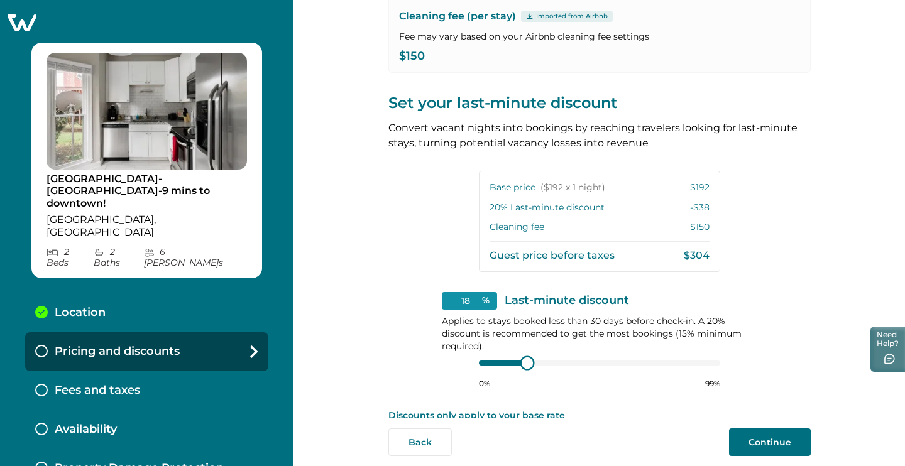
type input "15"
click at [471, 360] on div "15 % Last-minute discount Applies to stays booked less than 30 days before chec…" at bounding box center [600, 340] width 316 height 97
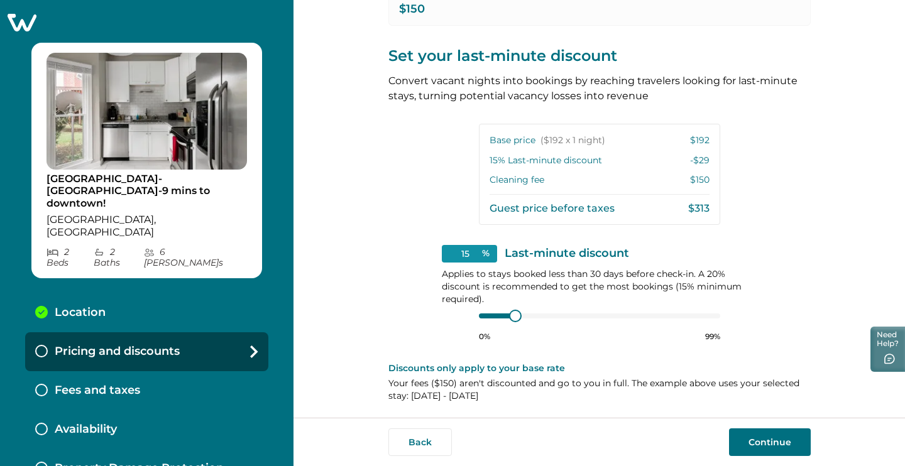
scroll to position [250, 0]
click at [771, 437] on button "Continue" at bounding box center [770, 443] width 82 height 28
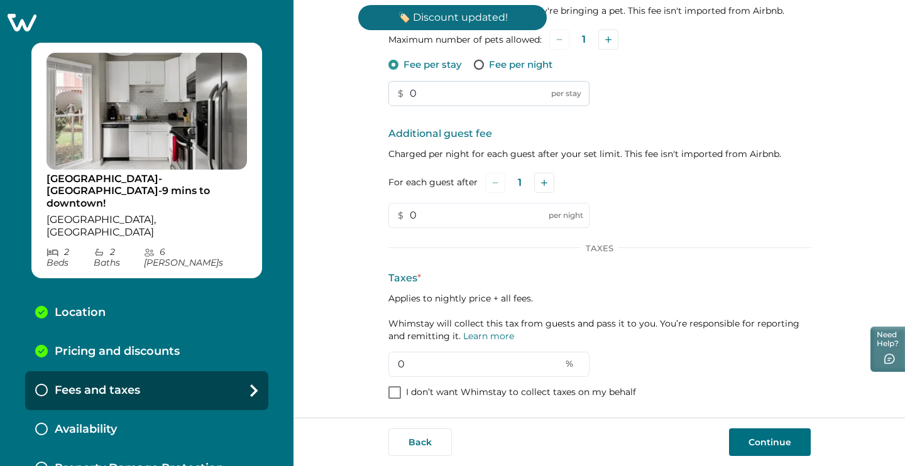
click at [463, 88] on input "0" at bounding box center [488, 93] width 201 height 25
type input "178"
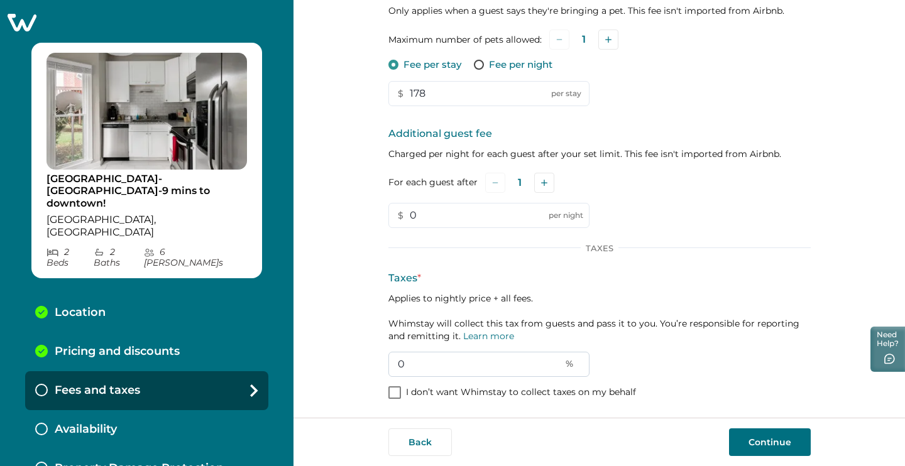
click at [429, 364] on input "0" at bounding box center [488, 364] width 201 height 25
type input "19"
click at [769, 436] on button "Continue" at bounding box center [770, 443] width 82 height 28
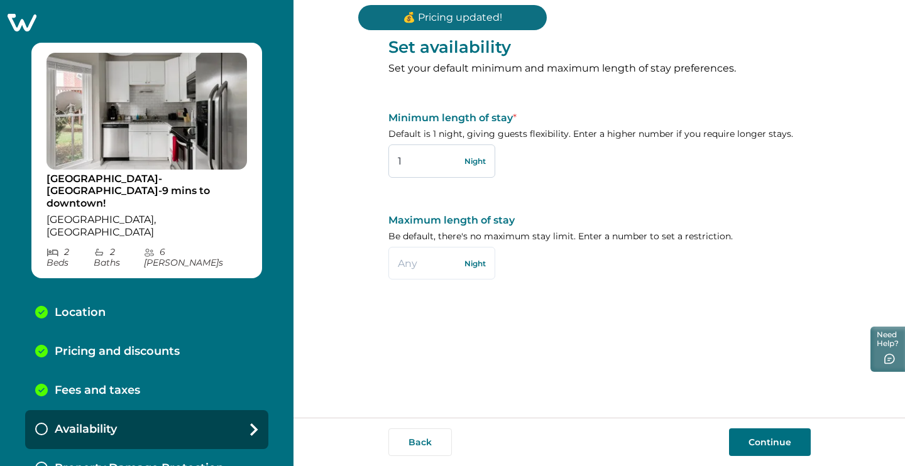
click at [422, 160] on input "1" at bounding box center [441, 161] width 107 height 33
type input "3"
click at [780, 439] on button "Continue" at bounding box center [770, 443] width 82 height 28
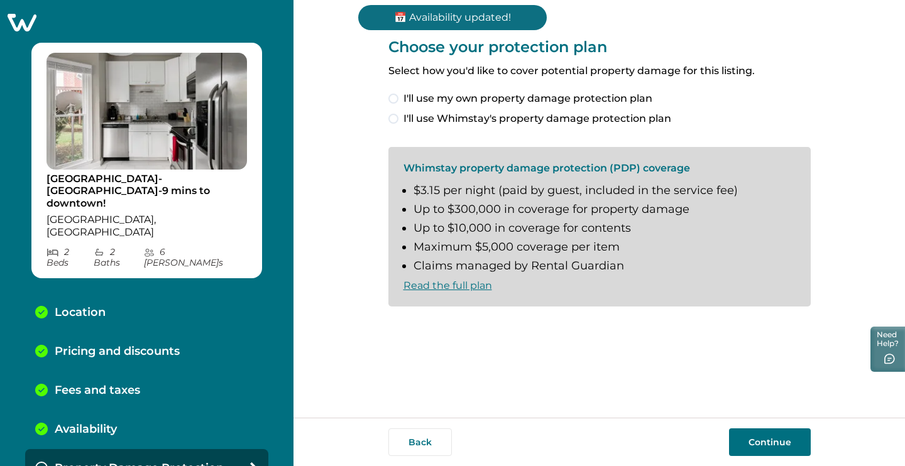
click at [600, 120] on span "I'll use Whimstay's property damage protection plan" at bounding box center [537, 118] width 268 height 15
click at [496, 302] on div "Whimstay property damage protection (PDP) coverage $3.15 per night (paid by gue…" at bounding box center [599, 227] width 422 height 160
click at [498, 322] on span "I understand and accept the Whimstay Host Terms and Conditions" at bounding box center [572, 327] width 338 height 15
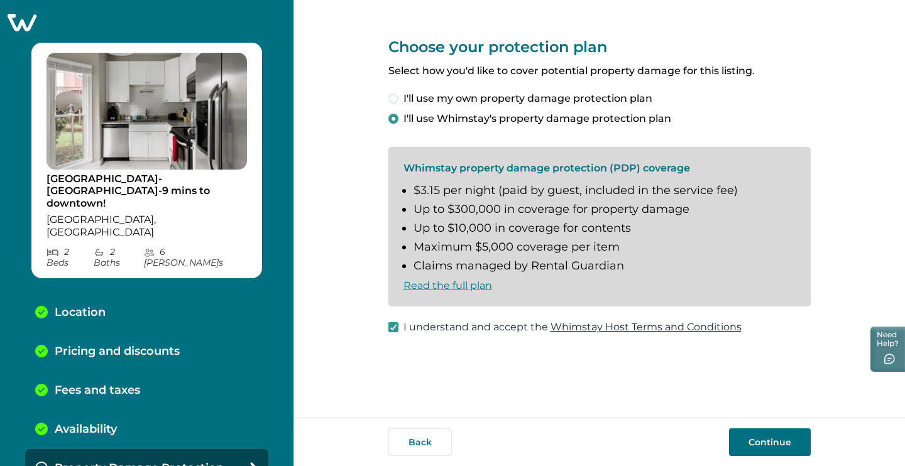
click at [782, 441] on button "Continue" at bounding box center [770, 443] width 82 height 28
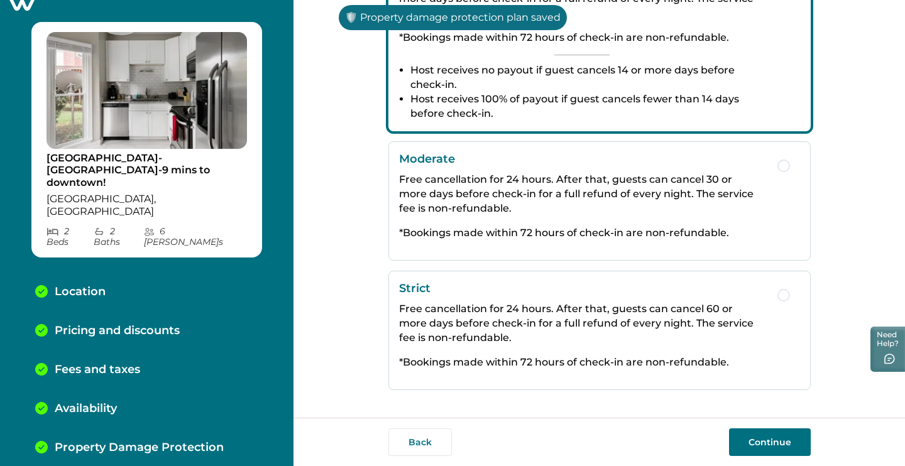
click at [617, 317] on p "Free cancellation for 24 hours. After that, guests can cancel 60 or more days b…" at bounding box center [582, 323] width 366 height 43
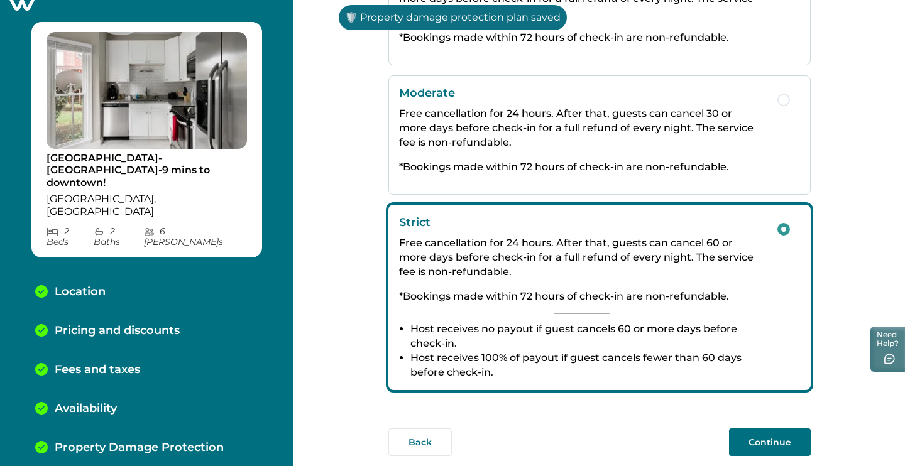
click at [792, 441] on button "Continue" at bounding box center [770, 443] width 82 height 28
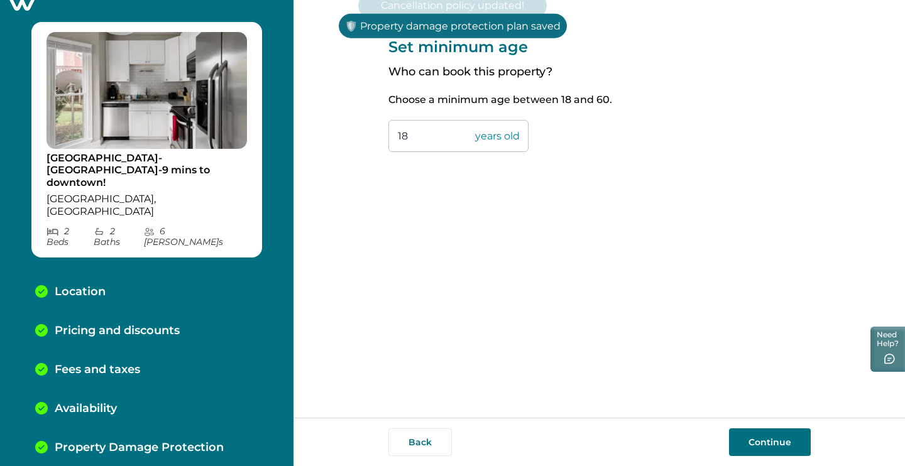
scroll to position [59, 0]
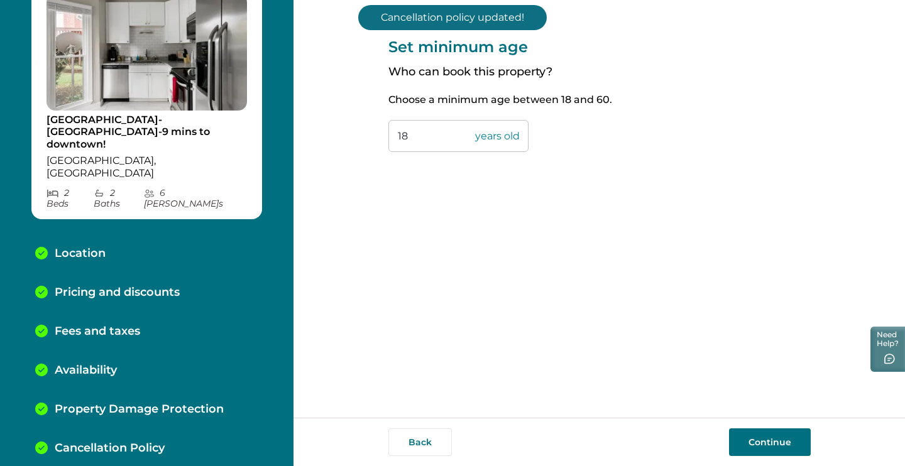
click at [781, 461] on div "Back Continue" at bounding box center [600, 442] width 612 height 48
click at [781, 446] on button "Continue" at bounding box center [770, 443] width 82 height 28
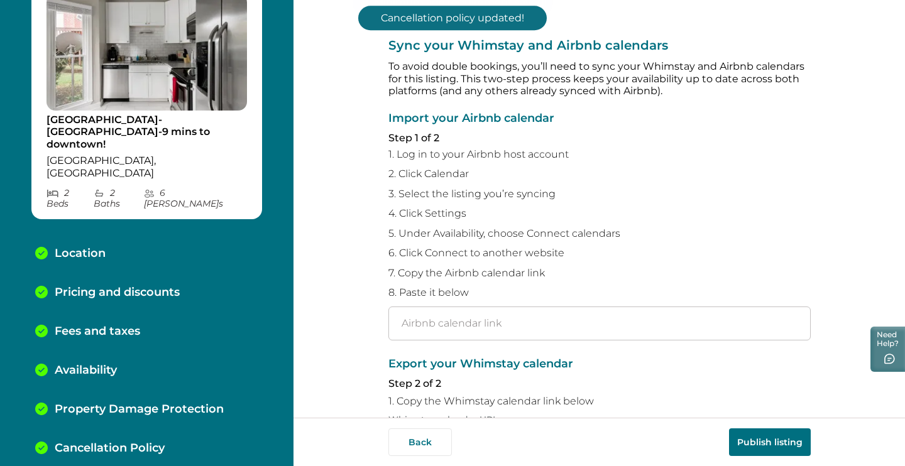
scroll to position [97, 0]
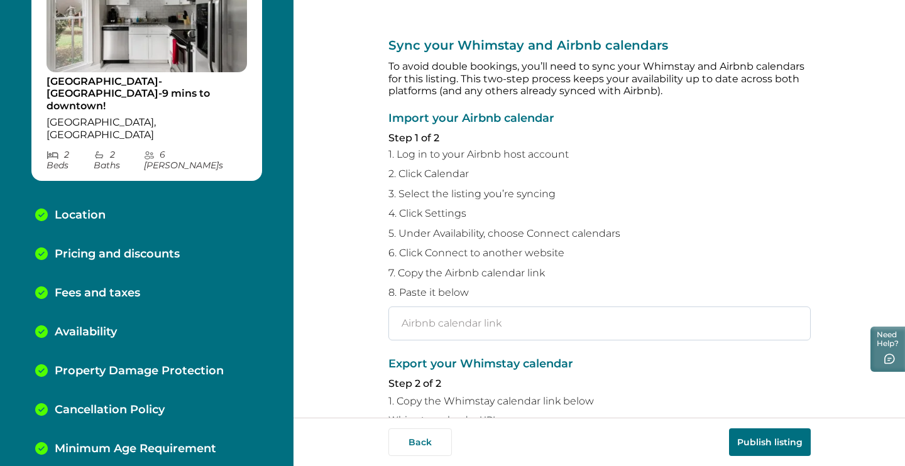
click at [460, 324] on input "text" at bounding box center [599, 324] width 422 height 34
paste input "[URL][DOMAIN_NAME]"
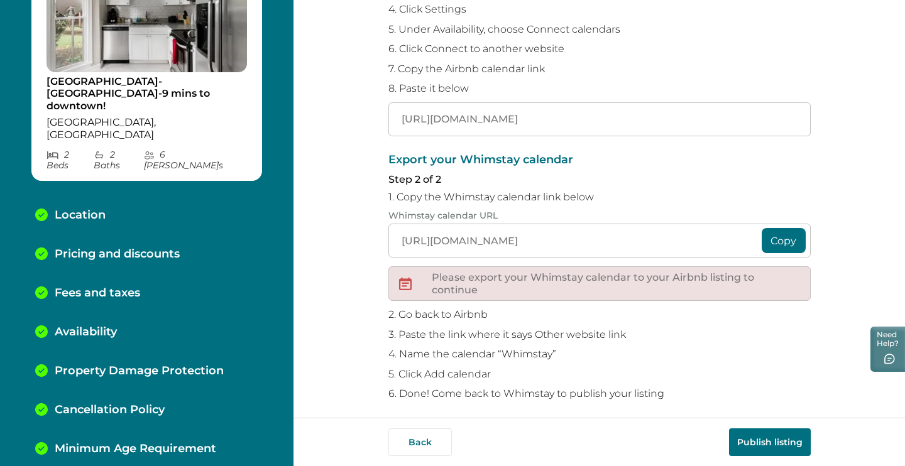
type input "[URL][DOMAIN_NAME]"
click at [769, 234] on button "Copy" at bounding box center [784, 240] width 44 height 25
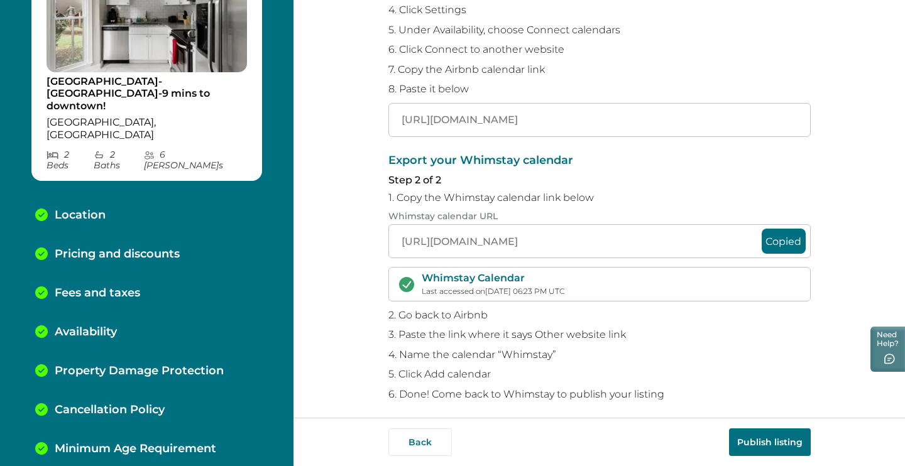
click at [761, 435] on button "Publish listing" at bounding box center [770, 443] width 82 height 28
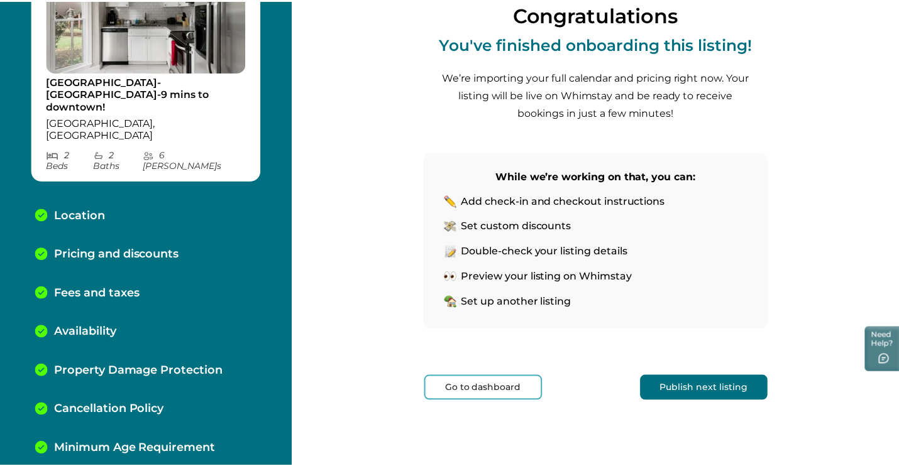
scroll to position [117, 0]
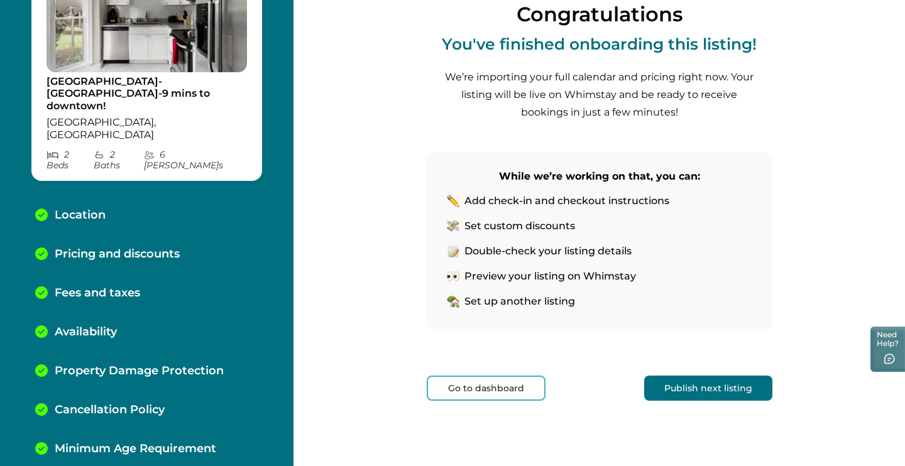
click at [500, 387] on button "Go to dashboard" at bounding box center [486, 388] width 119 height 25
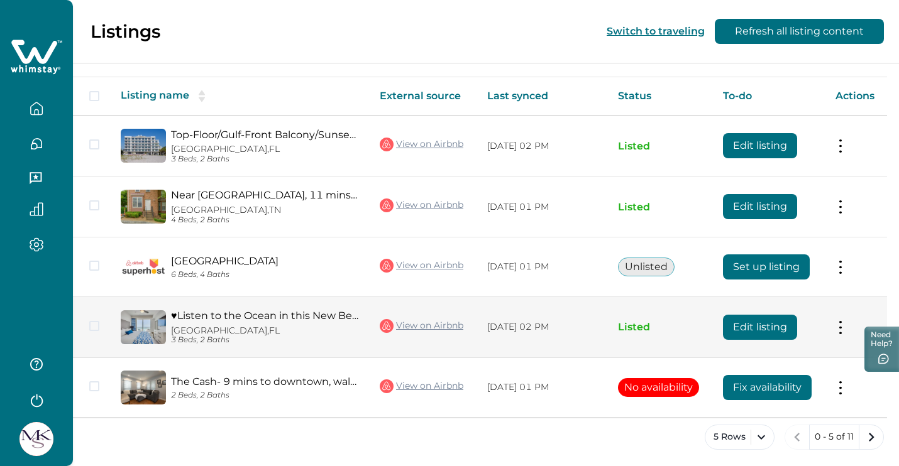
scroll to position [198, 0]
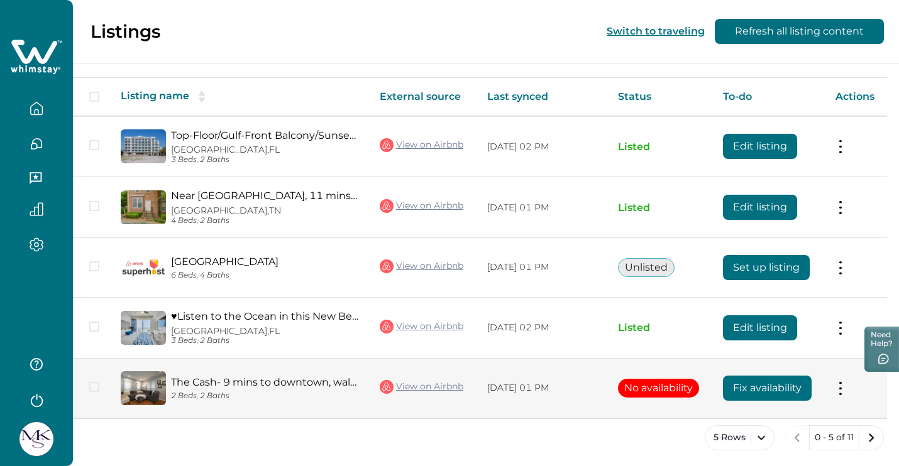
click at [770, 384] on button "Fix availability" at bounding box center [767, 388] width 89 height 25
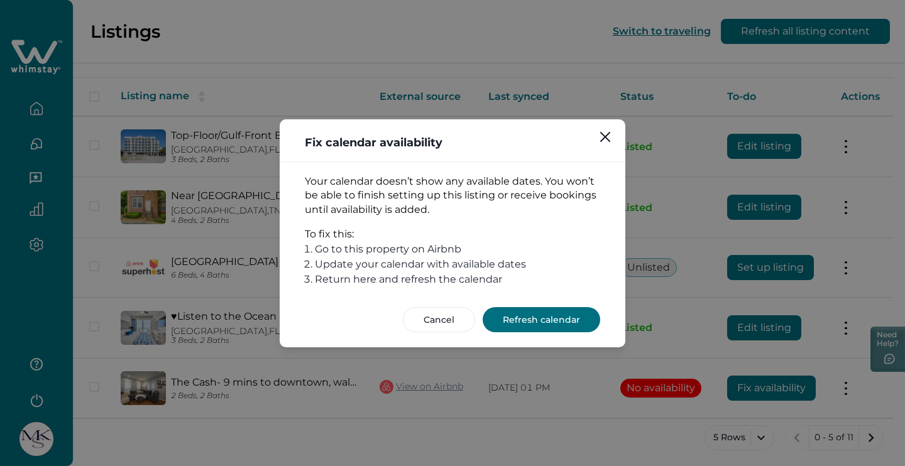
click at [527, 326] on button "Refresh calendar" at bounding box center [542, 319] width 118 height 25
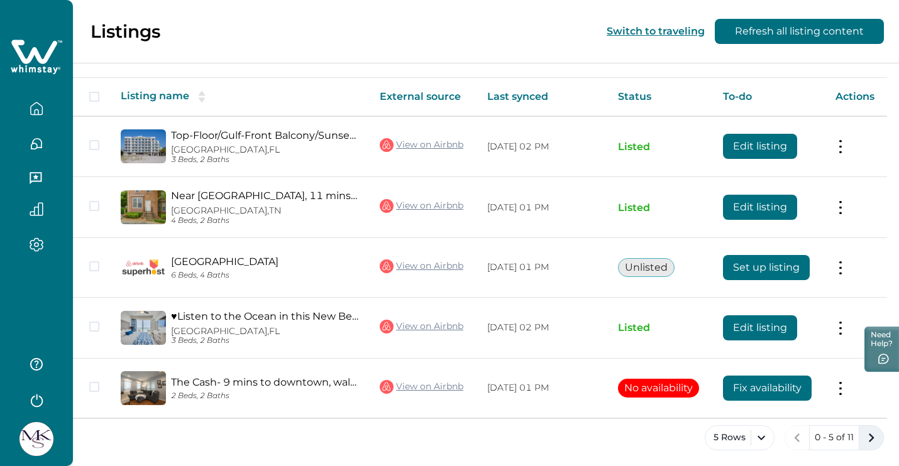
click at [870, 439] on icon "next page" at bounding box center [871, 438] width 18 height 18
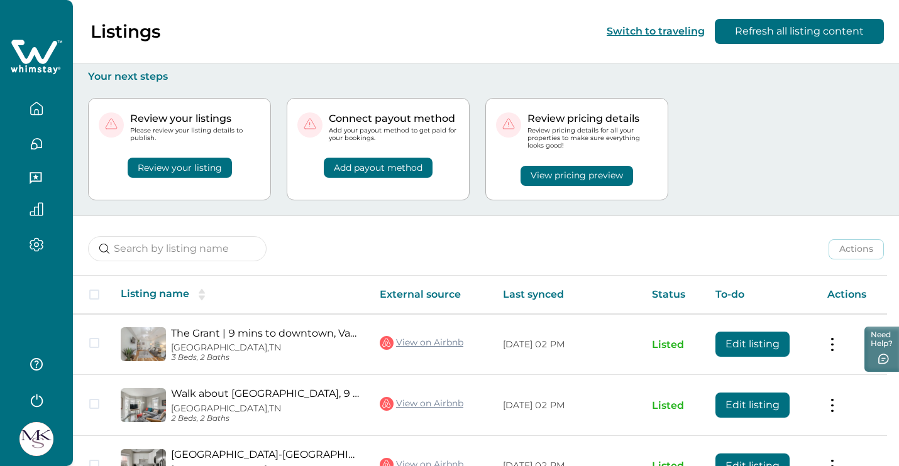
click at [42, 110] on icon "button" at bounding box center [36, 108] width 11 height 12
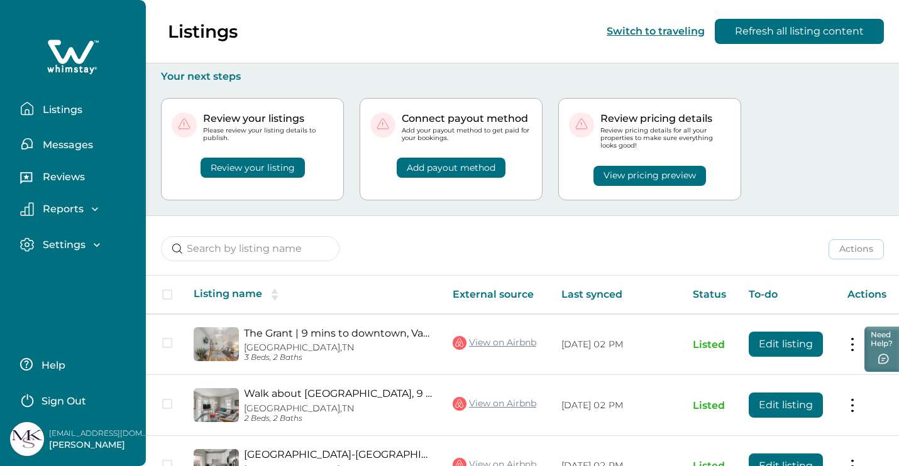
click at [69, 119] on button "Listings" at bounding box center [78, 108] width 116 height 25
click at [66, 103] on button "Listings" at bounding box center [78, 108] width 116 height 25
click at [476, 170] on button "Add payout method" at bounding box center [451, 168] width 109 height 20
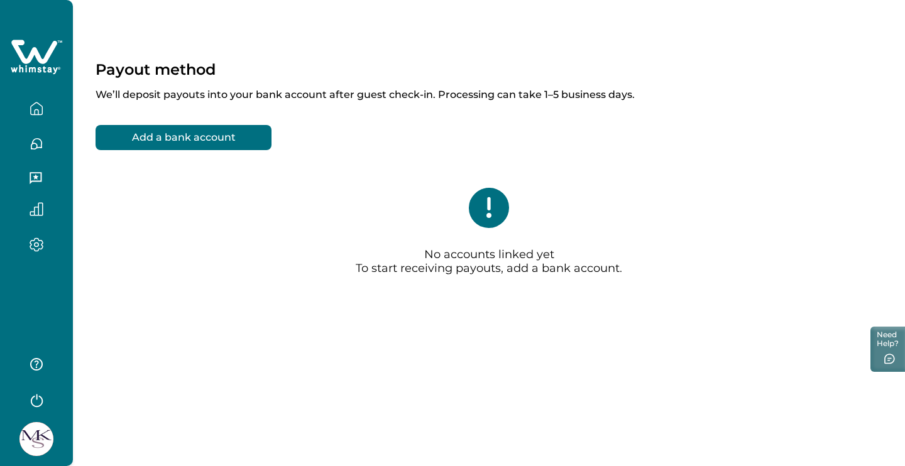
click at [167, 144] on button "Add a bank account" at bounding box center [184, 137] width 176 height 25
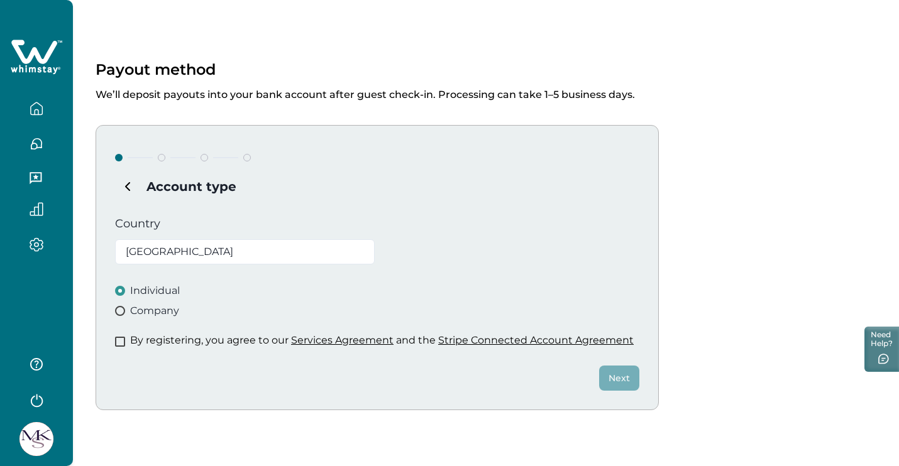
click at [241, 337] on p "By registering, you agree to our Services Agreement and the Stripe Connected Ac…" at bounding box center [381, 340] width 503 height 13
click at [121, 349] on div "Next" at bounding box center [377, 369] width 524 height 44
click at [121, 344] on span at bounding box center [120, 342] width 10 height 10
click at [613, 383] on button "Next" at bounding box center [619, 378] width 40 height 25
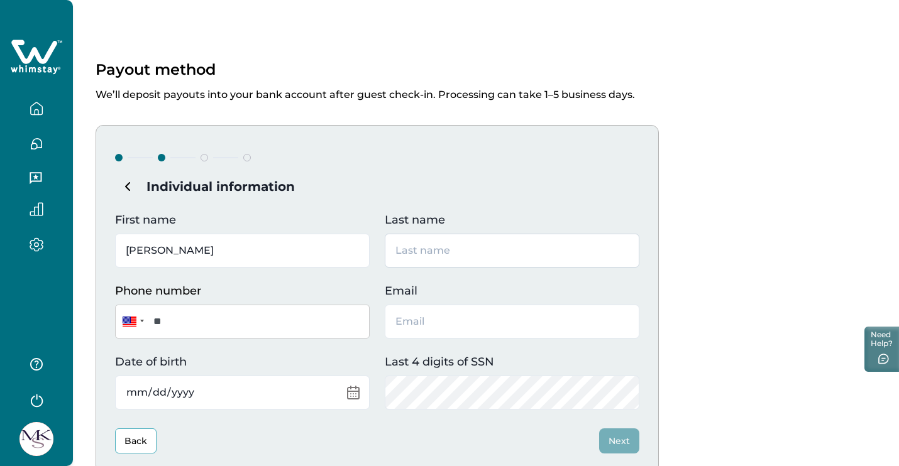
type input "[PERSON_NAME]"
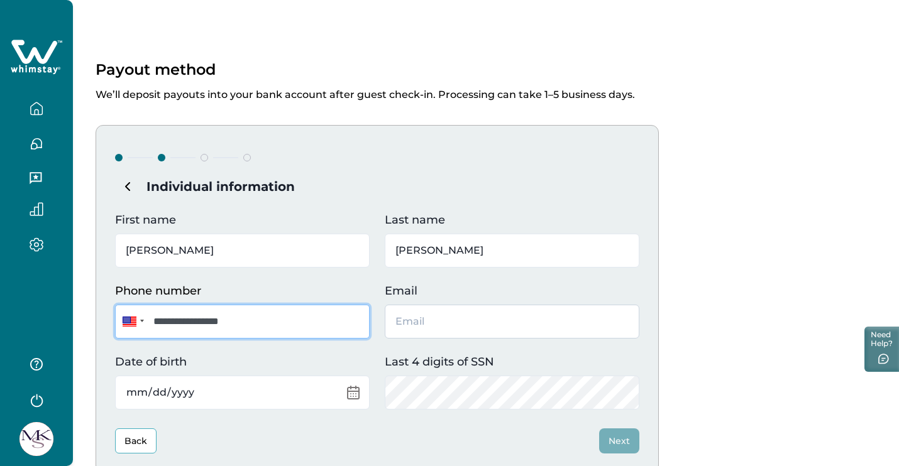
type input "**********"
type input "[EMAIL_ADDRESS][DOMAIN_NAME]"
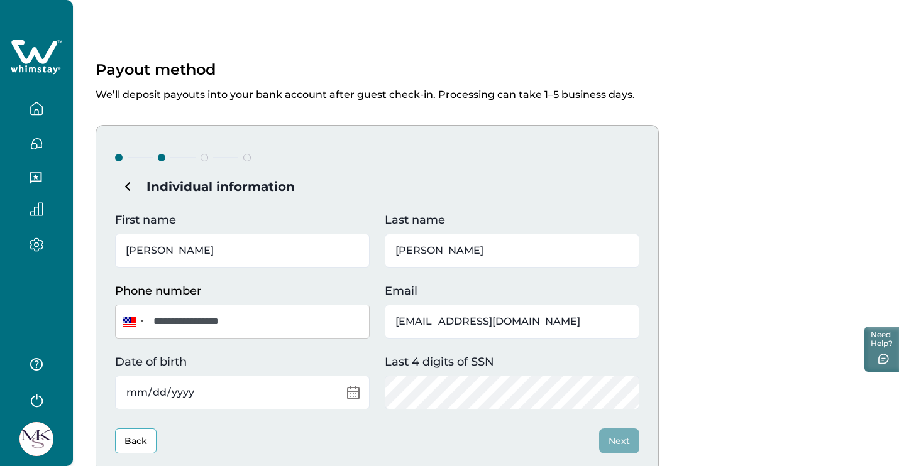
click at [244, 410] on div "**********" at bounding box center [377, 299] width 563 height 348
click at [253, 383] on input "Date of birth" at bounding box center [242, 393] width 255 height 34
click at [153, 388] on input "Date of birth" at bounding box center [242, 393] width 255 height 34
click at [189, 392] on input "Date of birth" at bounding box center [242, 393] width 255 height 34
type input "[DATE]"
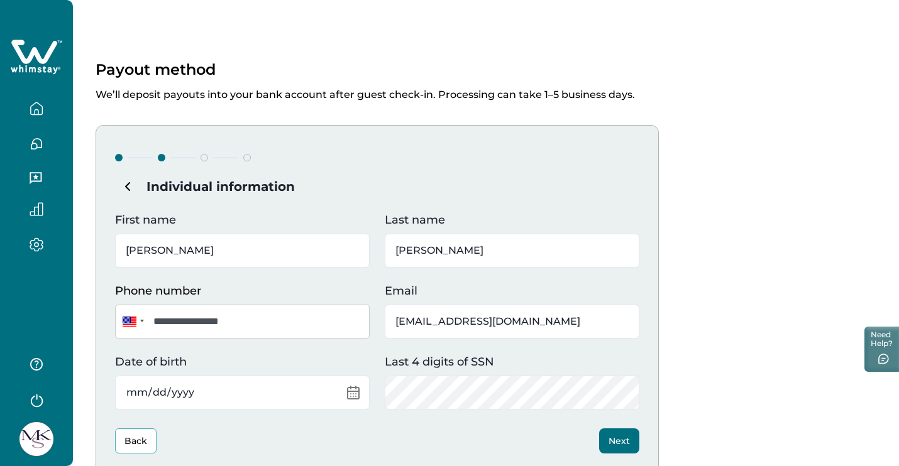
click at [340, 440] on div "Back Next" at bounding box center [377, 441] width 524 height 25
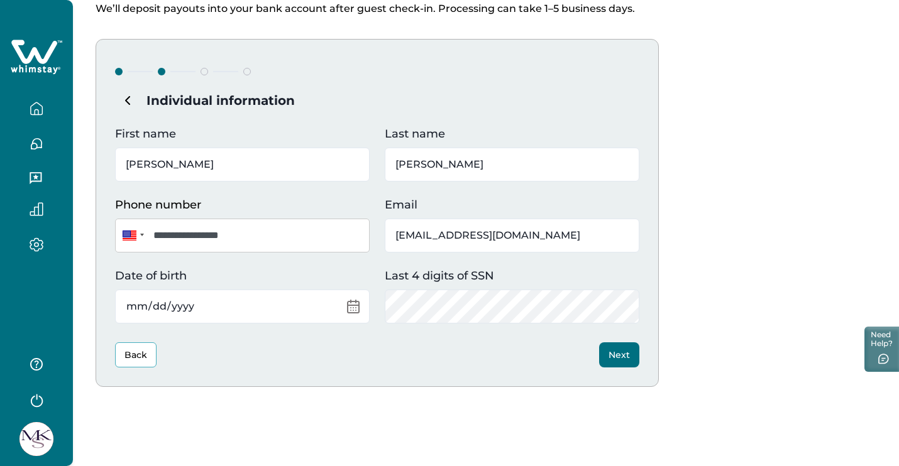
scroll to position [87, 0]
click at [629, 355] on button "Next" at bounding box center [619, 354] width 40 height 25
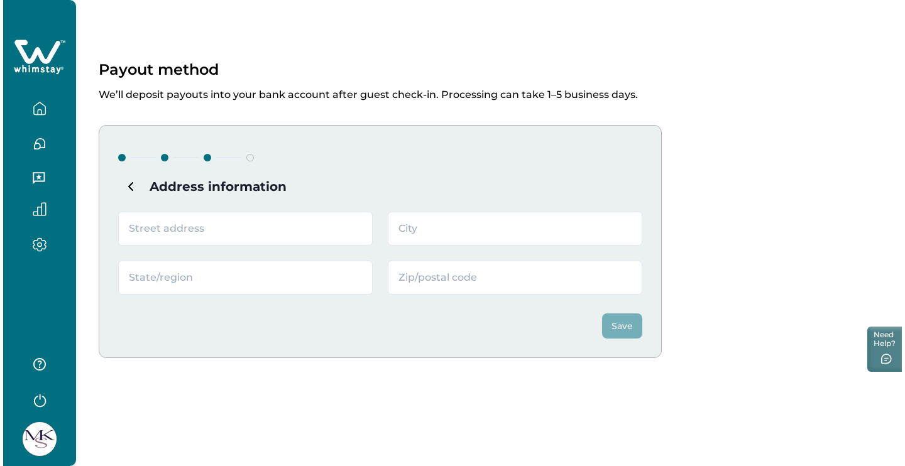
scroll to position [0, 0]
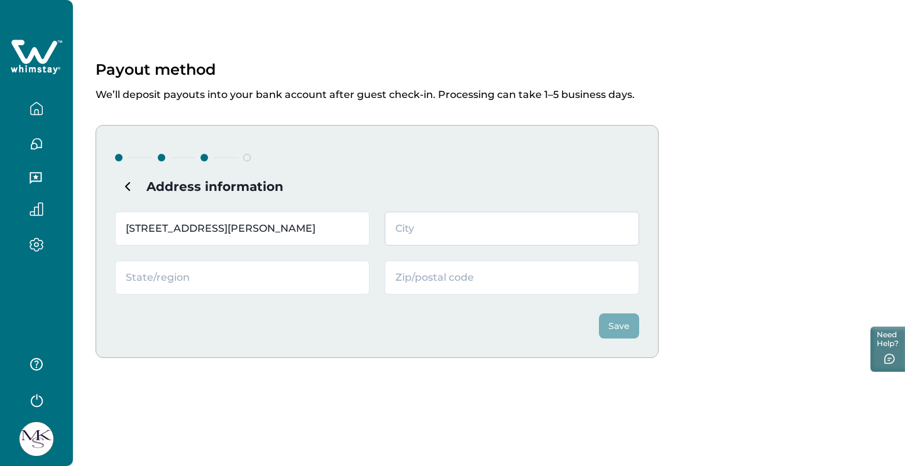
type input "[STREET_ADDRESS][PERSON_NAME]"
type input "Mount [PERSON_NAME]"
type input "TN"
type input "37122"
click at [630, 328] on button "Save" at bounding box center [619, 326] width 40 height 25
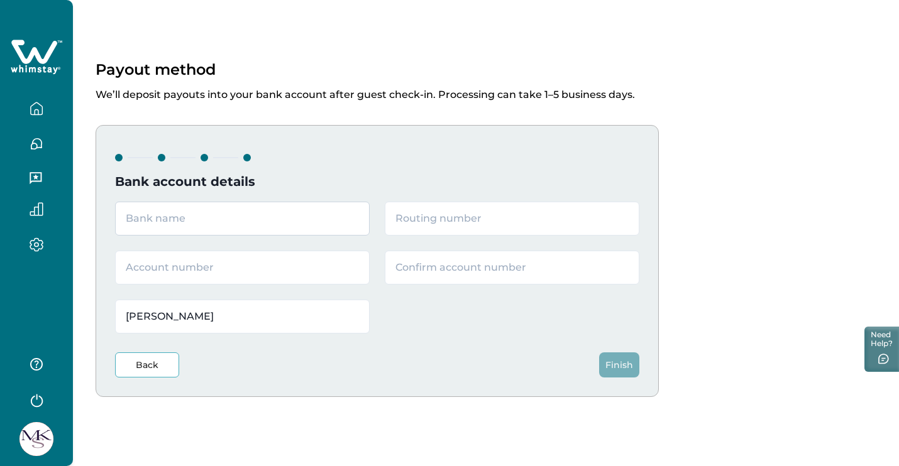
click at [246, 223] on input "text" at bounding box center [242, 219] width 255 height 34
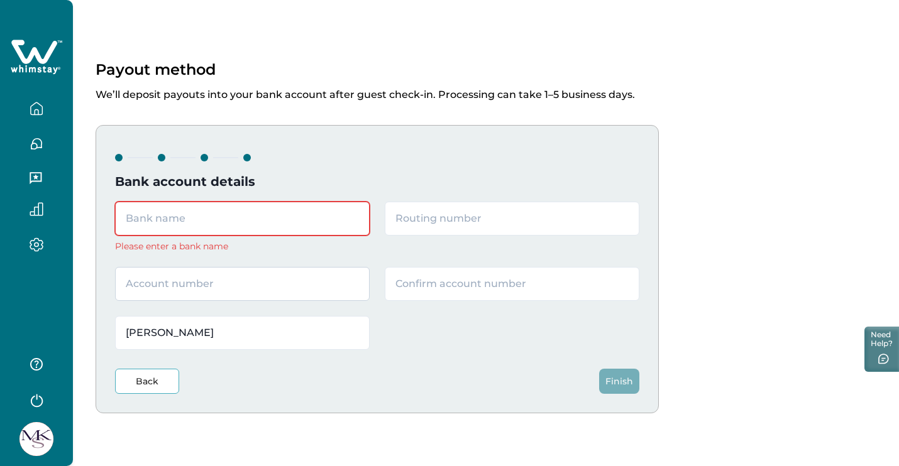
click at [295, 264] on div "Please enter a bank name [PERSON_NAME]" at bounding box center [377, 276] width 524 height 148
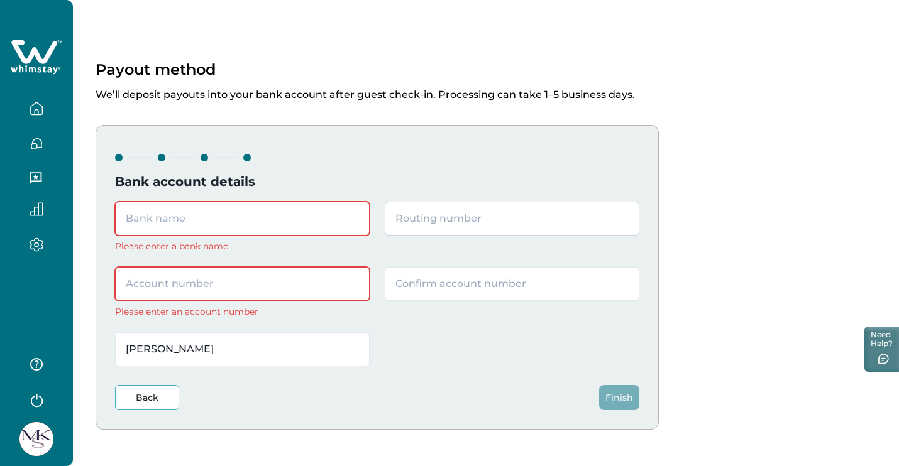
click at [468, 222] on input "text" at bounding box center [512, 219] width 255 height 34
click at [227, 202] on input "text" at bounding box center [242, 219] width 255 height 34
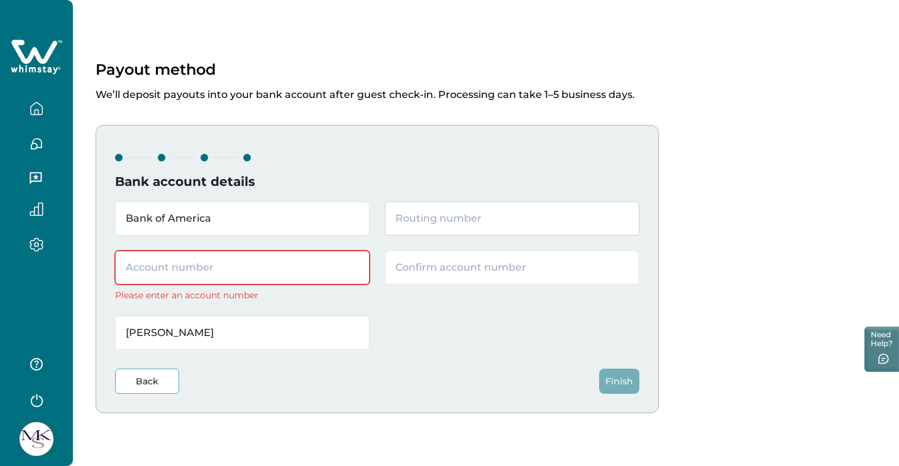
type input "Bank of America"
click at [433, 215] on input "text" at bounding box center [512, 219] width 255 height 34
click at [310, 276] on input "text" at bounding box center [242, 268] width 255 height 34
paste input "006011489223"
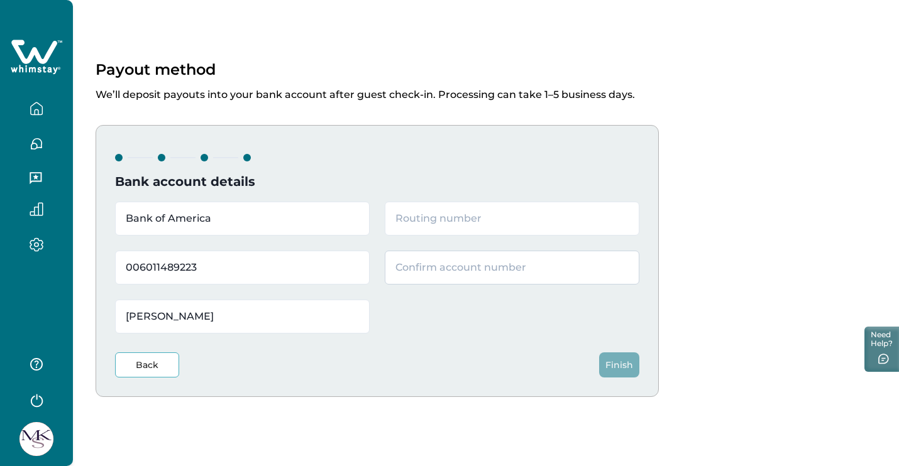
type input "006011489223"
click at [510, 268] on input "text" at bounding box center [512, 268] width 255 height 34
paste input "006011489223"
type input "006011489223"
click at [489, 236] on div "Bank of America 006011489223 006011489223 [PERSON_NAME]" at bounding box center [377, 268] width 524 height 132
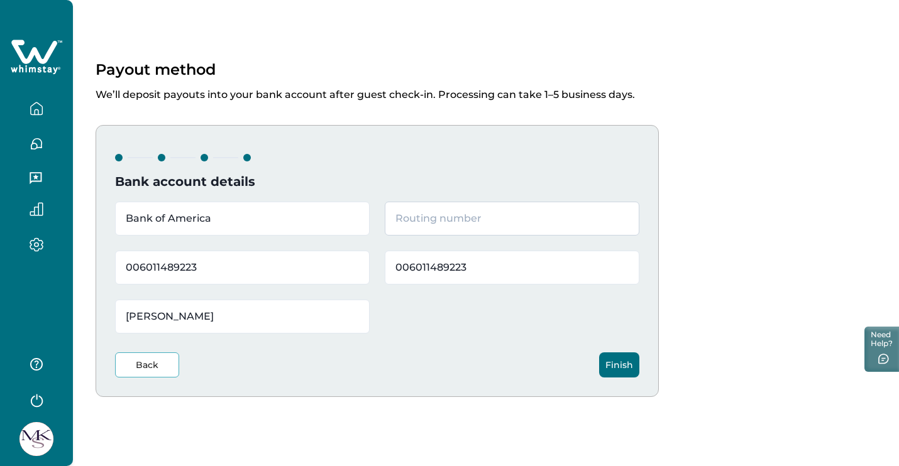
click at [556, 230] on input "text" at bounding box center [512, 219] width 255 height 34
paste input "064000020"
type input "064000020"
click at [615, 368] on button "Finish" at bounding box center [619, 365] width 40 height 25
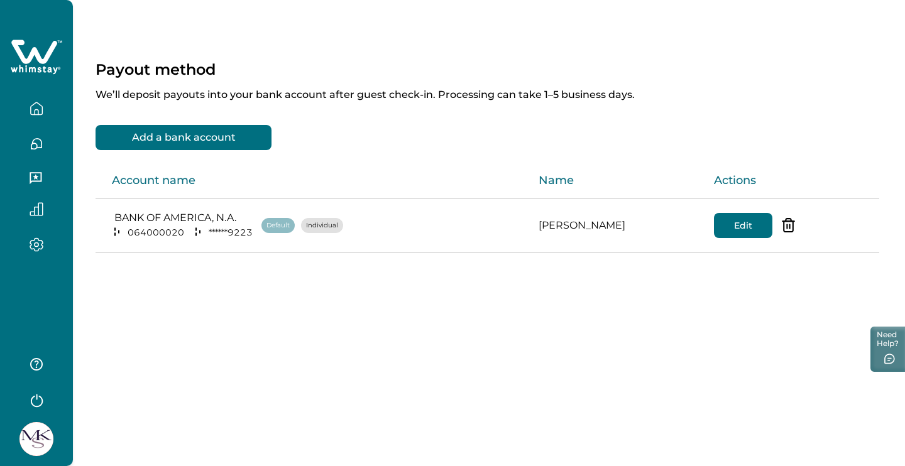
click at [32, 181] on icon "button" at bounding box center [36, 178] width 12 height 12
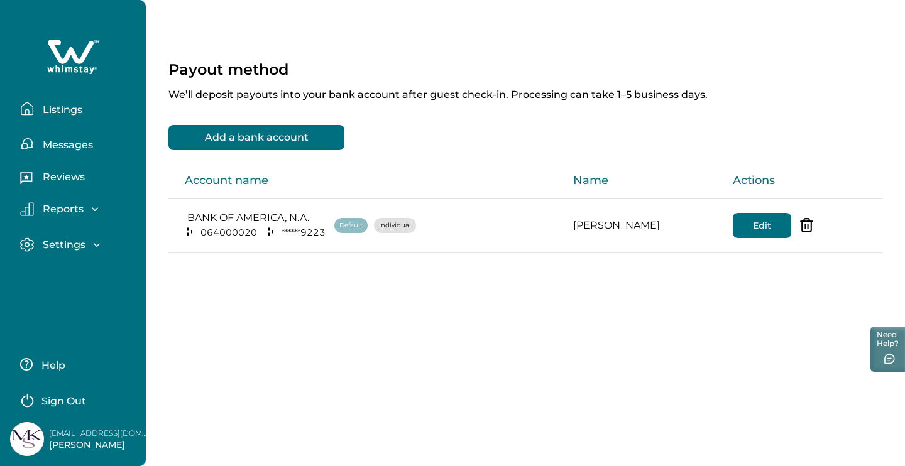
click at [79, 243] on p "Settings" at bounding box center [62, 245] width 47 height 13
click at [83, 278] on p "Profile details" at bounding box center [76, 272] width 74 height 13
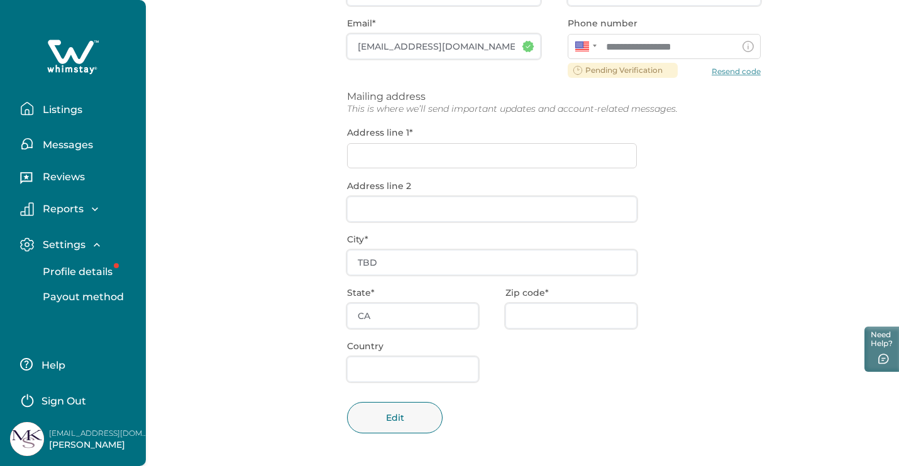
scroll to position [195, 0]
click at [62, 114] on p "Listings" at bounding box center [60, 110] width 43 height 13
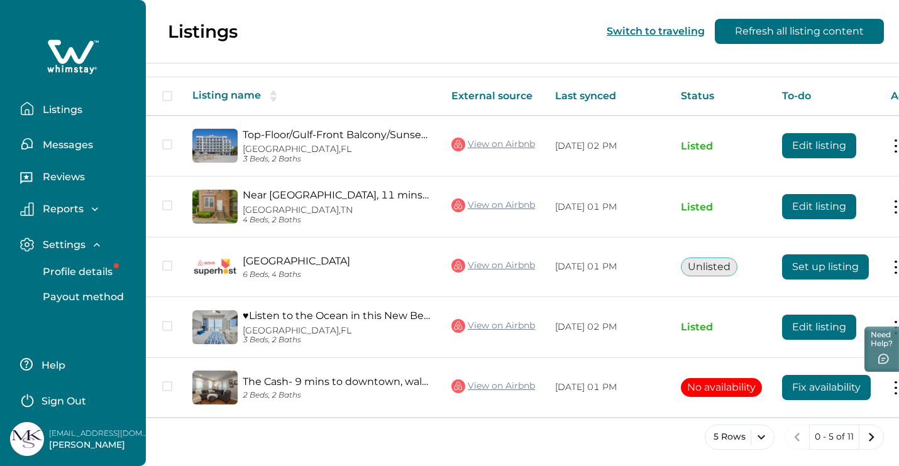
scroll to position [198, 0]
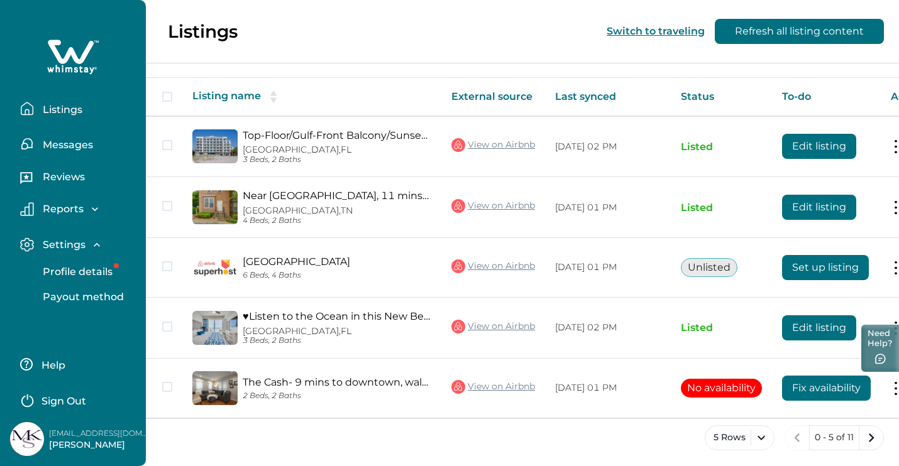
click at [883, 347] on button "Need Help?" at bounding box center [880, 348] width 38 height 47
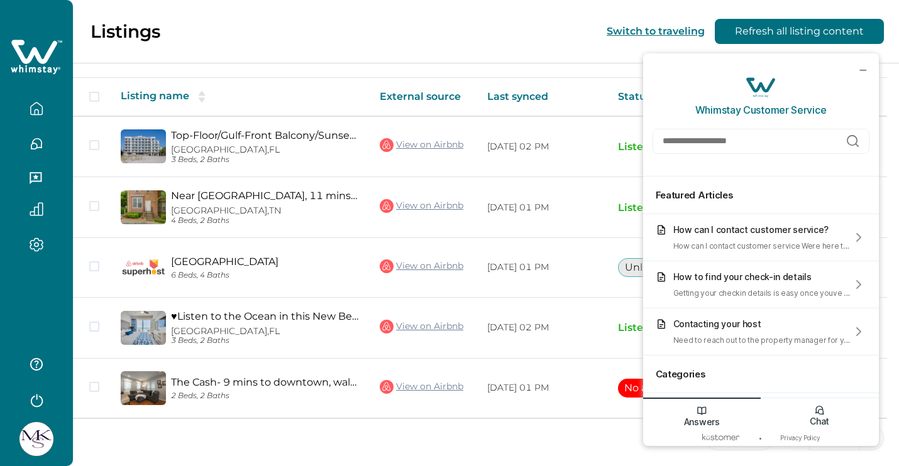
click at [804, 419] on div "Chat" at bounding box center [819, 414] width 118 height 32
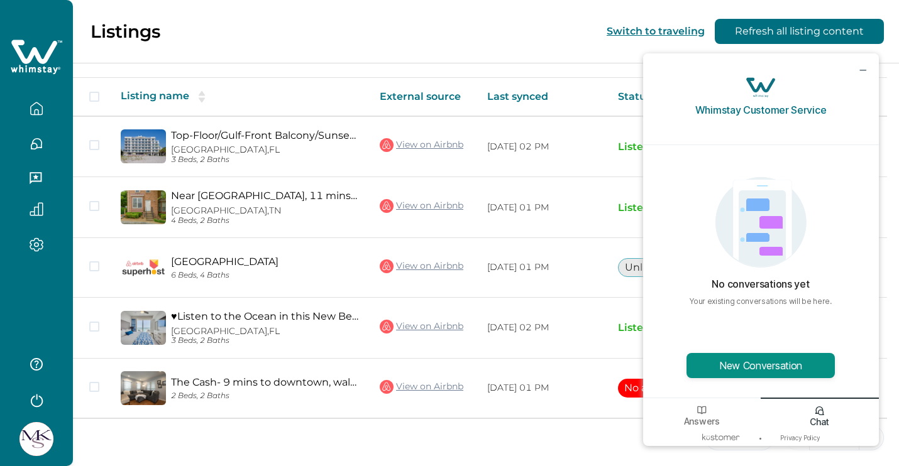
click at [781, 377] on button "New Conversation" at bounding box center [760, 365] width 148 height 25
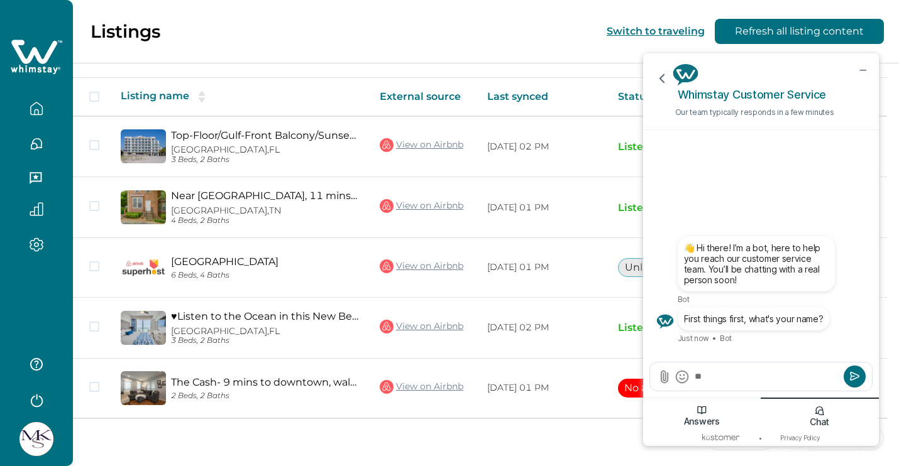
type textarea "*"
type textarea "**********"
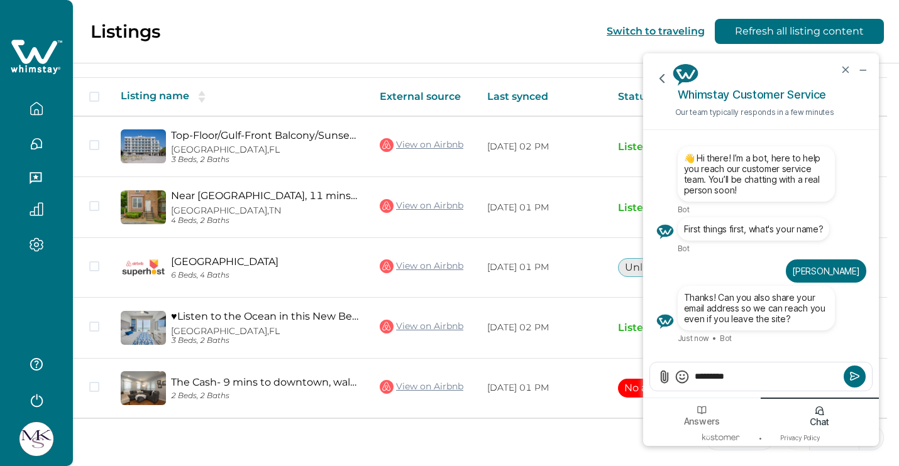
type textarea "********"
drag, startPoint x: 757, startPoint y: 366, endPoint x: 725, endPoint y: 369, distance: 32.8
click at [725, 369] on div "********" at bounding box center [761, 377] width 222 height 28
click at [744, 378] on textarea "********" at bounding box center [766, 376] width 147 height 13
drag, startPoint x: 744, startPoint y: 378, endPoint x: 678, endPoint y: 378, distance: 65.4
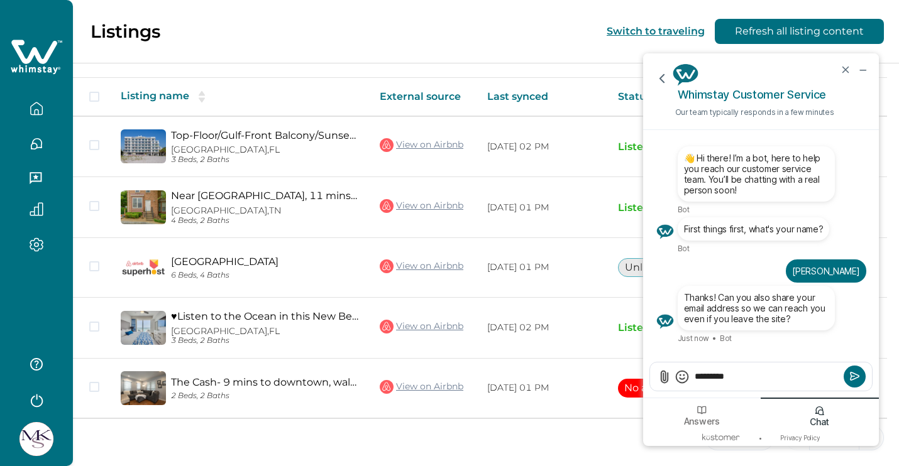
click at [678, 378] on div "********" at bounding box center [761, 377] width 222 height 28
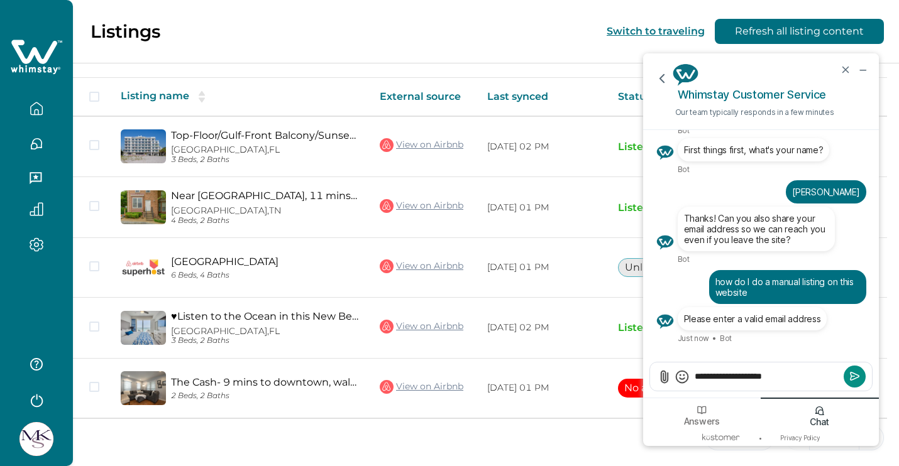
type textarea "**********"
click at [854, 385] on button "Submit" at bounding box center [854, 377] width 22 height 22
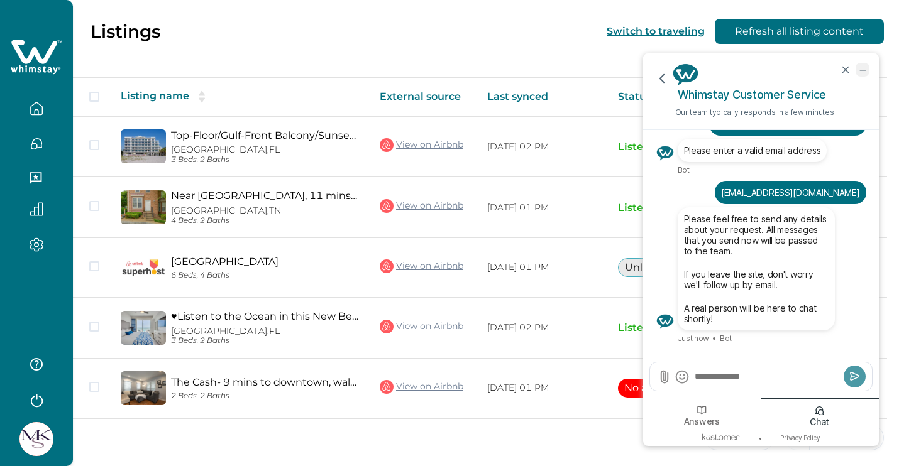
click at [860, 67] on icon "minimize chat widget" at bounding box center [862, 69] width 11 height 11
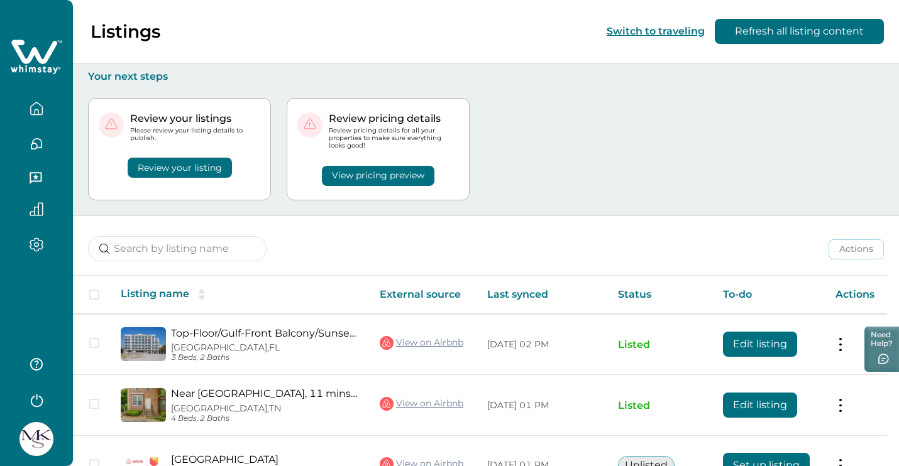
scroll to position [0, 0]
click at [30, 106] on icon "button" at bounding box center [37, 109] width 14 height 14
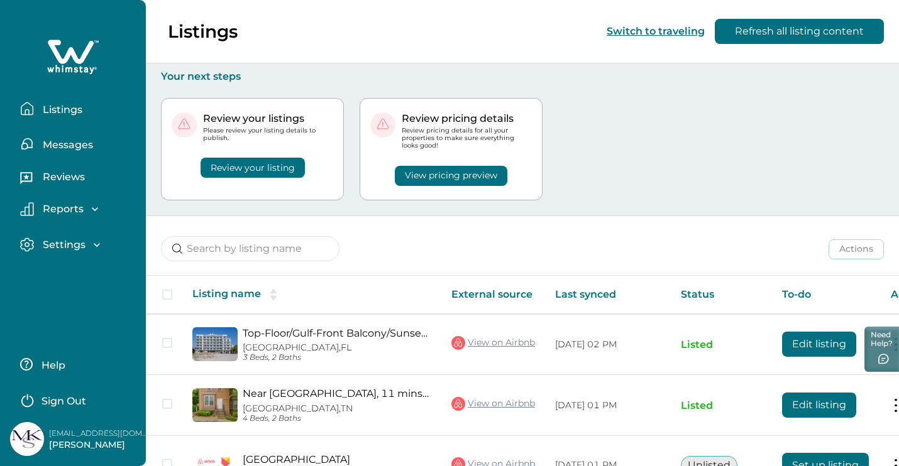
click at [49, 102] on button "Listings" at bounding box center [78, 108] width 116 height 25
click at [50, 114] on p "Listings" at bounding box center [60, 110] width 43 height 13
click at [211, 79] on p "Your next steps" at bounding box center [522, 76] width 723 height 13
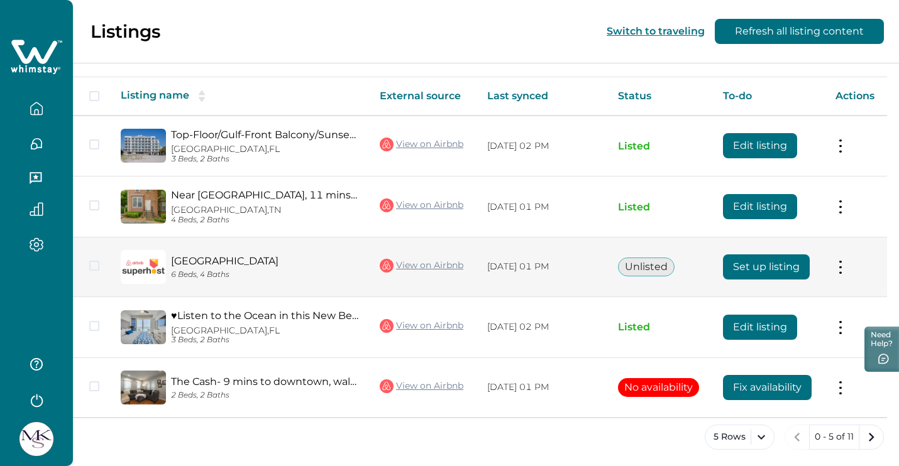
scroll to position [198, 0]
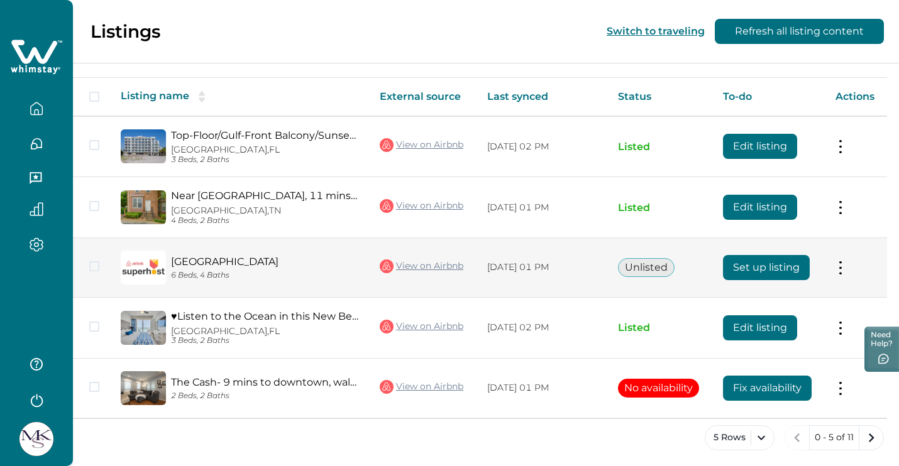
click at [843, 261] on button at bounding box center [840, 267] width 10 height 13
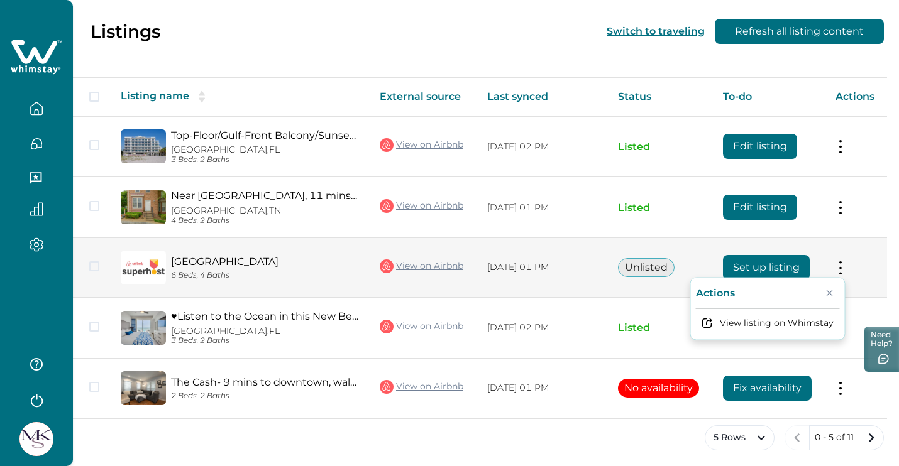
click at [840, 290] on button "Close" at bounding box center [830, 293] width 20 height 20
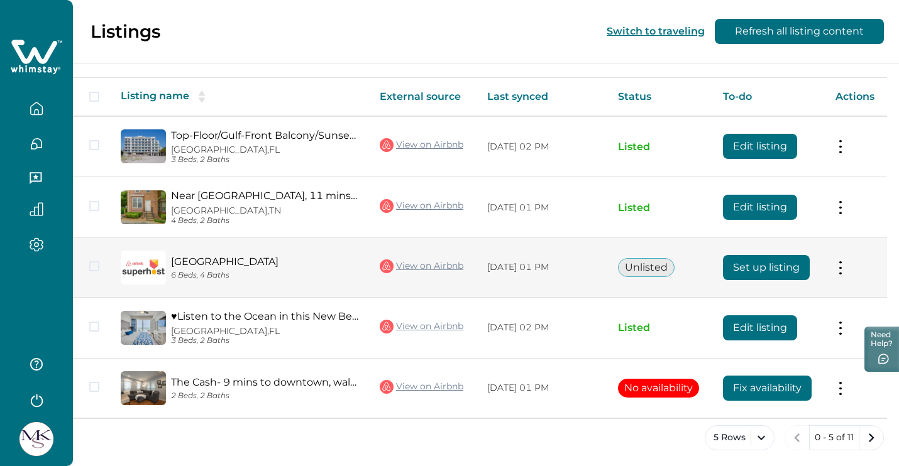
click at [88, 266] on td at bounding box center [92, 268] width 38 height 60
click at [92, 265] on span at bounding box center [94, 266] width 10 height 10
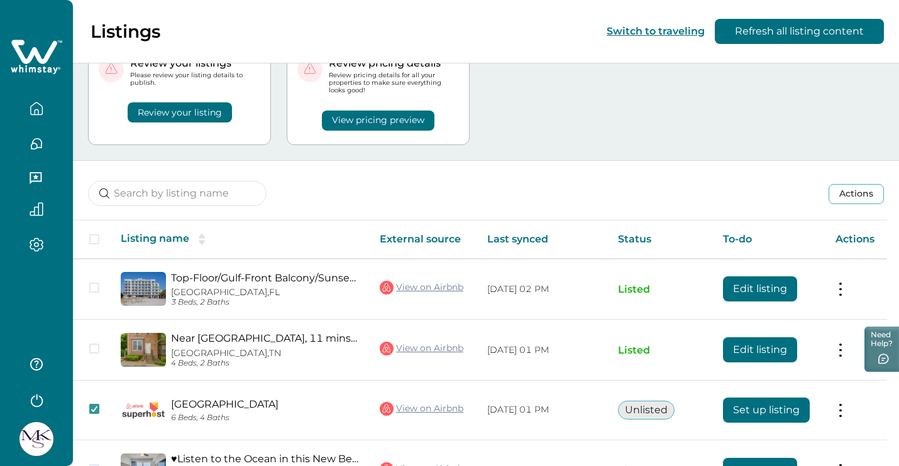
scroll to position [56, 0]
click at [864, 190] on button "Actions" at bounding box center [855, 194] width 55 height 20
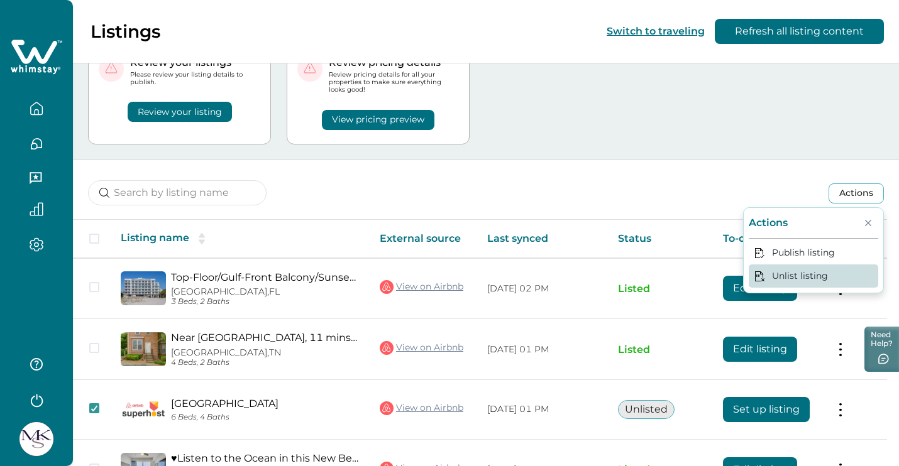
click at [804, 276] on button "Unlist listing" at bounding box center [813, 276] width 129 height 23
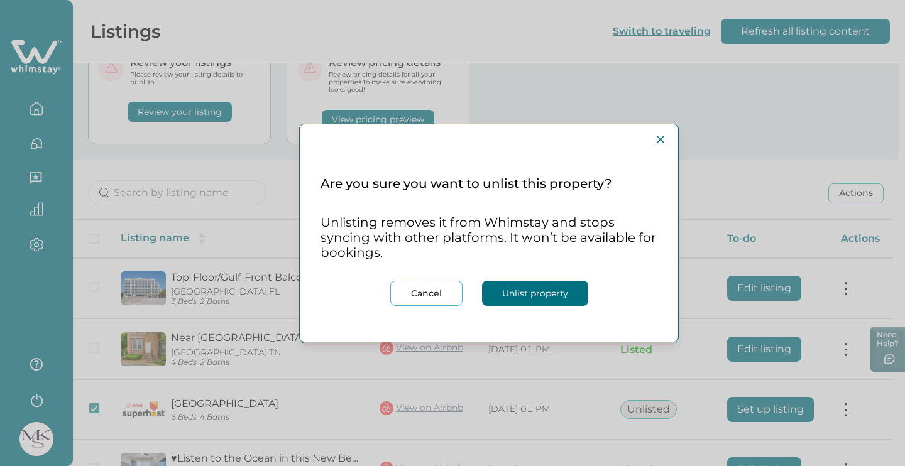
click at [551, 300] on button "Unlist property" at bounding box center [535, 293] width 106 height 25
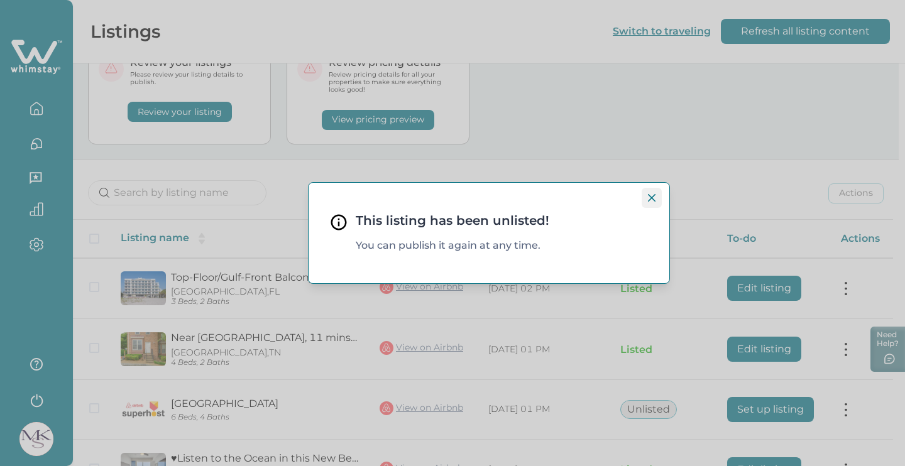
click at [656, 201] on button "Close" at bounding box center [652, 198] width 20 height 20
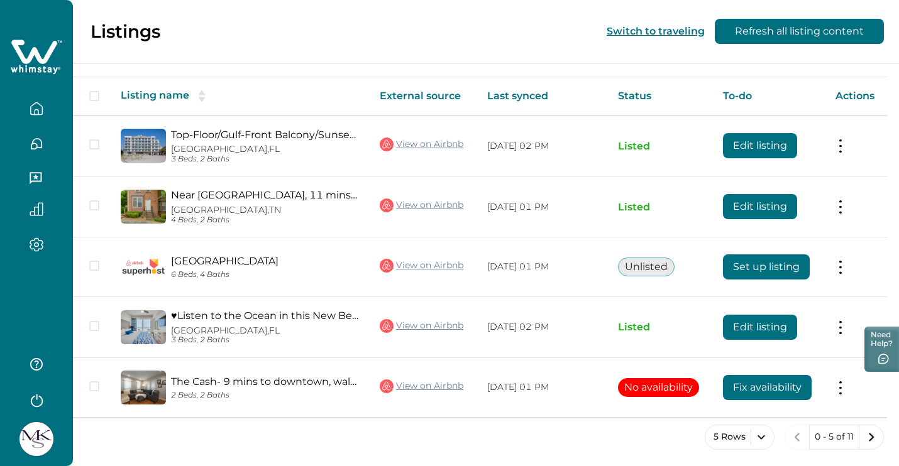
scroll to position [198, 0]
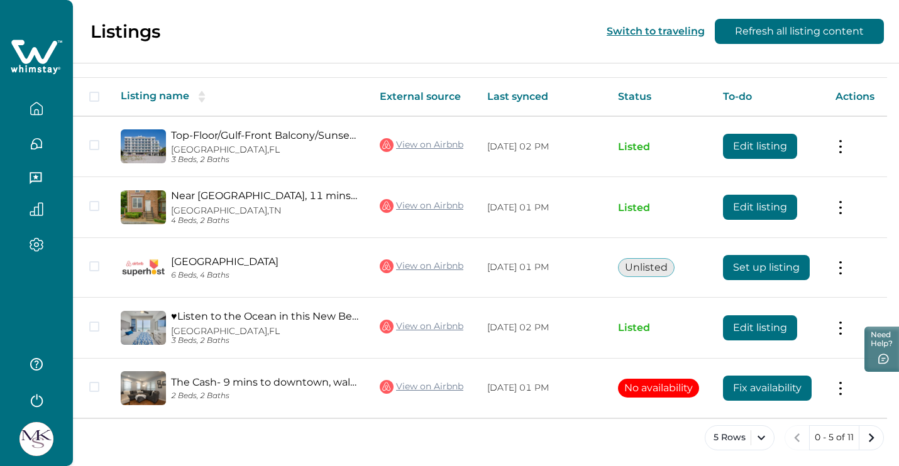
click at [260, 435] on div "5 Rows 0 - 5 of 11" at bounding box center [486, 447] width 826 height 45
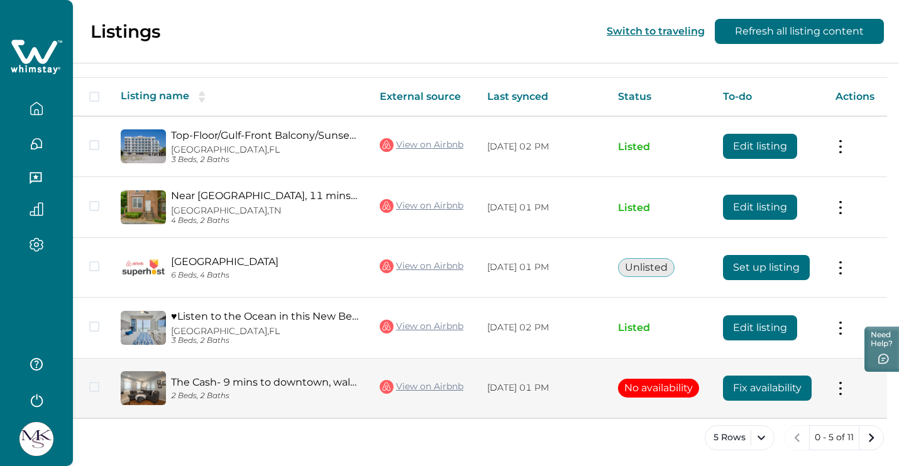
click at [210, 380] on link "The Cash- 9 mins to downtown, walk to [GEOGRAPHIC_DATA]!" at bounding box center [265, 382] width 189 height 12
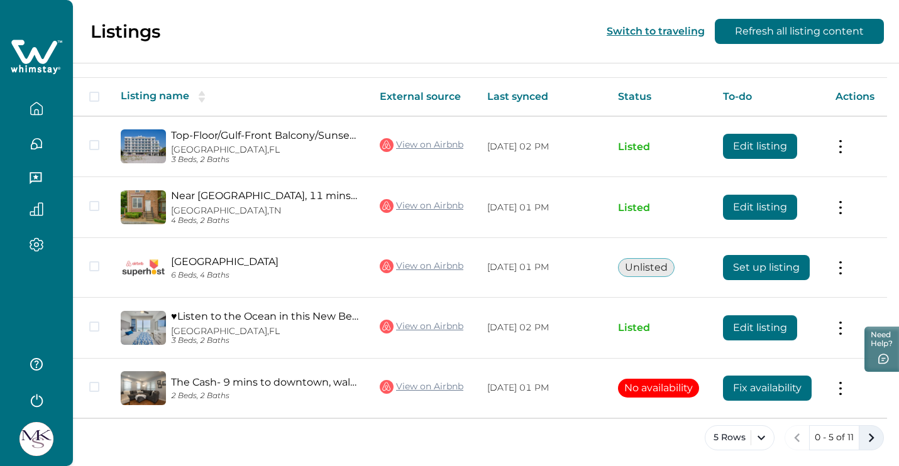
click at [870, 435] on icon "next page" at bounding box center [871, 438] width 18 height 18
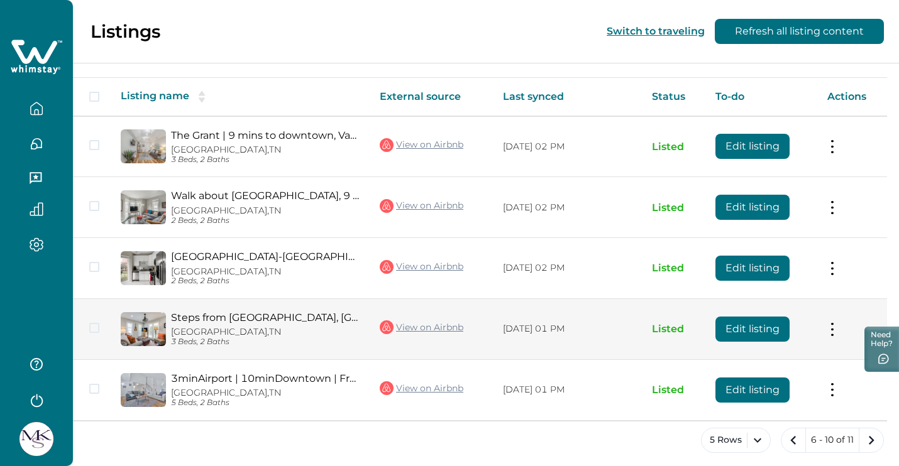
click at [765, 331] on button "Edit listing" at bounding box center [752, 329] width 74 height 25
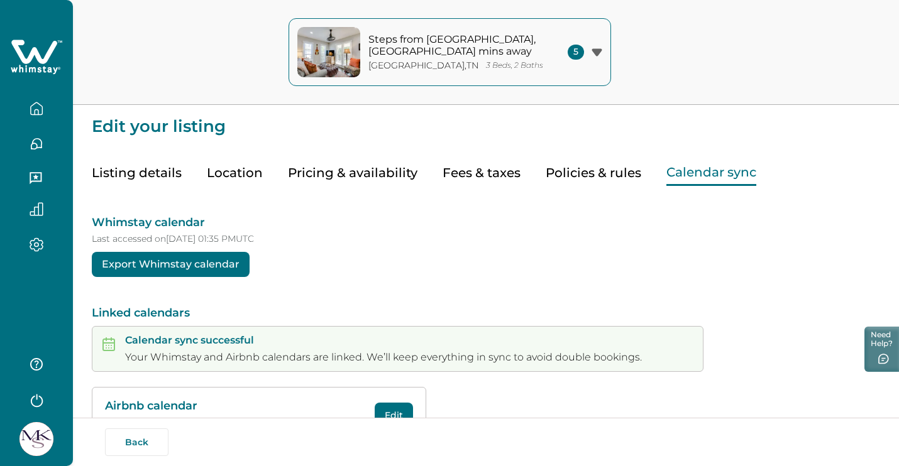
click at [693, 176] on button "Calendar sync" at bounding box center [711, 173] width 90 height 26
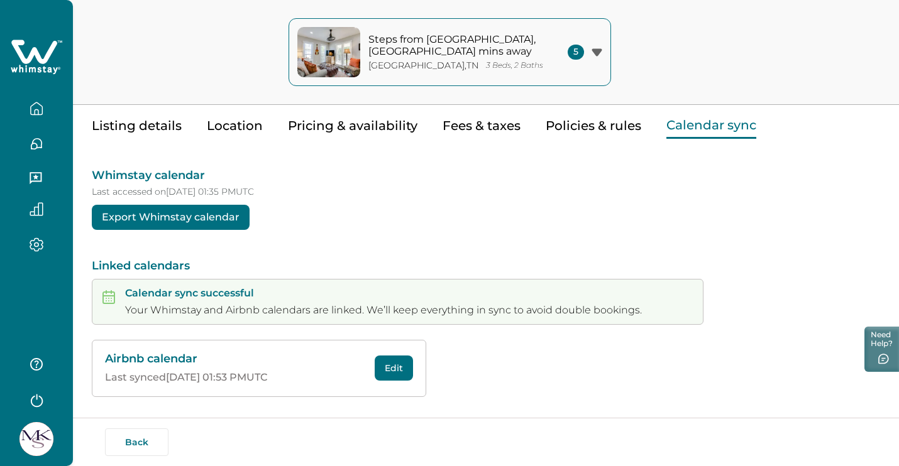
scroll to position [47, 0]
click at [395, 359] on button "Edit" at bounding box center [394, 368] width 38 height 25
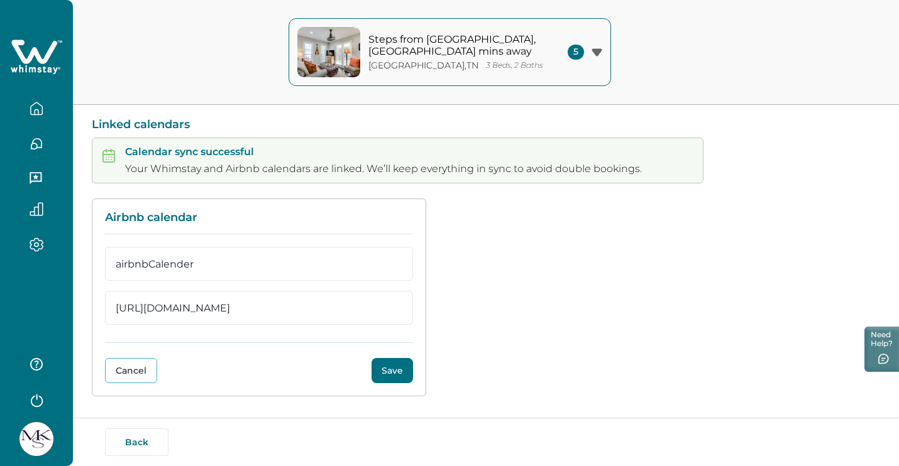
scroll to position [188, 0]
drag, startPoint x: 116, startPoint y: 305, endPoint x: 503, endPoint y: 312, distance: 387.2
click at [503, 312] on div "Airbnb calendar airbnbCalender [URL][DOMAIN_NAME] Cancel Save" at bounding box center [486, 298] width 788 height 199
click at [99, 373] on div "Airbnb calendar airbnbCalender [URL][DOMAIN_NAME] Cancel Save" at bounding box center [259, 298] width 334 height 199
click at [45, 445] on img at bounding box center [36, 439] width 34 height 34
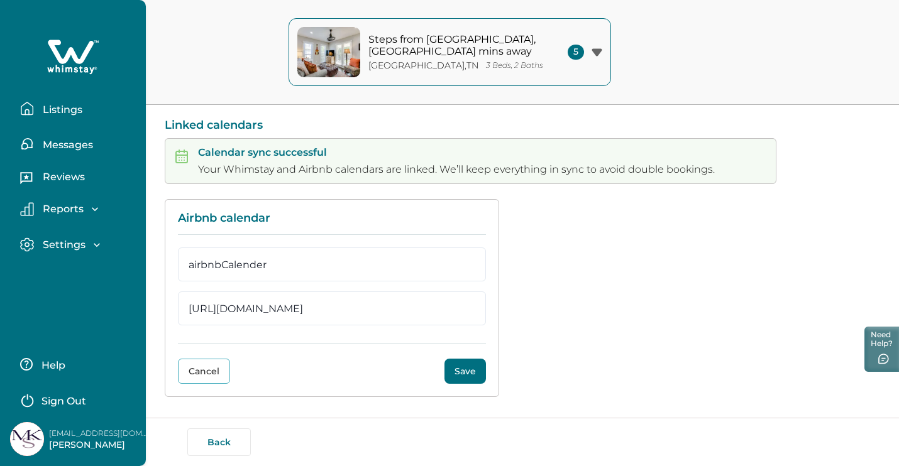
click at [66, 451] on div "[EMAIL_ADDRESS][DOMAIN_NAME] [PERSON_NAME]" at bounding box center [80, 439] width 140 height 34
click at [52, 365] on p "Help" at bounding box center [52, 365] width 28 height 13
click at [79, 439] on p "[PERSON_NAME]" at bounding box center [99, 445] width 101 height 13
click at [25, 444] on img at bounding box center [27, 439] width 34 height 34
click at [46, 369] on p "Help" at bounding box center [52, 365] width 28 height 13
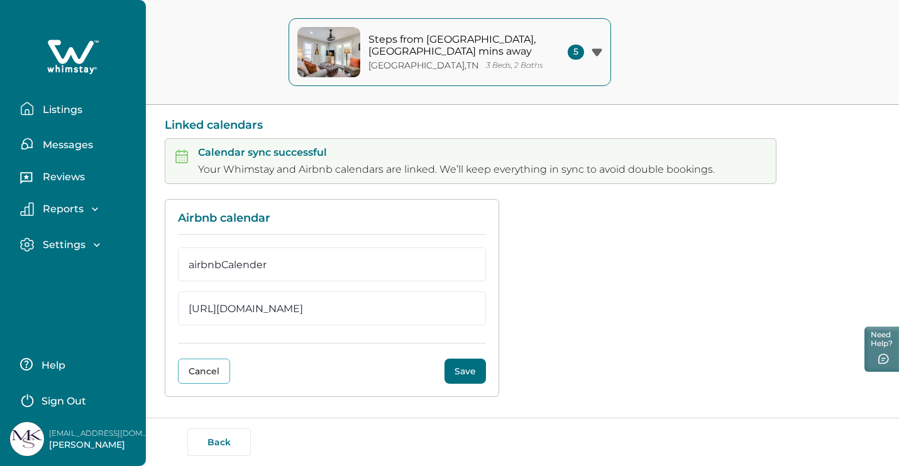
scroll to position [37, 0]
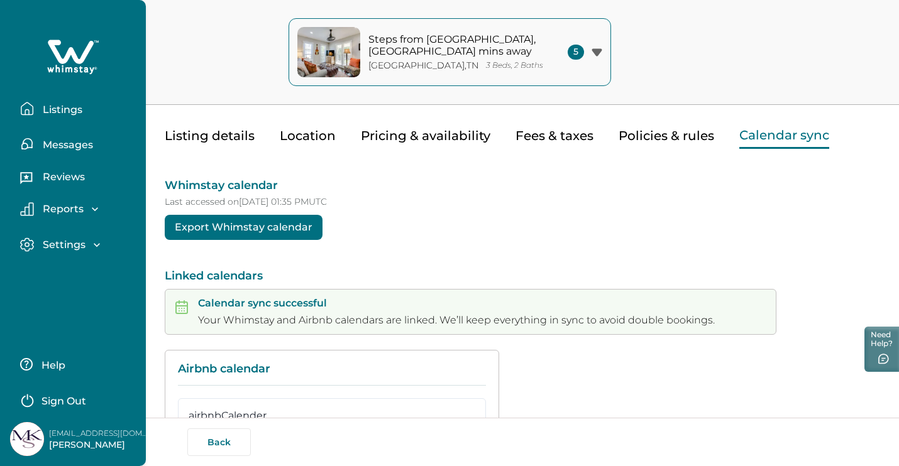
click at [82, 106] on p "Listings" at bounding box center [60, 110] width 43 height 13
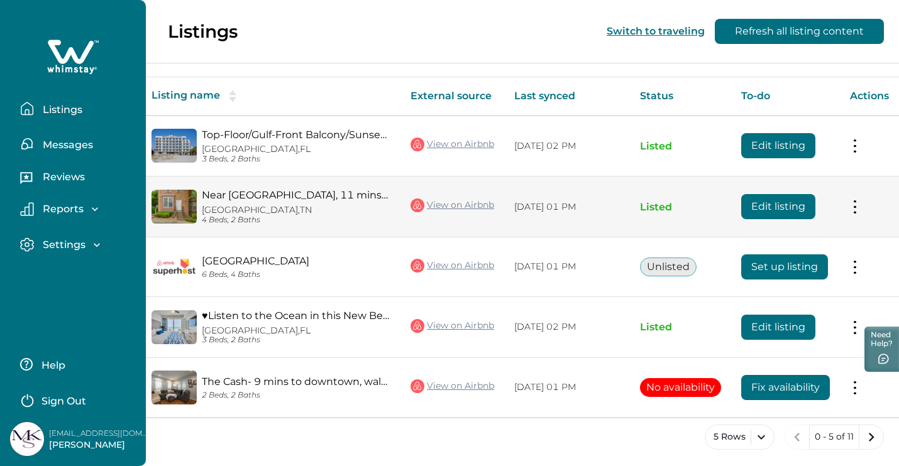
scroll to position [198, 0]
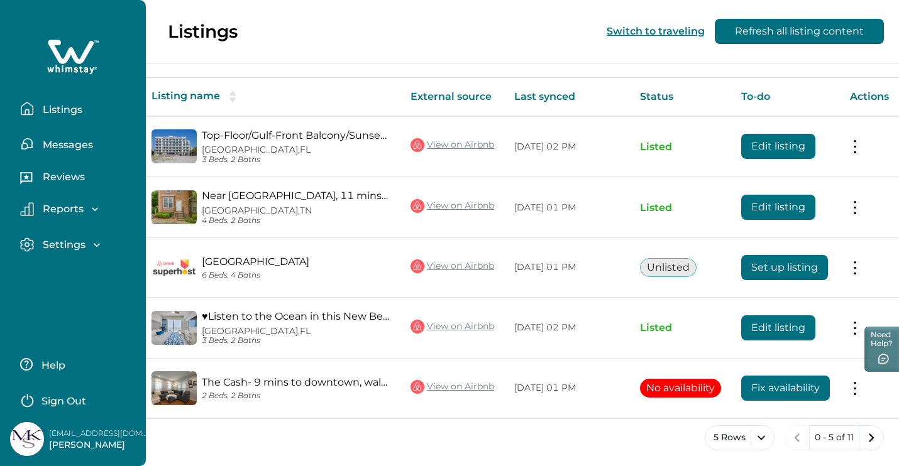
click at [54, 359] on button "Help" at bounding box center [75, 364] width 111 height 25
click at [75, 246] on p "Settings" at bounding box center [62, 245] width 47 height 13
click at [96, 444] on p "[PERSON_NAME]" at bounding box center [99, 445] width 101 height 13
click at [79, 440] on p "[PERSON_NAME]" at bounding box center [99, 445] width 101 height 13
click at [91, 268] on p "Profile details" at bounding box center [76, 272] width 74 height 13
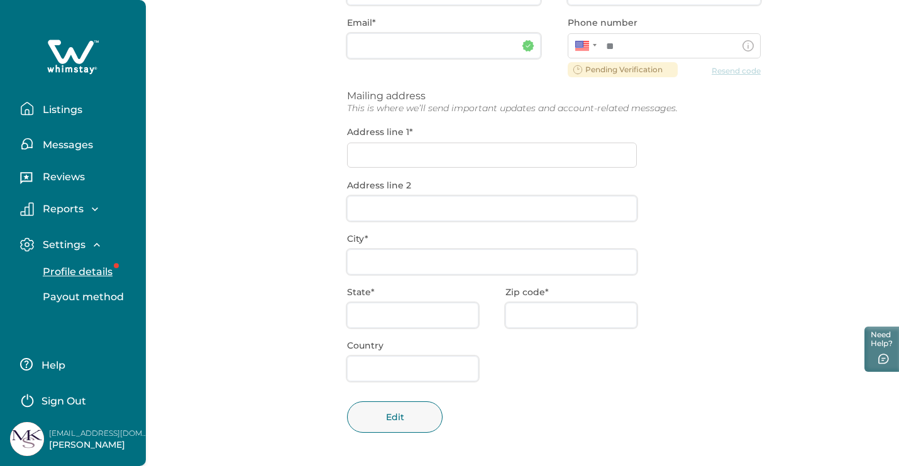
type input "[PERSON_NAME]"
type input "[EMAIL_ADDRESS][DOMAIN_NAME]"
type input "**********"
type input "TBD"
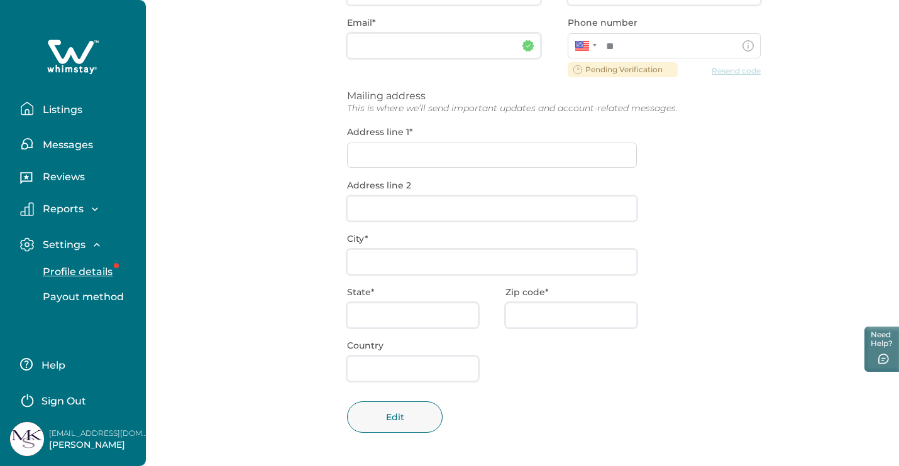
type input "CA"
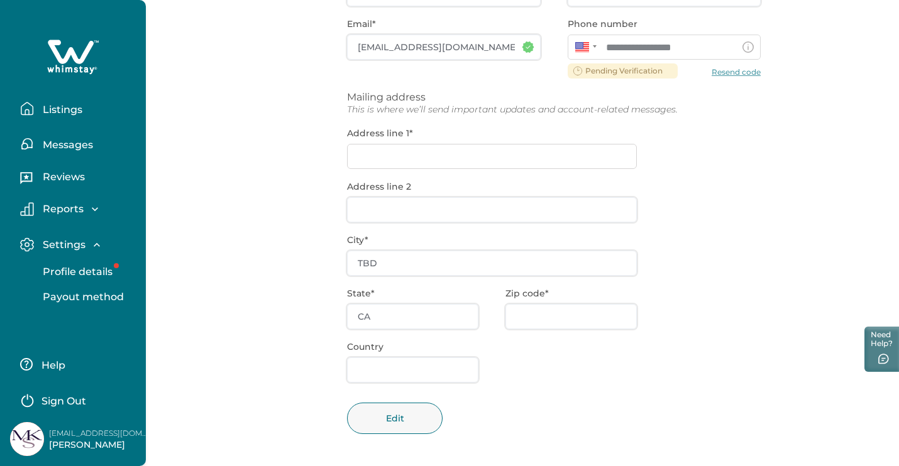
click at [72, 441] on p "[PERSON_NAME]" at bounding box center [99, 445] width 101 height 13
click at [10, 438] on img at bounding box center [27, 439] width 34 height 34
click at [29, 432] on img at bounding box center [27, 439] width 34 height 34
click at [69, 108] on p "Listings" at bounding box center [60, 110] width 43 height 13
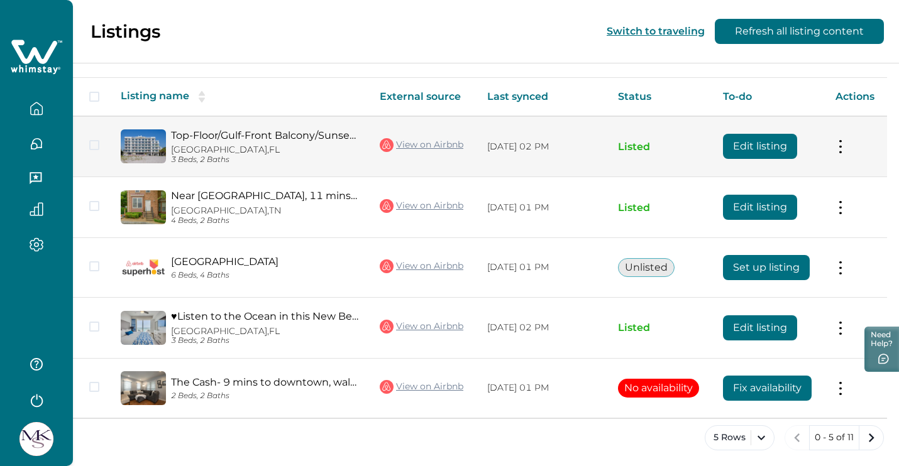
click at [111, 143] on td at bounding box center [92, 146] width 38 height 61
click at [96, 141] on span at bounding box center [94, 145] width 10 height 10
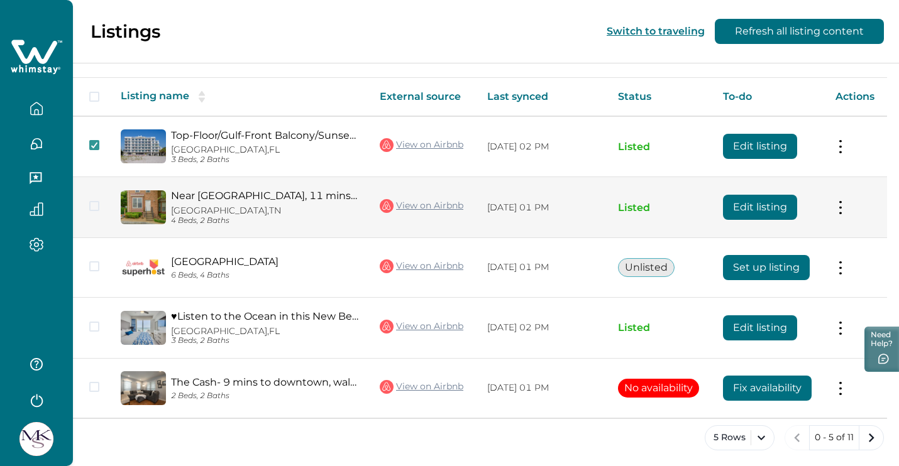
click at [99, 208] on span at bounding box center [94, 206] width 10 height 10
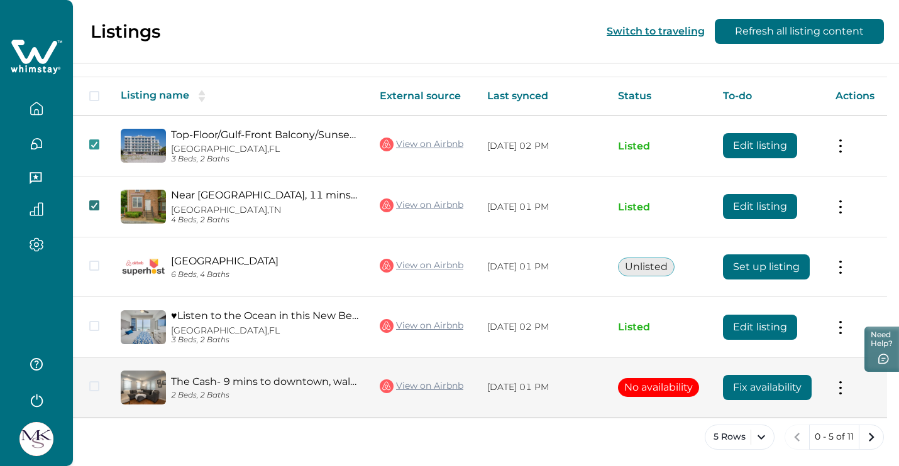
scroll to position [198, 0]
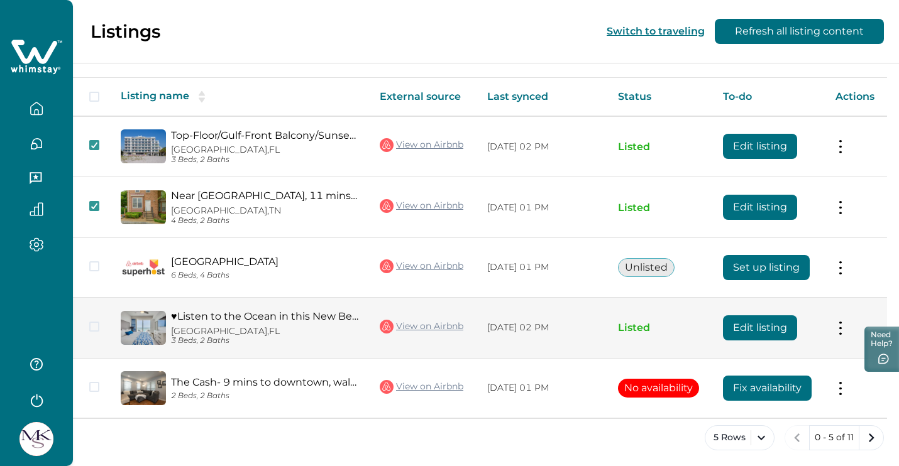
click at [94, 323] on span at bounding box center [94, 327] width 10 height 10
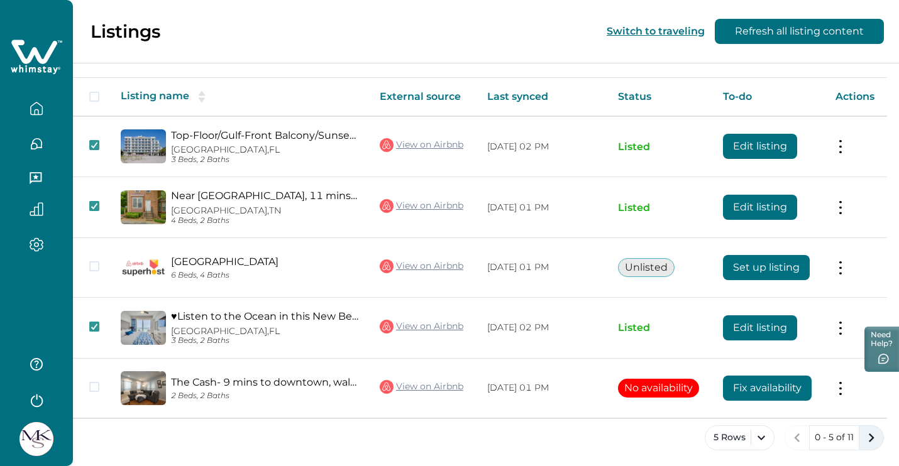
click at [867, 432] on icon "next page" at bounding box center [871, 438] width 18 height 18
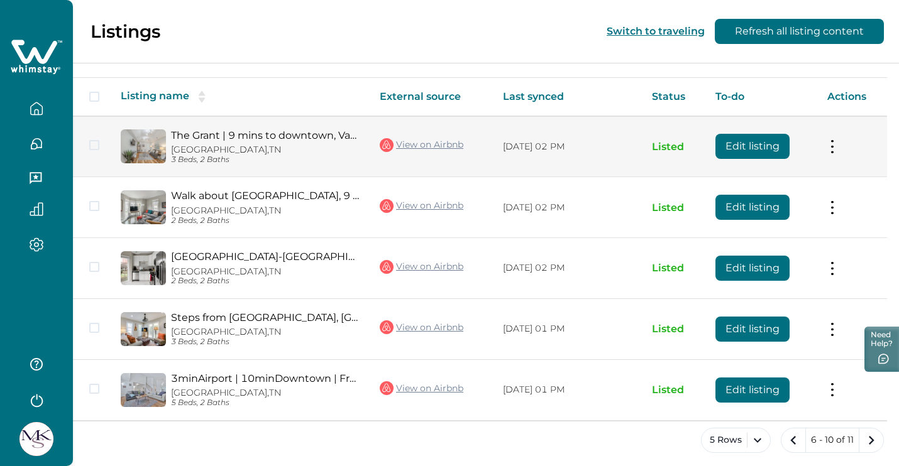
click at [91, 141] on span at bounding box center [94, 145] width 10 height 10
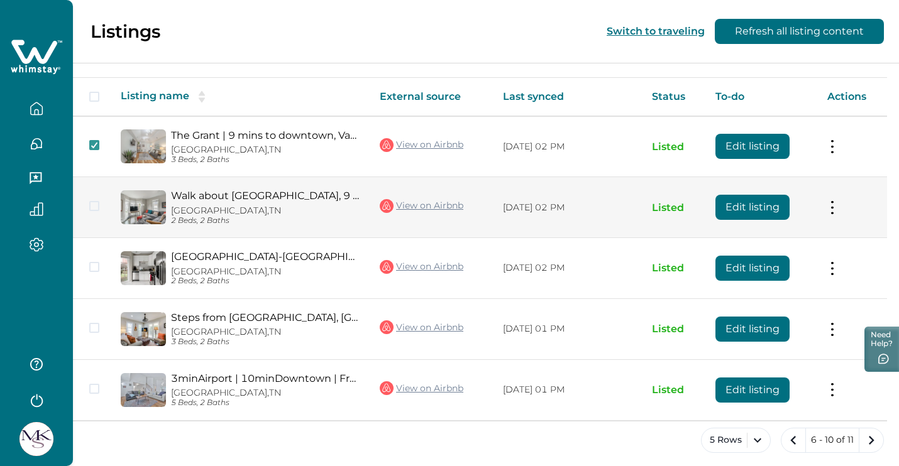
click at [92, 201] on span at bounding box center [94, 206] width 10 height 10
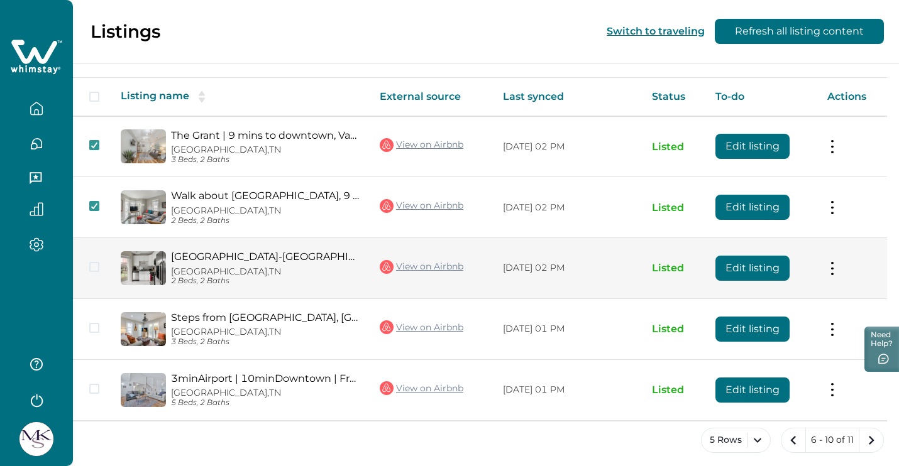
click at [92, 262] on span at bounding box center [94, 267] width 10 height 10
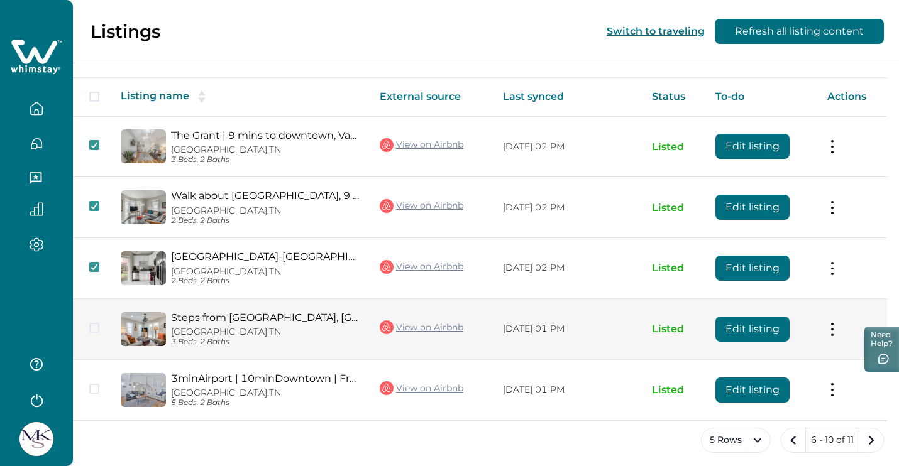
click at [95, 326] on span at bounding box center [94, 328] width 10 height 10
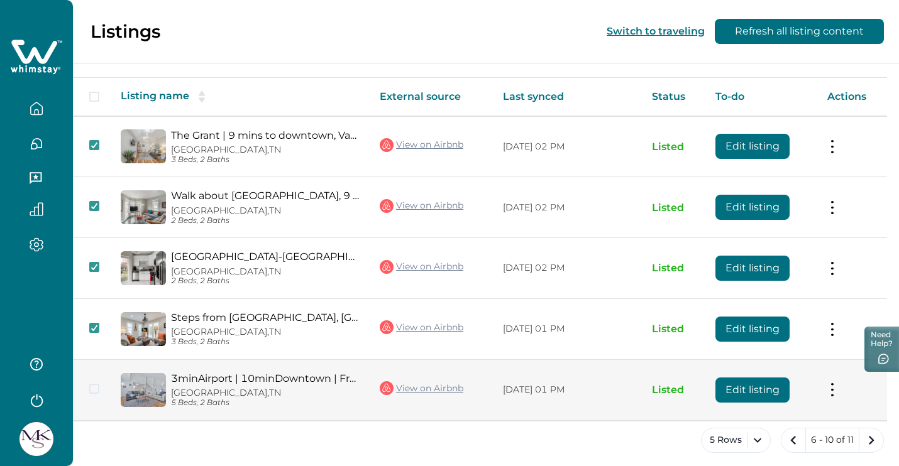
click at [95, 385] on span at bounding box center [94, 389] width 10 height 10
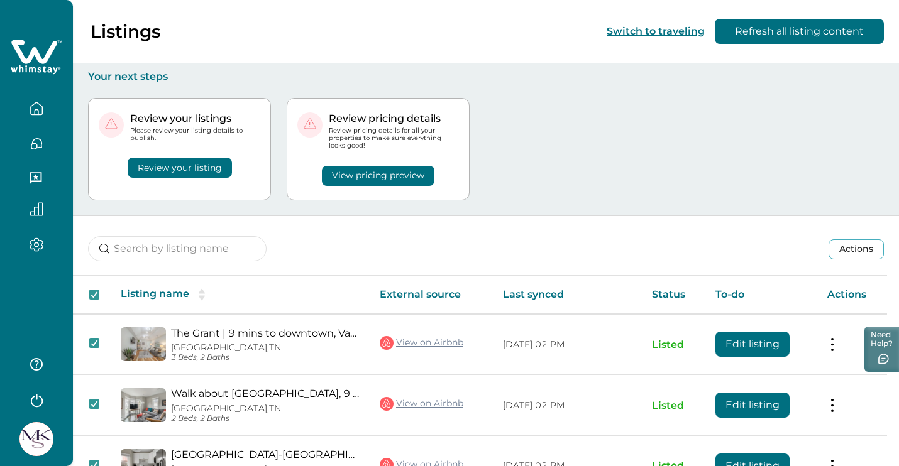
click at [859, 246] on button "Actions" at bounding box center [855, 249] width 55 height 20
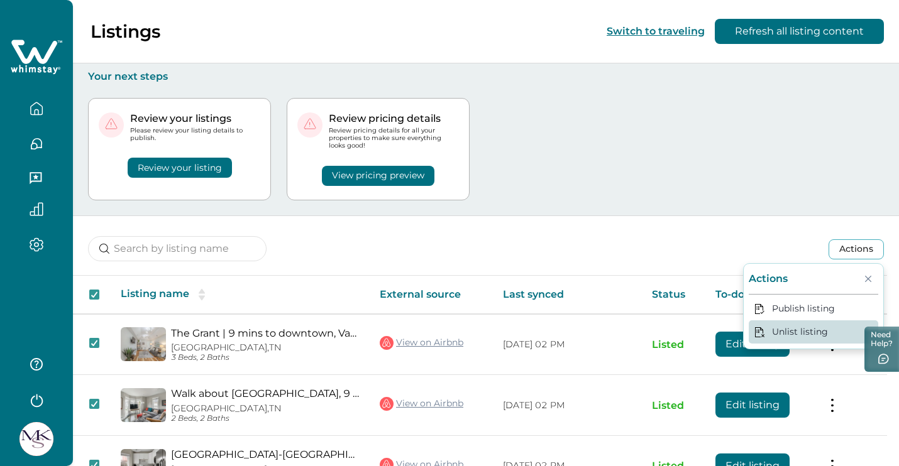
drag, startPoint x: 809, startPoint y: 312, endPoint x: 804, endPoint y: 321, distance: 10.1
click at [804, 321] on div "Actions Publish listing Unlist listing" at bounding box center [813, 306] width 141 height 86
click at [804, 321] on button "Unlist listing" at bounding box center [813, 332] width 129 height 23
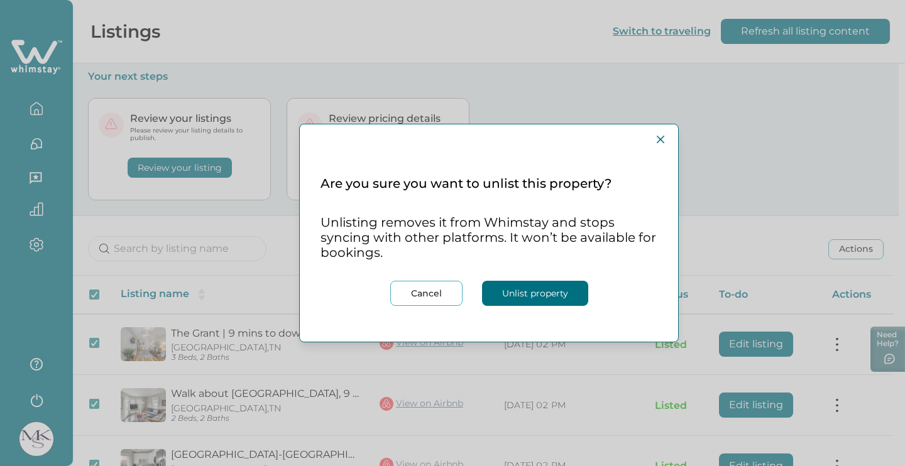
click at [532, 295] on button "Unlist property" at bounding box center [535, 293] width 106 height 25
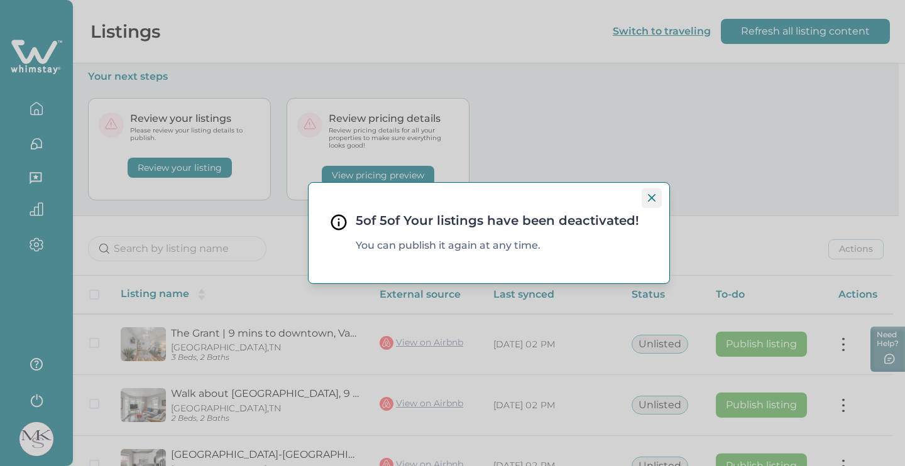
click at [656, 202] on button "Close" at bounding box center [652, 198] width 20 height 20
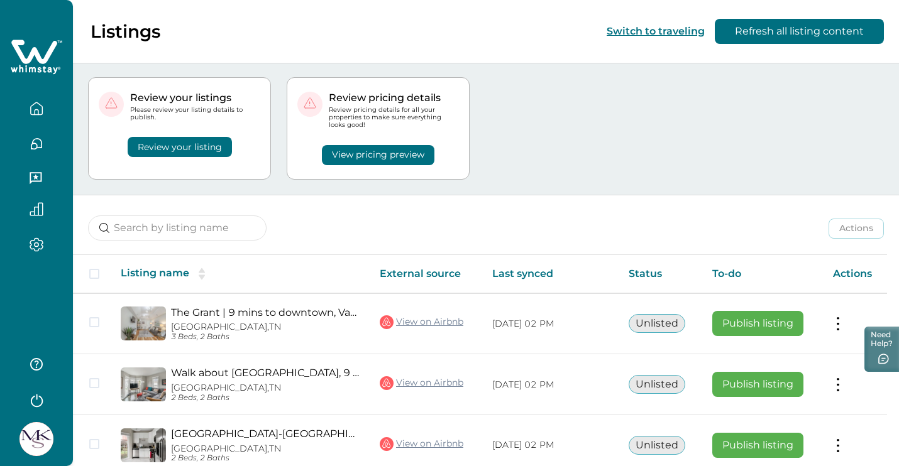
scroll to position [33, 0]
